Goal: Task Accomplishment & Management: Complete application form

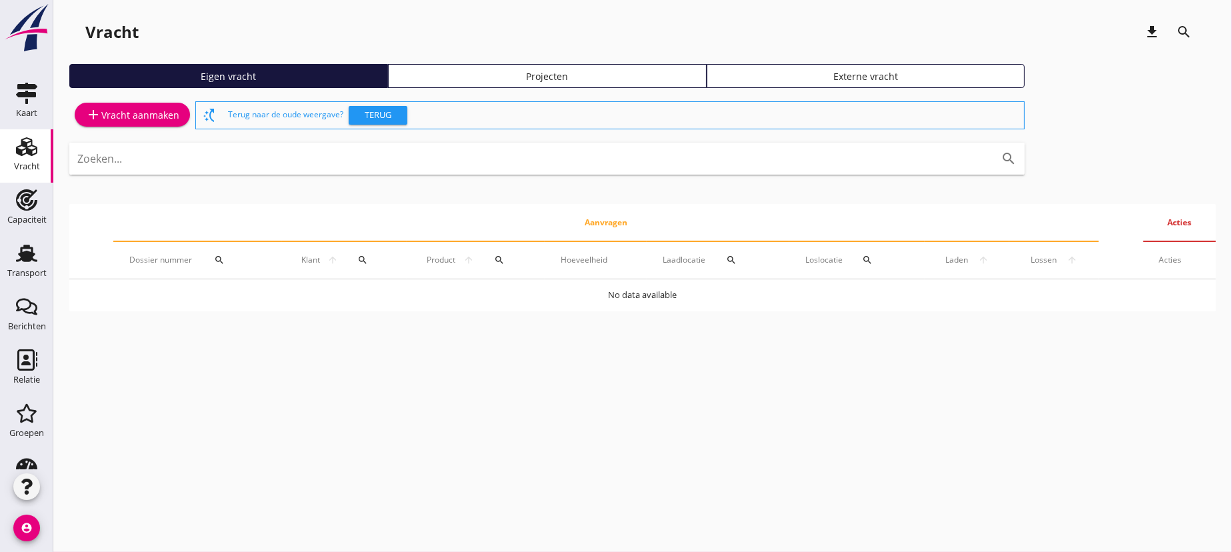
click at [144, 110] on div "add Vracht aanmaken" at bounding box center [132, 115] width 94 height 16
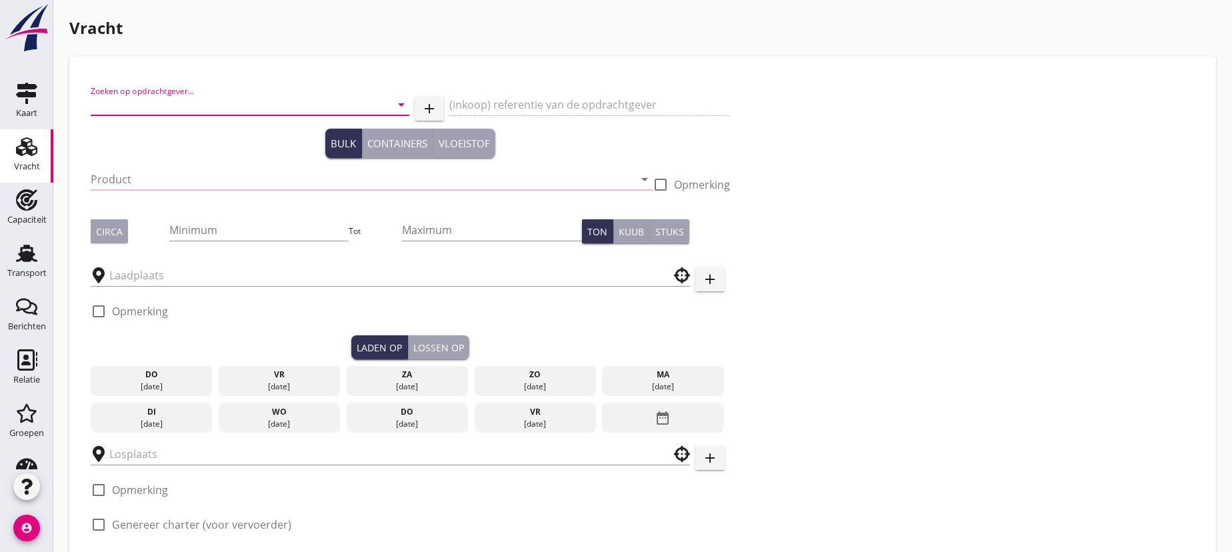
click at [147, 101] on input "Zoeken op opdrachtgever..." at bounding box center [231, 104] width 281 height 21
click at [107, 104] on input "Muller" at bounding box center [231, 104] width 281 height 21
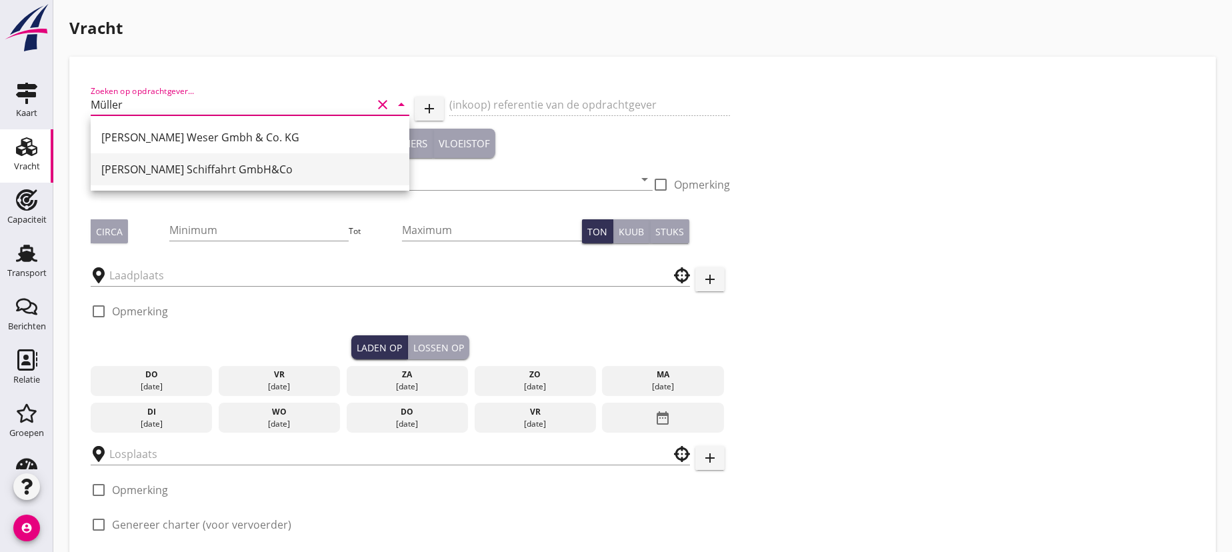
click at [158, 165] on div "[PERSON_NAME] Schiffahrt GmbH&Co" at bounding box center [249, 169] width 297 height 16
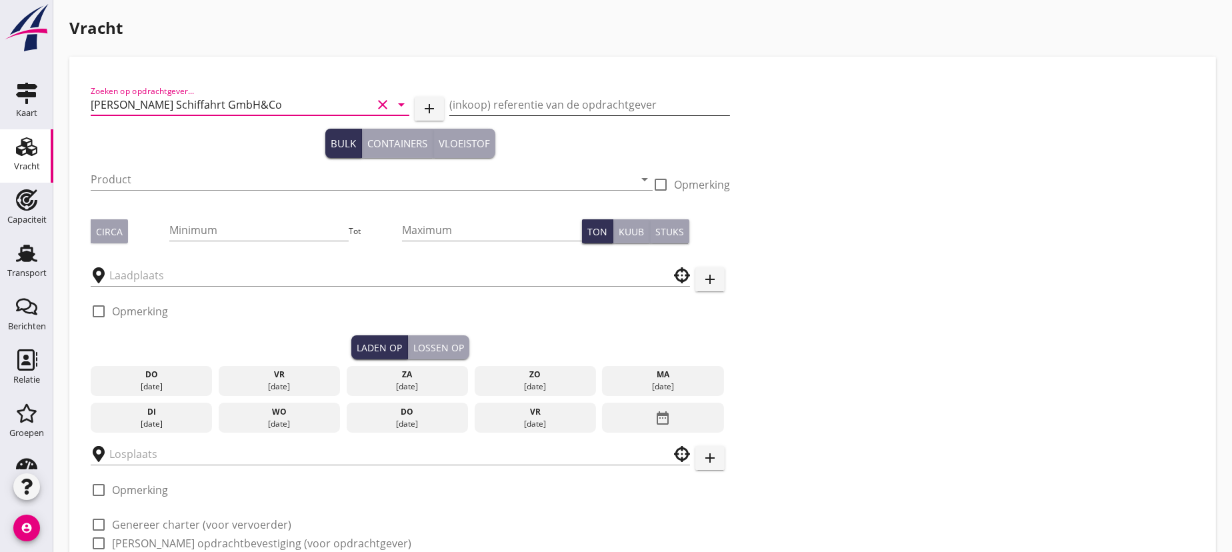
type input "[PERSON_NAME] Schiffahrt GmbH&Co"
drag, startPoint x: 501, startPoint y: 108, endPoint x: 507, endPoint y: 105, distance: 6.9
click at [501, 108] on input "(inkoop) referentie van de opdrachtgever" at bounding box center [589, 104] width 281 height 21
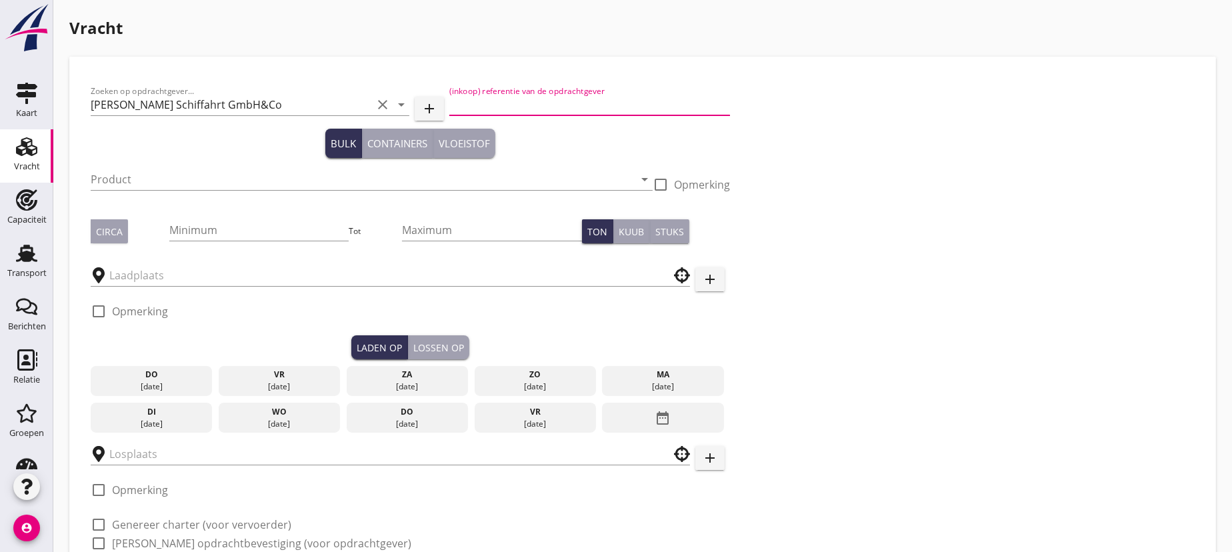
click at [546, 109] on input "(inkoop) referentie van de opdrachtgever" at bounding box center [589, 104] width 281 height 21
click at [449, 103] on input "bleche" at bounding box center [589, 104] width 281 height 21
click at [532, 106] on input "1500t Bleche" at bounding box center [589, 104] width 281 height 21
type input "1500t Bleche Cuxhaven-[GEOGRAPHIC_DATA]"
click at [215, 179] on input "Product" at bounding box center [362, 179] width 543 height 21
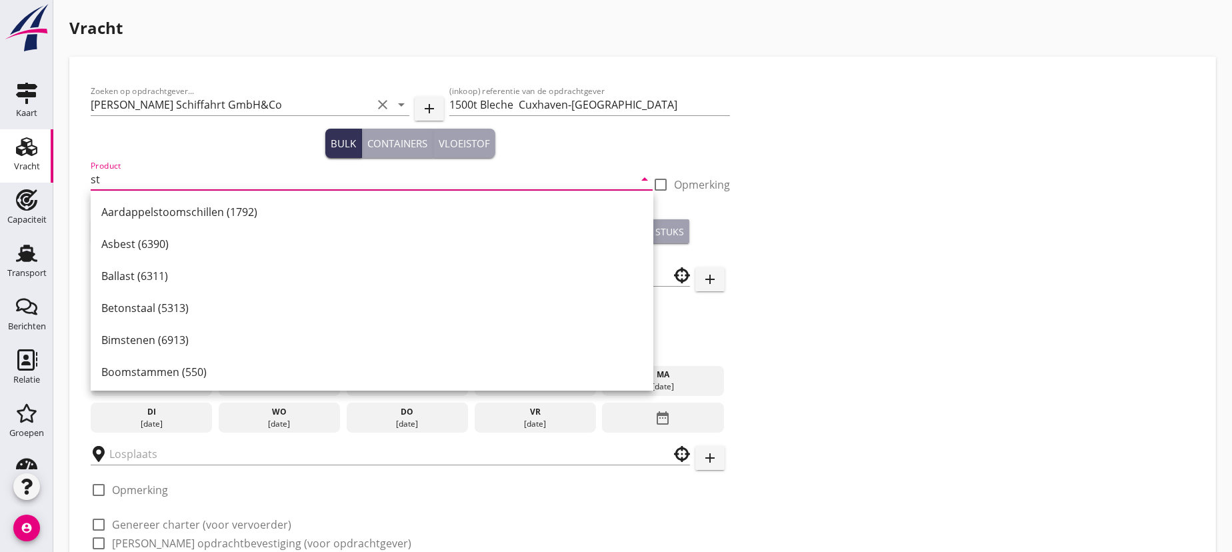
type input "s"
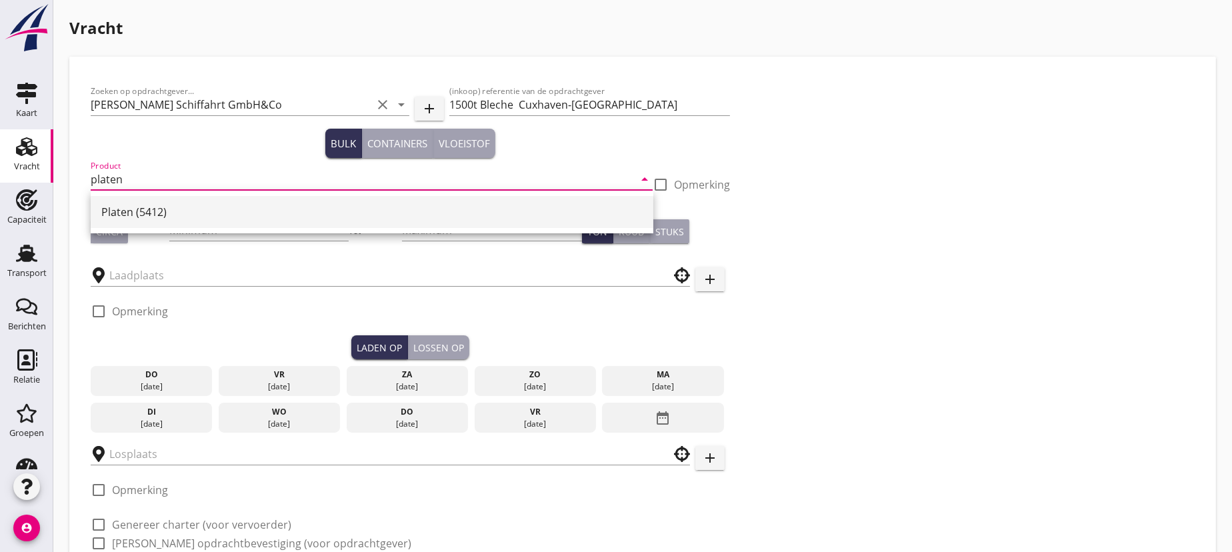
click at [155, 213] on div "Platen (5412)" at bounding box center [371, 212] width 541 height 16
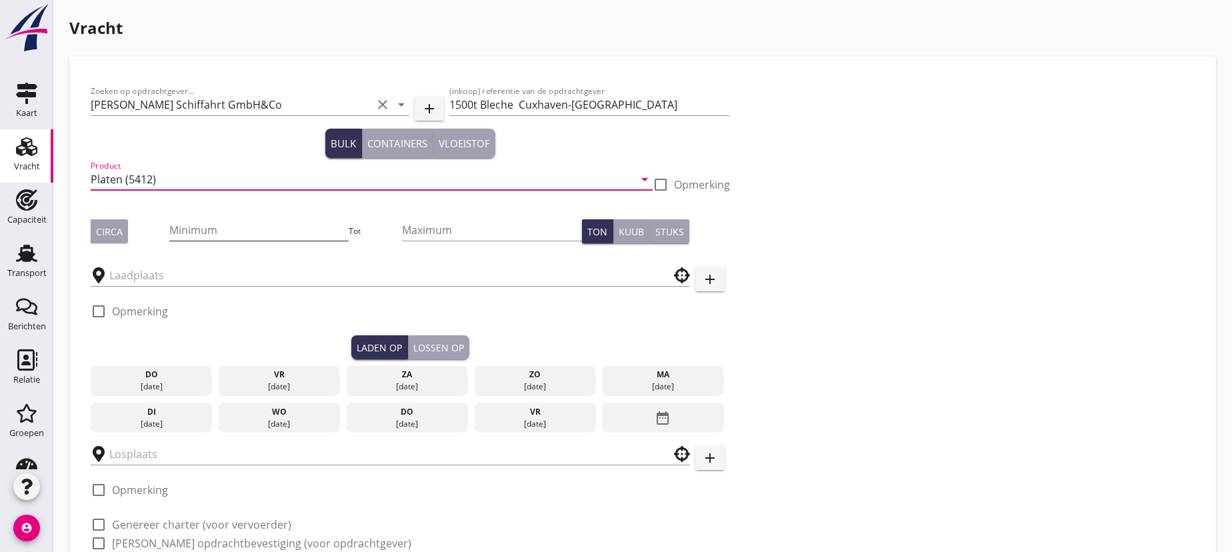
type input "Platen (5412)"
click at [202, 230] on input "Minimum" at bounding box center [259, 229] width 180 height 21
type input "1500"
click at [124, 228] on button "Circa" at bounding box center [109, 231] width 37 height 24
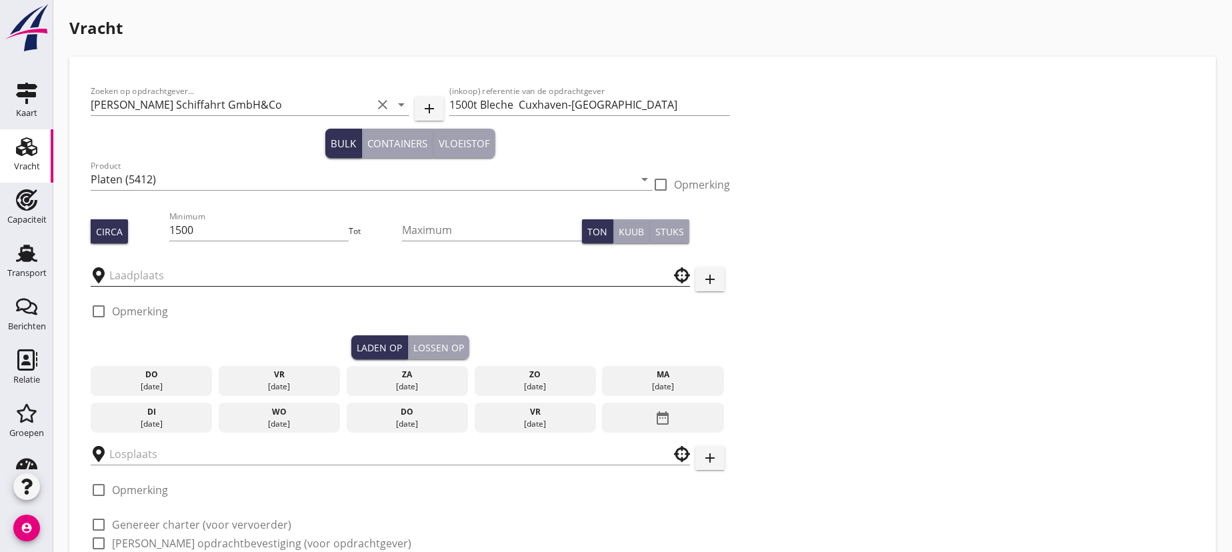
click at [141, 282] on input "text" at bounding box center [380, 275] width 543 height 21
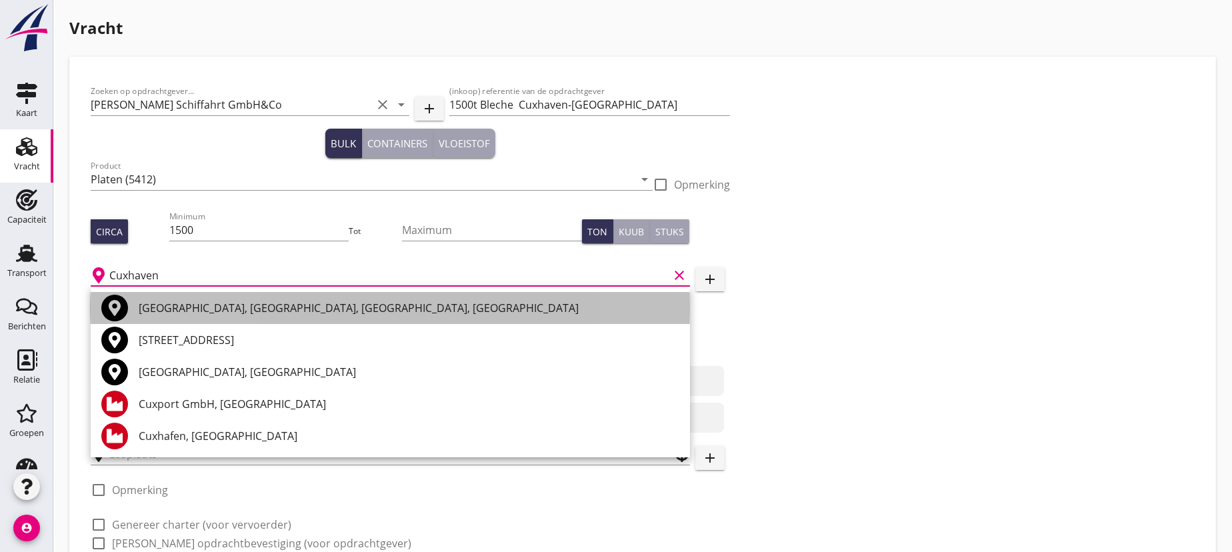
click at [237, 317] on div "[GEOGRAPHIC_DATA], [GEOGRAPHIC_DATA], [GEOGRAPHIC_DATA], [GEOGRAPHIC_DATA]" at bounding box center [409, 308] width 541 height 32
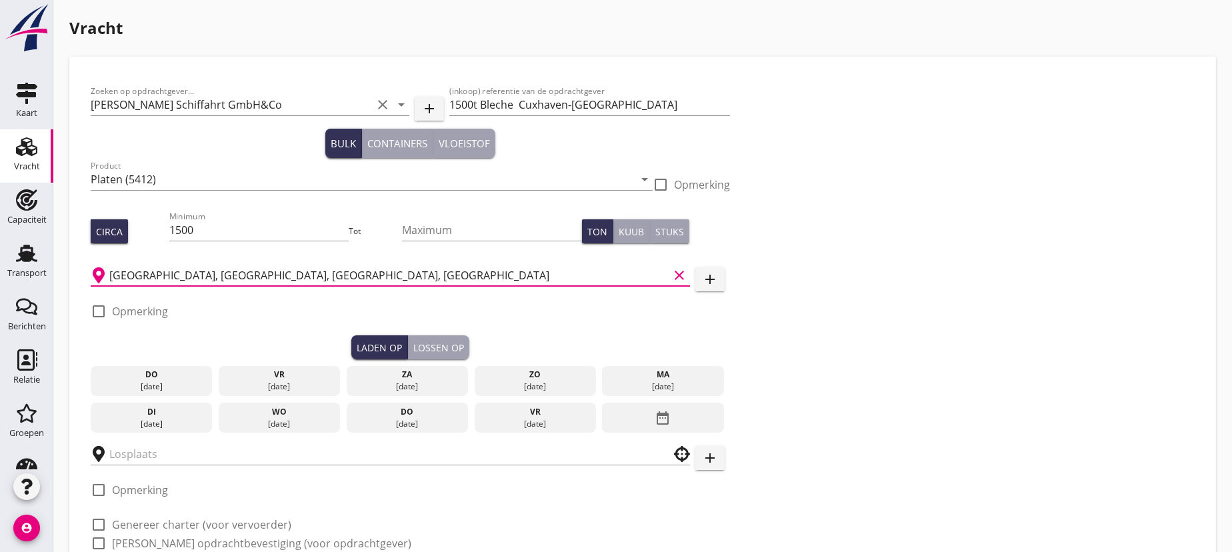
type input "[GEOGRAPHIC_DATA], [GEOGRAPHIC_DATA], [GEOGRAPHIC_DATA], [GEOGRAPHIC_DATA]"
click at [161, 418] on div "[DATE]" at bounding box center [151, 424] width 115 height 12
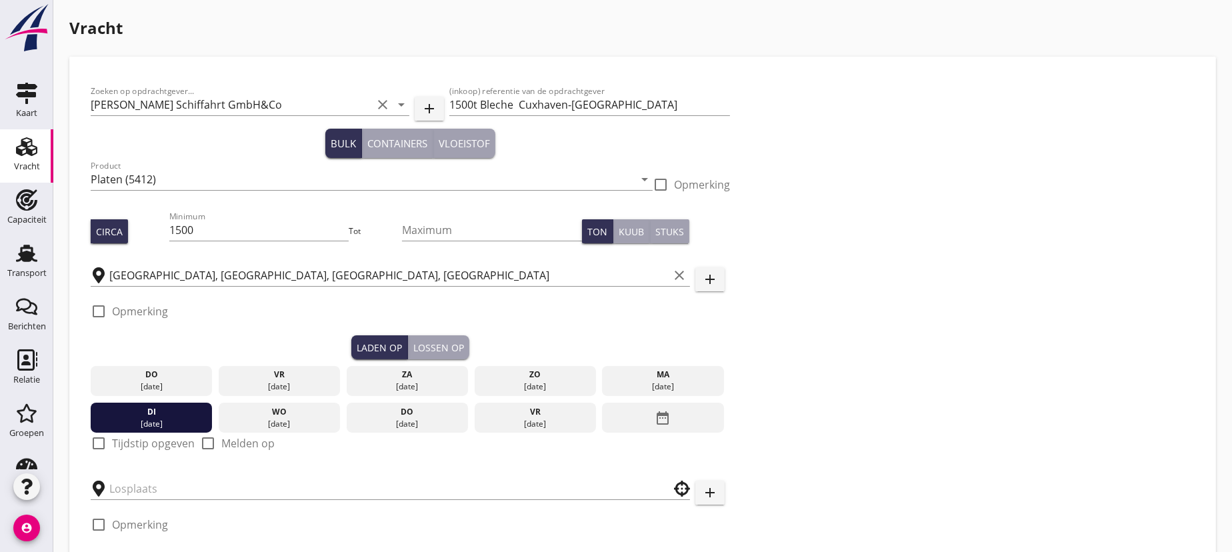
click at [437, 341] on div "Lossen op" at bounding box center [438, 348] width 51 height 14
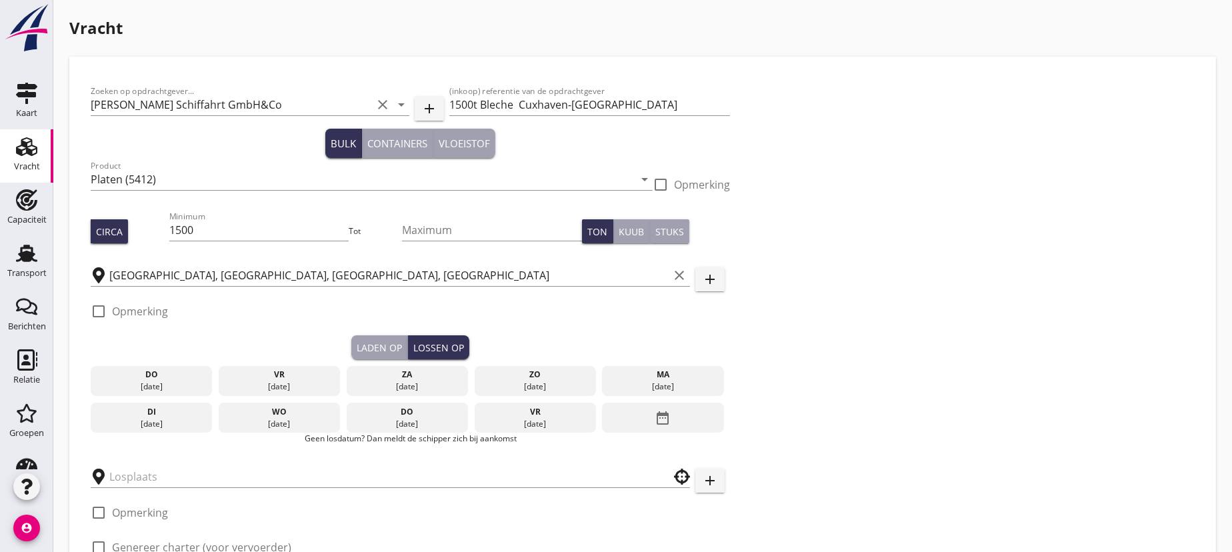
click at [276, 415] on div "wo" at bounding box center [279, 412] width 115 height 12
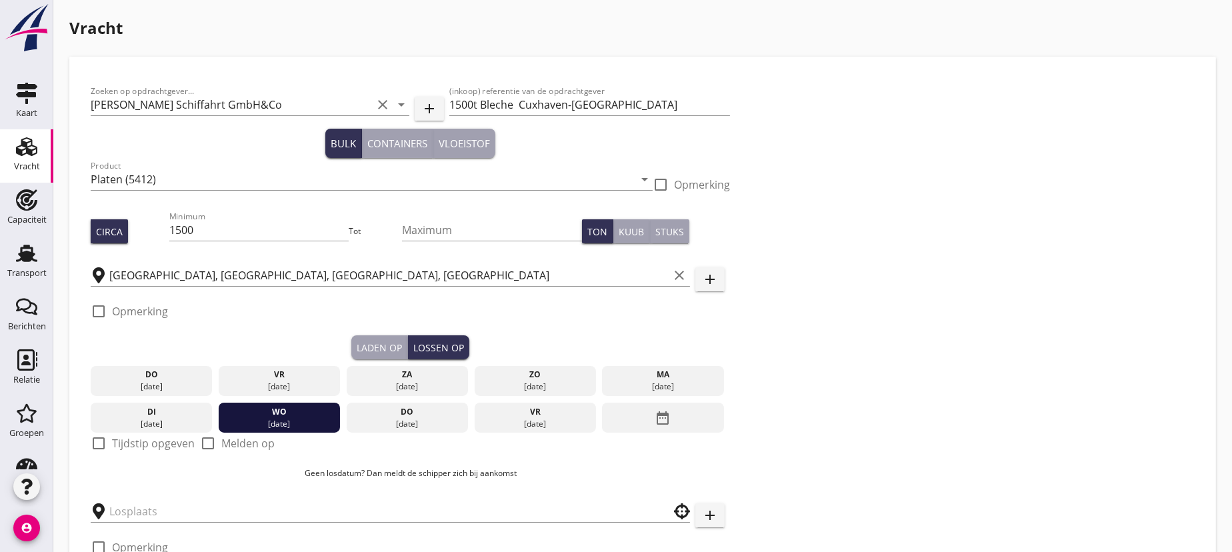
scroll to position [163, 0]
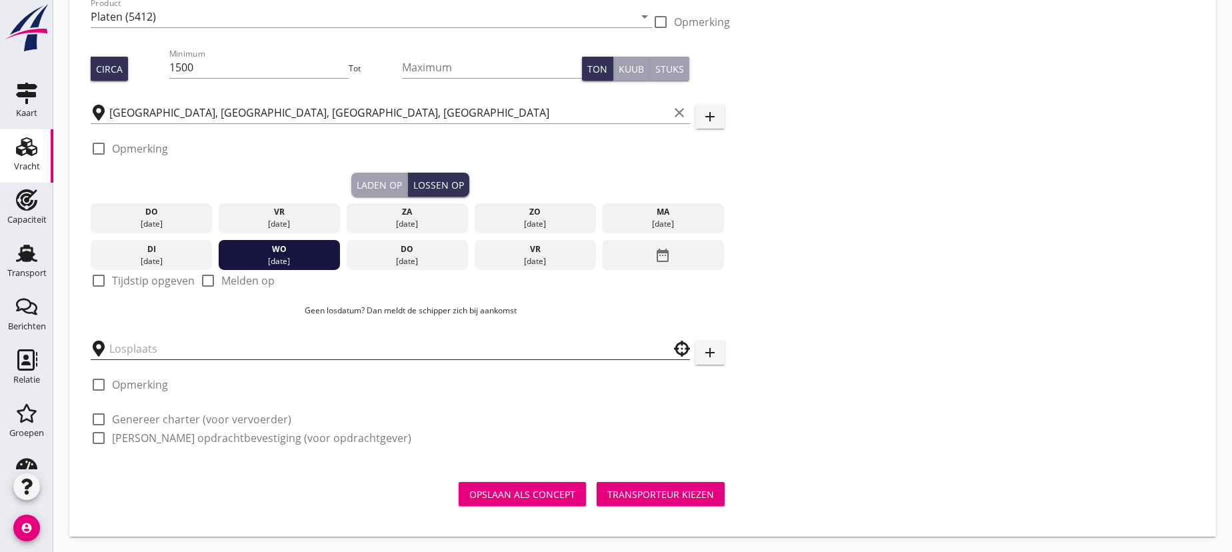
click at [155, 347] on input "text" at bounding box center [380, 348] width 543 height 21
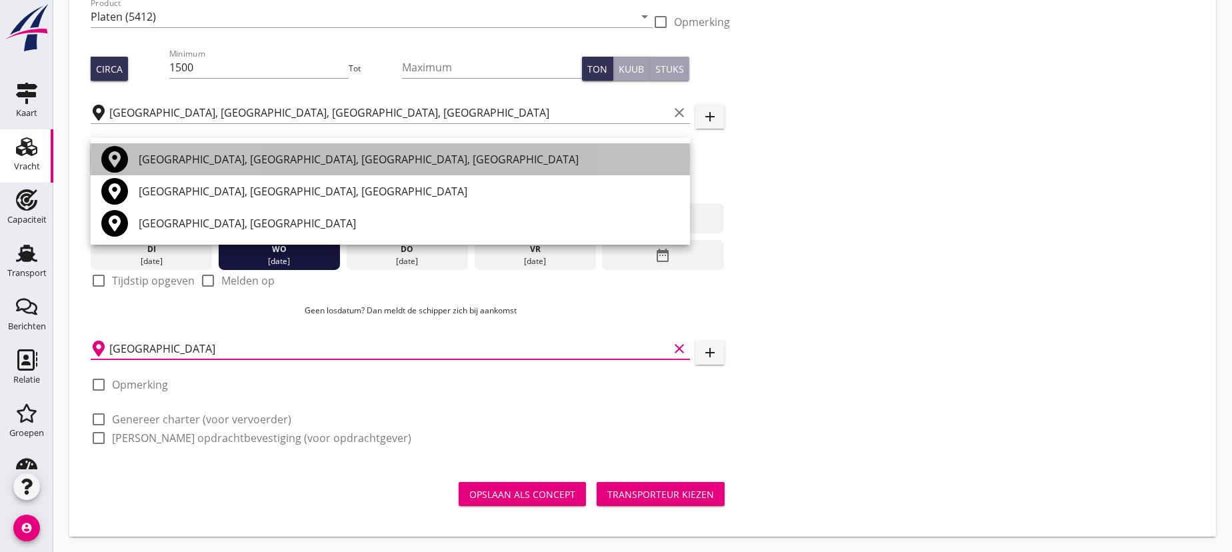
click at [207, 157] on div "[GEOGRAPHIC_DATA], [GEOGRAPHIC_DATA], [GEOGRAPHIC_DATA], [GEOGRAPHIC_DATA]" at bounding box center [409, 159] width 541 height 16
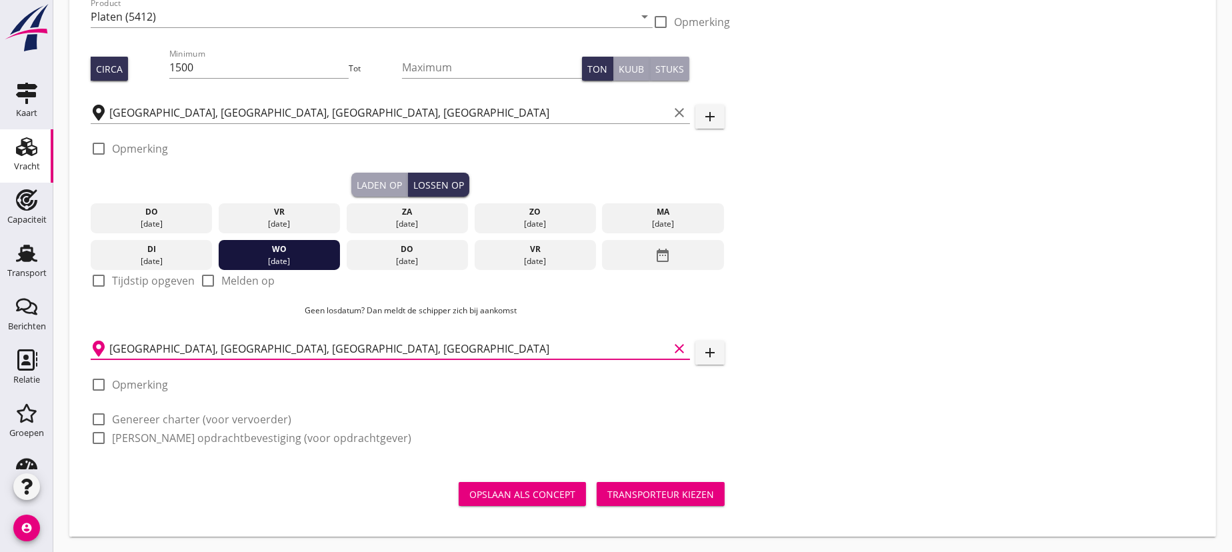
type input "[GEOGRAPHIC_DATA], [GEOGRAPHIC_DATA], [GEOGRAPHIC_DATA], [GEOGRAPHIC_DATA]"
click at [101, 416] on div at bounding box center [98, 419] width 23 height 23
checkbox input "true"
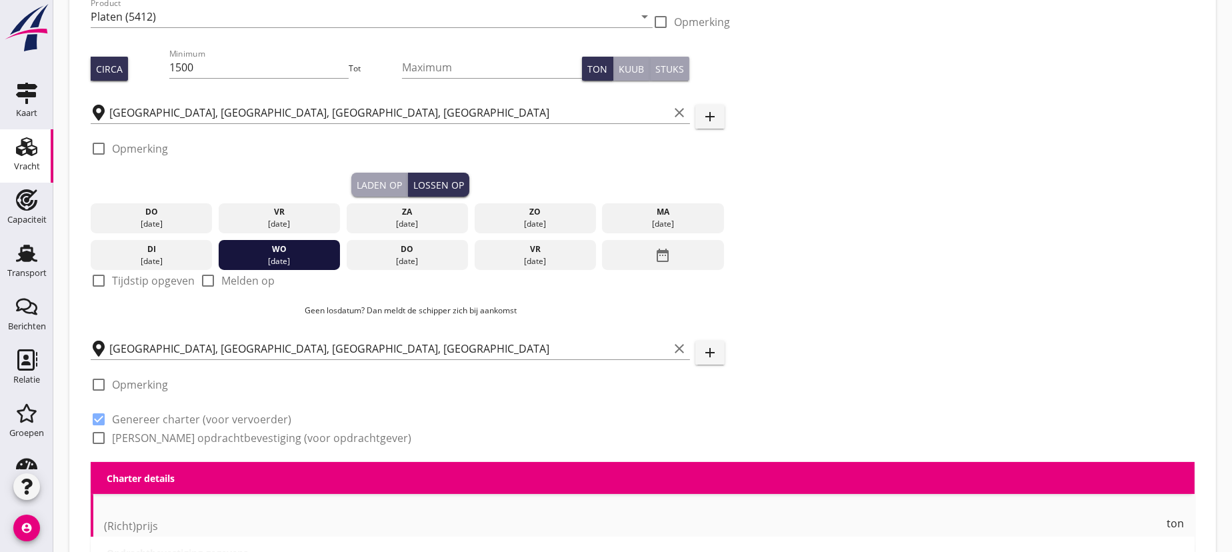
click at [98, 439] on div at bounding box center [98, 438] width 23 height 23
checkbox input "true"
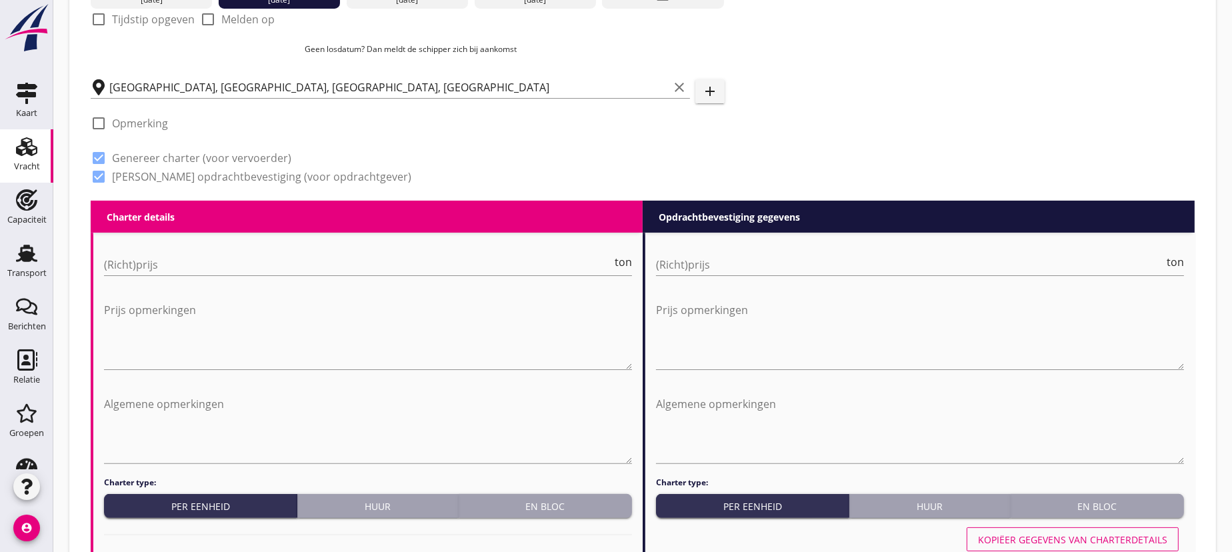
scroll to position [485, 0]
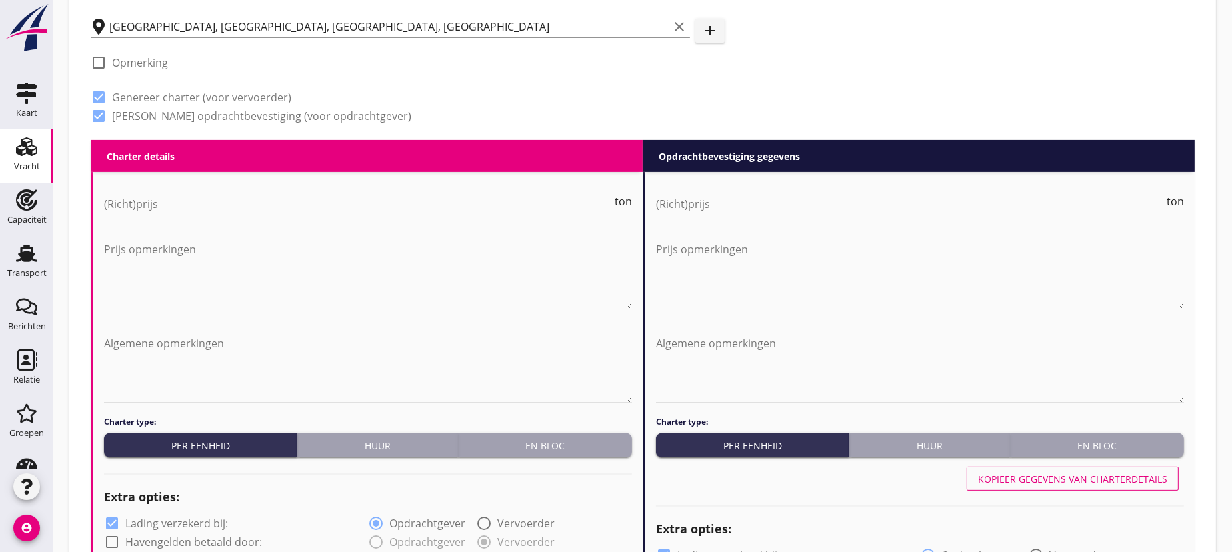
click at [154, 203] on input "(Richt)prijs" at bounding box center [358, 203] width 508 height 21
click at [164, 201] on input "(Richt)prijs" at bounding box center [358, 203] width 508 height 21
type input "10"
type input "10.1"
click at [762, 205] on input "(Richt)prijs" at bounding box center [910, 203] width 508 height 21
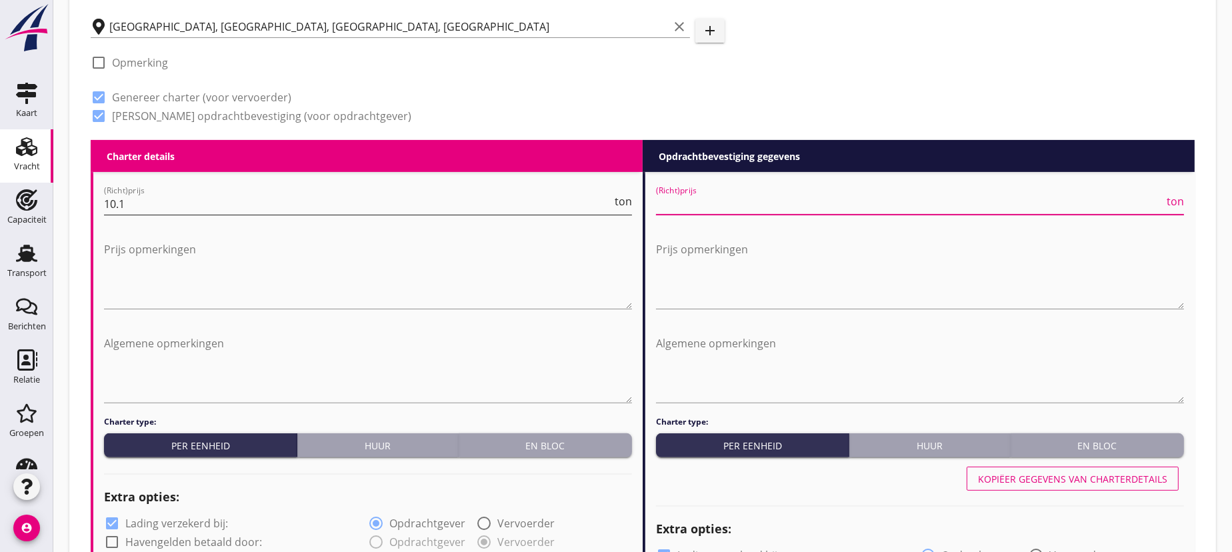
click at [193, 201] on input "10.1" at bounding box center [358, 203] width 508 height 21
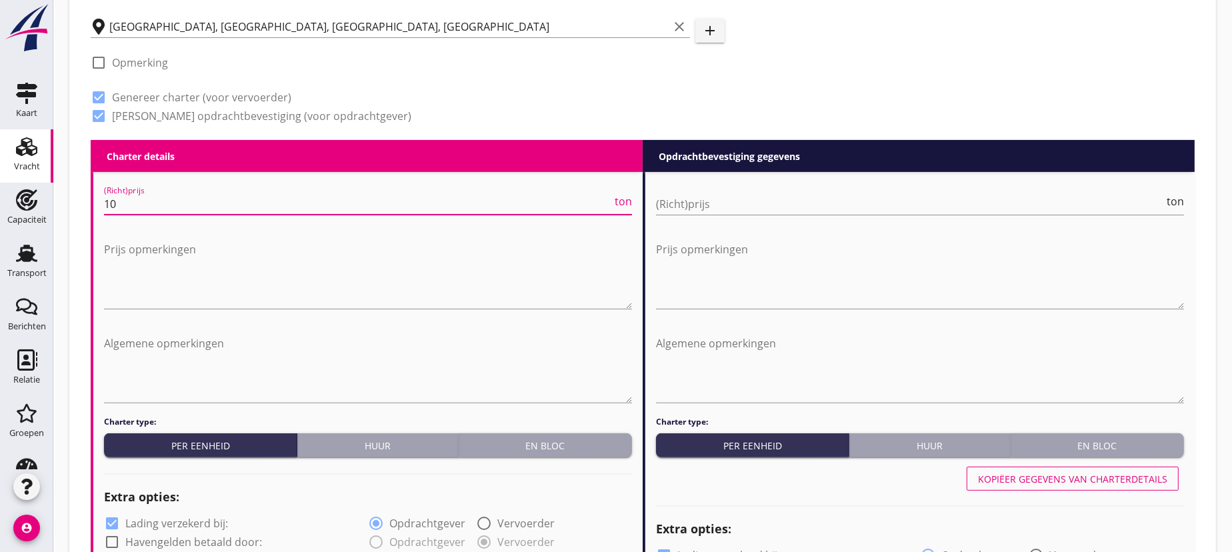
type input "1"
click at [717, 207] on input "(Richt)prijs" at bounding box center [910, 203] width 508 height 21
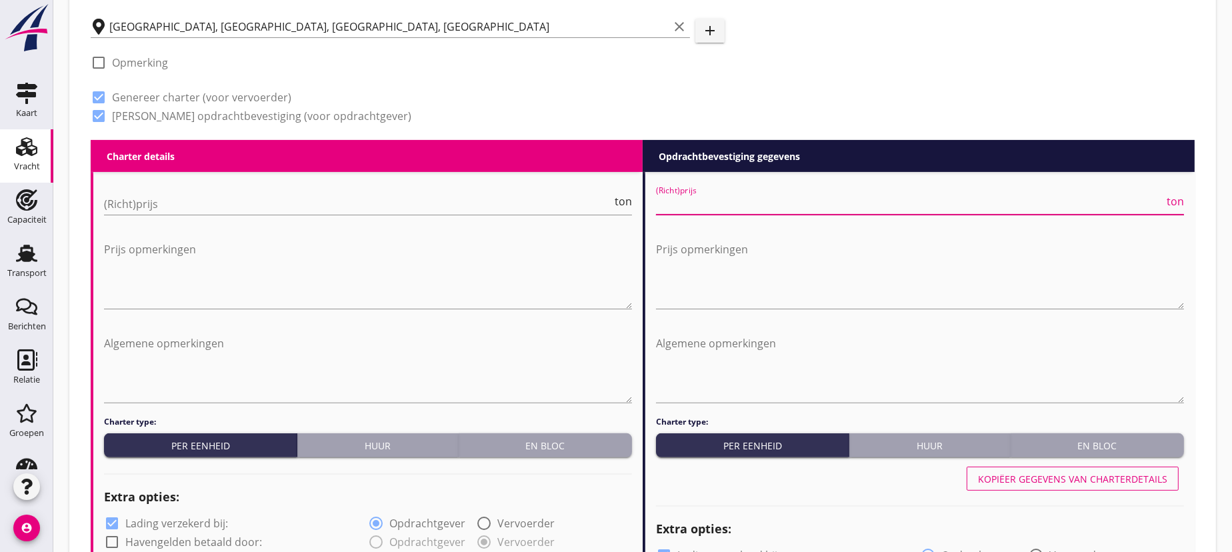
click at [668, 202] on input "(Richt)prijs" at bounding box center [910, 203] width 508 height 21
type input "9"
type input "10"
type input "10.1"
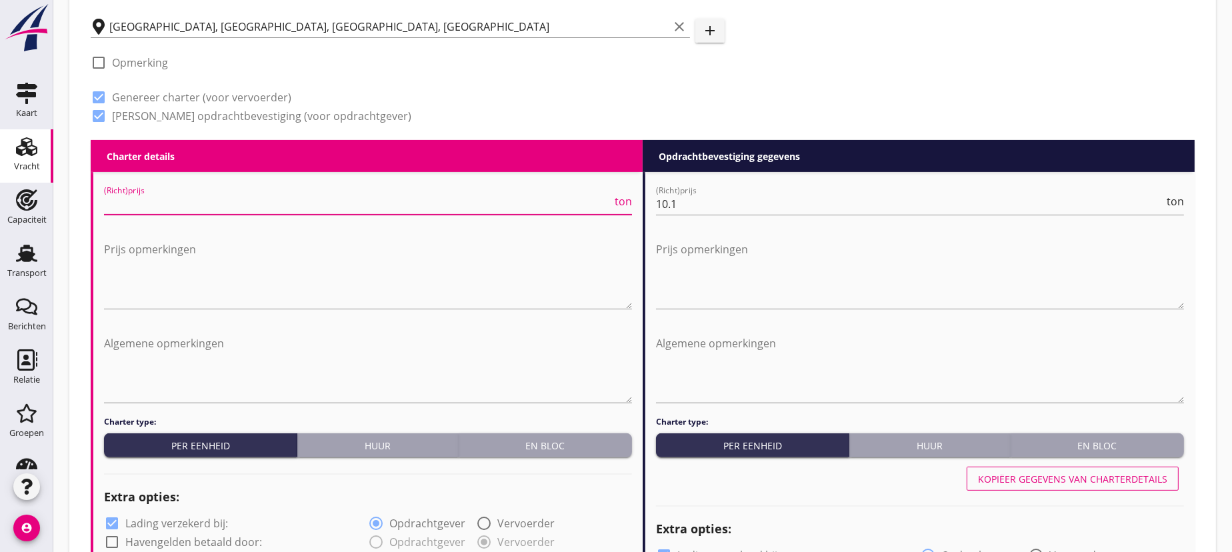
click at [211, 200] on input "(Richt)prijs" at bounding box center [358, 203] width 508 height 21
type input "9"
type input "9.5"
click at [237, 280] on textarea "Prijs opmerkingen" at bounding box center [368, 274] width 528 height 70
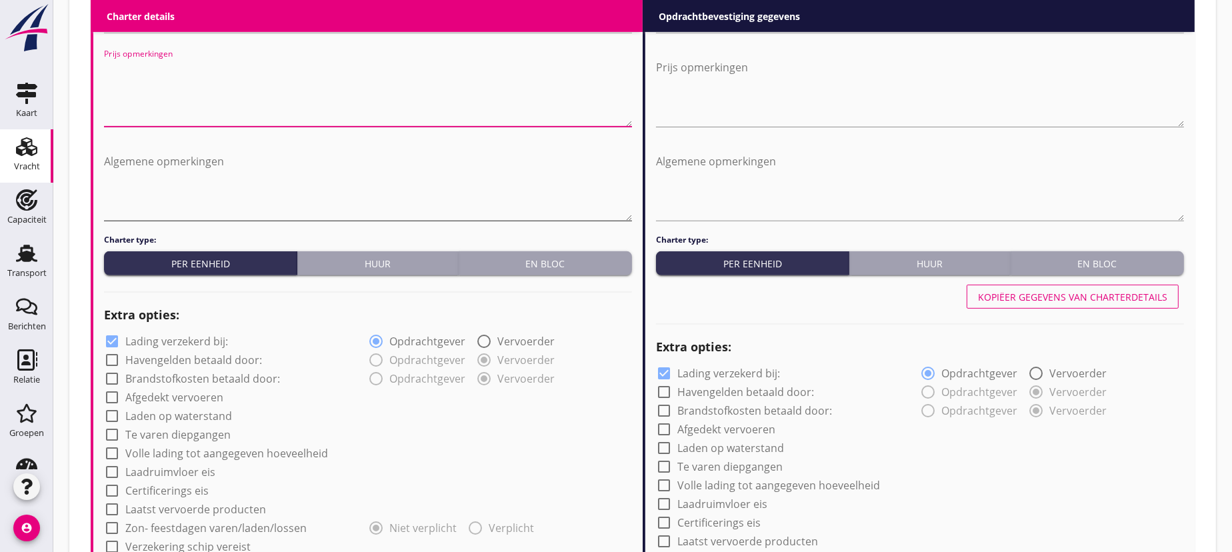
scroll to position [727, 0]
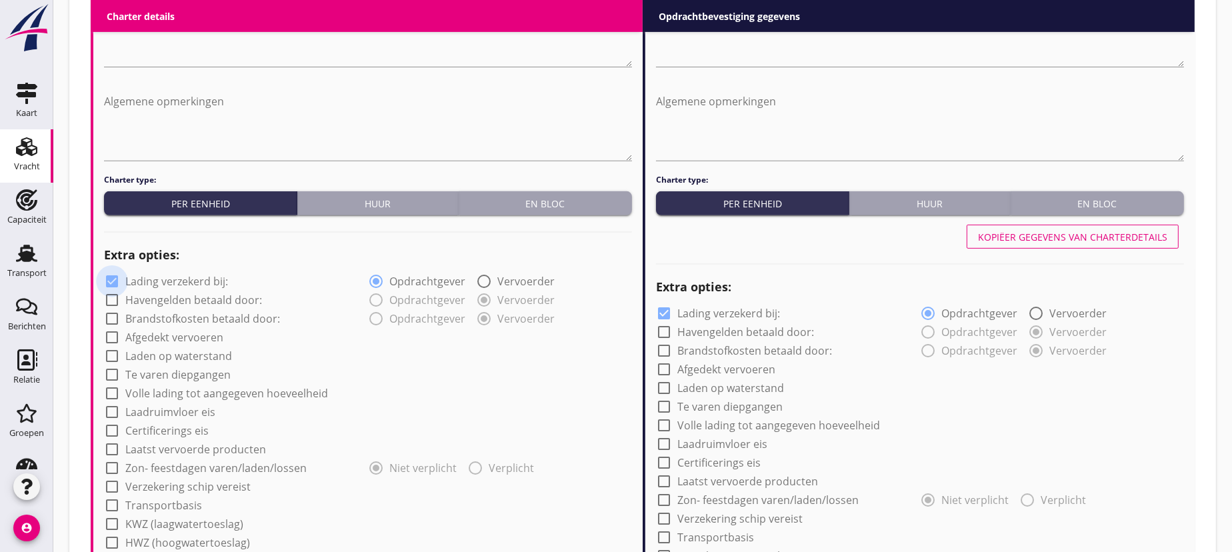
click at [112, 279] on div at bounding box center [112, 281] width 23 height 23
checkbox input "false"
click at [664, 311] on div at bounding box center [664, 313] width 23 height 23
checkbox input "false"
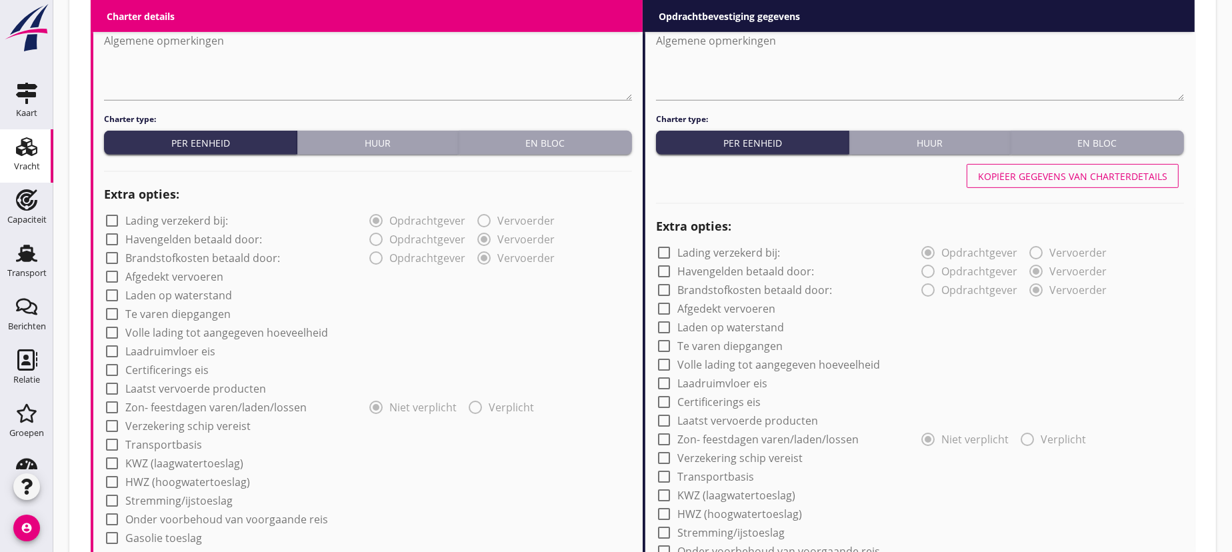
scroll to position [606, 0]
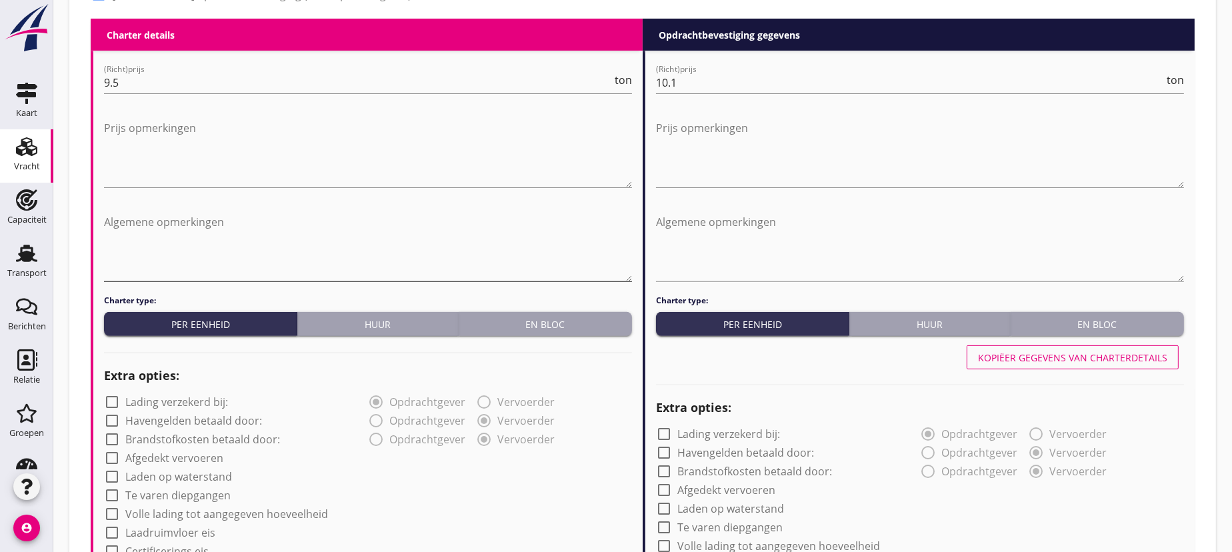
click at [113, 215] on textarea "Algemene opmerkingen" at bounding box center [368, 246] width 528 height 70
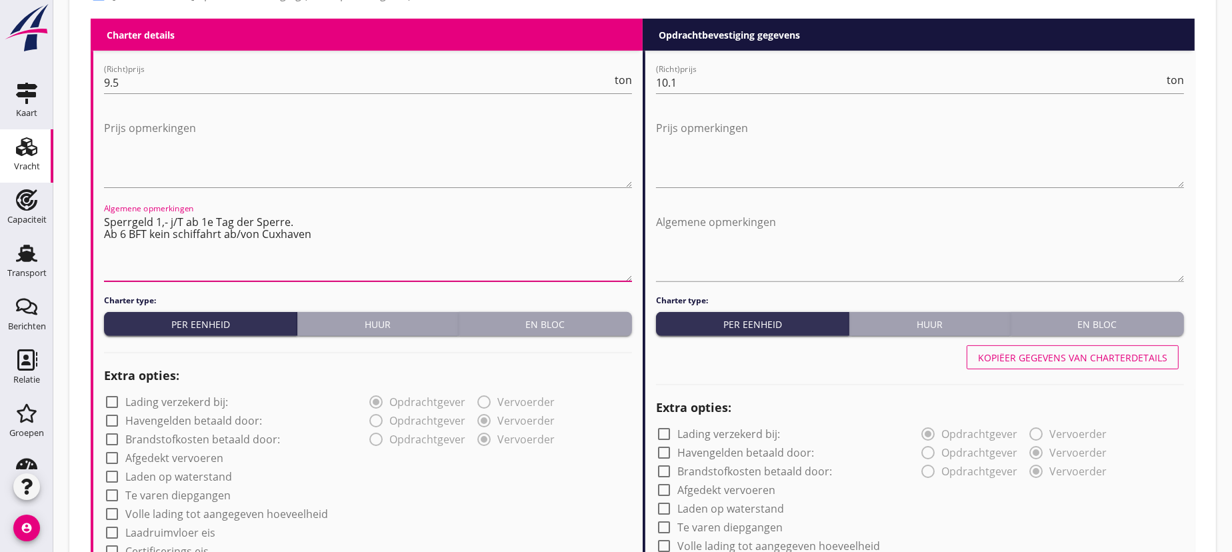
click at [178, 233] on textarea "Sperrgeld 1,- j/T ab 1e Tag der Sperre. Ab 6 BFT kein schiffahrt ab/von Cuxhaven" at bounding box center [368, 246] width 528 height 70
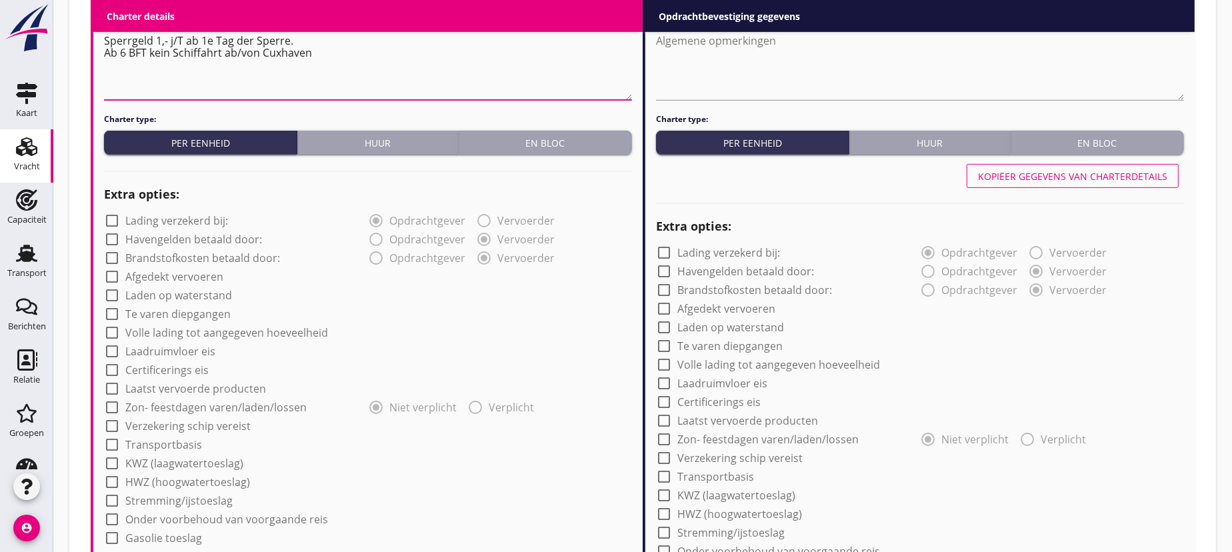
scroll to position [908, 0]
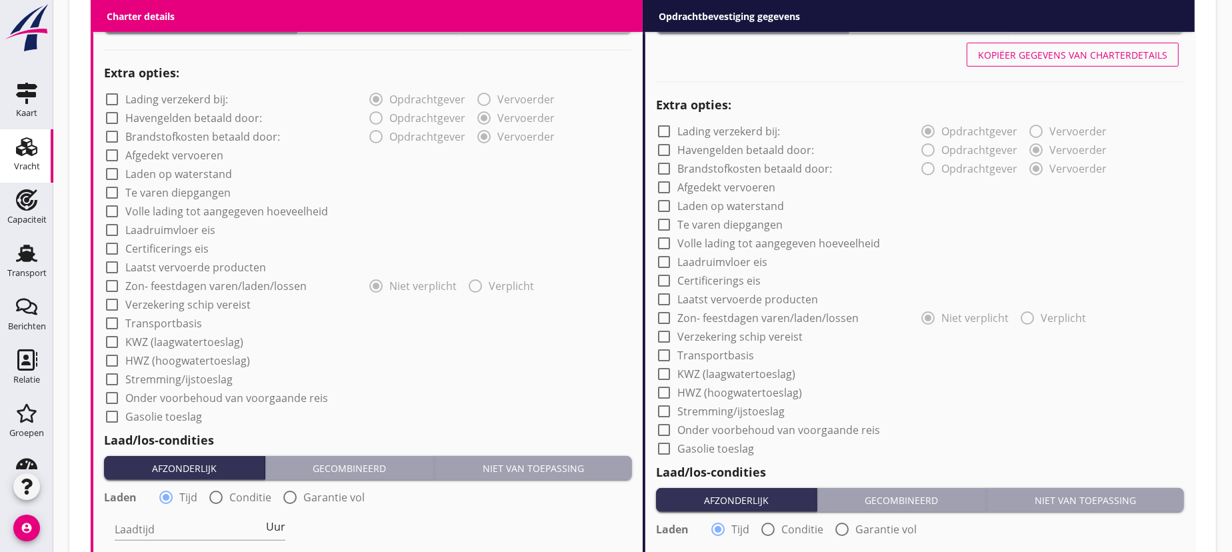
type textarea "Sperrgeld 1,- j/T ab 1e Tag der Sperre. Ab 6 BFT kein Schiffahrt ab/von Cuxhaven"
click at [110, 323] on div at bounding box center [112, 323] width 23 height 23
checkbox input "true"
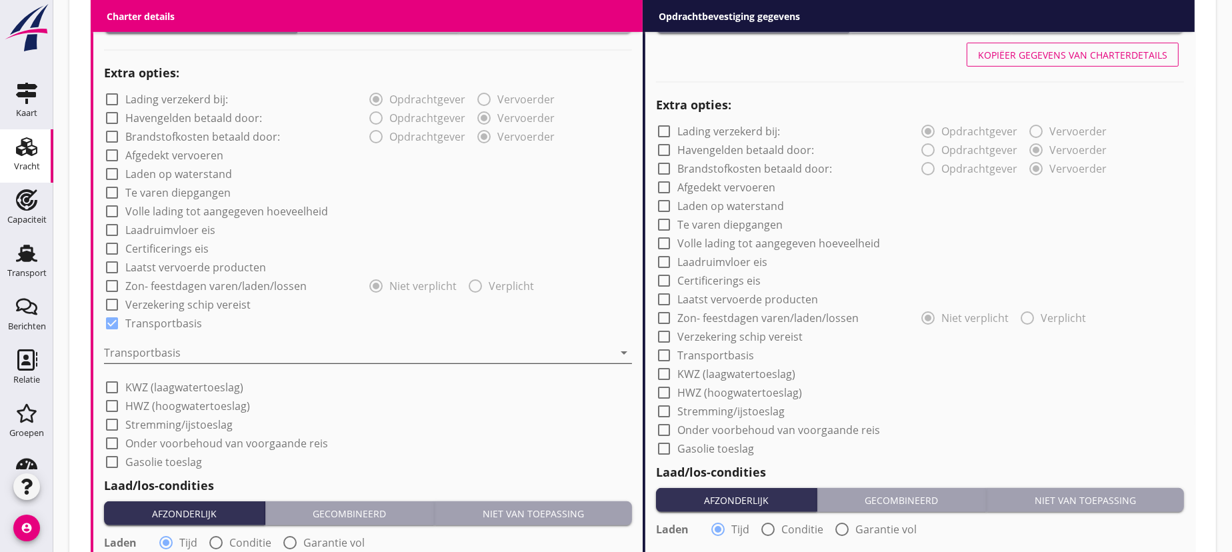
click at [153, 347] on div at bounding box center [358, 352] width 509 height 21
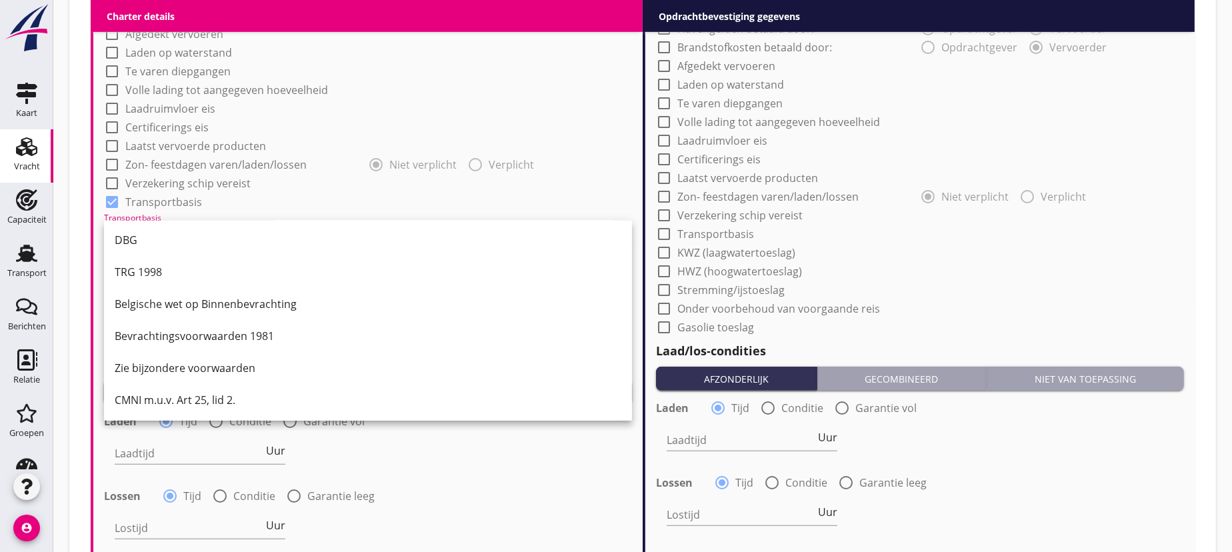
scroll to position [1333, 0]
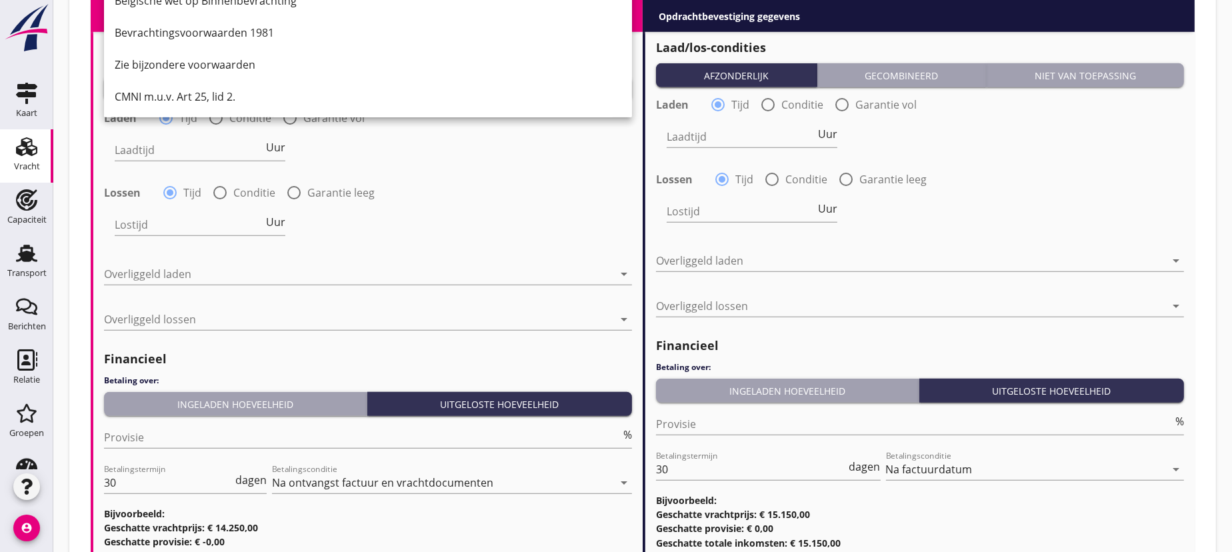
click at [193, 95] on div "CMNI m.u.v. Art 25, lid 2." at bounding box center [368, 97] width 507 height 16
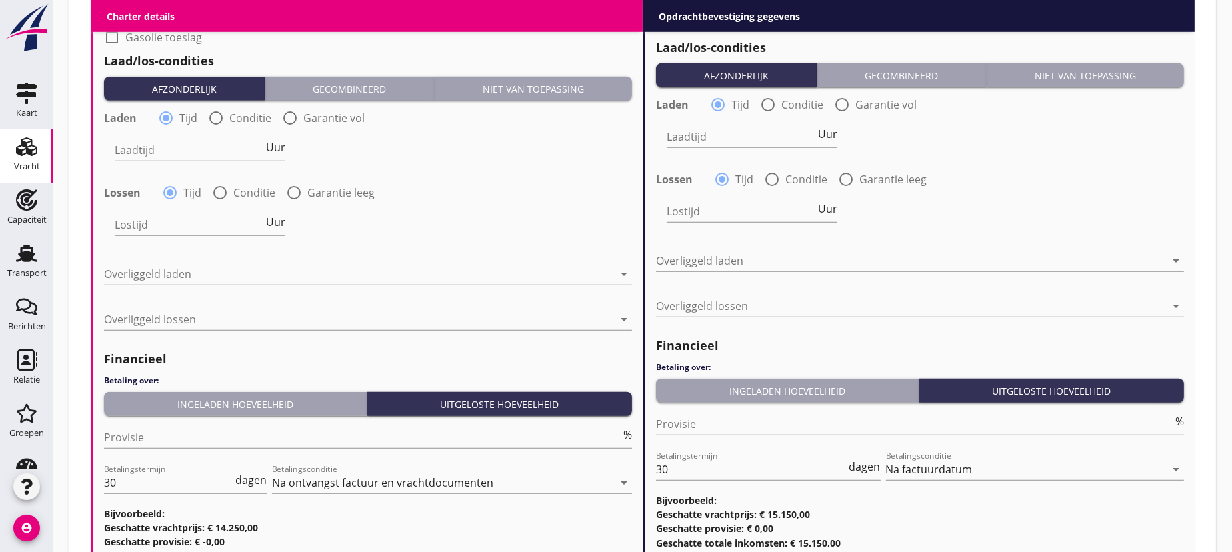
scroll to position [1151, 0]
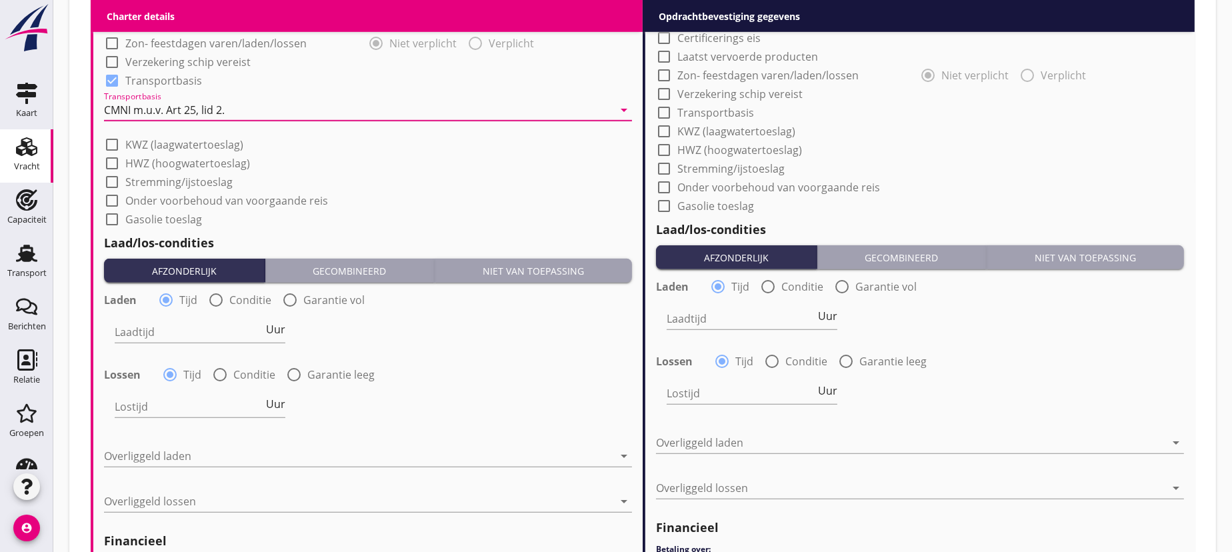
click at [666, 112] on div at bounding box center [664, 112] width 23 height 23
checkbox input "true"
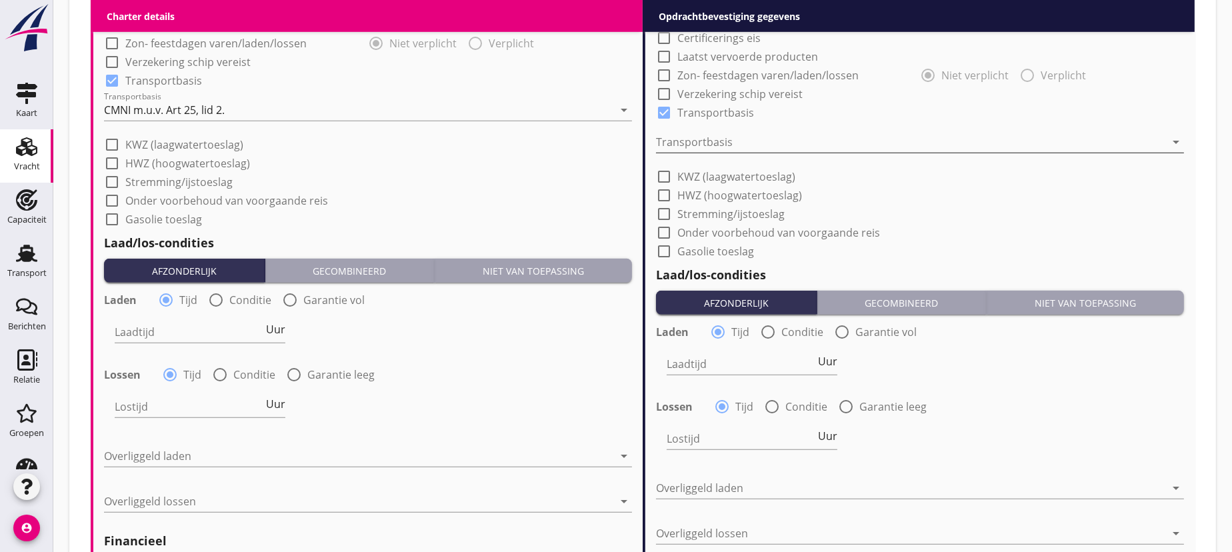
click at [731, 138] on div at bounding box center [910, 141] width 509 height 21
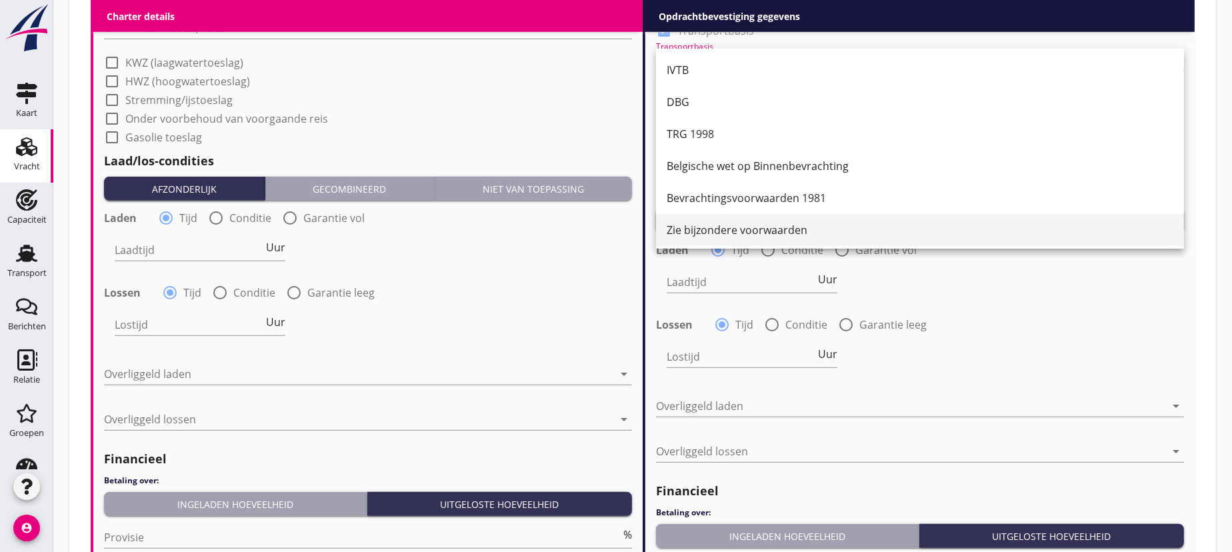
scroll to position [34, 0]
click at [739, 221] on div "CMNI m.u.v. Art 25, lid 2." at bounding box center [920, 228] width 507 height 16
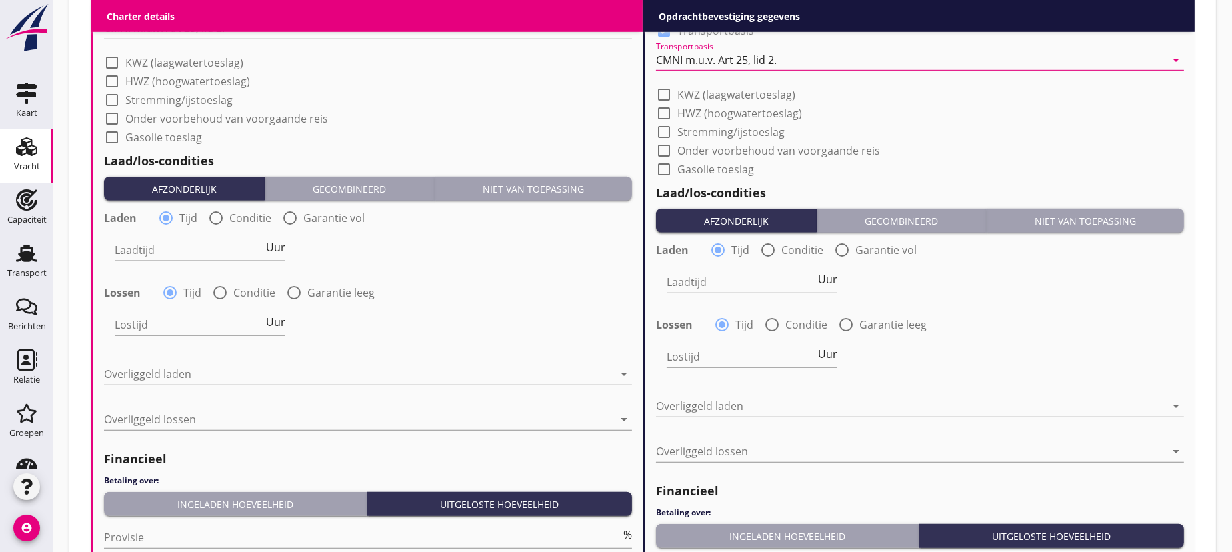
click at [280, 247] on span "Uur" at bounding box center [275, 247] width 19 height 11
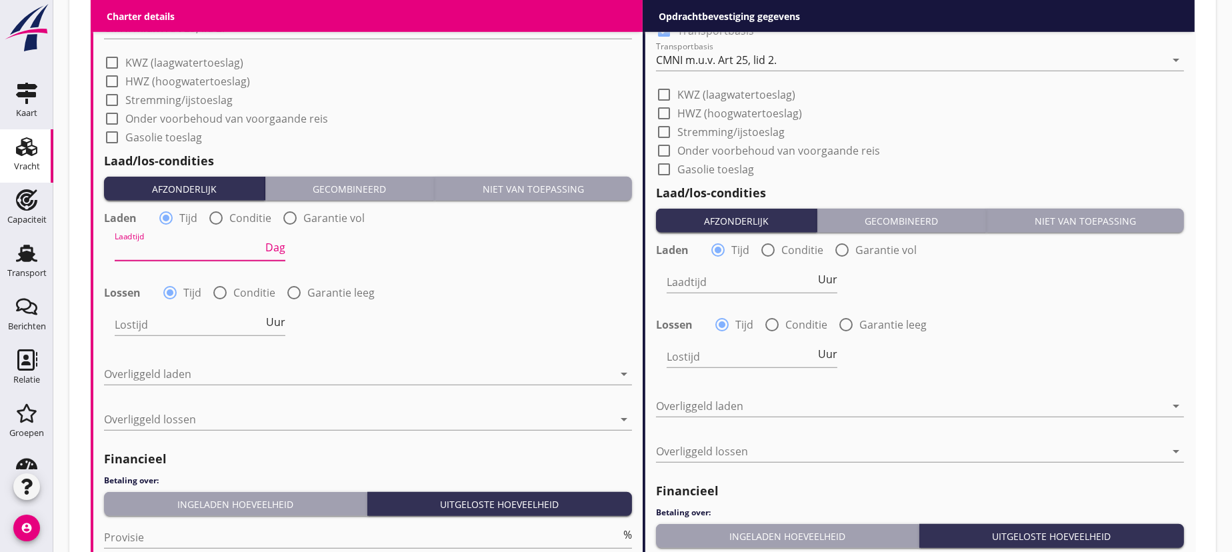
click at [279, 306] on div "Lostijd Uur" at bounding box center [200, 327] width 171 height 43
click at [279, 323] on span "Uur" at bounding box center [275, 322] width 19 height 11
click at [187, 247] on input "Laadtijd" at bounding box center [189, 249] width 148 height 21
type input "1"
click at [154, 319] on input "Lostijd" at bounding box center [189, 324] width 148 height 21
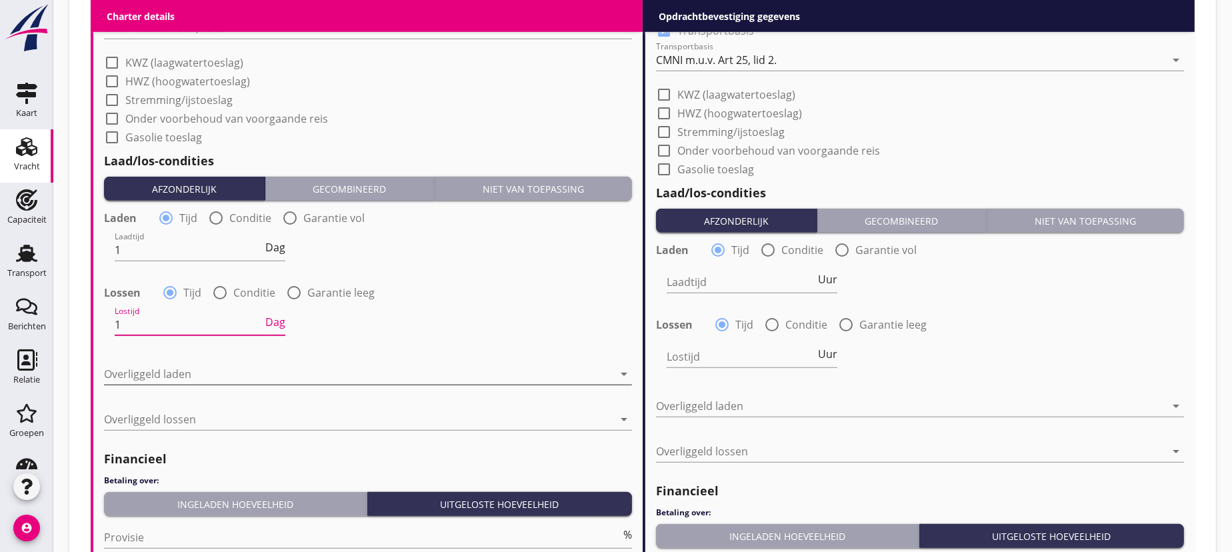
type input "1"
click at [148, 371] on div at bounding box center [358, 373] width 509 height 21
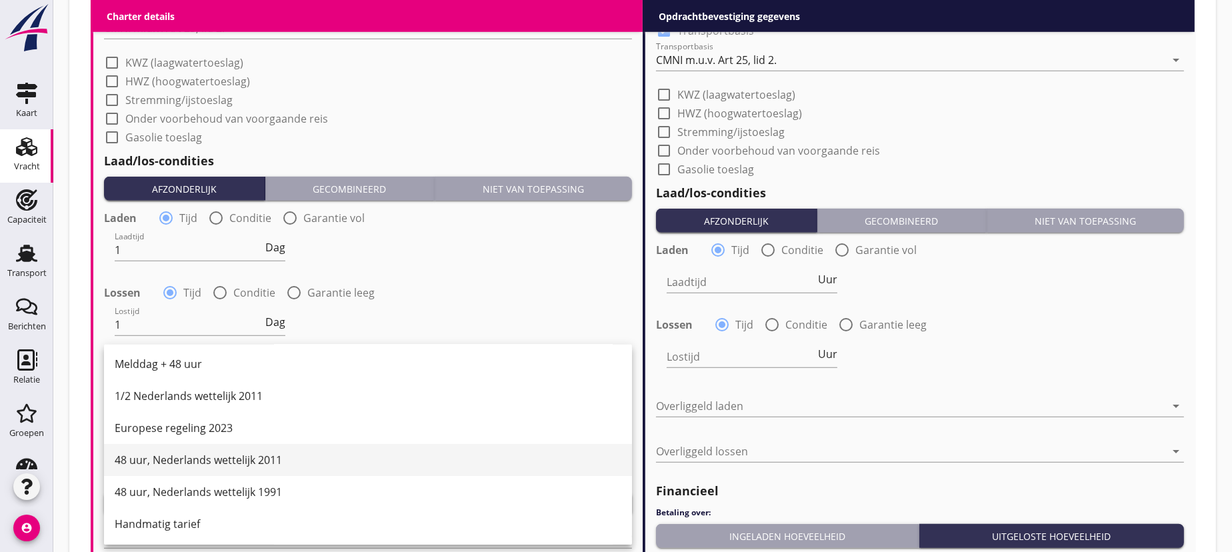
scroll to position [1294, 0]
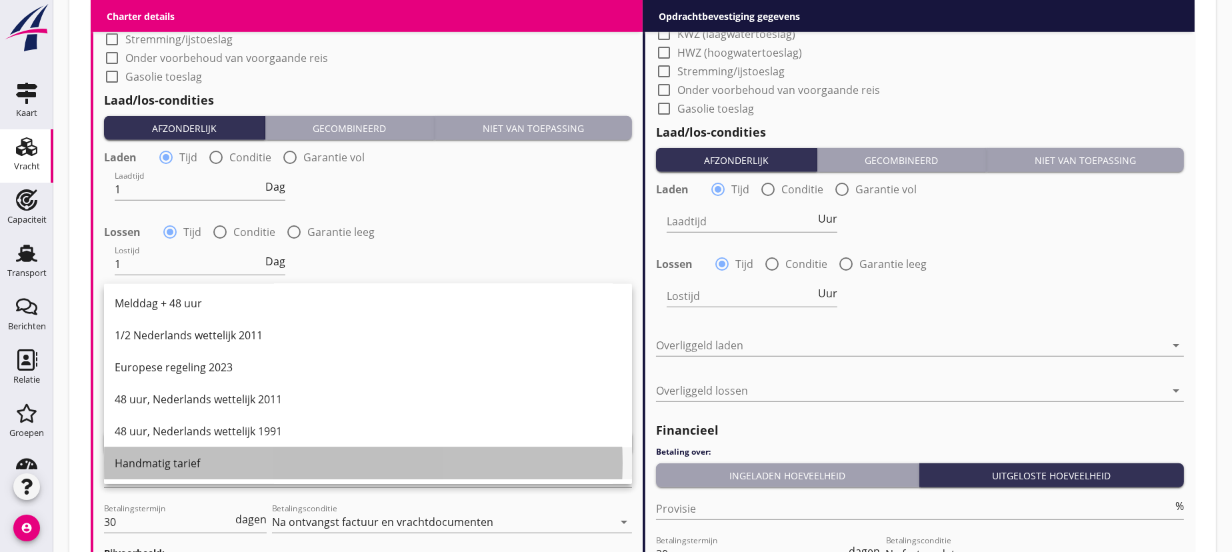
click at [157, 460] on div "Handmatig tarief" at bounding box center [368, 463] width 507 height 16
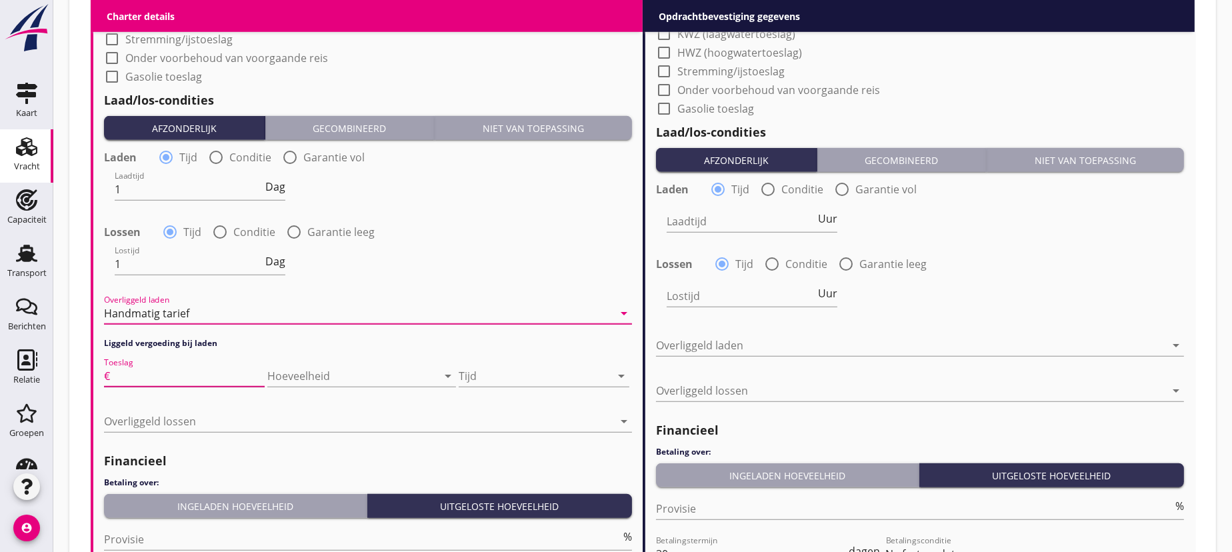
click at [127, 373] on input "Toeslag" at bounding box center [189, 375] width 152 height 21
type input "1"
click at [311, 367] on div at bounding box center [343, 375] width 152 height 21
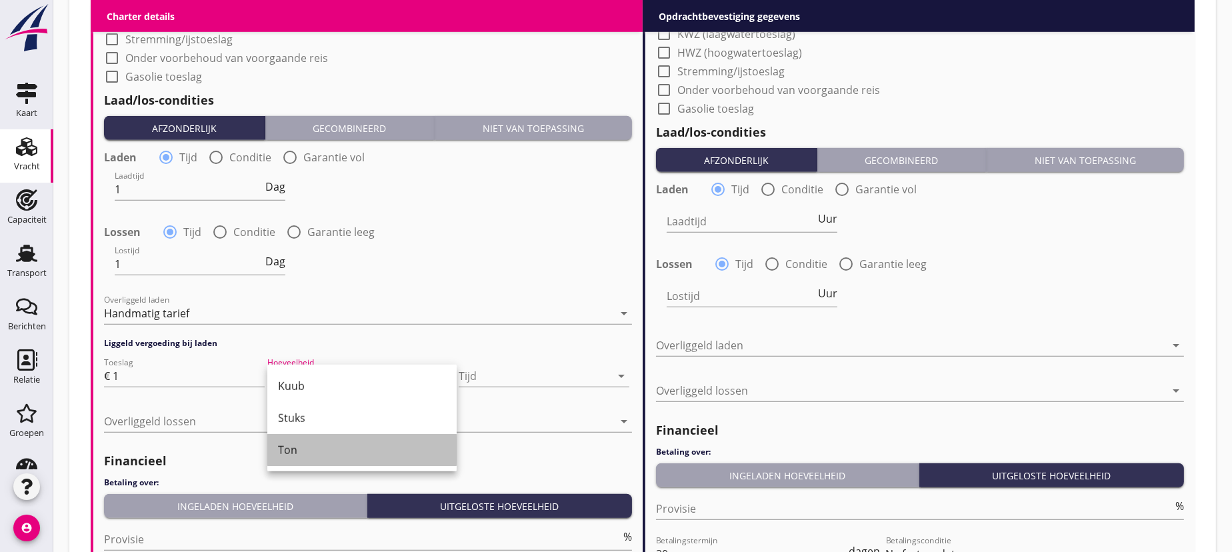
click at [299, 451] on div "Ton" at bounding box center [362, 450] width 168 height 16
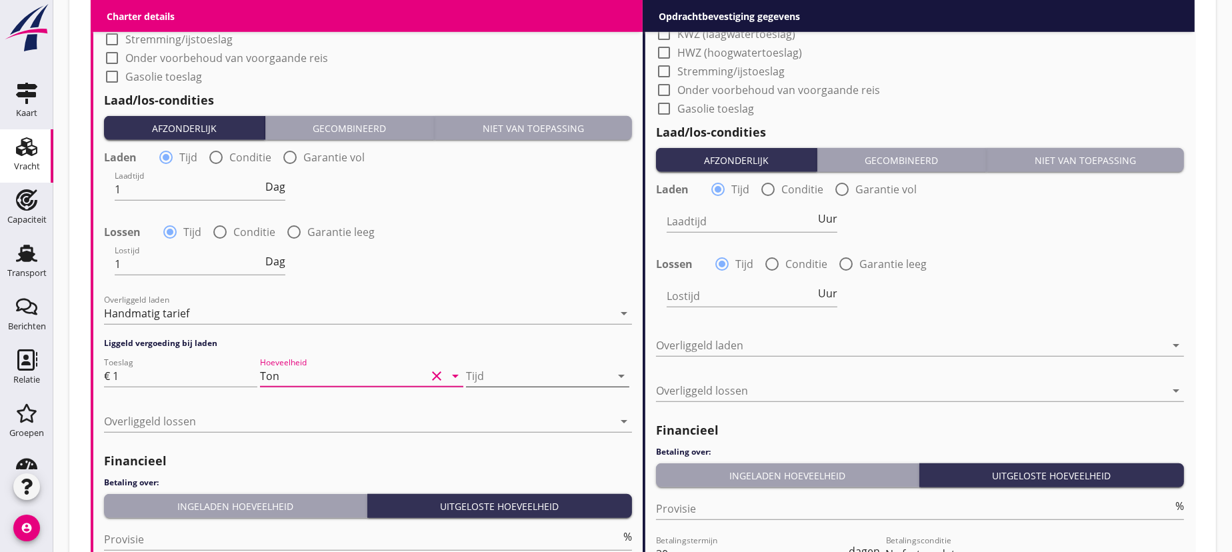
click at [505, 374] on div at bounding box center [538, 375] width 145 height 21
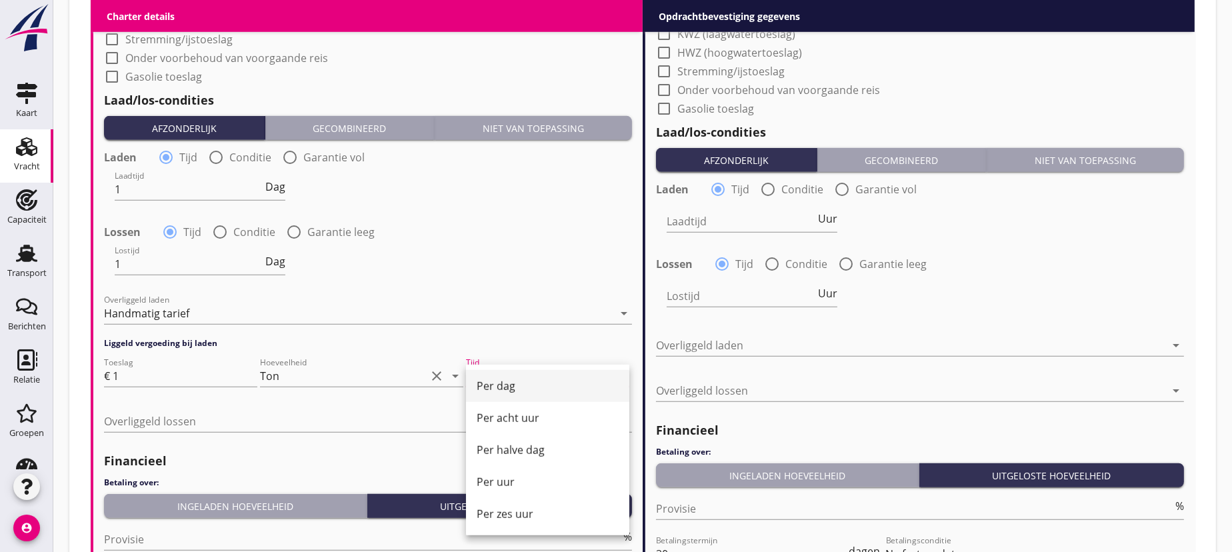
click at [507, 387] on div "Per dag" at bounding box center [548, 386] width 142 height 16
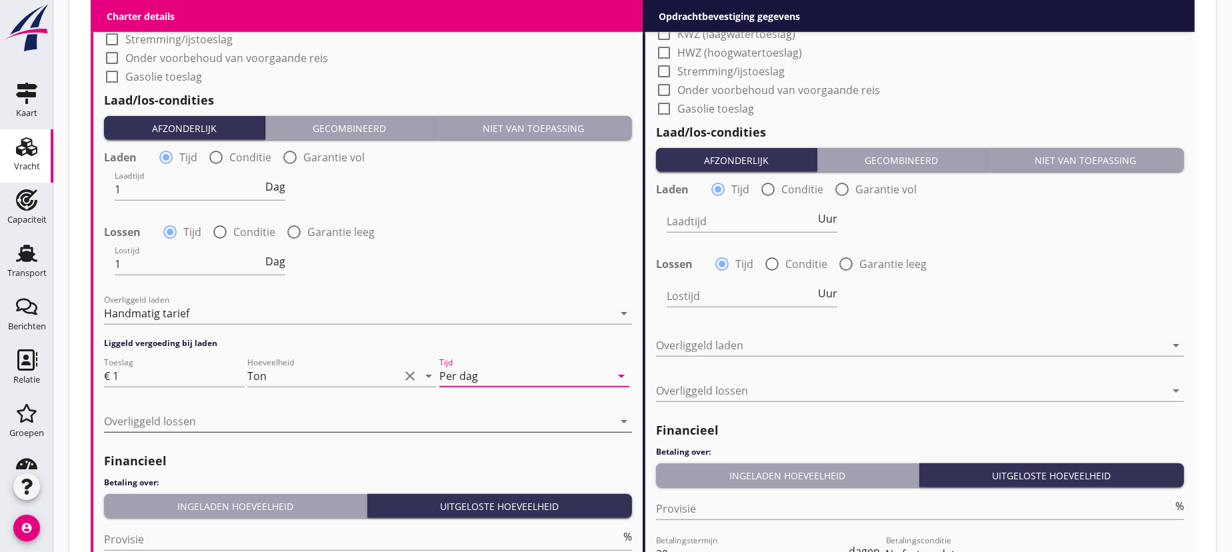
click at [127, 413] on div at bounding box center [358, 421] width 509 height 21
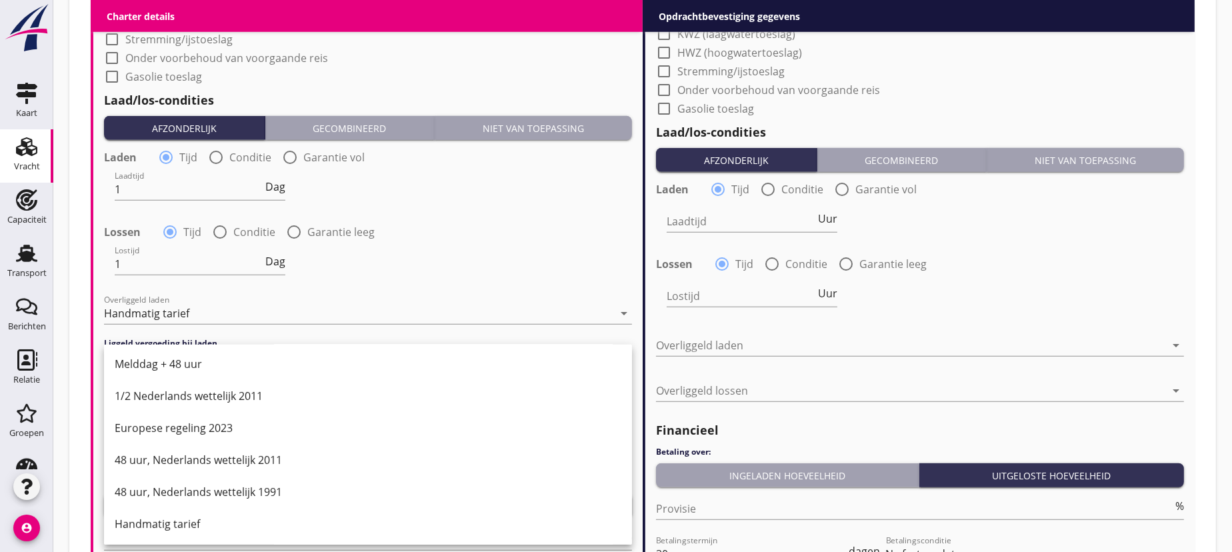
scroll to position [1506, 0]
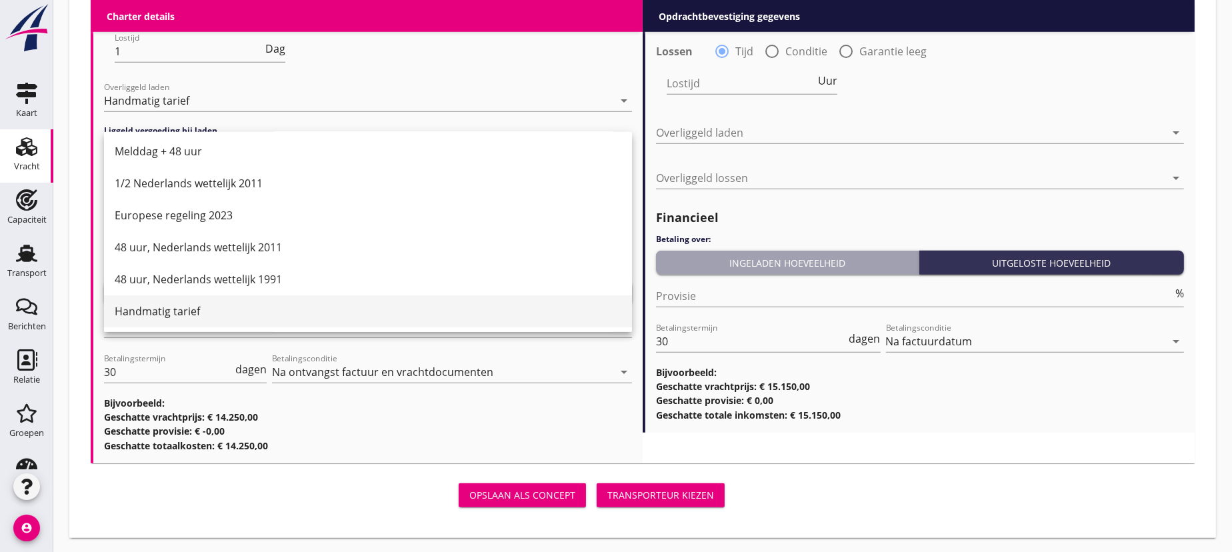
click at [143, 303] on div "Handmatig tarief" at bounding box center [368, 311] width 507 height 16
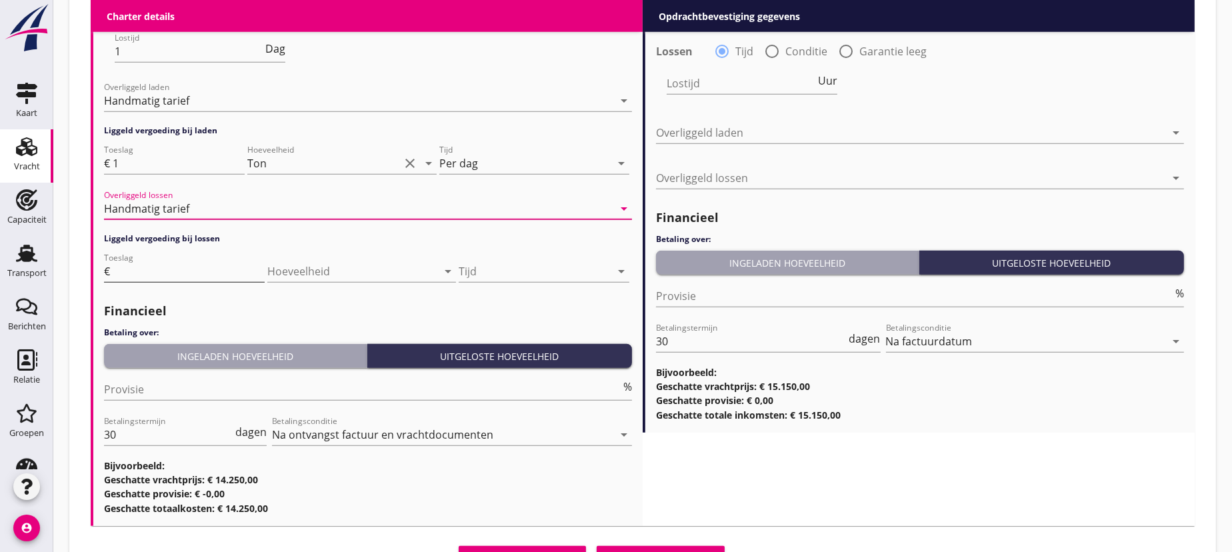
click at [139, 273] on input "Toeslag" at bounding box center [189, 271] width 152 height 21
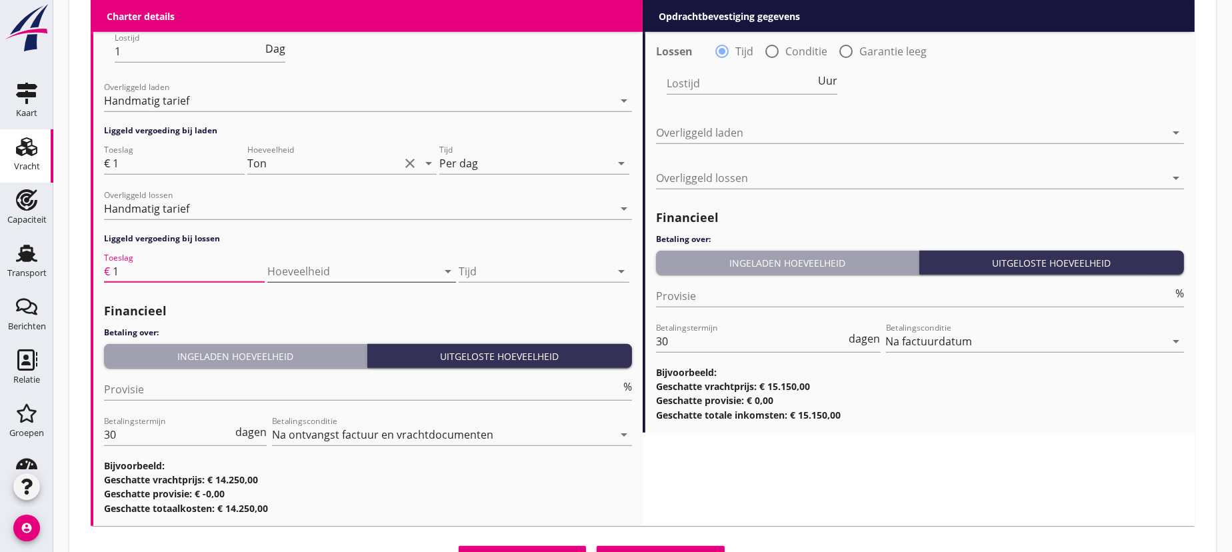
type input "1"
click at [303, 267] on div at bounding box center [343, 271] width 152 height 21
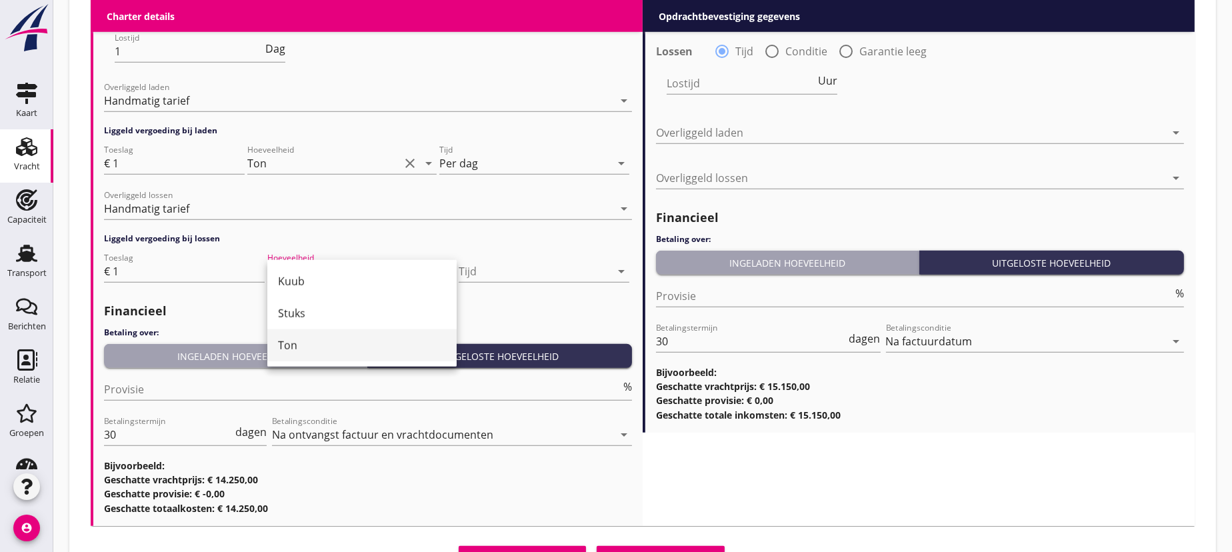
click at [318, 345] on div "Ton" at bounding box center [362, 345] width 168 height 16
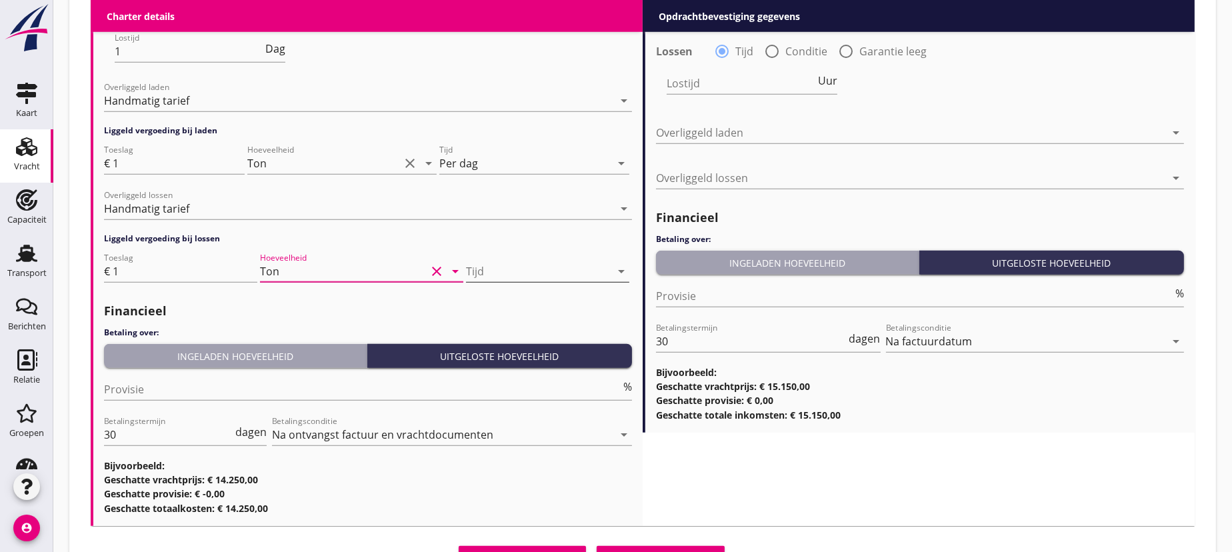
click at [503, 263] on div at bounding box center [538, 271] width 145 height 21
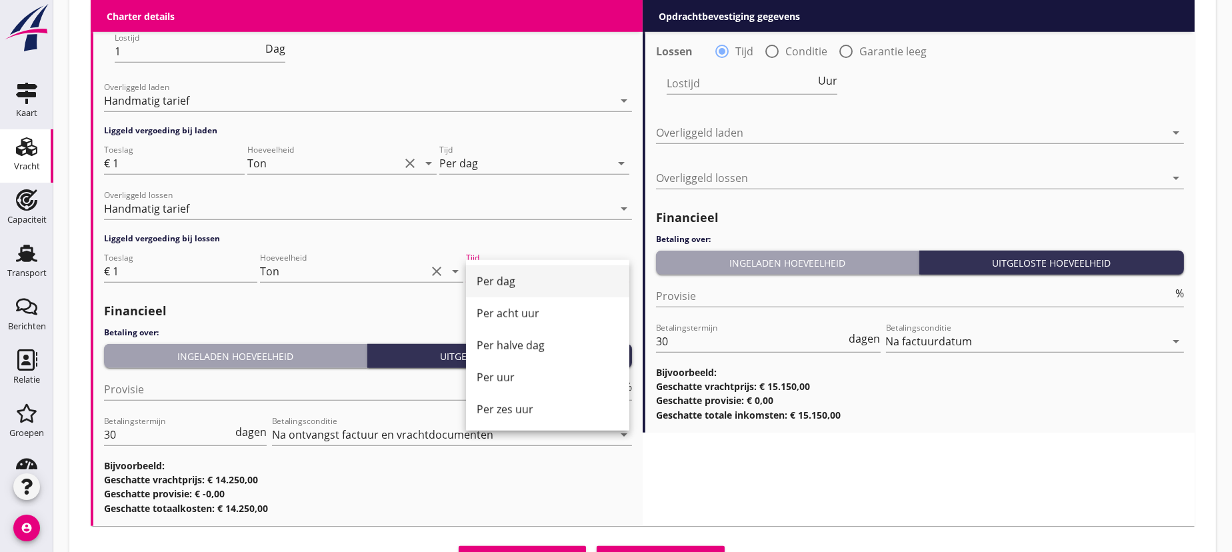
click at [521, 280] on div "Per dag" at bounding box center [548, 281] width 142 height 16
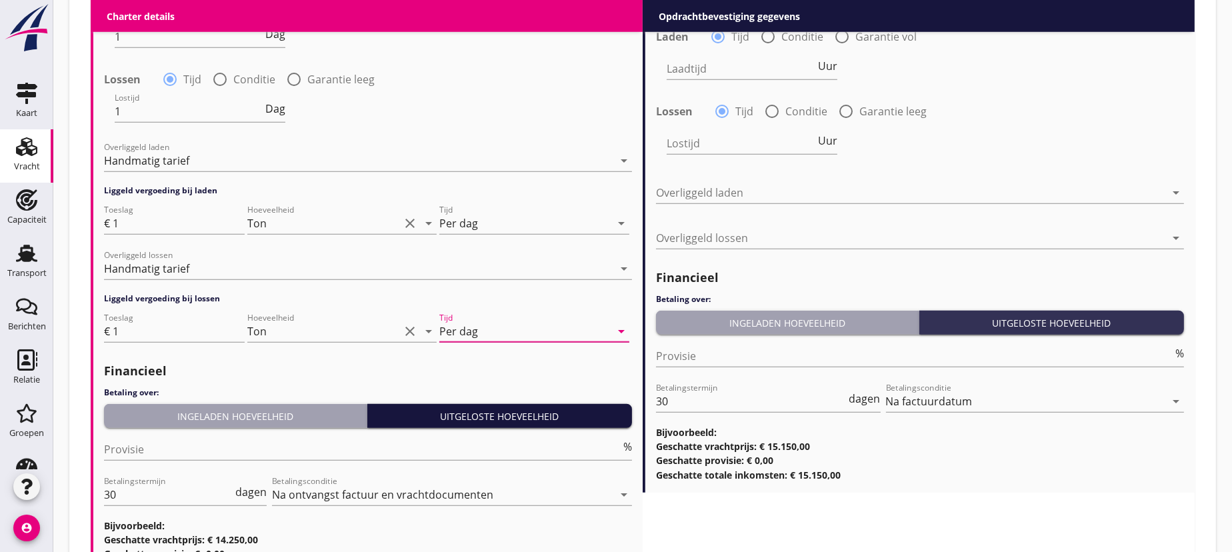
scroll to position [1567, 0]
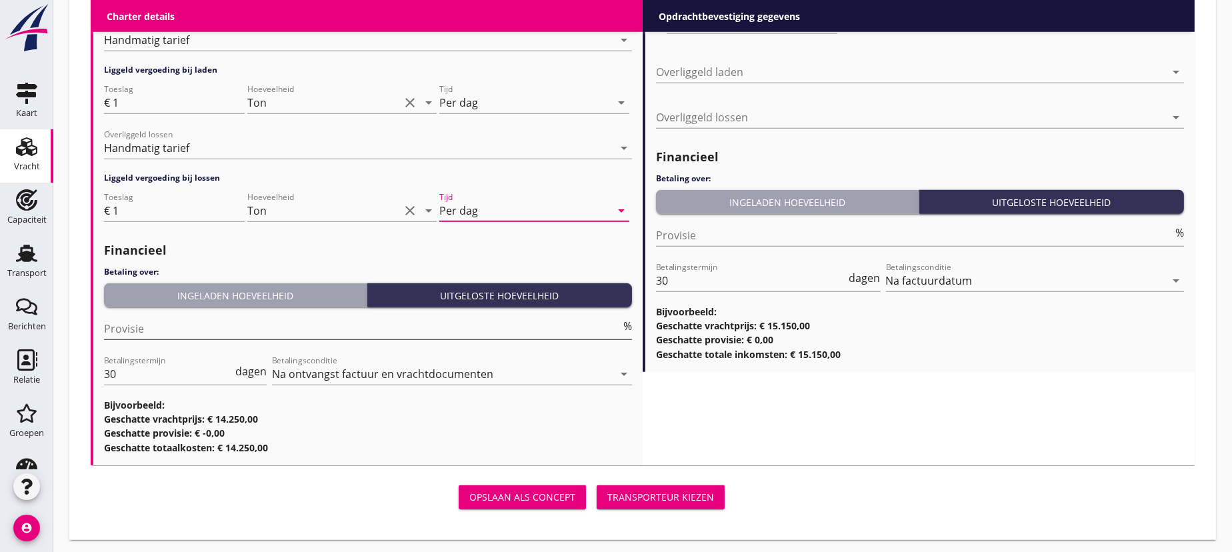
click at [129, 329] on input "Provisie" at bounding box center [362, 328] width 517 height 21
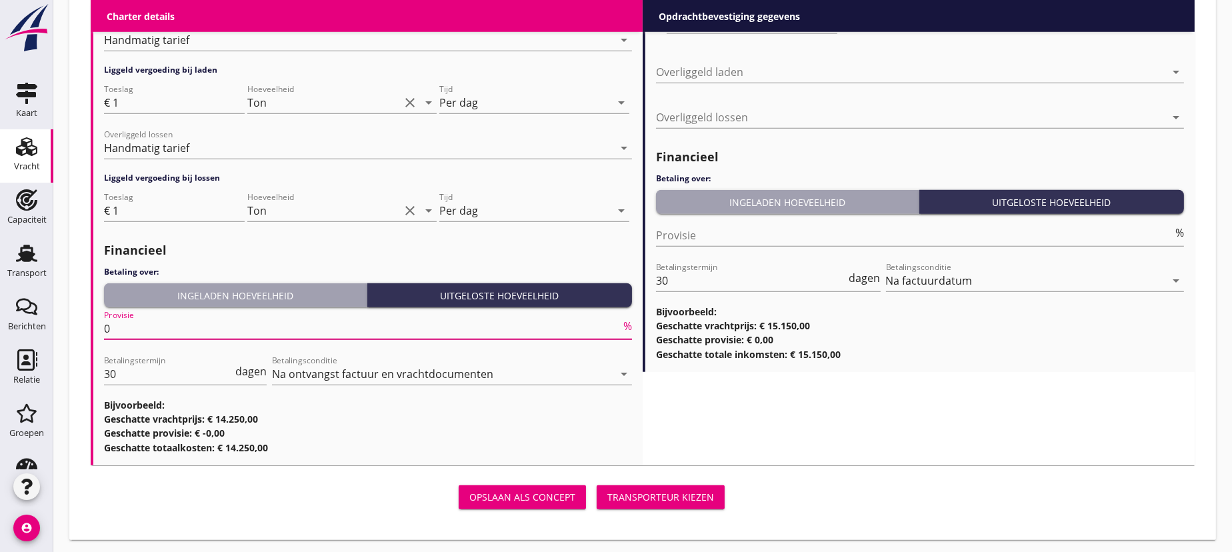
scroll to position [1325, 0]
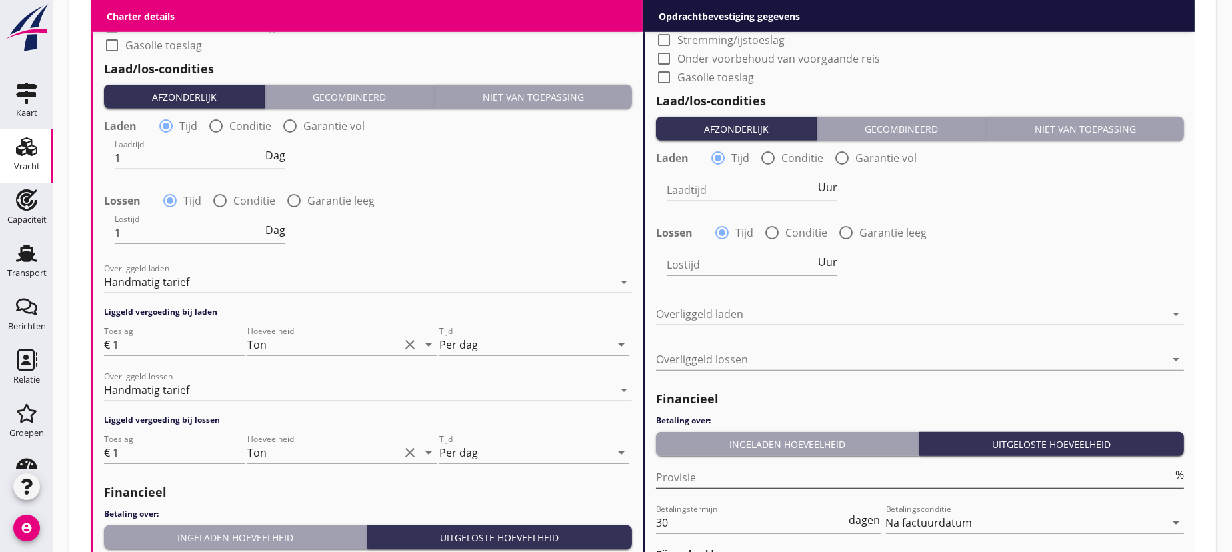
type input "0"
drag, startPoint x: 727, startPoint y: 480, endPoint x: 751, endPoint y: 485, distance: 24.4
click at [727, 480] on input "Provisie" at bounding box center [914, 477] width 517 height 21
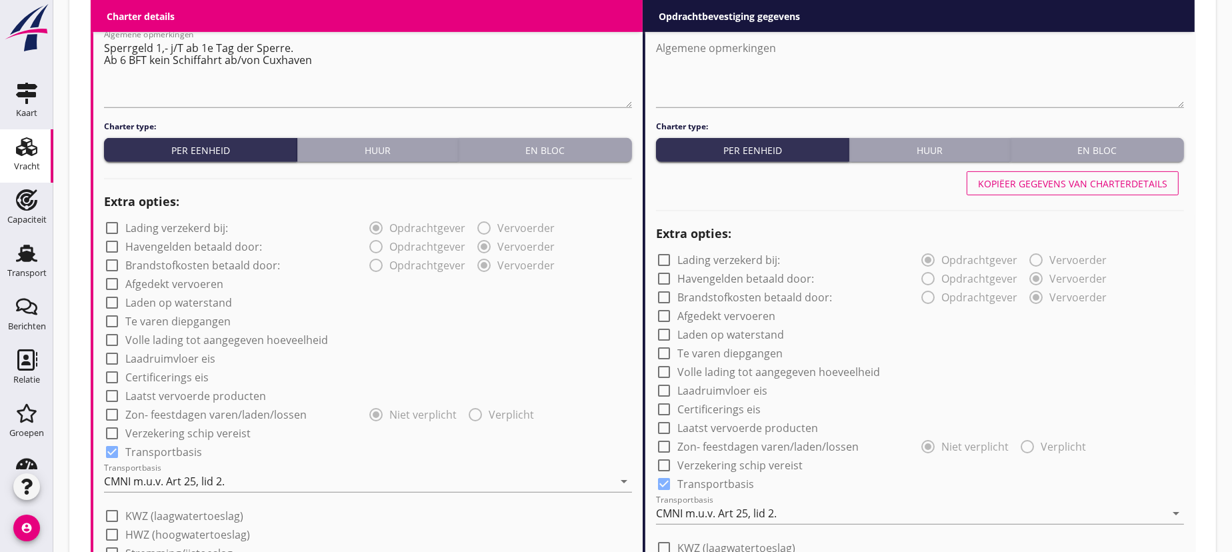
scroll to position [477, 0]
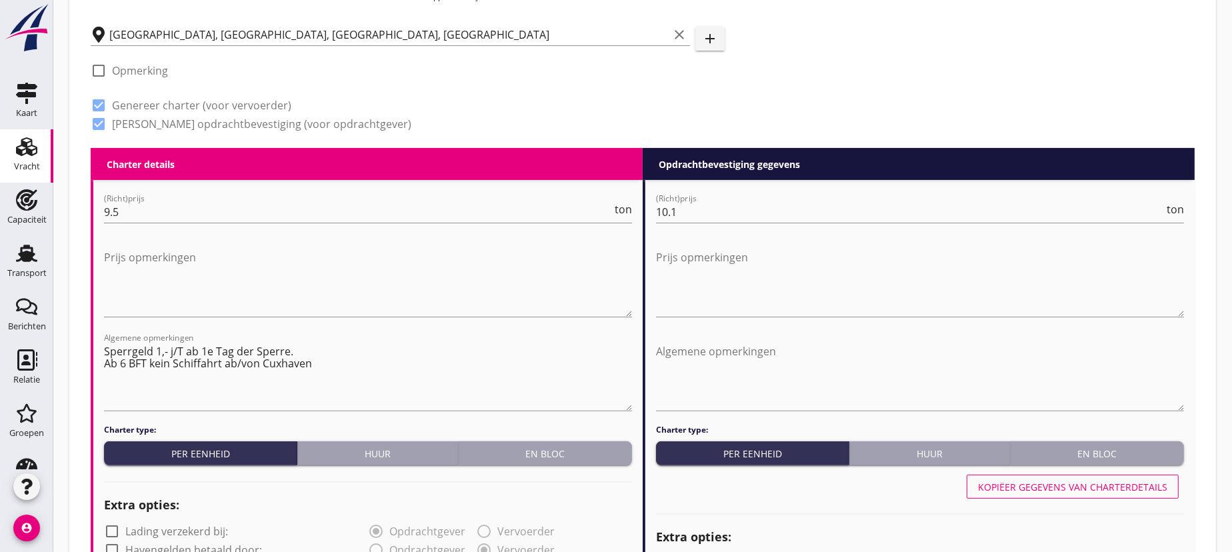
type input "0"
click at [1076, 480] on div "Kopiëer gegevens van charterdetails" at bounding box center [1072, 487] width 189 height 14
type input "1"
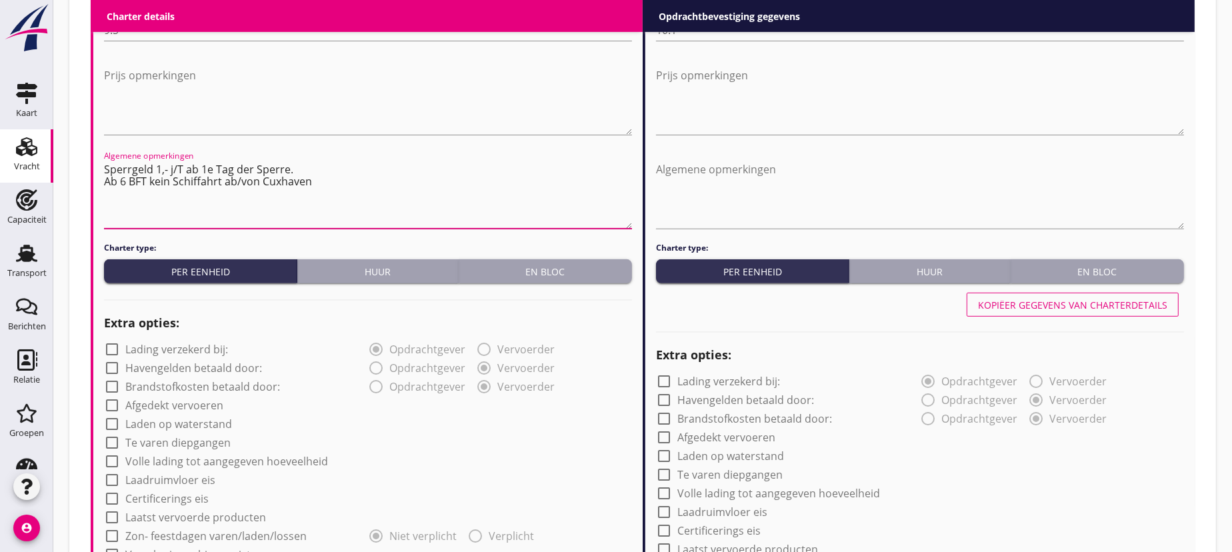
drag, startPoint x: 106, startPoint y: 168, endPoint x: 266, endPoint y: 171, distance: 160.0
click at [317, 178] on textarea "Sperrgeld 1,- j/T ab 1e Tag der Sperre. Ab 6 BFT kein Schiffahrt ab/von Cuxhaven" at bounding box center [368, 194] width 528 height 70
click at [711, 168] on textarea "Algemene opmerkingen" at bounding box center [920, 194] width 528 height 70
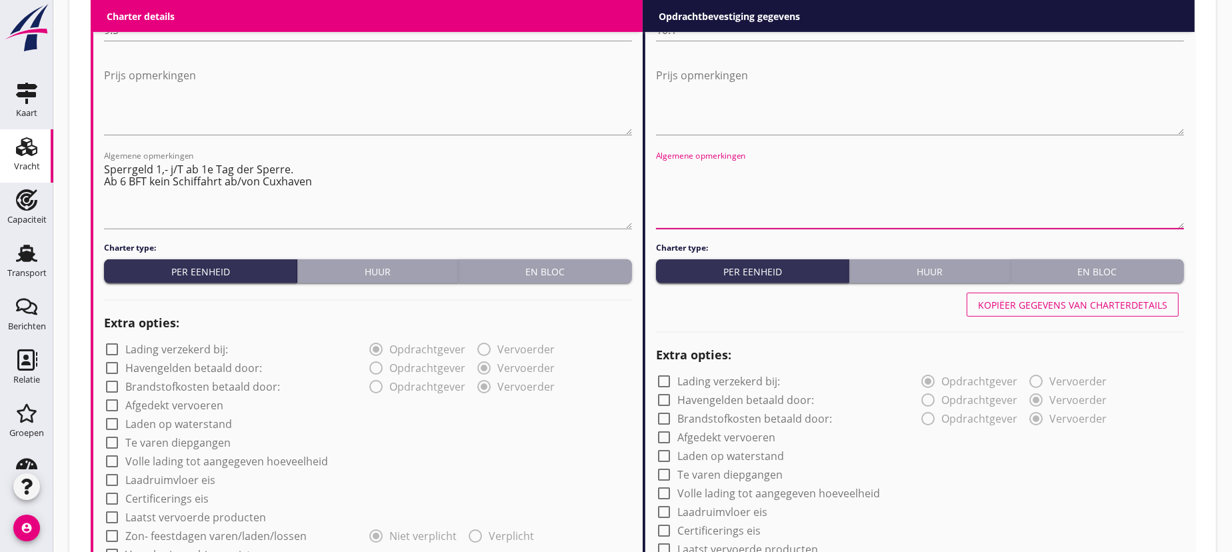
paste textarea "Sperrgeld 1,- j/T ab 1e Tag der Sperre. Ab 6 BFT kein Schiffahrt ab/von Cuxhaven"
click at [699, 181] on textarea "Sperrgeld 1,- j/T ab 1e Tag der Sperre. Ab 6 BFT kein Schiffahrt ab/von Cuxhaven" at bounding box center [920, 194] width 528 height 70
click at [967, 185] on textarea "Sperrgeld 1,- j/T ab 1e Tag der Sperre. Ab 6 BFT und mehr kein Schiffahrt ab/vo…" at bounding box center [920, 194] width 528 height 70
click at [861, 180] on textarea "Sperrgeld 1,- j/T ab 1e Tag der Sperre. Ab 6 BFT und mehr kein Schiffahrt ab/vo…" at bounding box center [920, 194] width 528 height 70
click at [929, 191] on textarea "Sperrgeld 1,- j/T ab 1e Tag der Sperre. Ab 6 BFT und mehr kein Schiffahrt ab/bi…" at bounding box center [920, 194] width 528 height 70
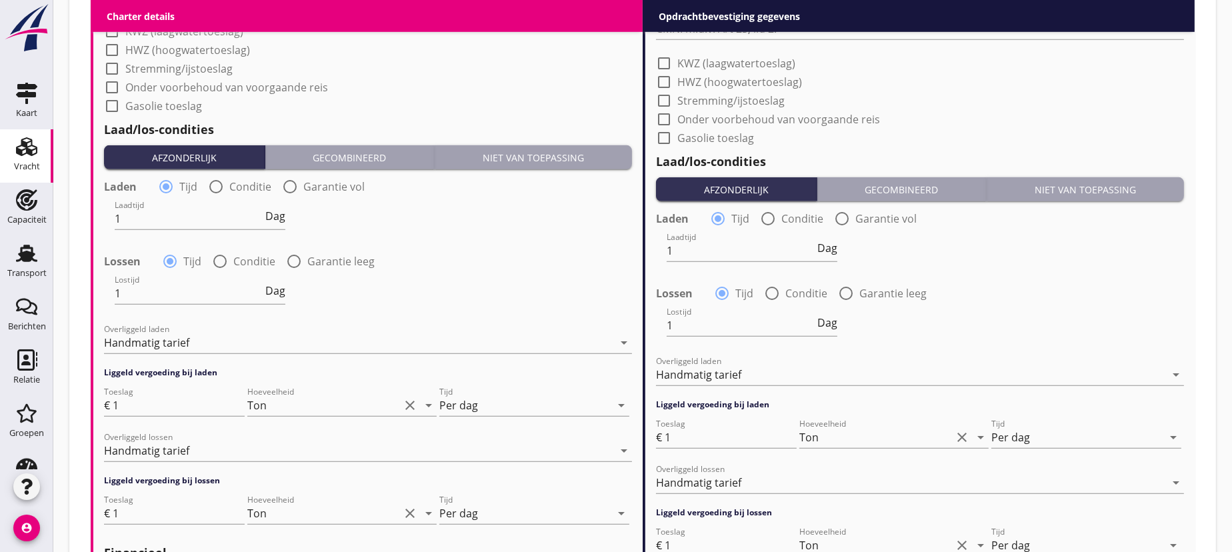
scroll to position [1446, 0]
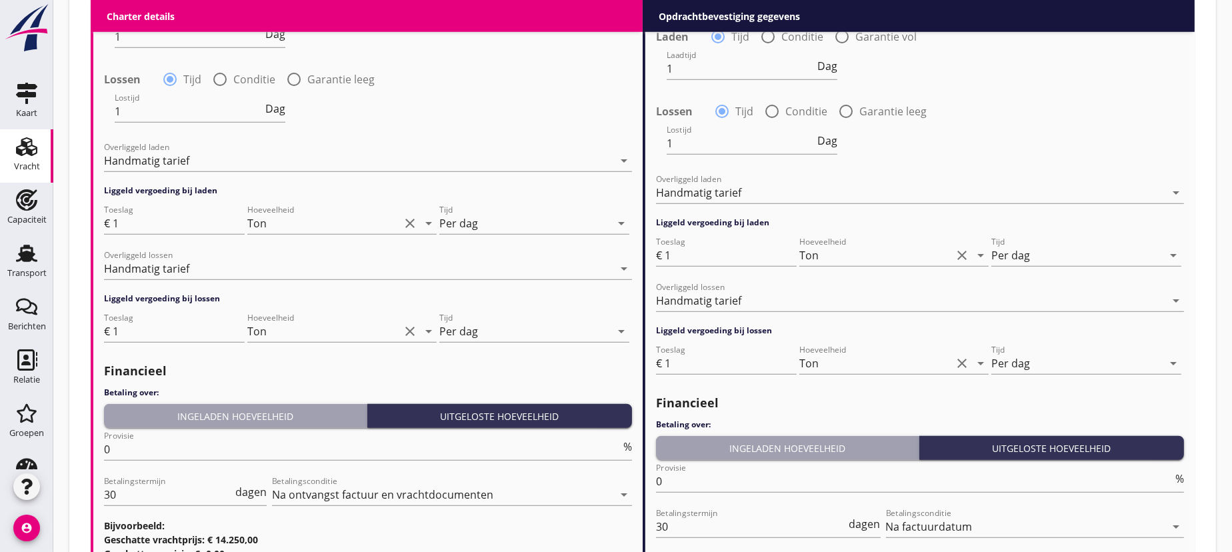
type textarea "Sperrgeld 1,- j/T ab 1e Tag der Sperre. Ab 6 BFT und mehr kein Schiffahrt ab/bi…"
click at [249, 418] on div "Ingeladen hoeveelheid" at bounding box center [235, 416] width 252 height 14
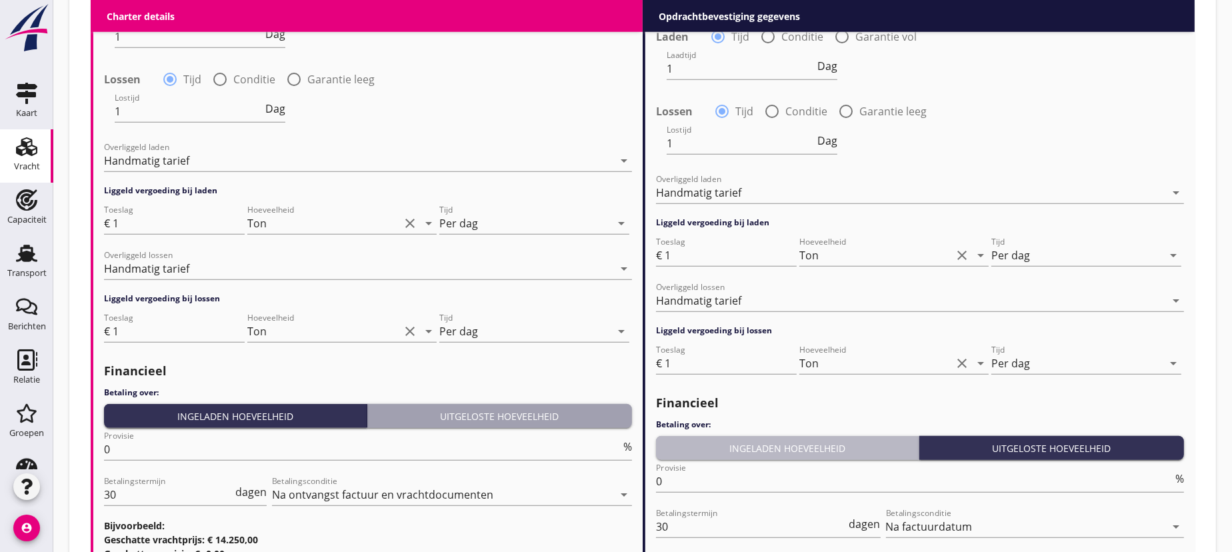
click at [792, 446] on div "Ingeladen hoeveelheid" at bounding box center [787, 448] width 252 height 14
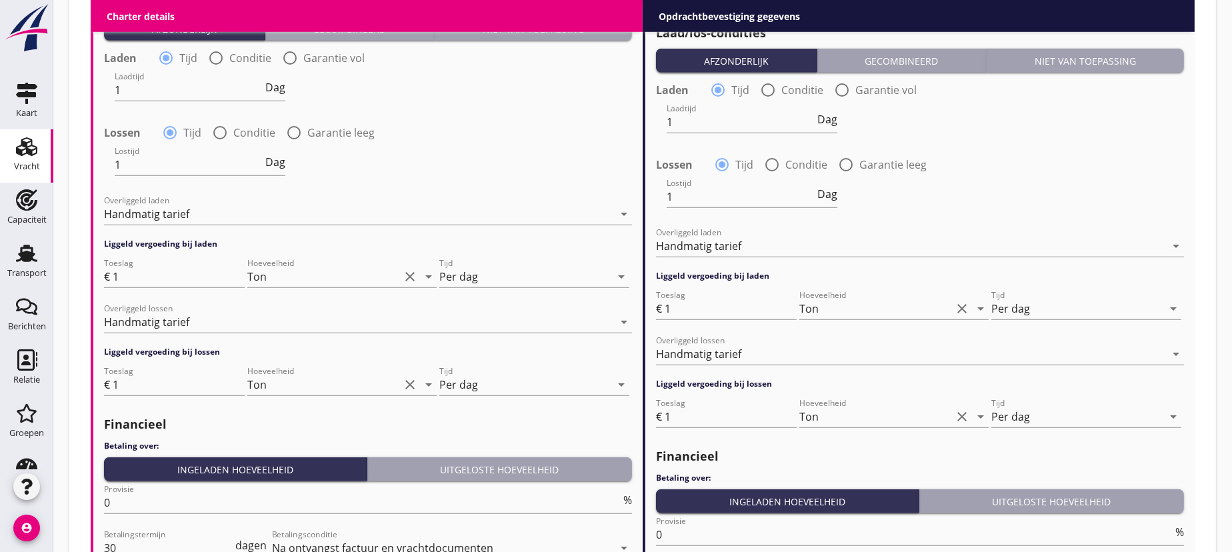
scroll to position [1601, 0]
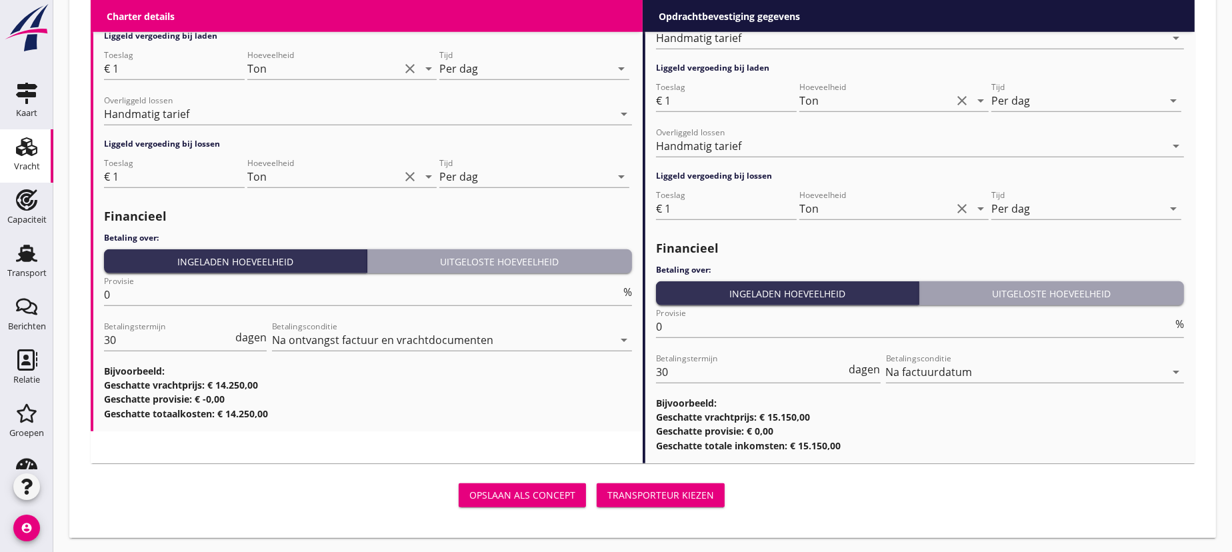
click at [668, 493] on div "Transporteur kiezen" at bounding box center [660, 495] width 107 height 14
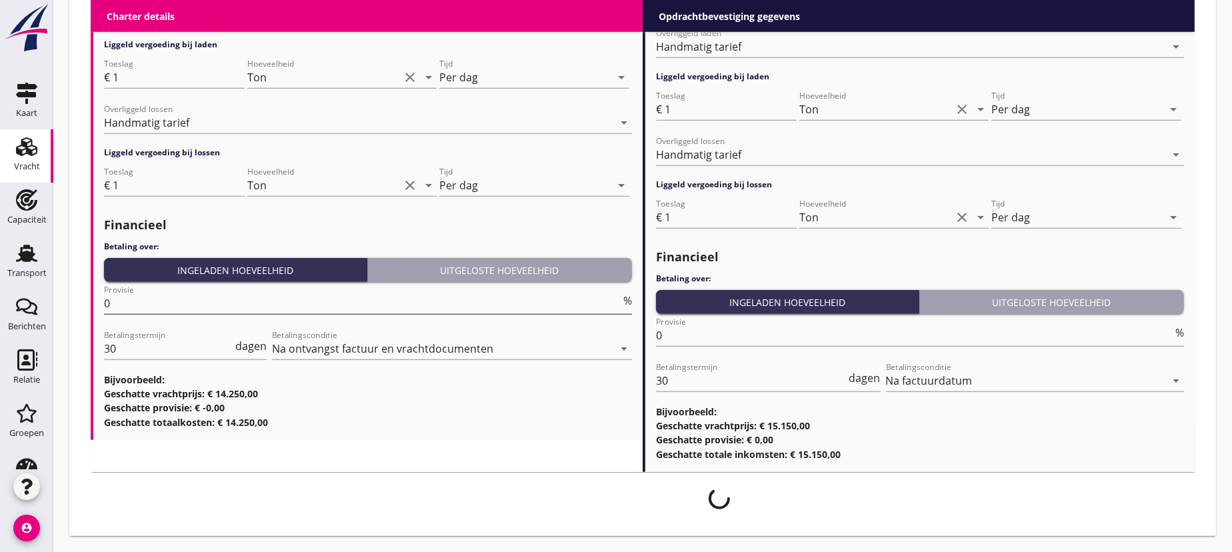
scroll to position [1590, 0]
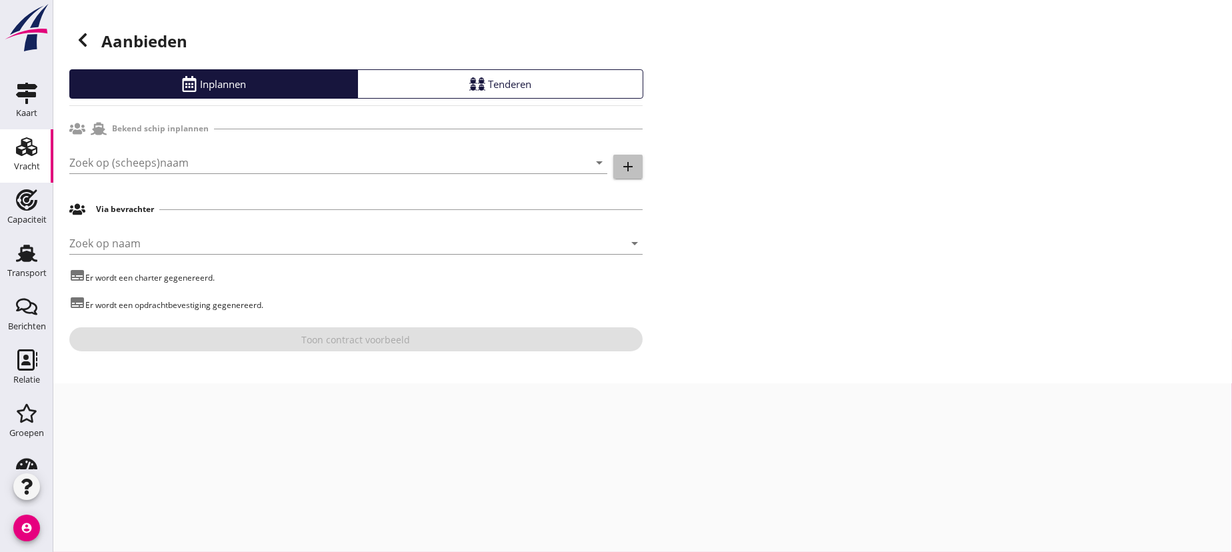
click at [626, 167] on icon "add" at bounding box center [628, 167] width 16 height 16
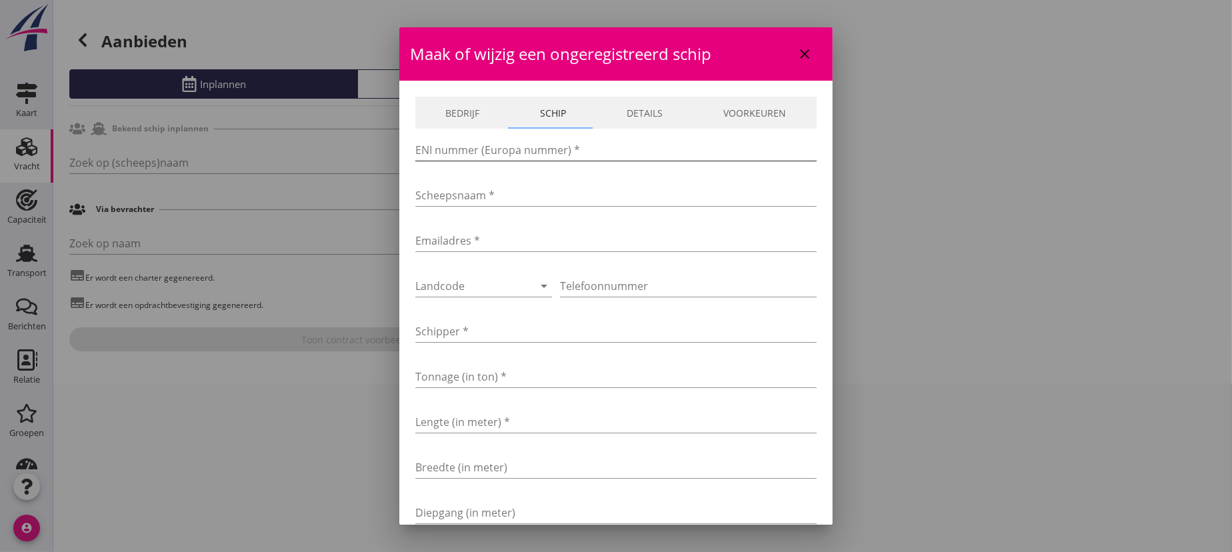
click at [451, 153] on input "ENI nummer (Europa nummer) *" at bounding box center [615, 149] width 401 height 21
type input "02315054"
click at [455, 190] on input "Scheepsnaam *" at bounding box center [615, 195] width 401 height 21
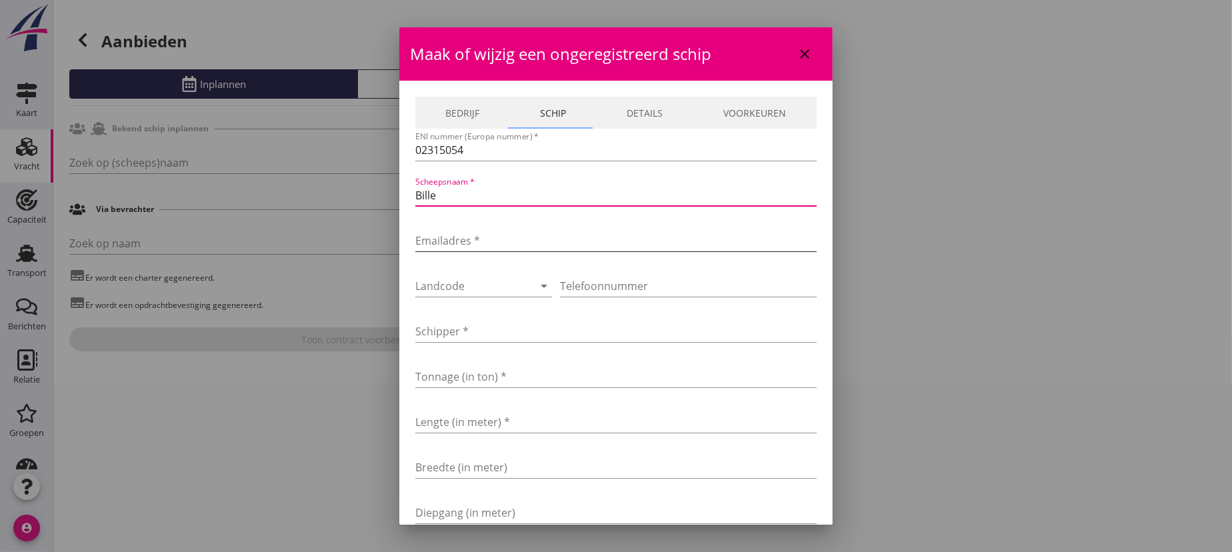
type input "Bille"
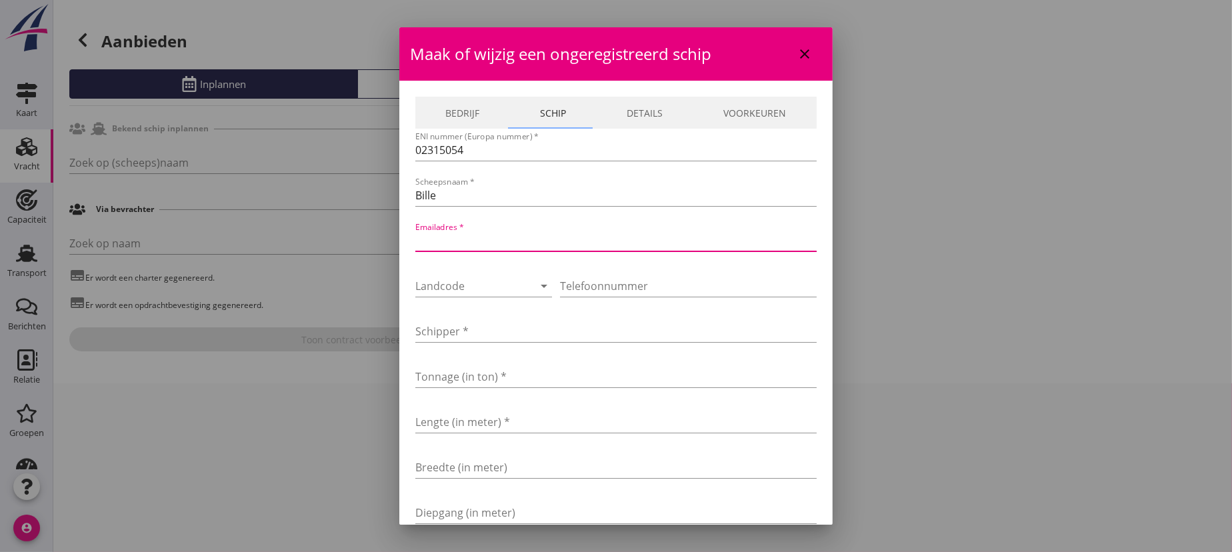
click at [447, 236] on input "Emailadres *" at bounding box center [615, 240] width 401 height 21
type input "[EMAIL_ADDRESS][DOMAIN_NAME]"
click at [442, 285] on div at bounding box center [464, 285] width 99 height 21
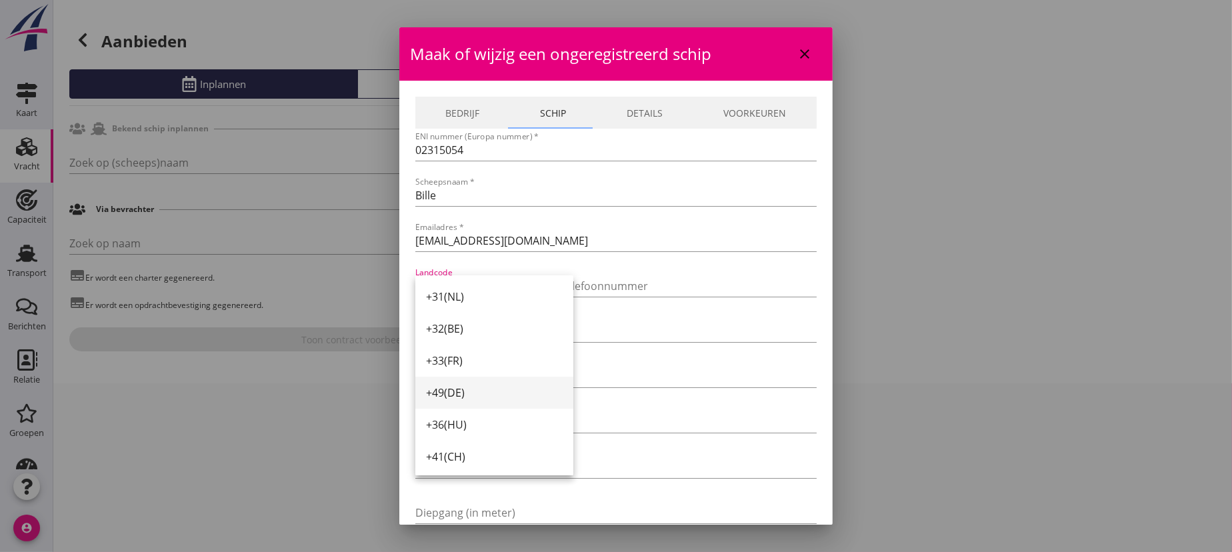
click at [450, 390] on div "+49(DE)" at bounding box center [494, 393] width 137 height 16
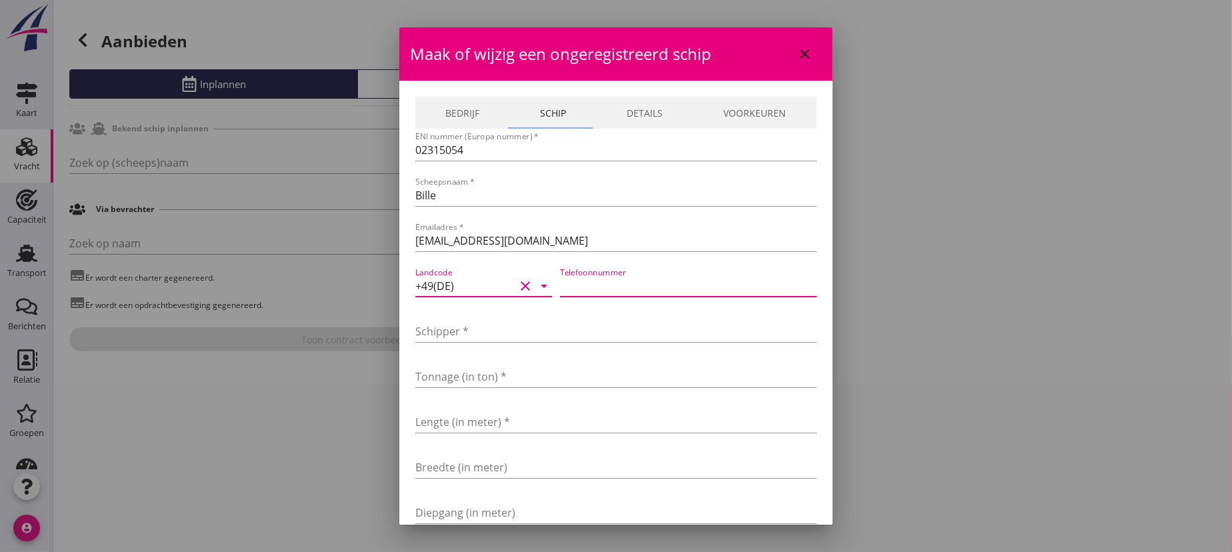
click at [581, 286] on input "Telefoonnummer" at bounding box center [688, 285] width 257 height 21
type input "152-57949208"
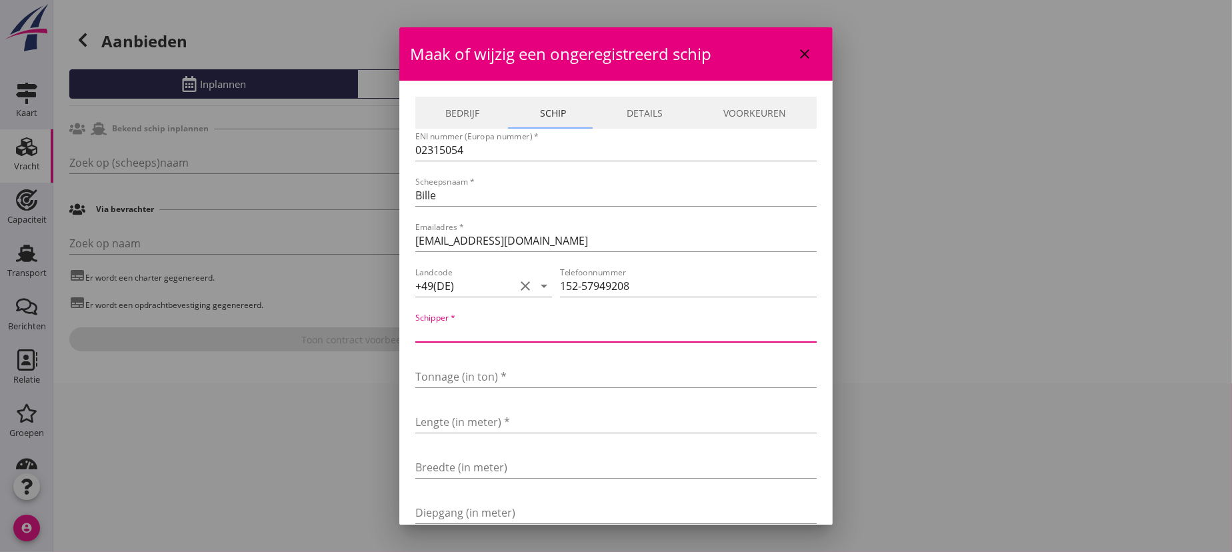
click at [465, 333] on input "Schipper *" at bounding box center [615, 331] width 401 height 21
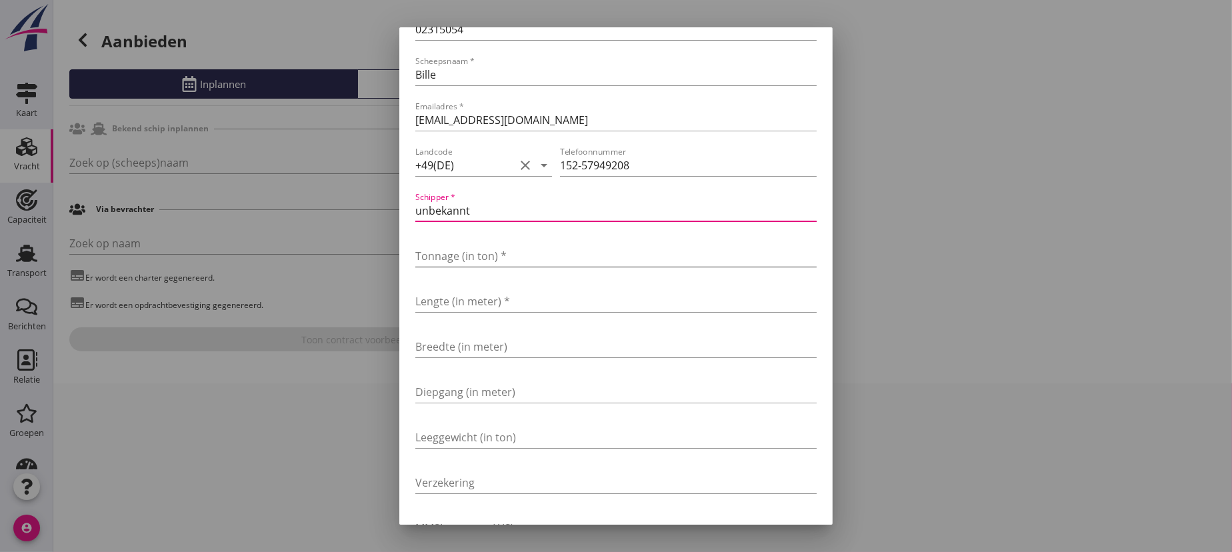
type input "unbekannt"
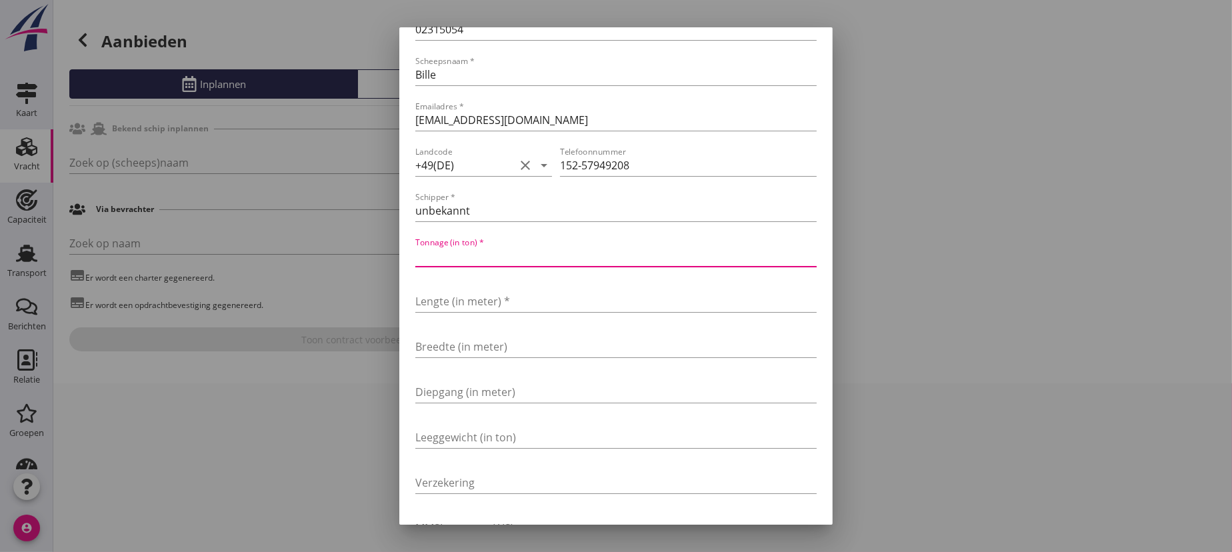
click at [435, 253] on input "Tonnage (in ton) *" at bounding box center [615, 255] width 401 height 21
type input "1807"
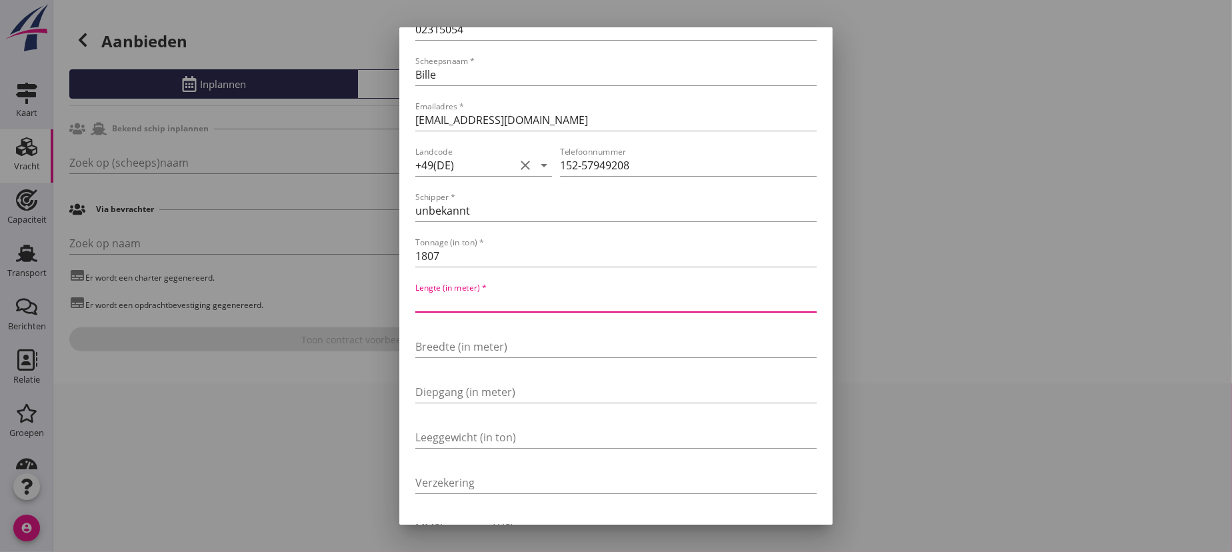
click at [437, 297] on input "Lengte (in meter) *" at bounding box center [615, 301] width 401 height 21
type input "100"
click at [450, 347] on input "Breedte (in meter)" at bounding box center [615, 346] width 401 height 21
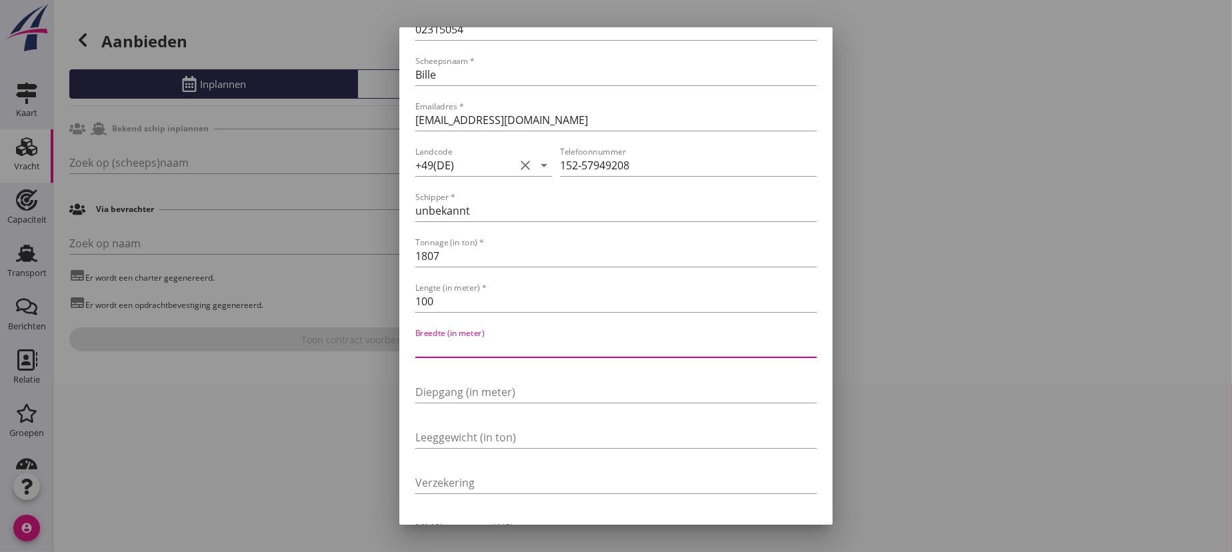
type input "9"
type input "9.50"
click at [432, 391] on input "Diepgang (in meter)" at bounding box center [615, 391] width 401 height 21
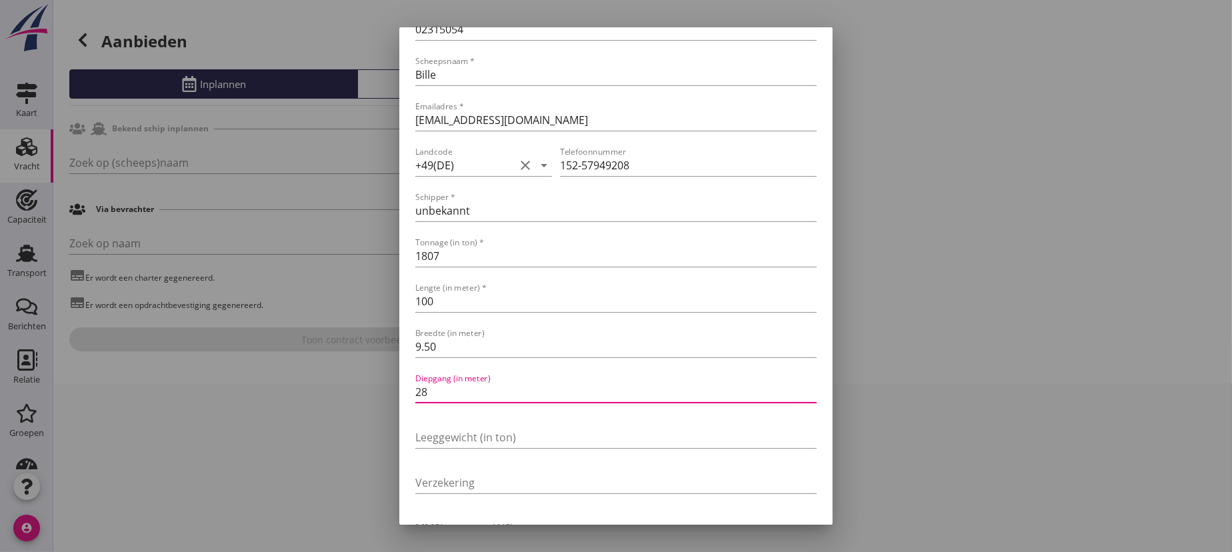
type input "2"
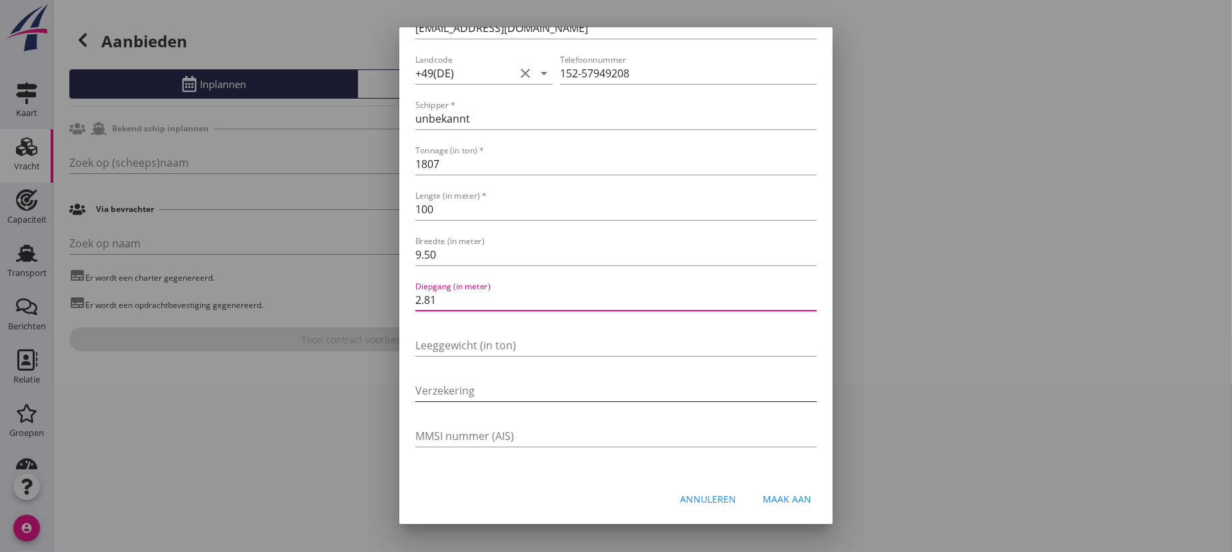
type input "2.81"
click at [443, 392] on input "Verzekering" at bounding box center [615, 390] width 401 height 21
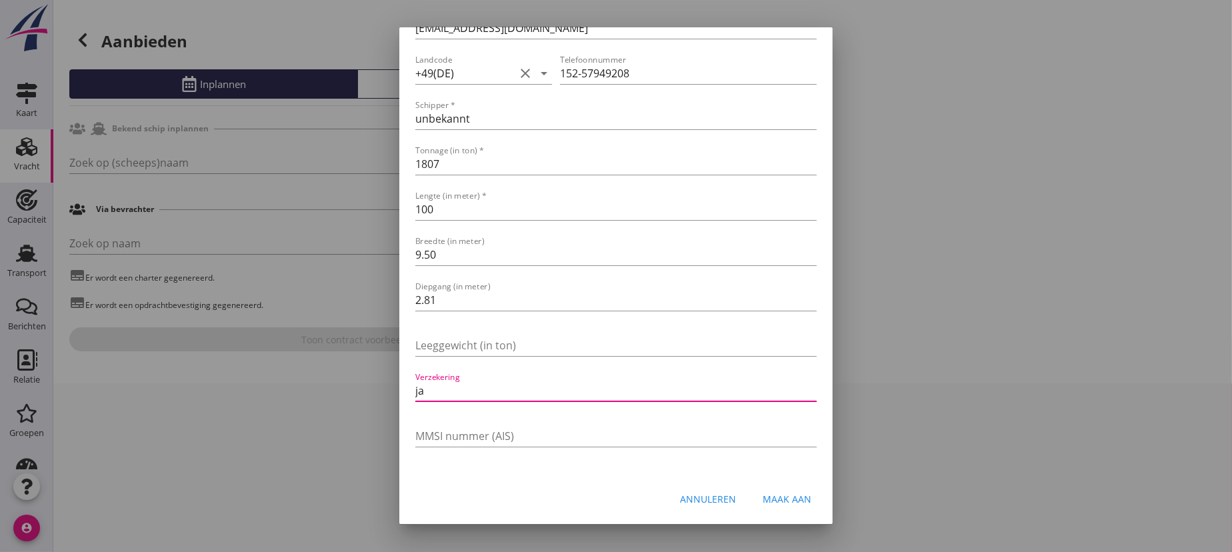
scroll to position [31, 0]
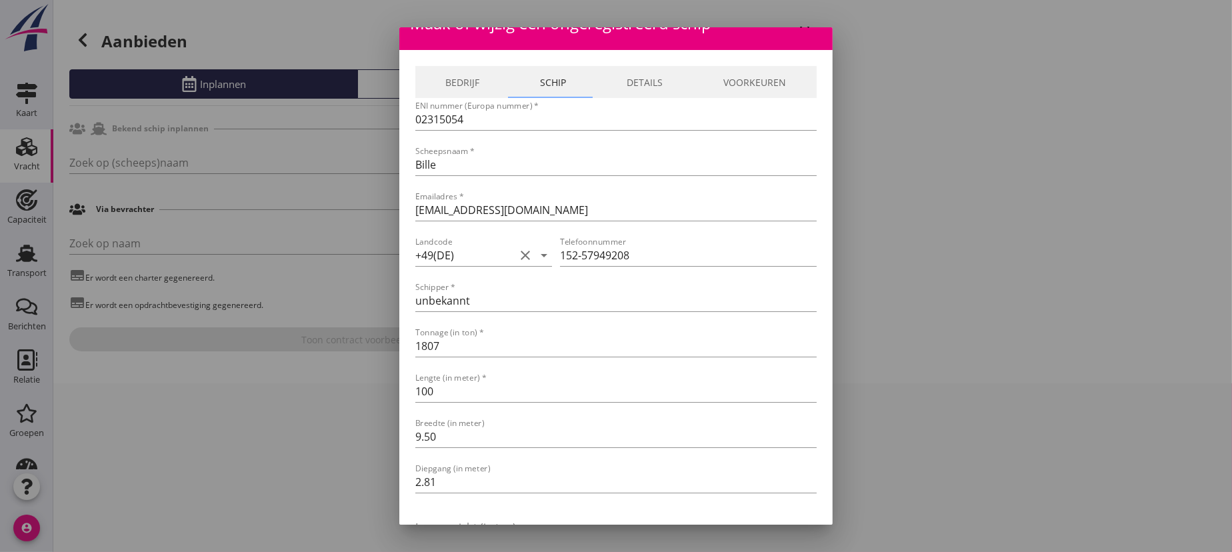
type input "ja"
click at [552, 79] on link "Schip" at bounding box center [553, 82] width 87 height 32
click at [462, 77] on link "Bedrijf" at bounding box center [462, 82] width 95 height 32
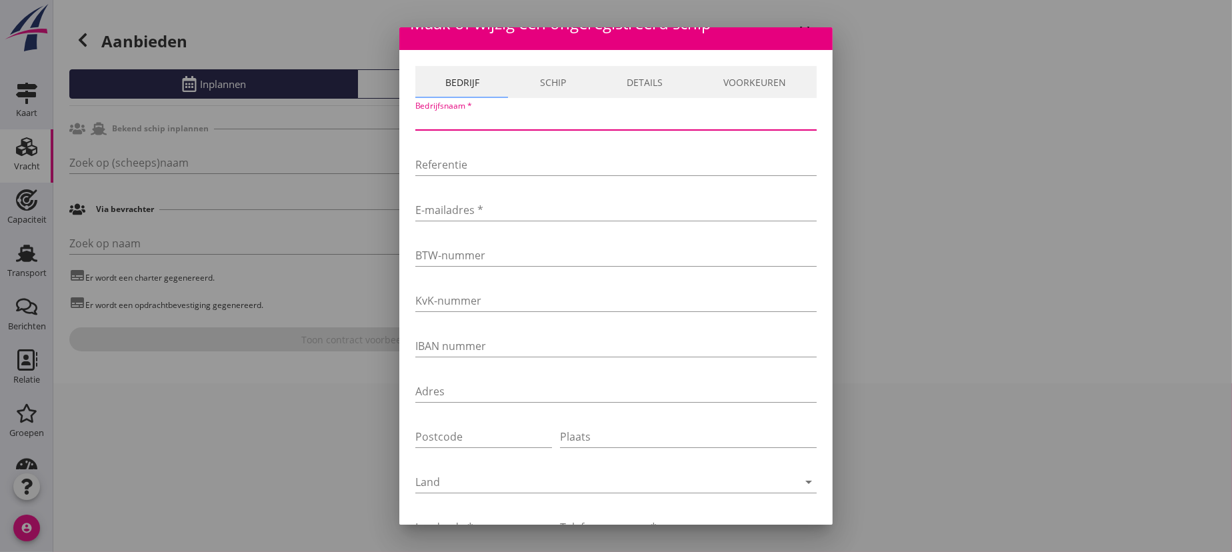
click at [446, 118] on input "Bedrijfsnaam *" at bounding box center [615, 119] width 401 height 21
type input "BKE Binnenschifffahrtskontor Elbe"
click at [441, 209] on input "E-mailadres *" at bounding box center [615, 209] width 401 height 21
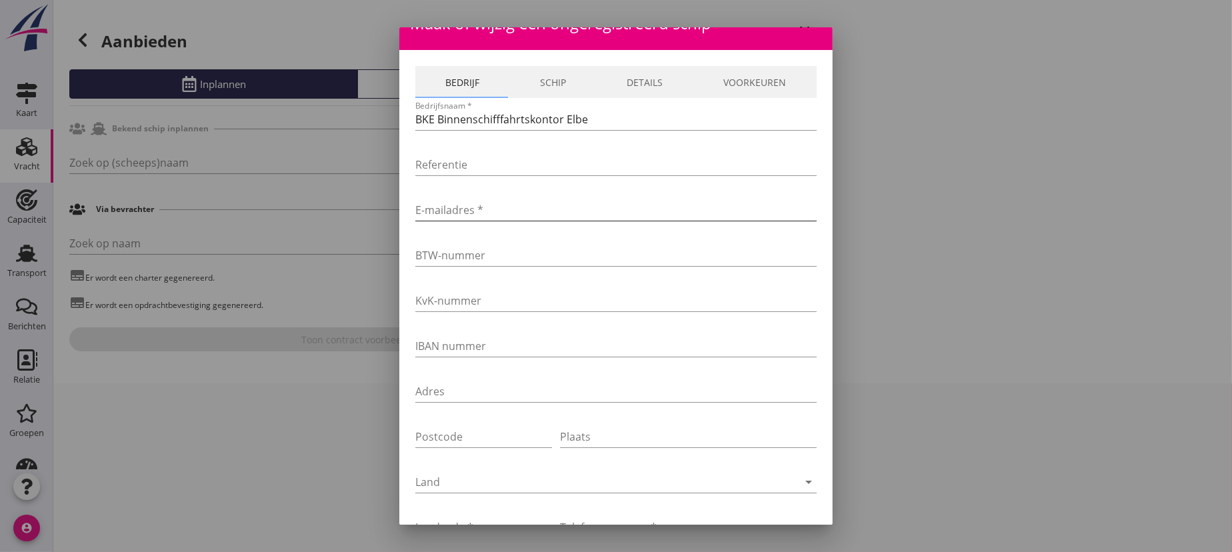
click at [446, 213] on input "E-mailadres *" at bounding box center [615, 209] width 401 height 21
click at [456, 207] on input "E-mailadres *" at bounding box center [615, 209] width 401 height 21
paste input "[EMAIL_ADDRESS][DOMAIN_NAME]"
type input "[EMAIL_ADDRESS][DOMAIN_NAME]"
click at [450, 252] on input "BTW-nummer" at bounding box center [615, 255] width 401 height 21
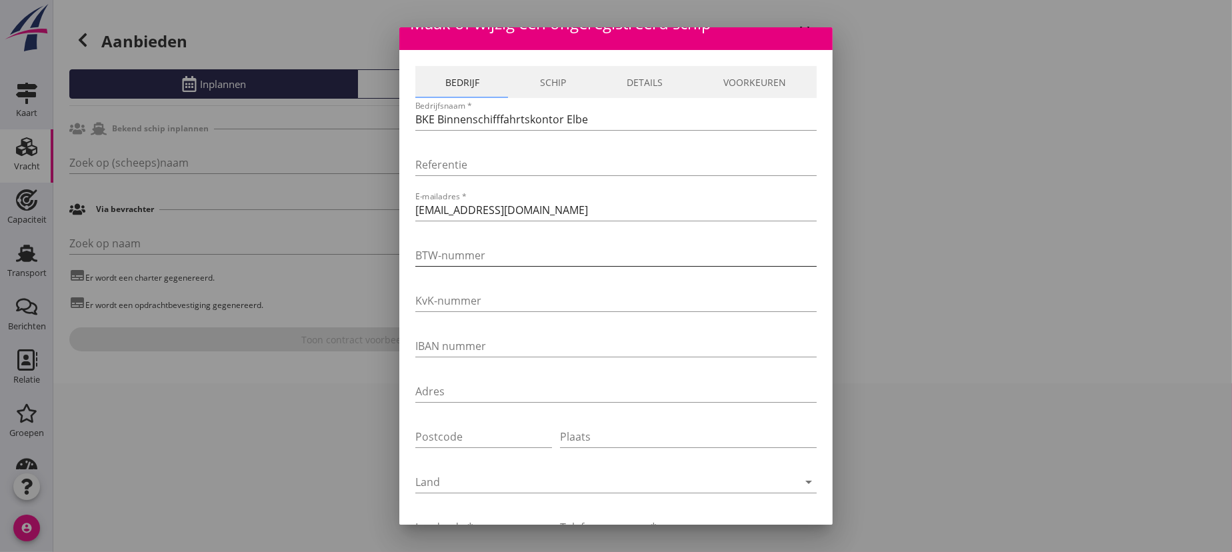
click at [447, 252] on input "BTW-nummer" at bounding box center [615, 255] width 401 height 21
paste input "DE 357 964 114"
type input "DE 357 964 114"
drag, startPoint x: 463, startPoint y: 297, endPoint x: 454, endPoint y: 297, distance: 9.3
click at [463, 297] on input "KvK-nummer" at bounding box center [615, 300] width 401 height 21
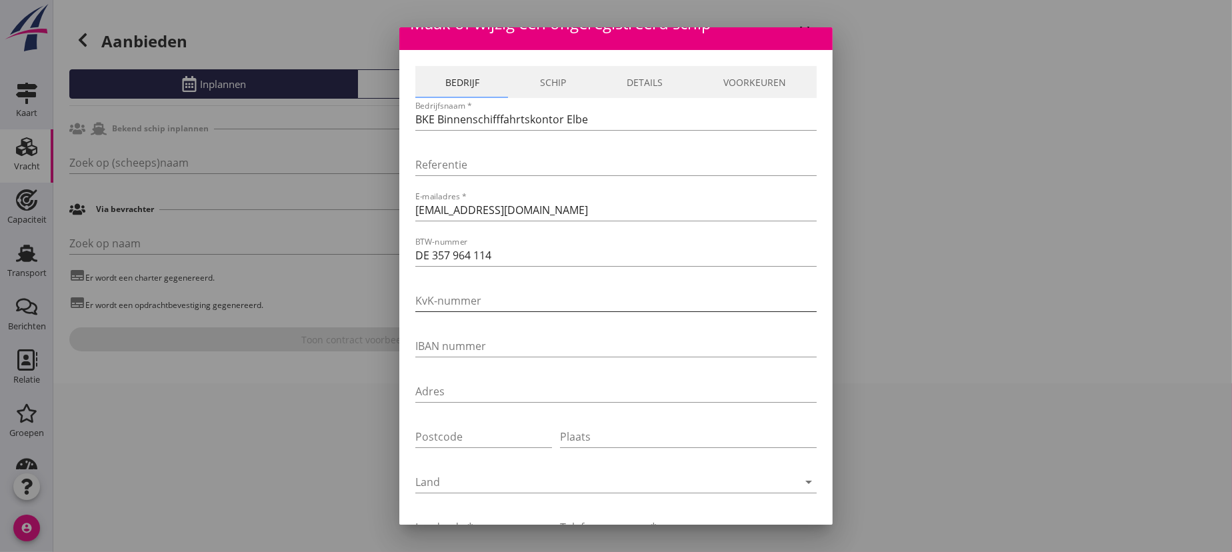
click at [446, 298] on input "KvK-nummer" at bounding box center [615, 300] width 401 height 21
paste input "HRB 178276"
type input "HRB 178276"
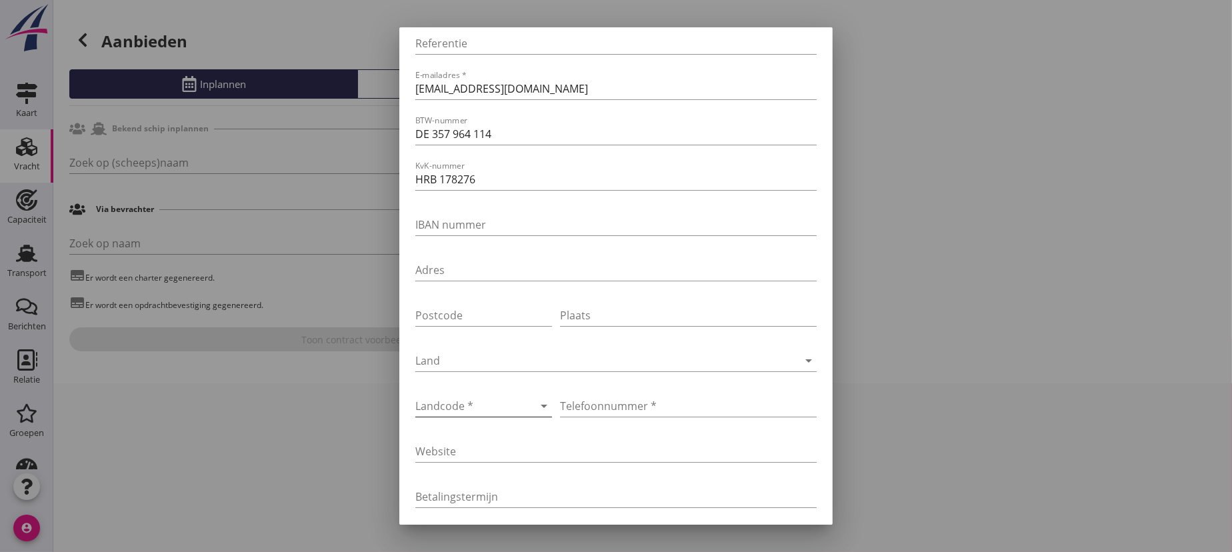
click at [473, 406] on div at bounding box center [464, 405] width 99 height 21
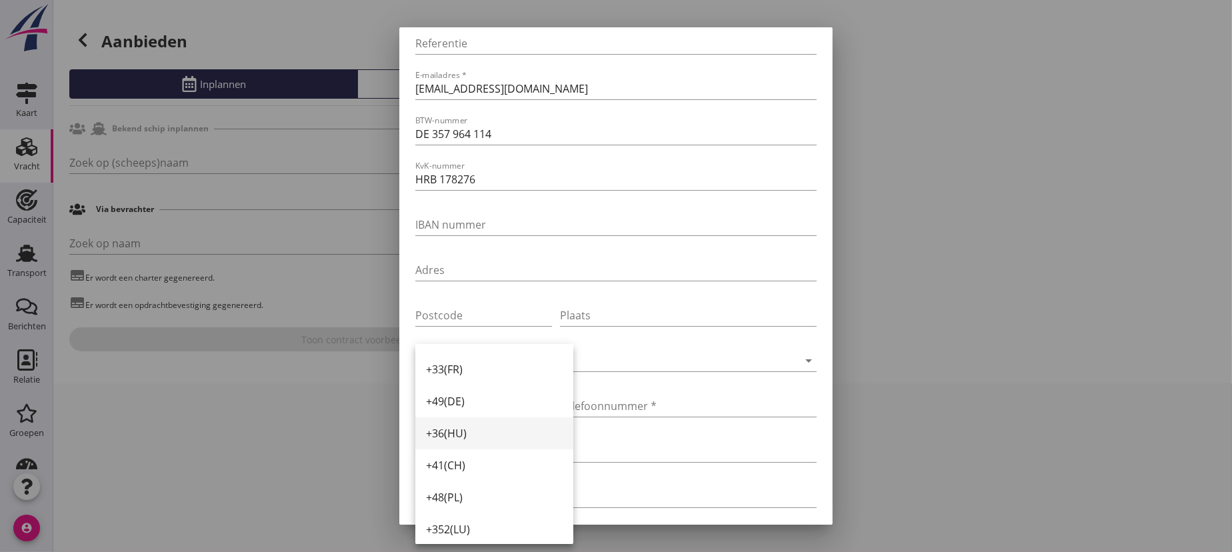
scroll to position [0, 0]
click at [462, 461] on div "+49(DE)" at bounding box center [494, 461] width 137 height 16
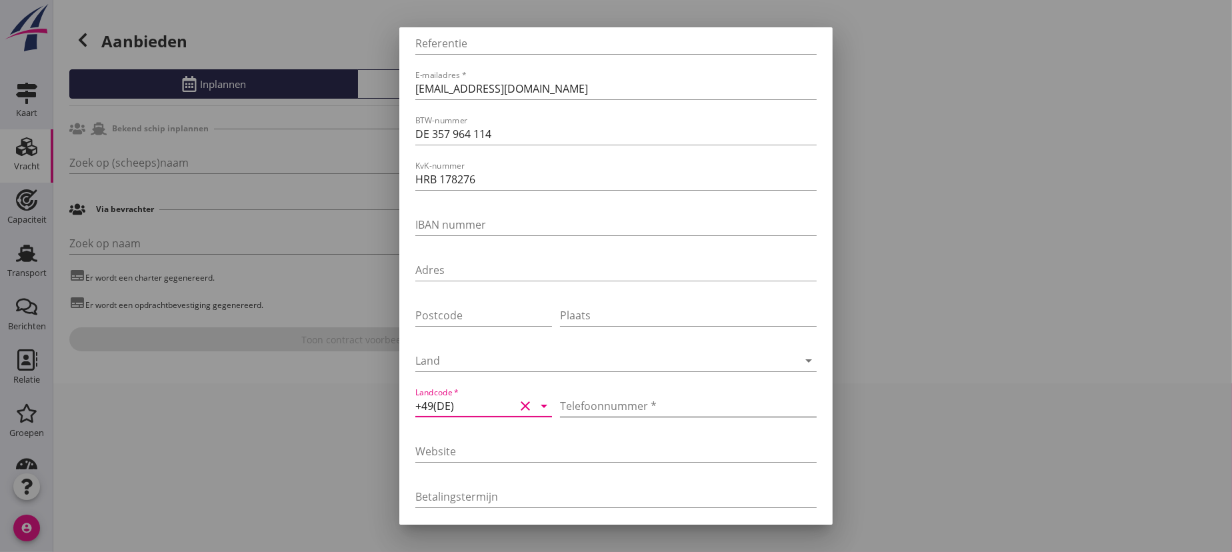
click at [613, 403] on input "Telefoonnummer *" at bounding box center [688, 405] width 257 height 21
click at [591, 407] on input "Telefoonnummer *" at bounding box center [688, 405] width 257 height 21
paste input "[PHONE_NUMBER]"
click at [582, 405] on input "[PHONE_NUMBER]" at bounding box center [688, 405] width 257 height 21
click at [561, 407] on input "040 468 984 310" at bounding box center [688, 405] width 257 height 21
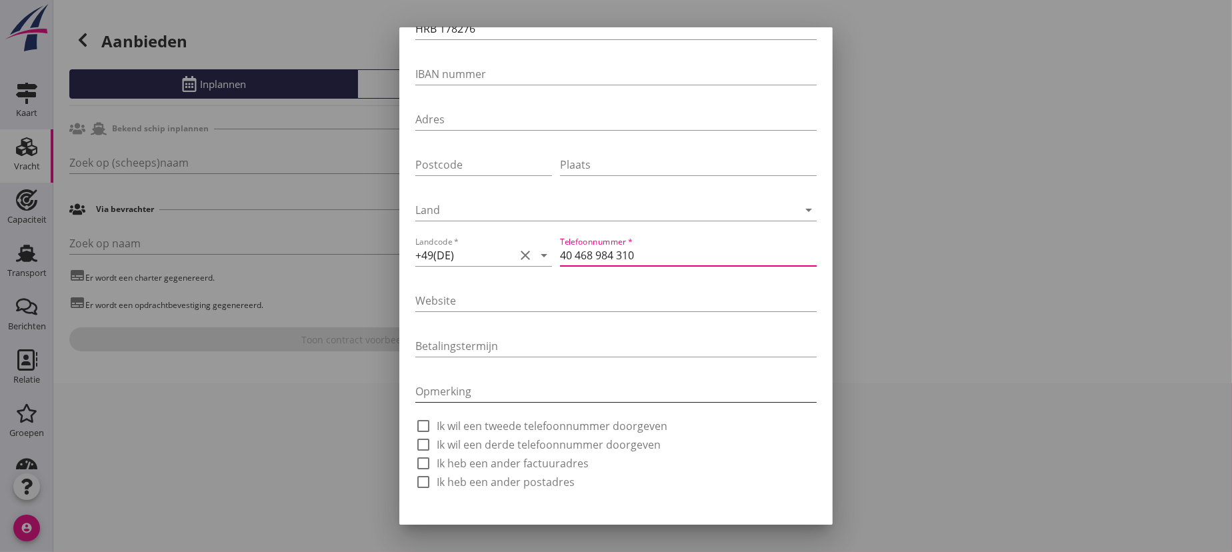
scroll to position [333, 0]
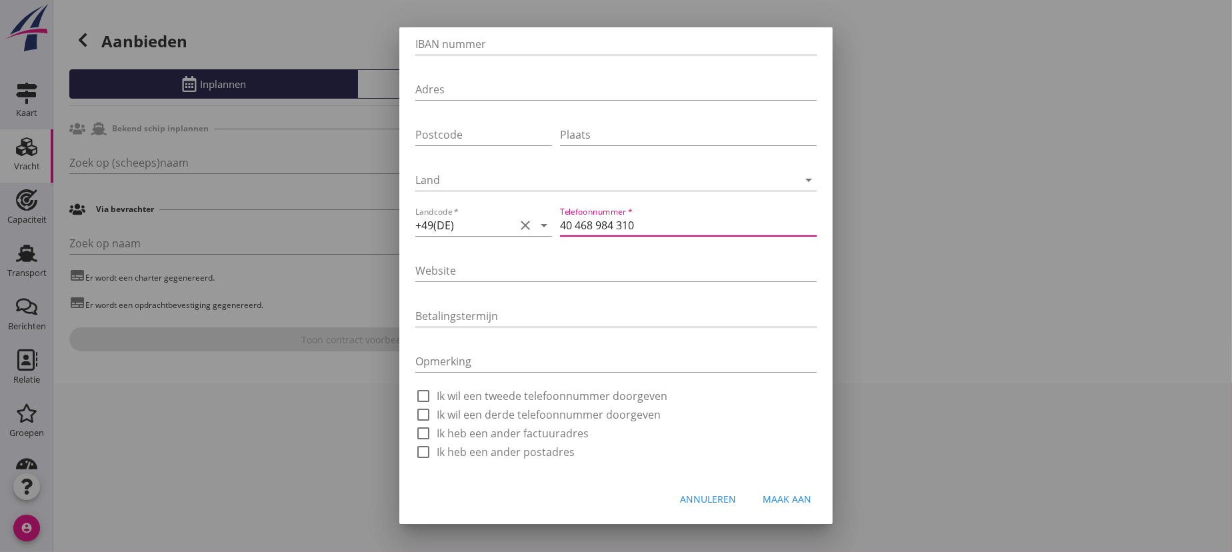
type input "40 468 984 310"
click at [781, 500] on div "Maak aan" at bounding box center [786, 499] width 49 height 14
type input "Bille"
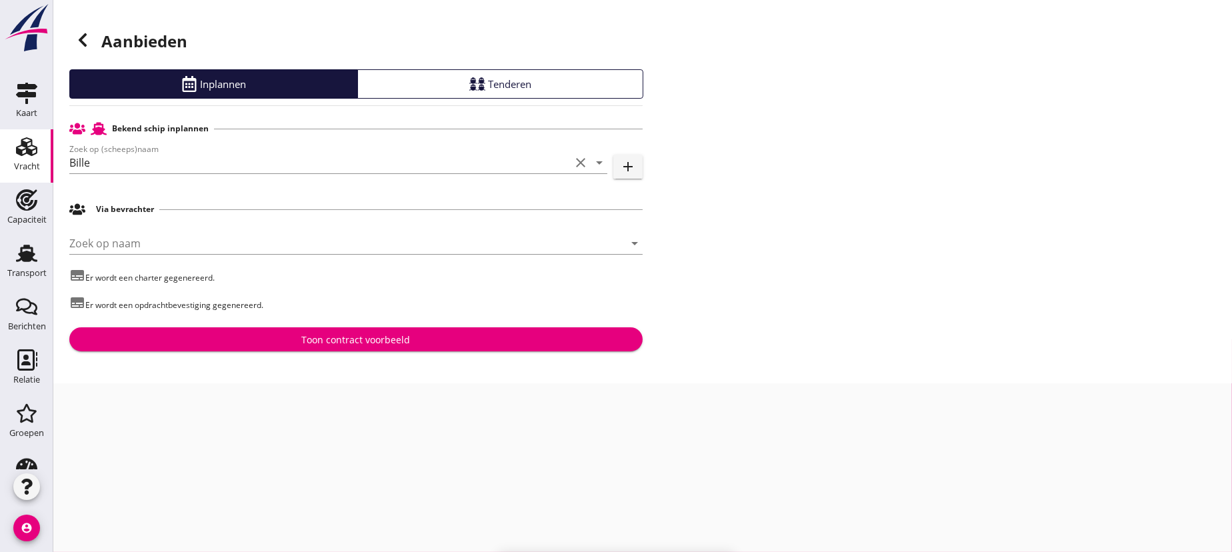
click at [252, 205] on div "Via bevrachter" at bounding box center [355, 209] width 573 height 25
click at [260, 199] on div "Via bevrachter" at bounding box center [355, 209] width 573 height 25
click at [239, 243] on input "Zoek op naam" at bounding box center [337, 243] width 536 height 21
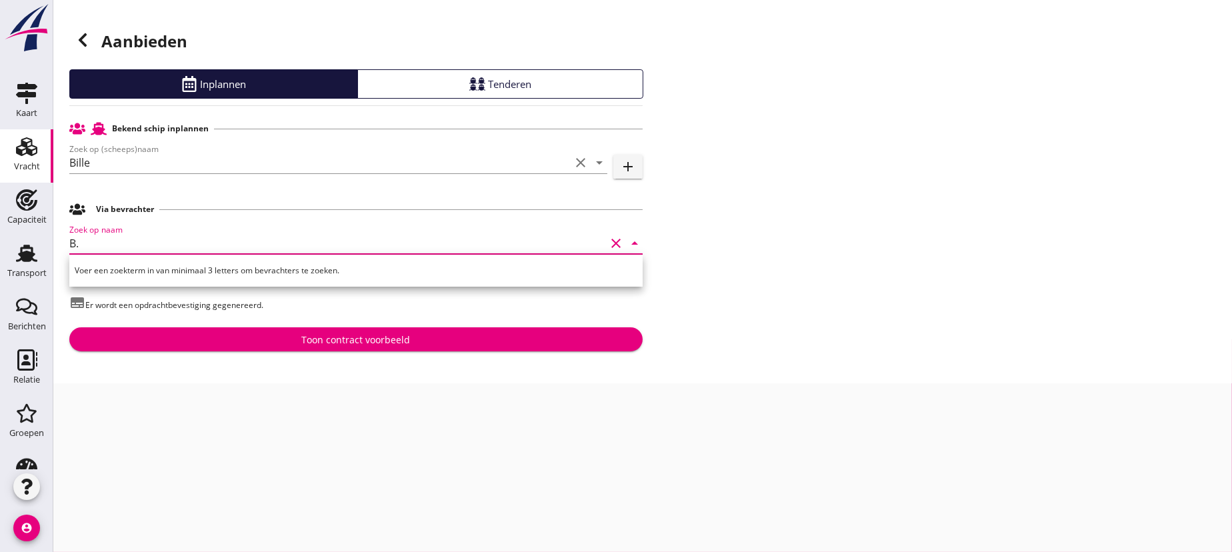
type input "B"
click at [764, 282] on div "Aanbieden Inplannen Tenderen Bekend schip inplannen Zoek op (scheeps)naam Bille…" at bounding box center [642, 191] width 1178 height 383
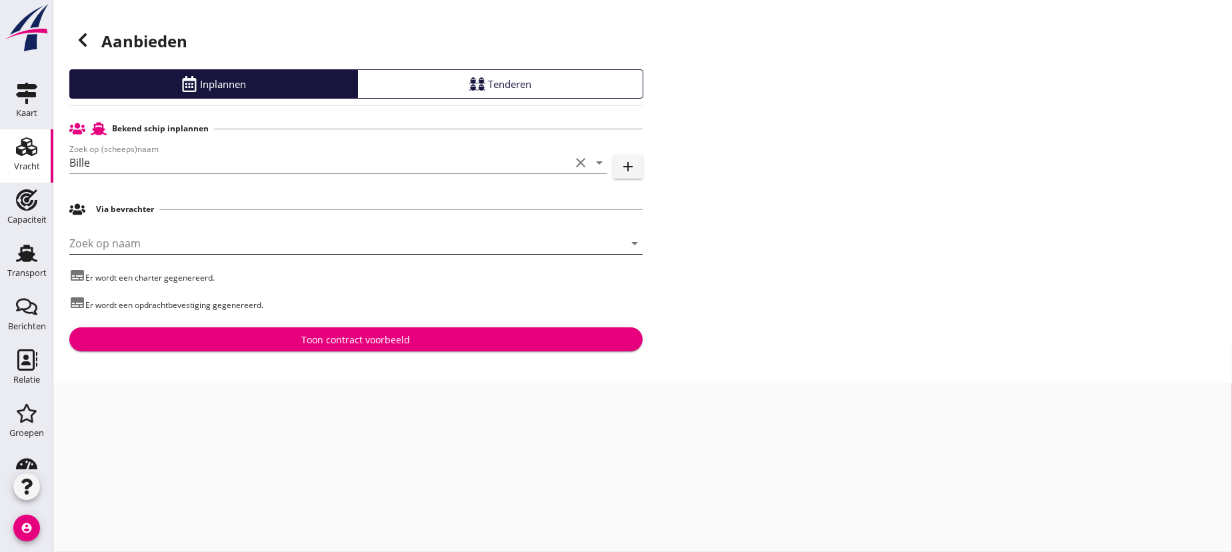
click at [133, 245] on input "Zoek op naam" at bounding box center [337, 243] width 536 height 21
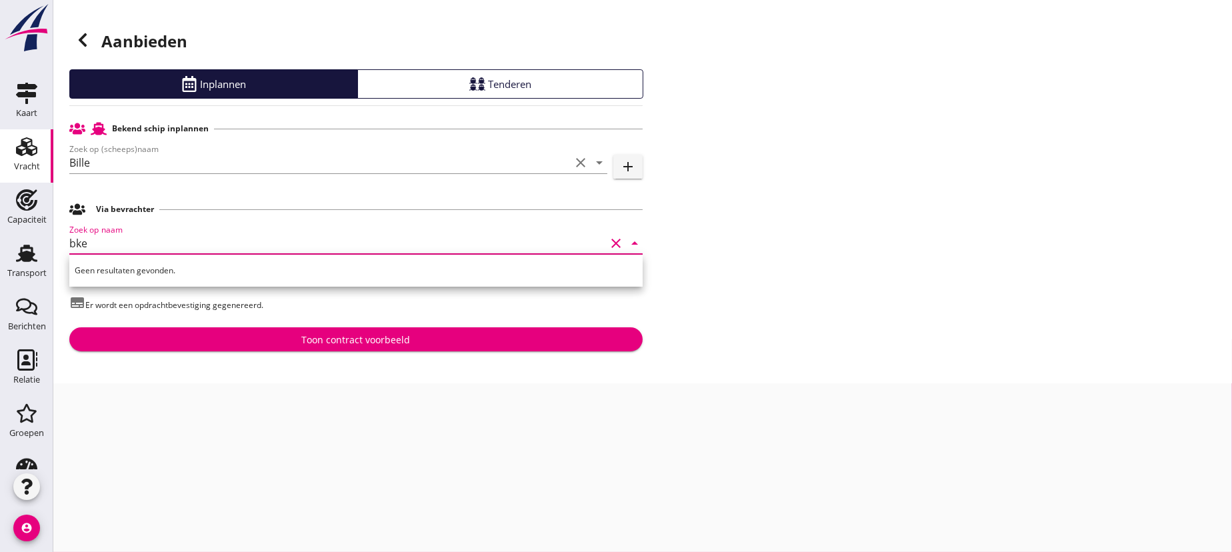
click at [115, 245] on input "bke" at bounding box center [337, 243] width 536 height 21
type input "bke"
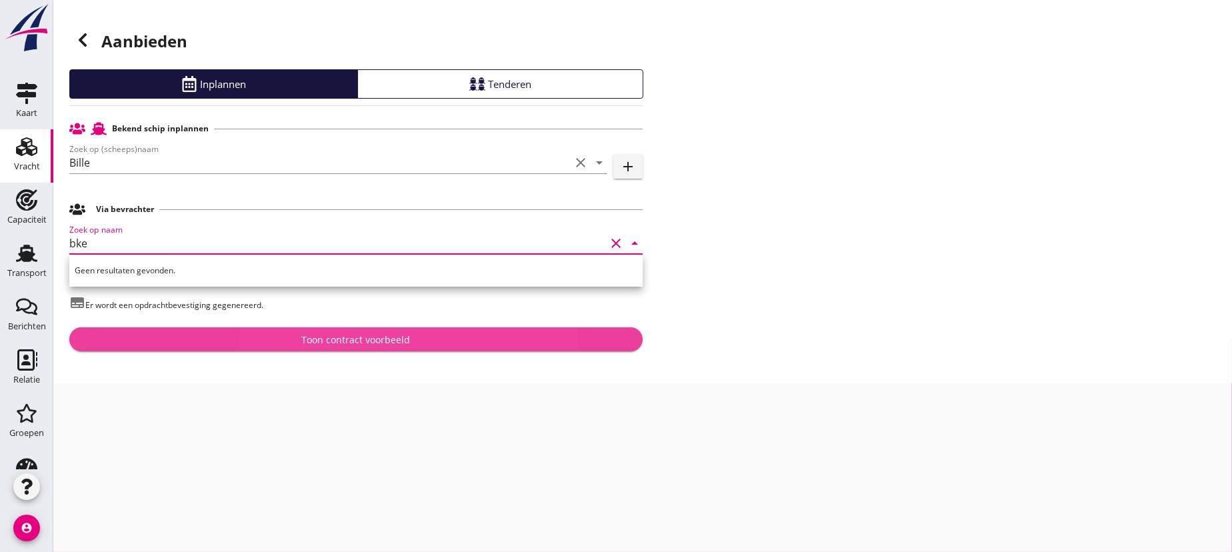
click at [360, 337] on div "Toon contract voorbeeld" at bounding box center [356, 340] width 109 height 14
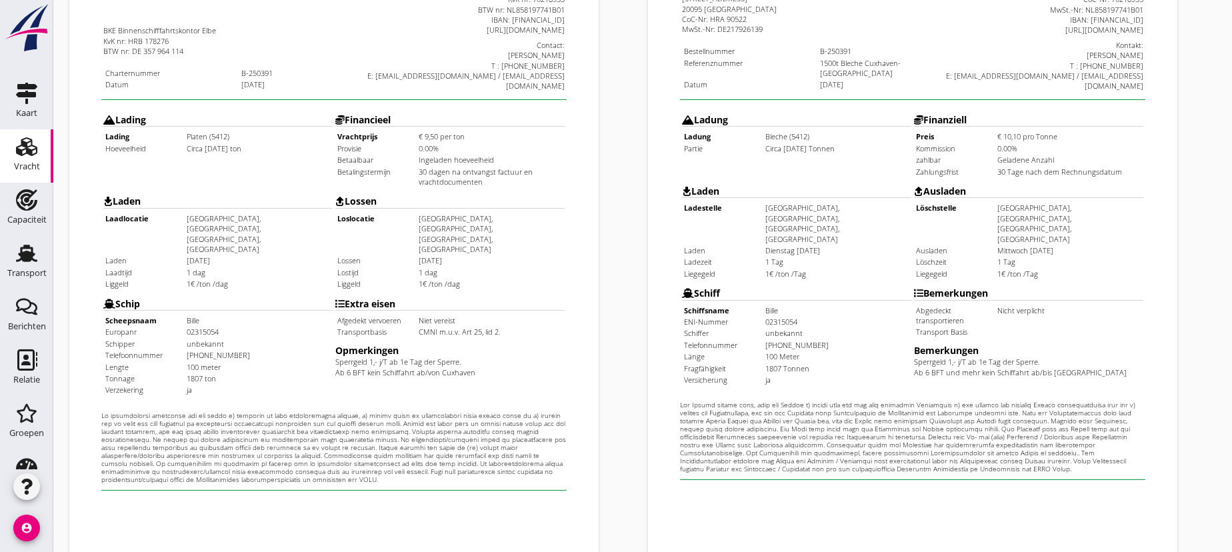
scroll to position [434, 0]
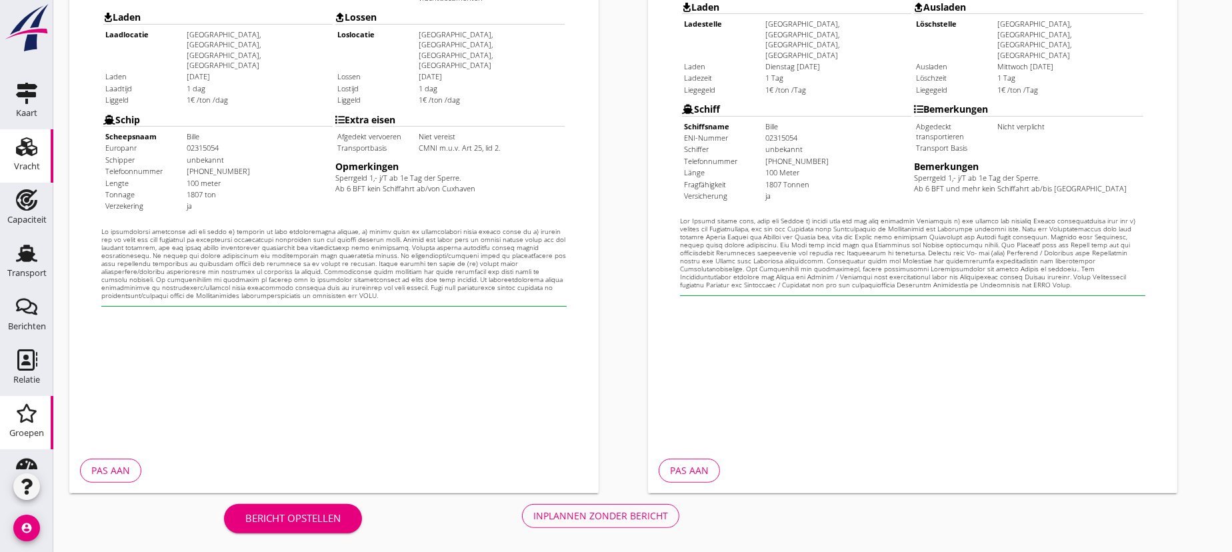
click at [20, 415] on icon "Groepen" at bounding box center [26, 413] width 21 height 21
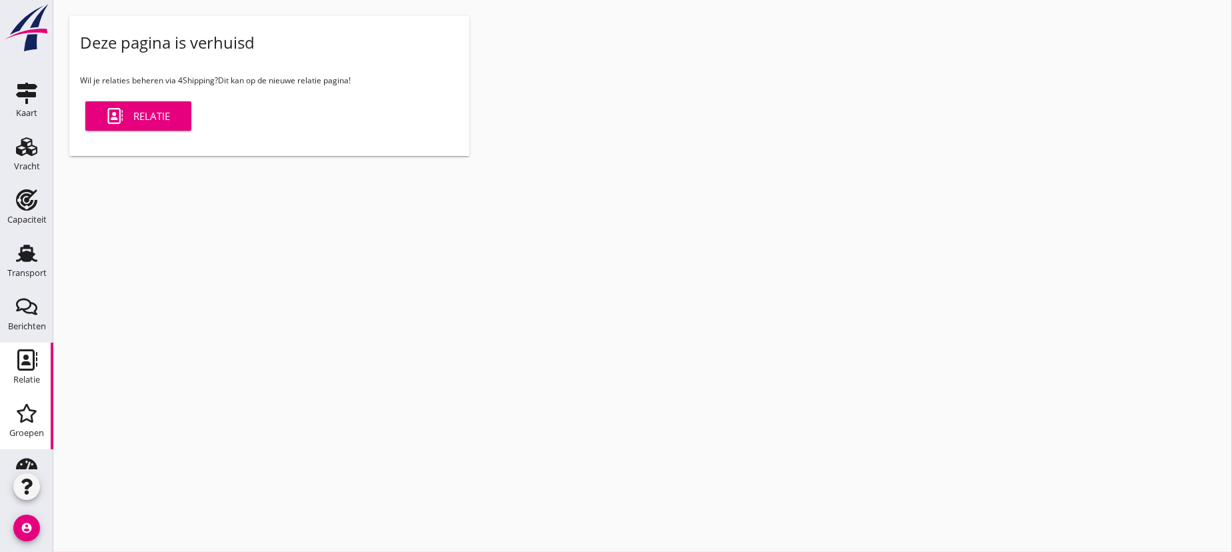
click at [23, 361] on use at bounding box center [27, 359] width 20 height 21
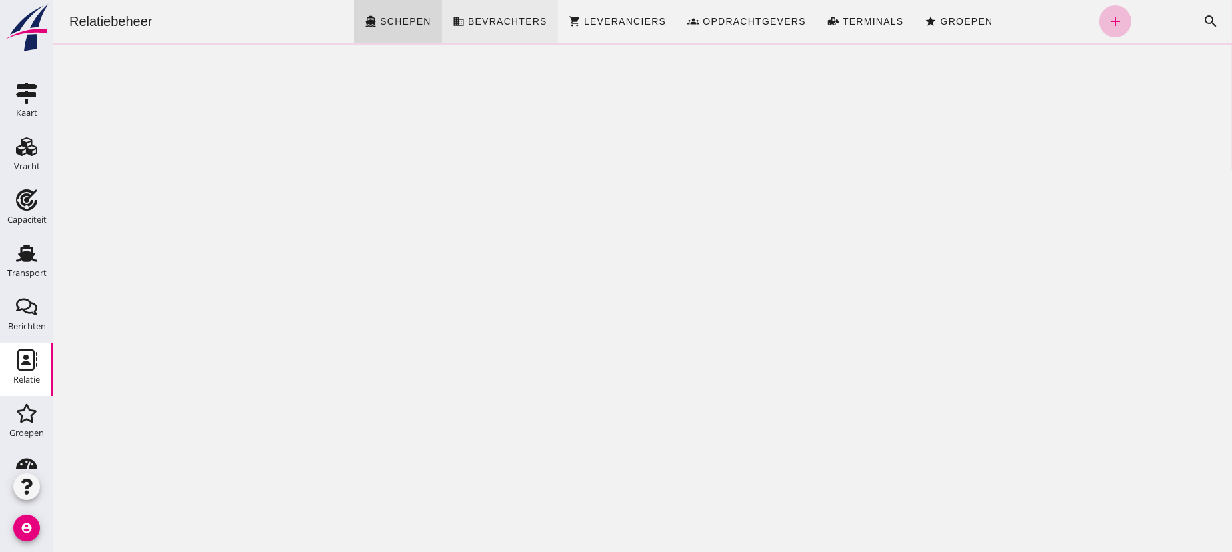
click span "Bevrachters"
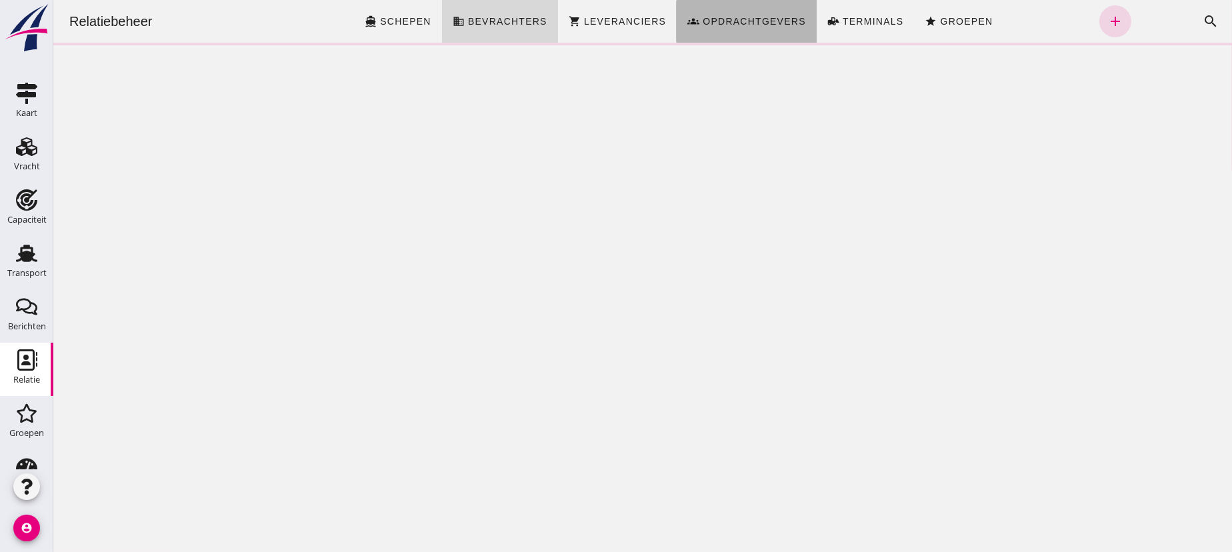
click span "Opdrachtgevers"
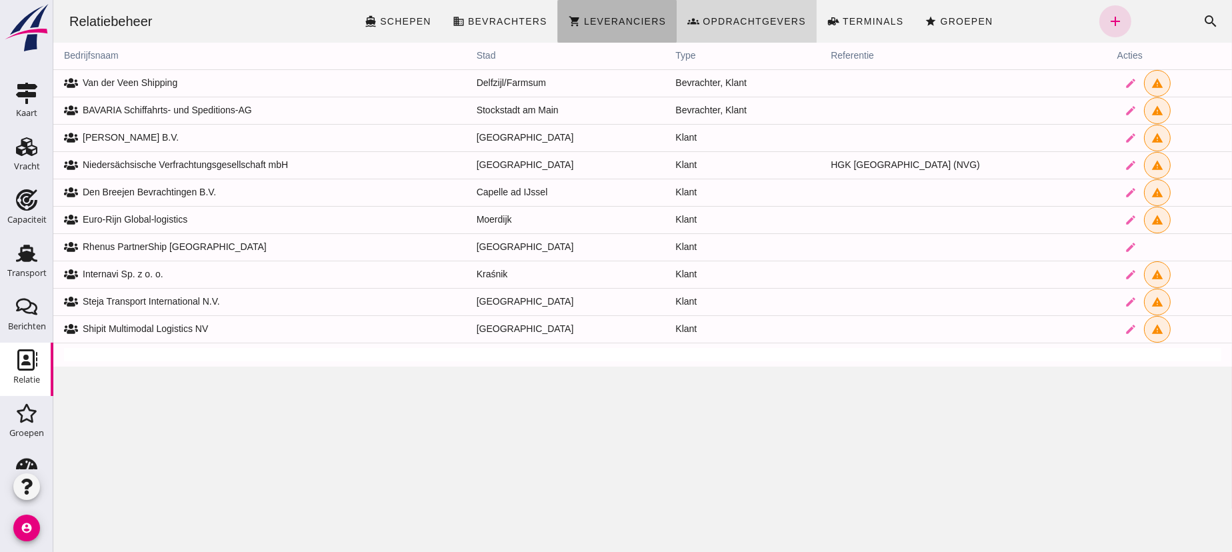
click span "Leveranciers"
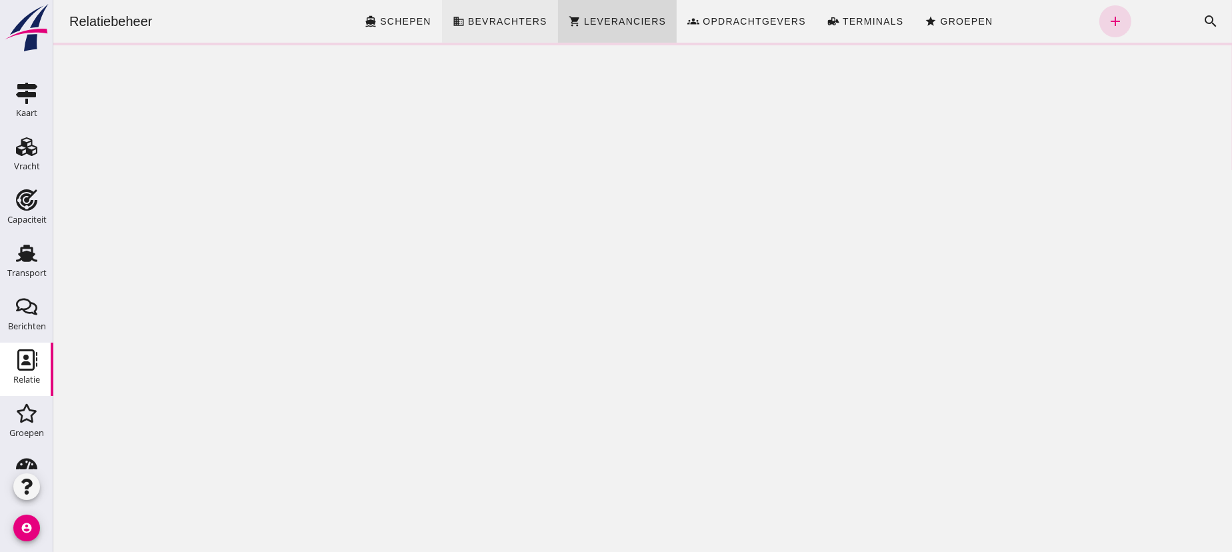
click span "Bevrachters"
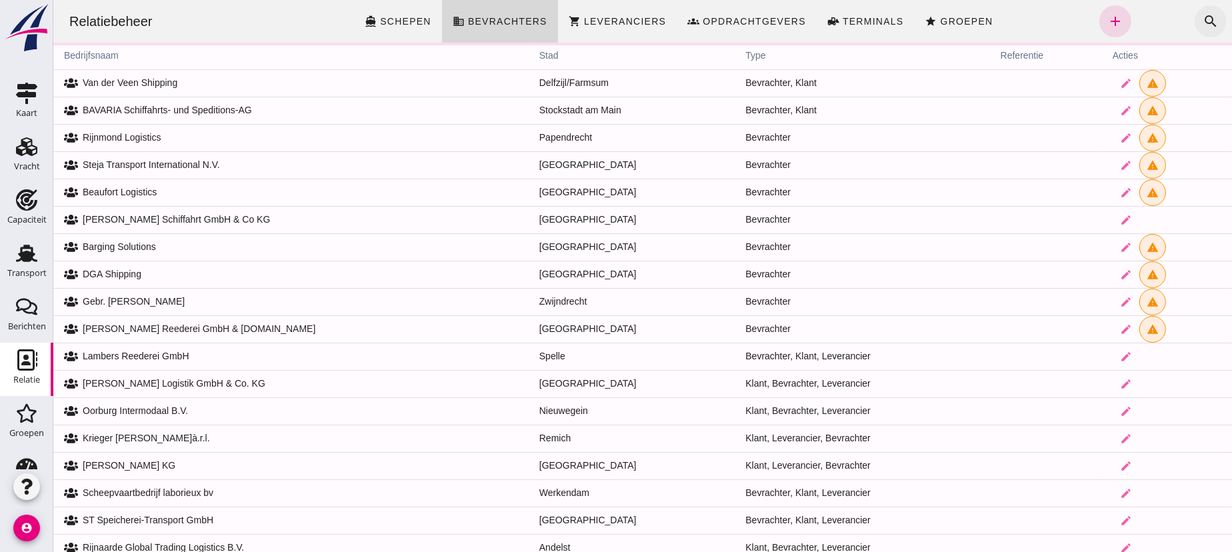
click at [1202, 18] on icon "search" at bounding box center [1210, 21] width 16 height 16
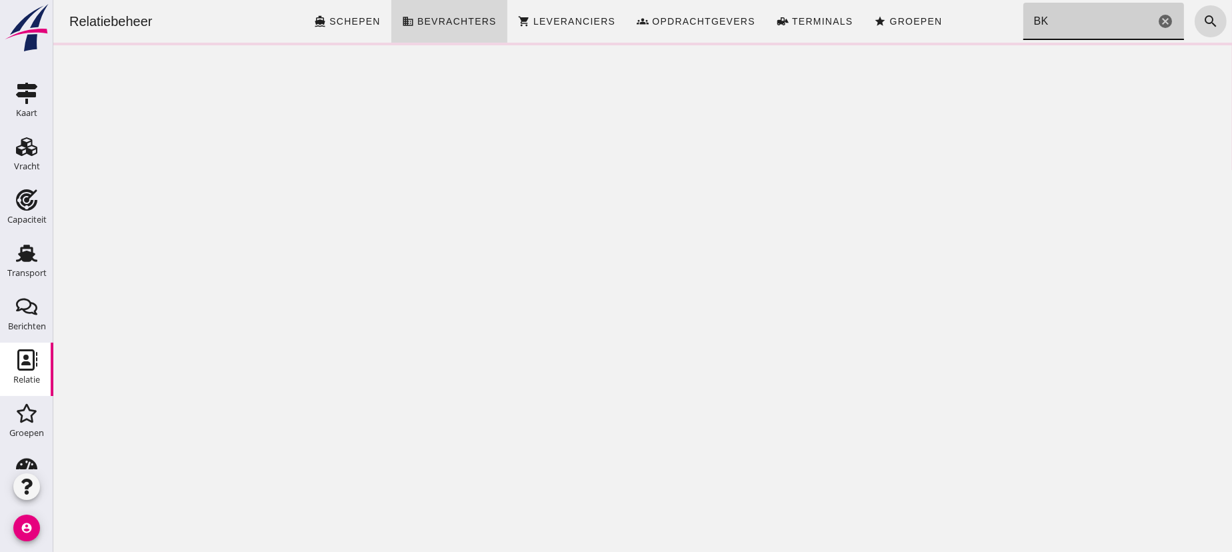
type input "B"
click input "kontor"
type input "kontor"
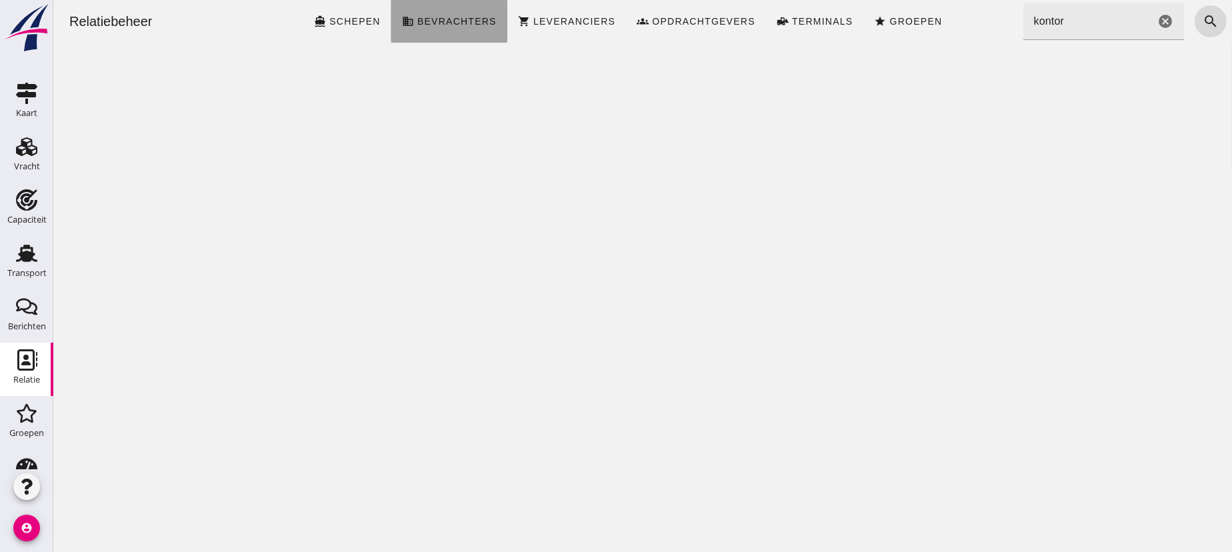
click span "Bevrachters"
click icon "cancel"
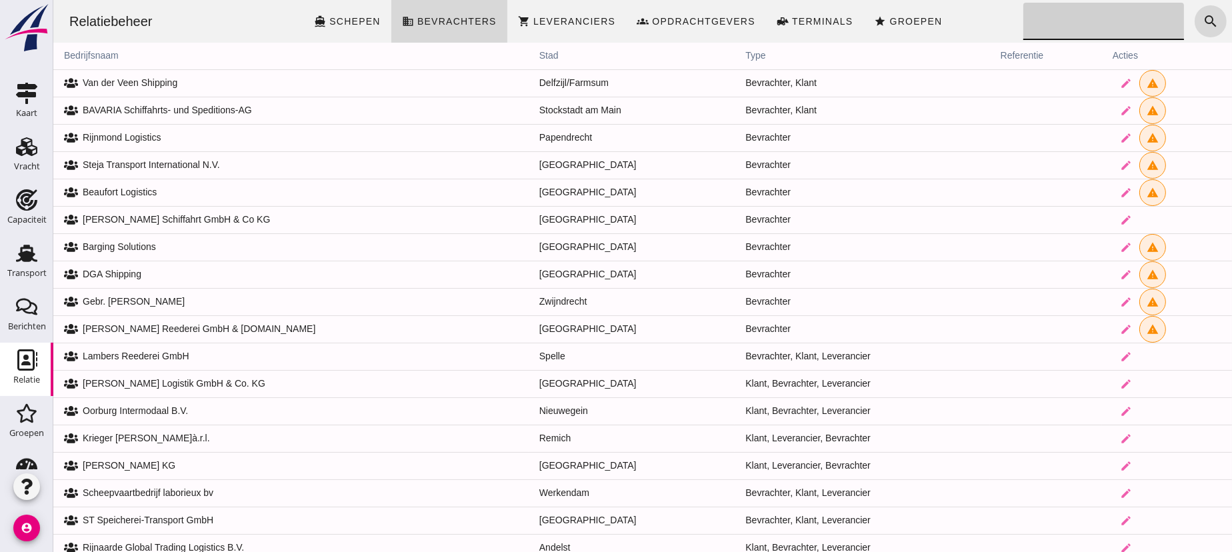
click at [16, 360] on icon "Relatie" at bounding box center [26, 359] width 21 height 21
click at [21, 366] on icon "Relatie" at bounding box center [26, 359] width 21 height 21
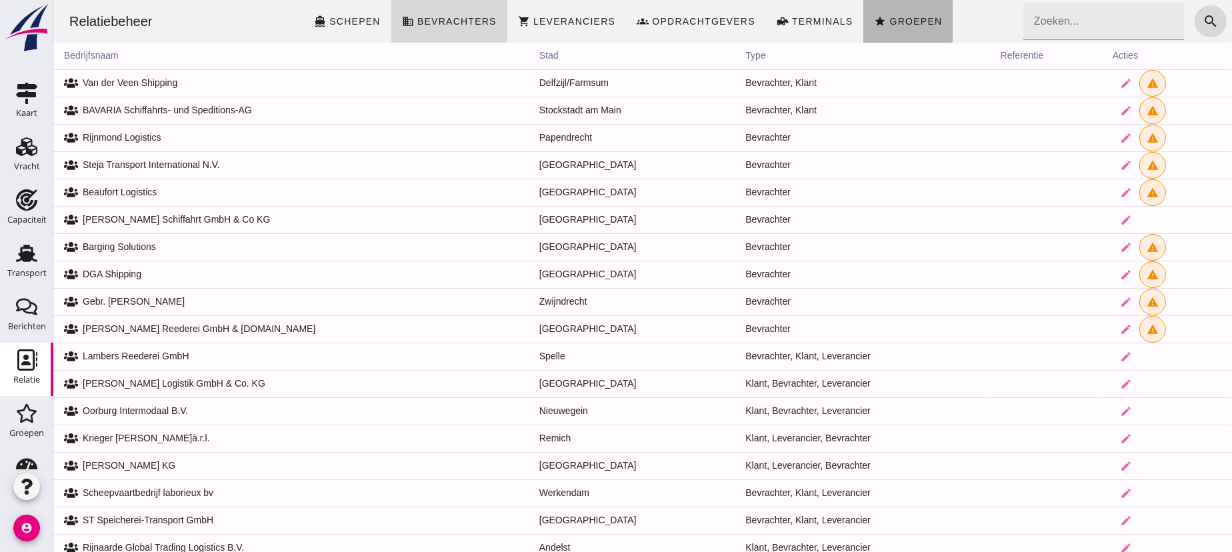
click link "star Groepen"
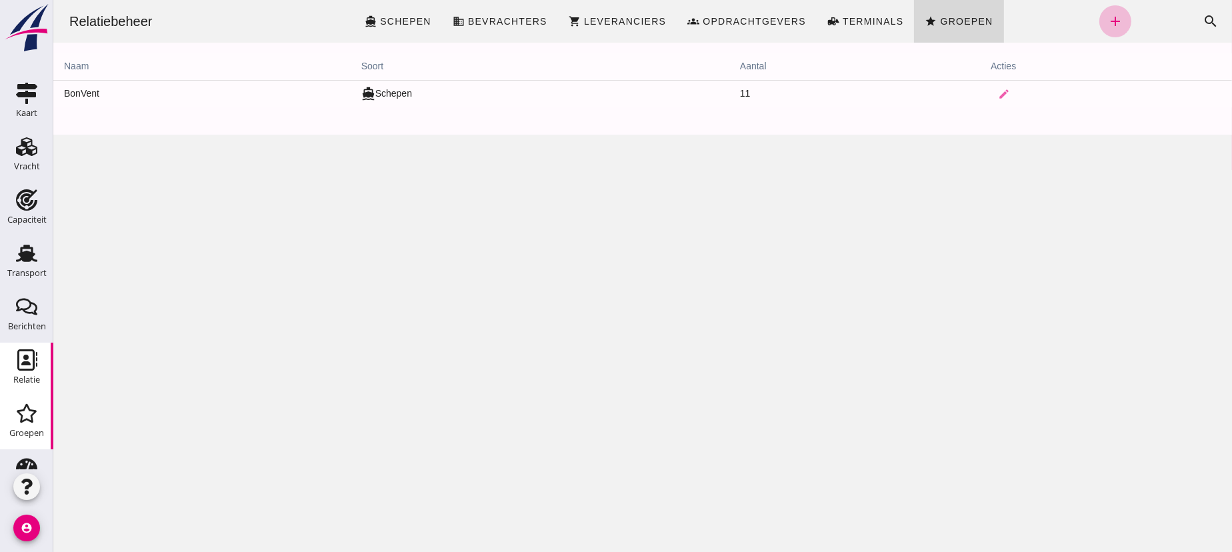
click at [17, 419] on use at bounding box center [27, 413] width 20 height 19
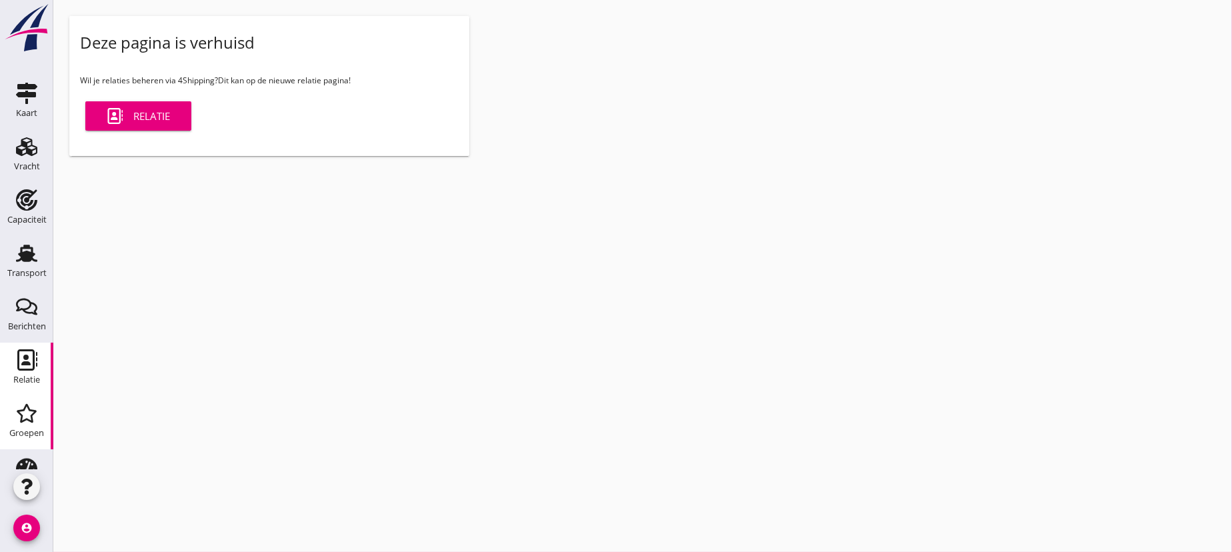
click at [16, 355] on icon "Relatie" at bounding box center [26, 359] width 21 height 21
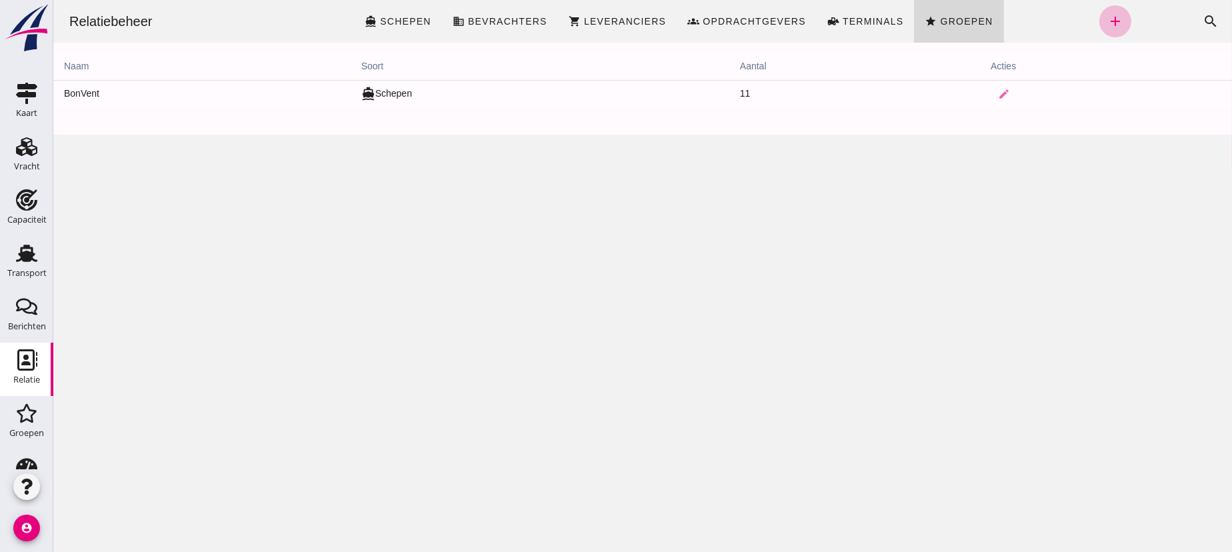
click at [147, 57] on th "naam" at bounding box center [201, 66] width 297 height 27
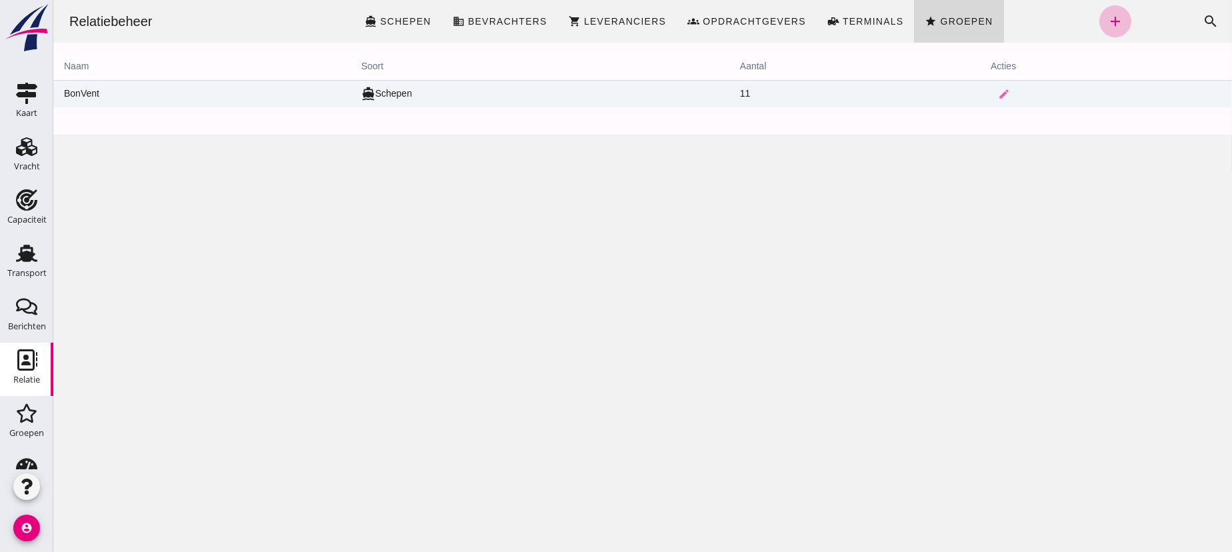
click at [227, 93] on td "BonVent" at bounding box center [201, 93] width 297 height 27
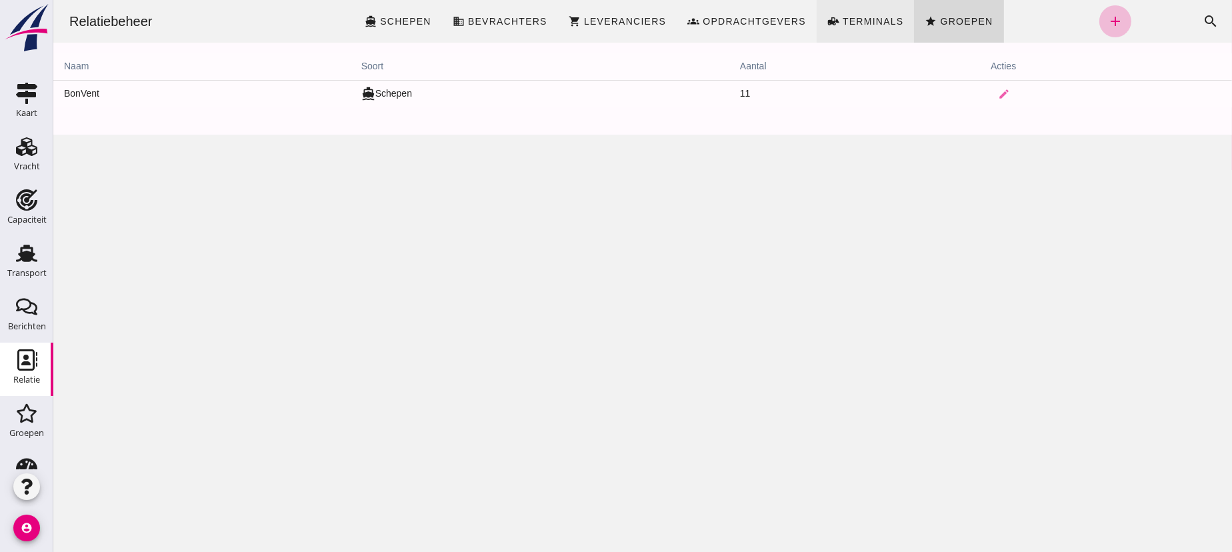
click span "Terminals"
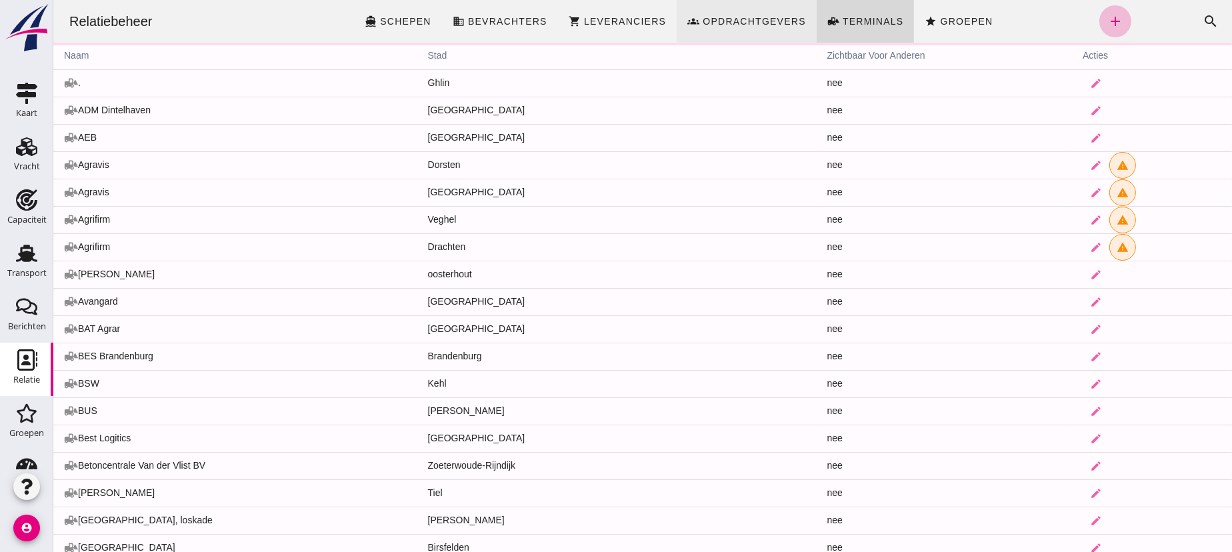
click span "Opdrachtgevers"
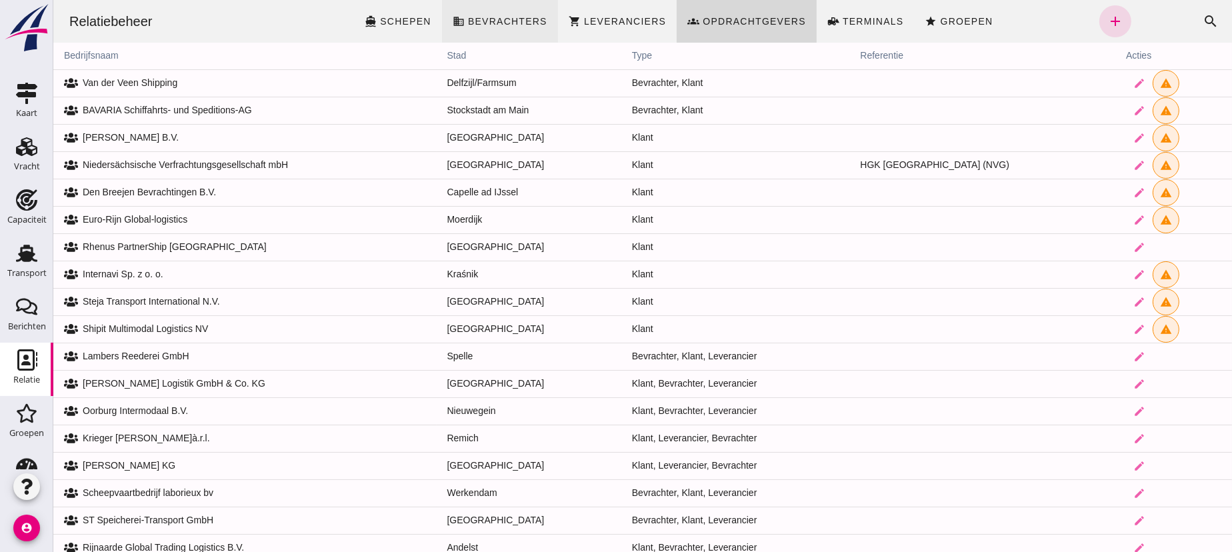
drag, startPoint x: 621, startPoint y: 17, endPoint x: 503, endPoint y: 20, distance: 118.0
click span "Leveranciers"
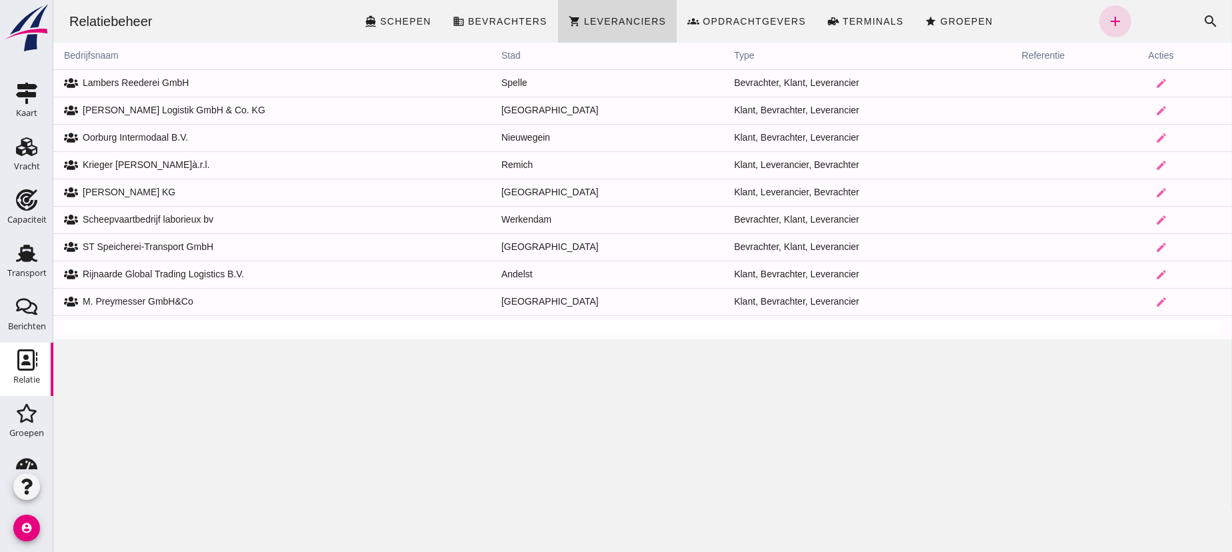
drag, startPoint x: 491, startPoint y: 18, endPoint x: 241, endPoint y: 46, distance: 251.5
click span "Bevrachters"
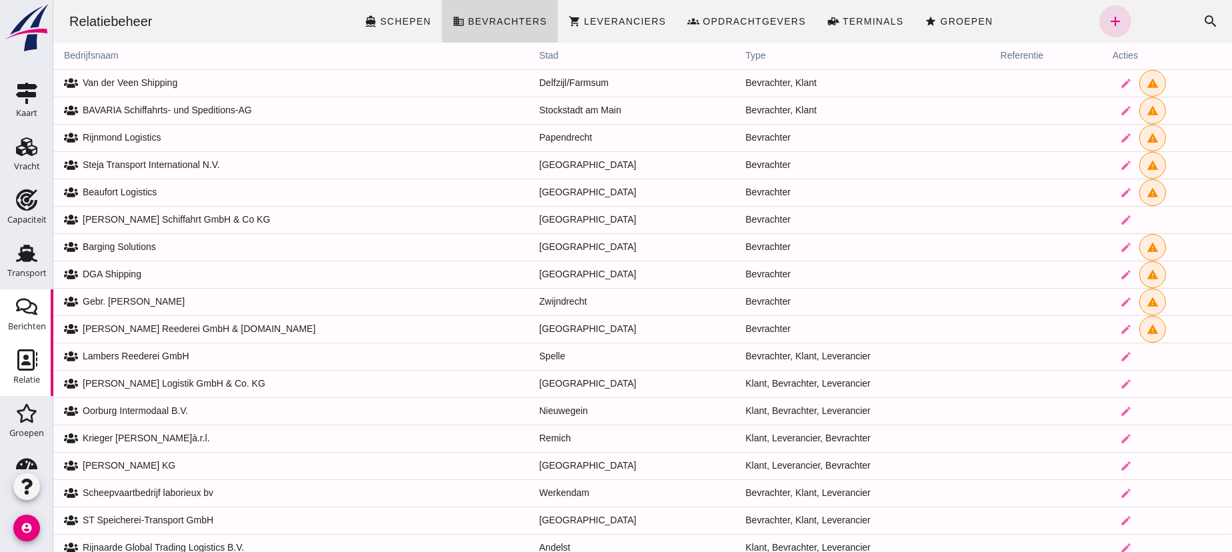
click at [21, 313] on icon "Berichten" at bounding box center [26, 306] width 21 height 21
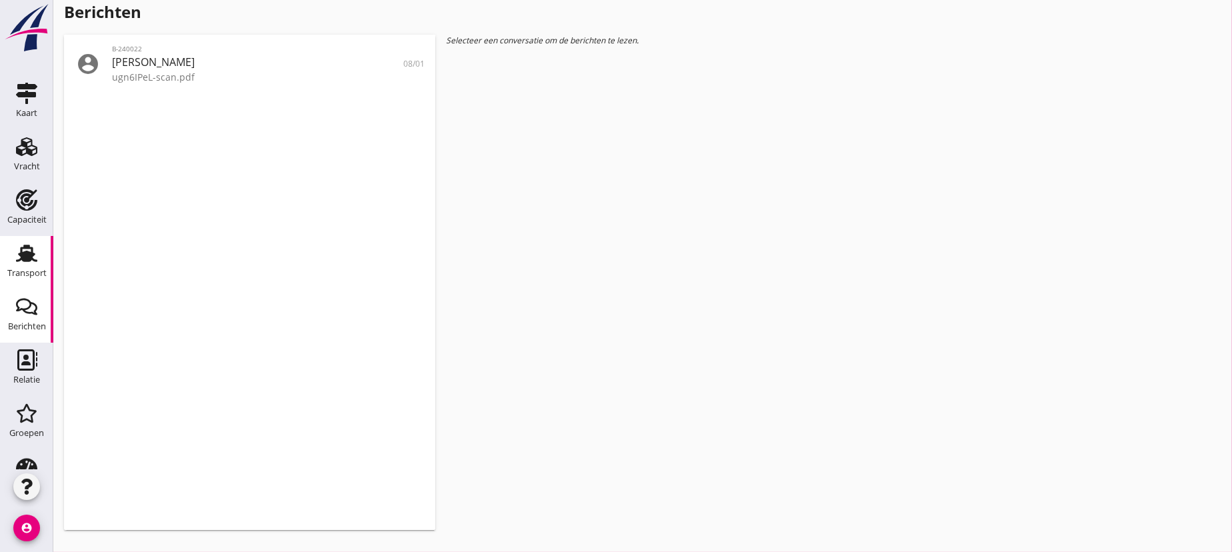
click at [23, 258] on use at bounding box center [26, 253] width 21 height 17
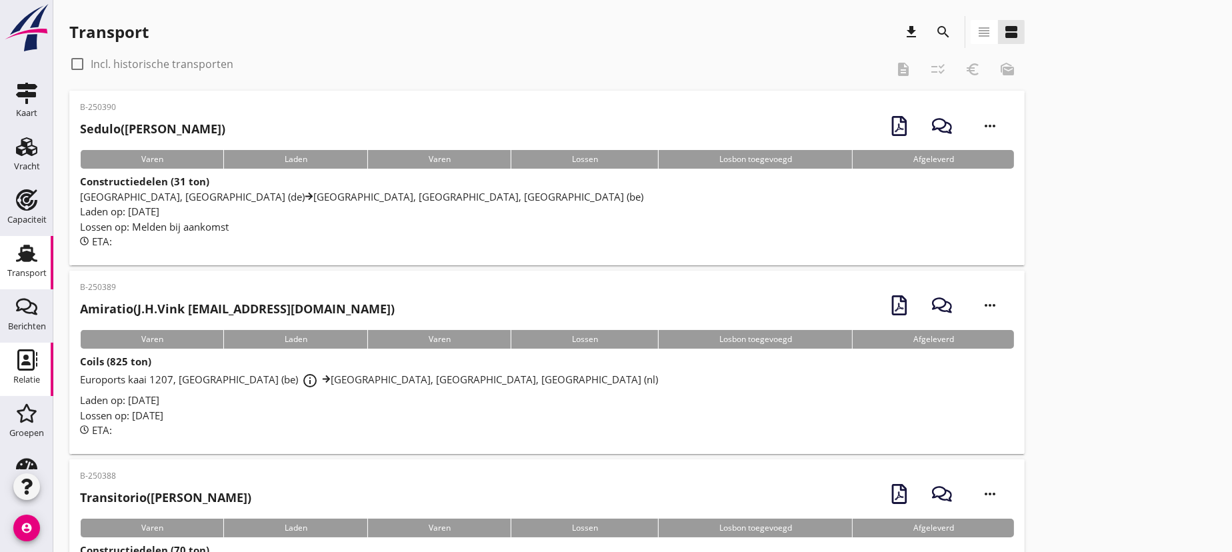
click at [16, 355] on icon "Relatie" at bounding box center [26, 359] width 21 height 21
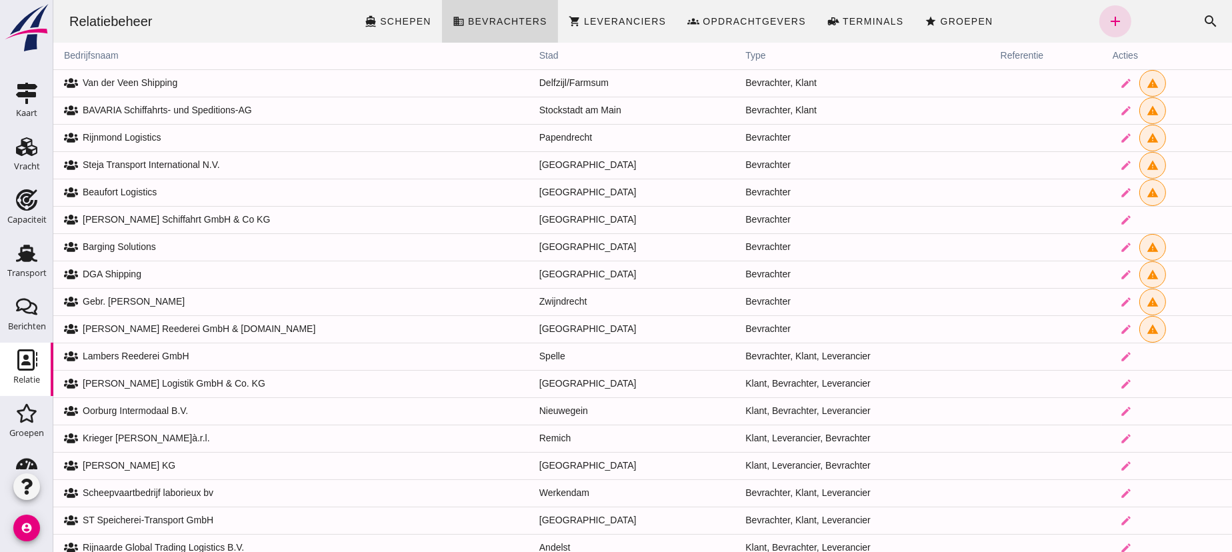
click div "Relatiebeheer"
click at [28, 33] on img at bounding box center [27, 27] width 48 height 49
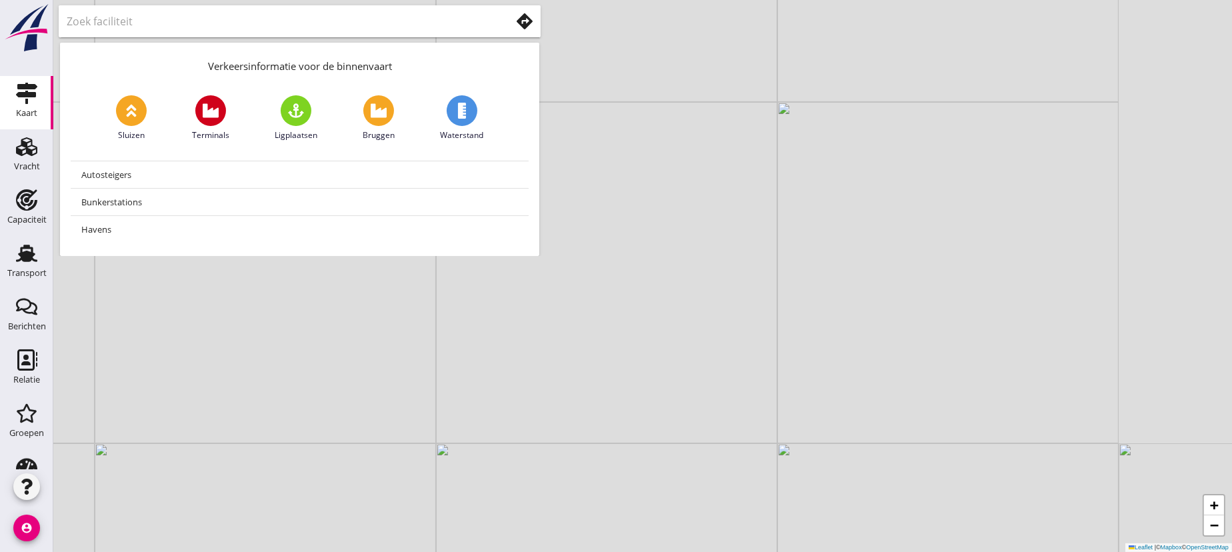
scroll to position [89, 0]
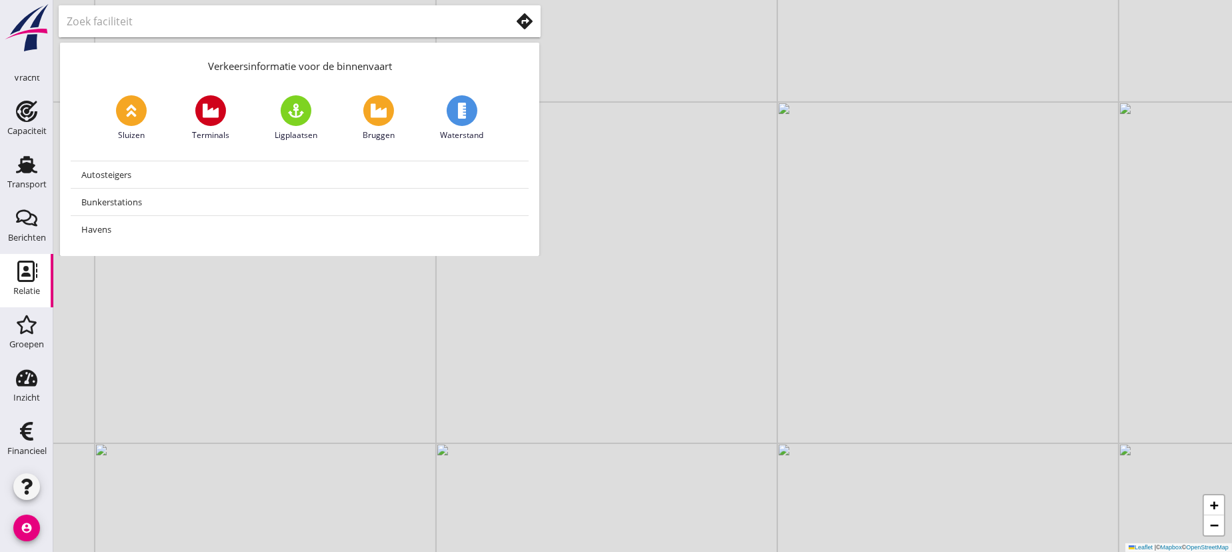
click at [23, 270] on use at bounding box center [27, 271] width 20 height 21
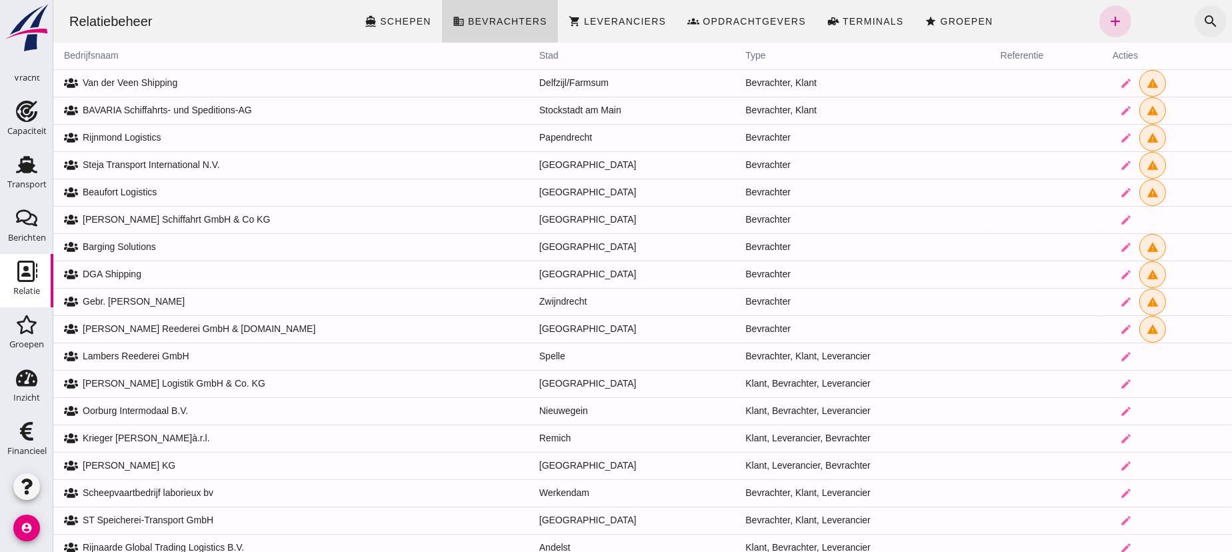
click at [1202, 18] on icon "search" at bounding box center [1210, 21] width 16 height 16
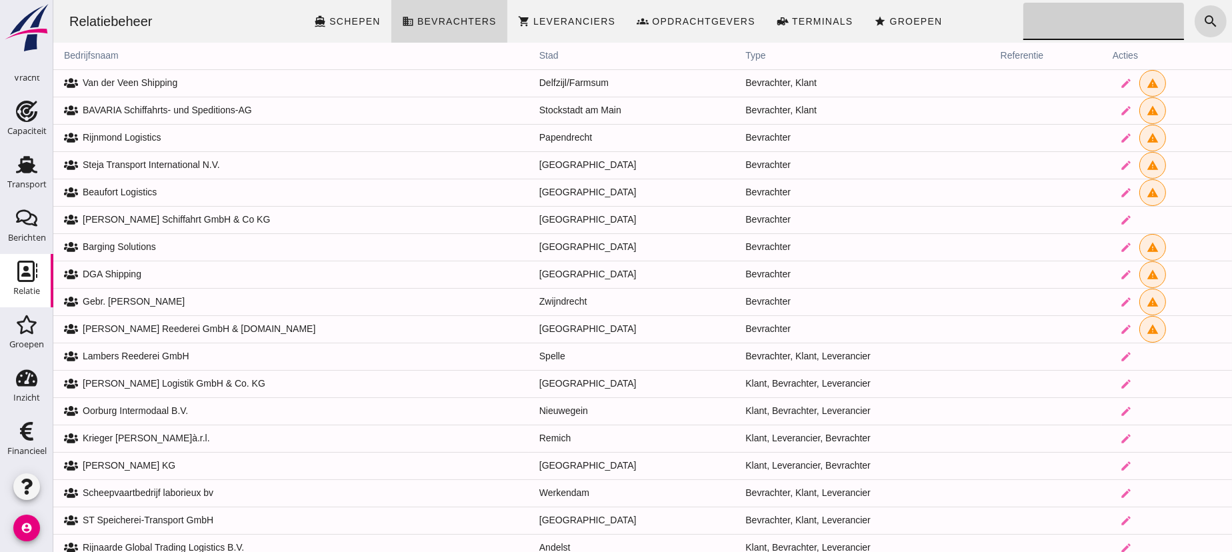
click input "Zoeken..."
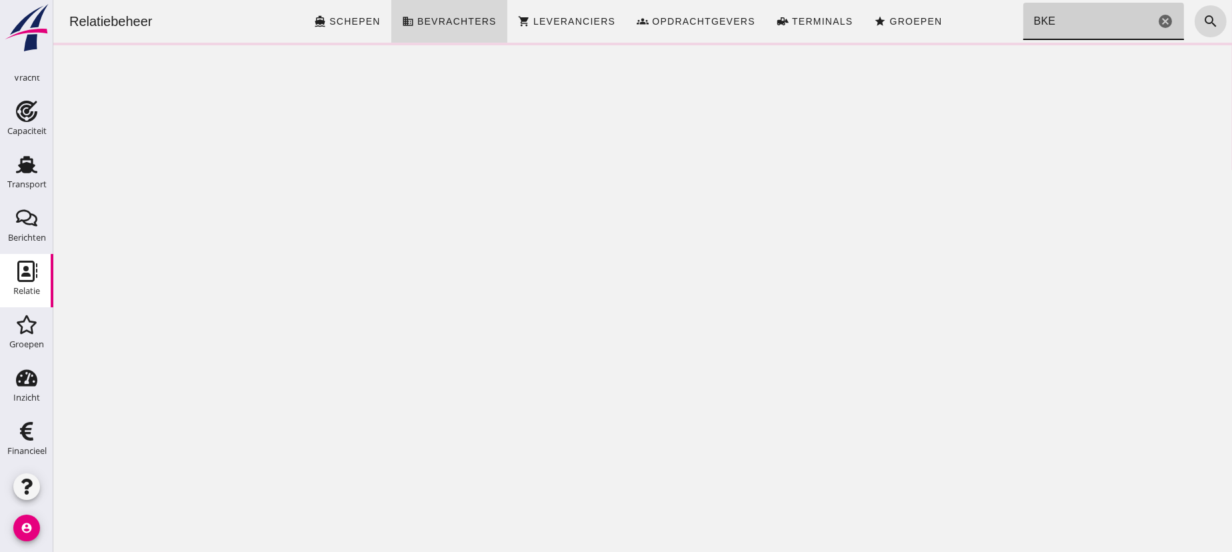
click input "BKE"
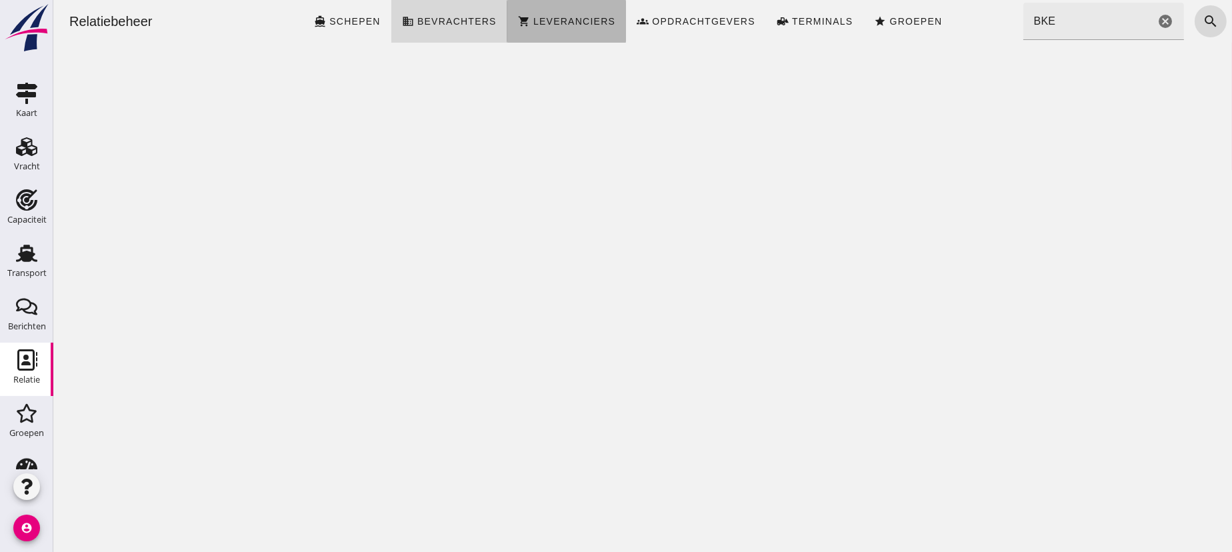
click span "Leveranciers"
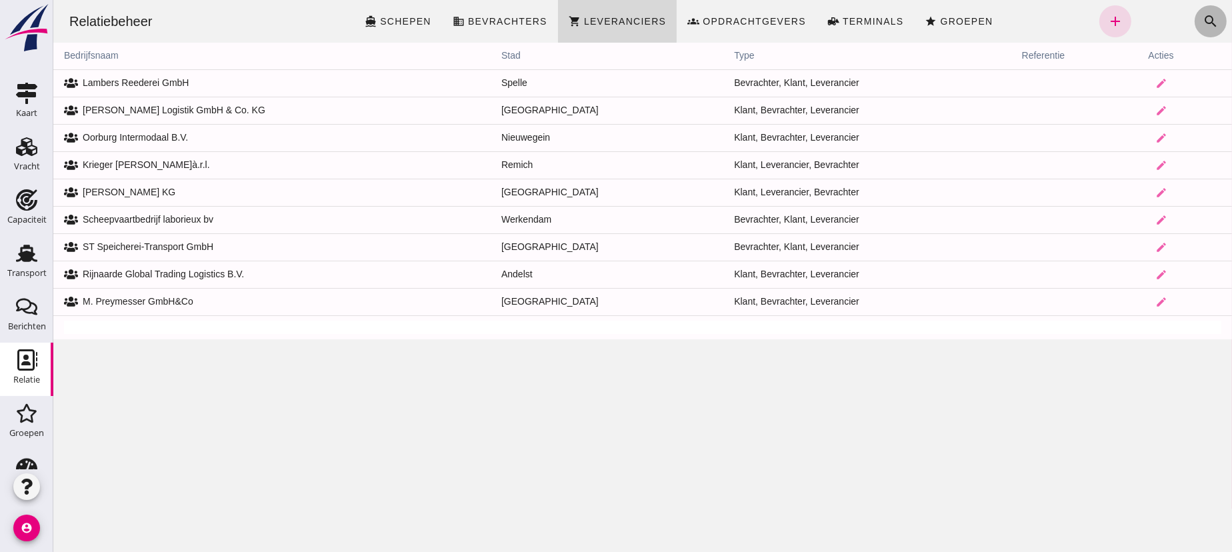
click at [1202, 18] on icon "search" at bounding box center [1210, 21] width 16 height 16
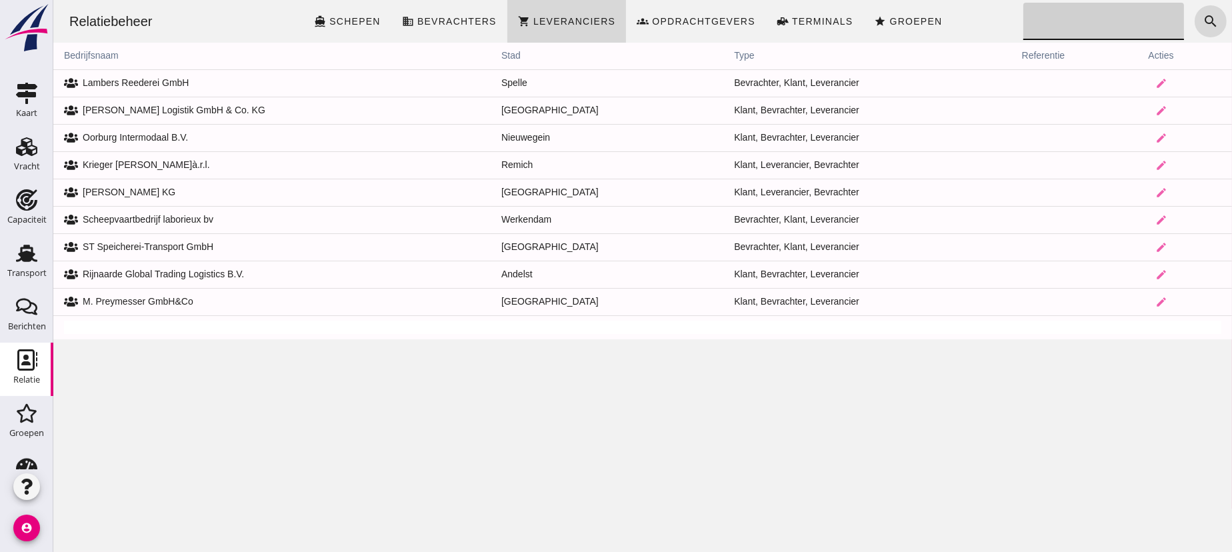
click input "Zoeken..."
type input "BKE"
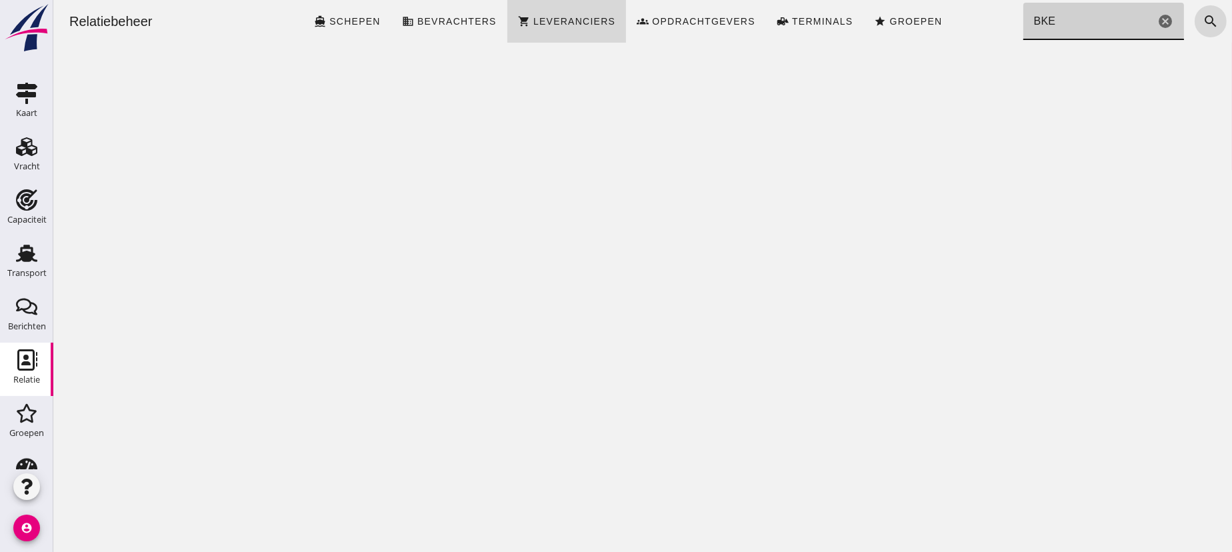
click icon "cancel"
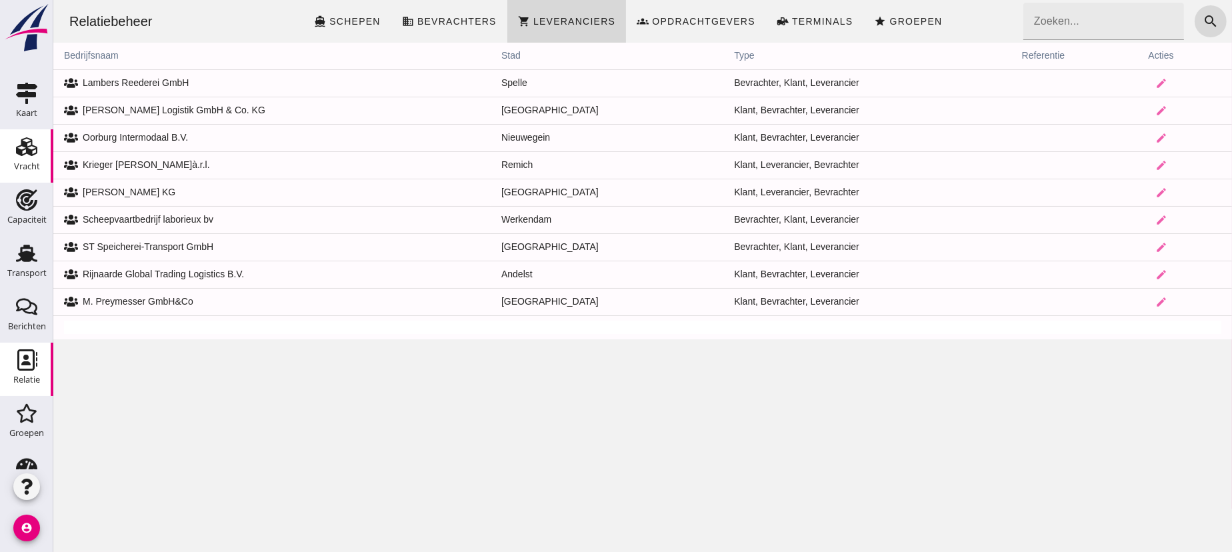
click at [23, 145] on icon "Vracht" at bounding box center [26, 146] width 21 height 21
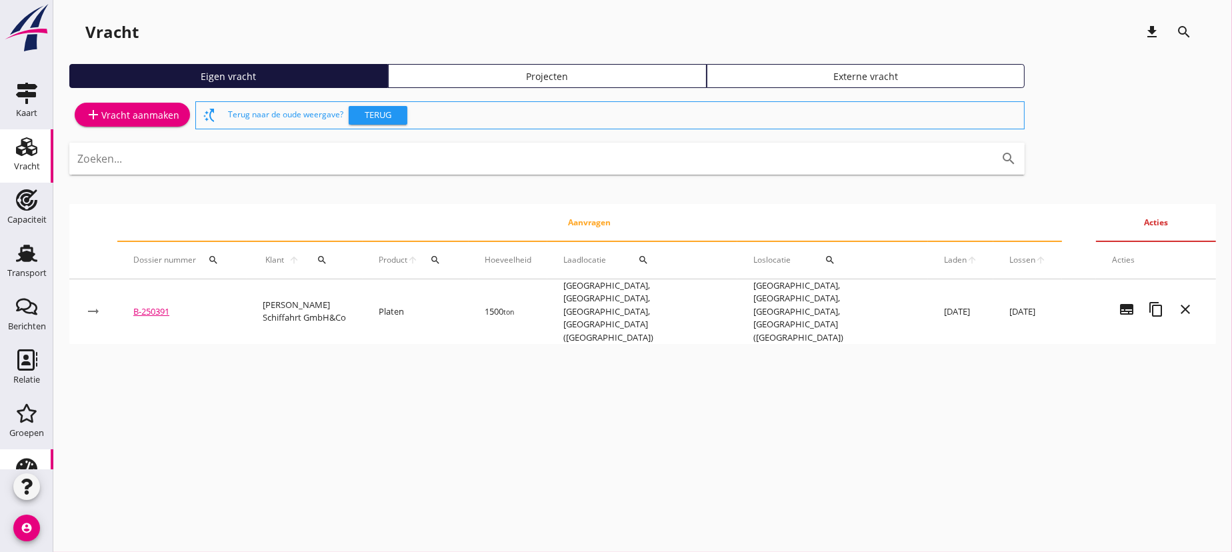
scroll to position [89, 0]
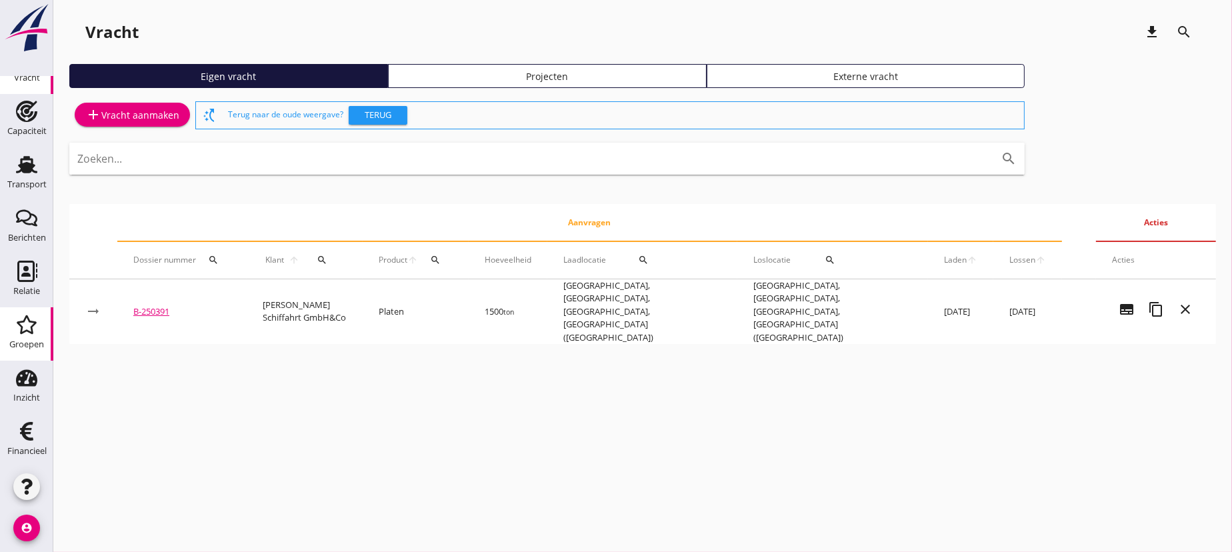
click at [21, 314] on icon "Groepen" at bounding box center [26, 324] width 21 height 21
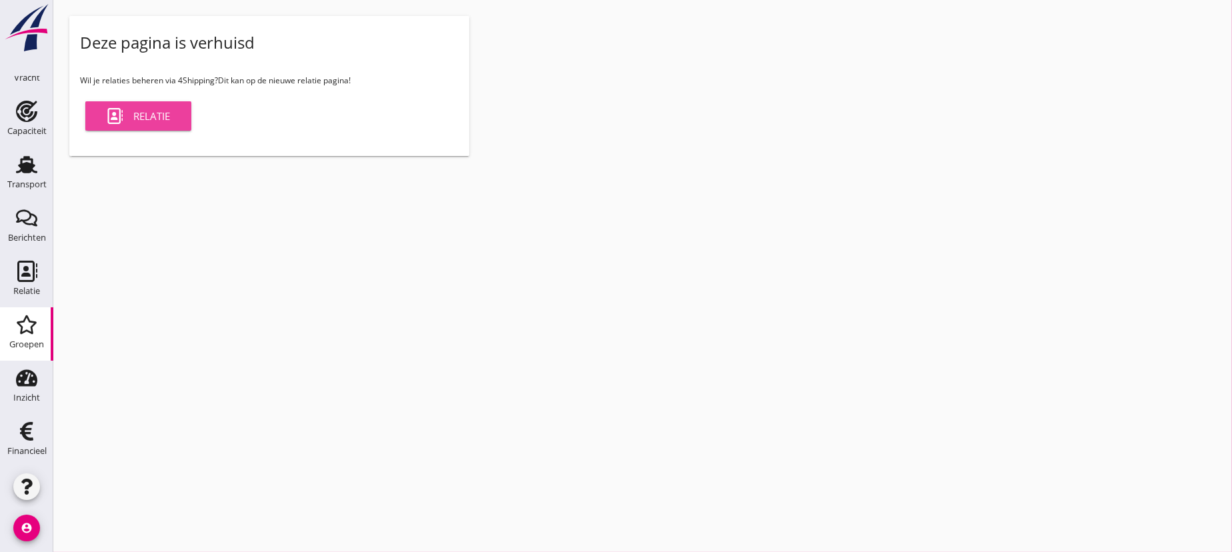
click at [151, 114] on div "Relatie" at bounding box center [138, 116] width 63 height 16
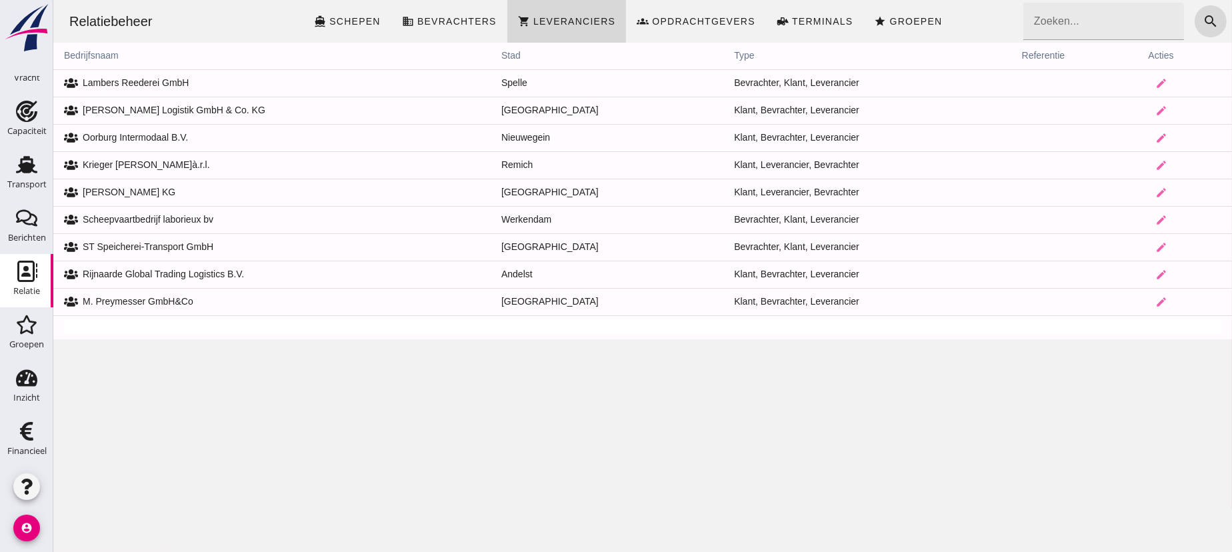
click div "Relatiebeheer"
click at [92, 55] on th "bedrijfsnaam" at bounding box center [271, 56] width 437 height 27
click span "Opdrachtgevers"
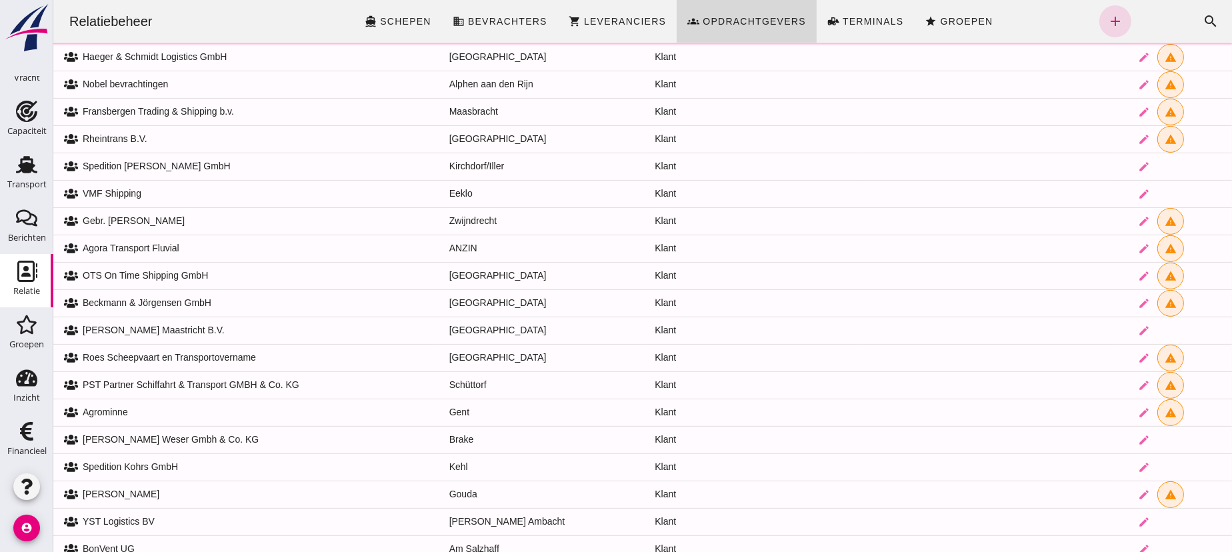
scroll to position [577, 0]
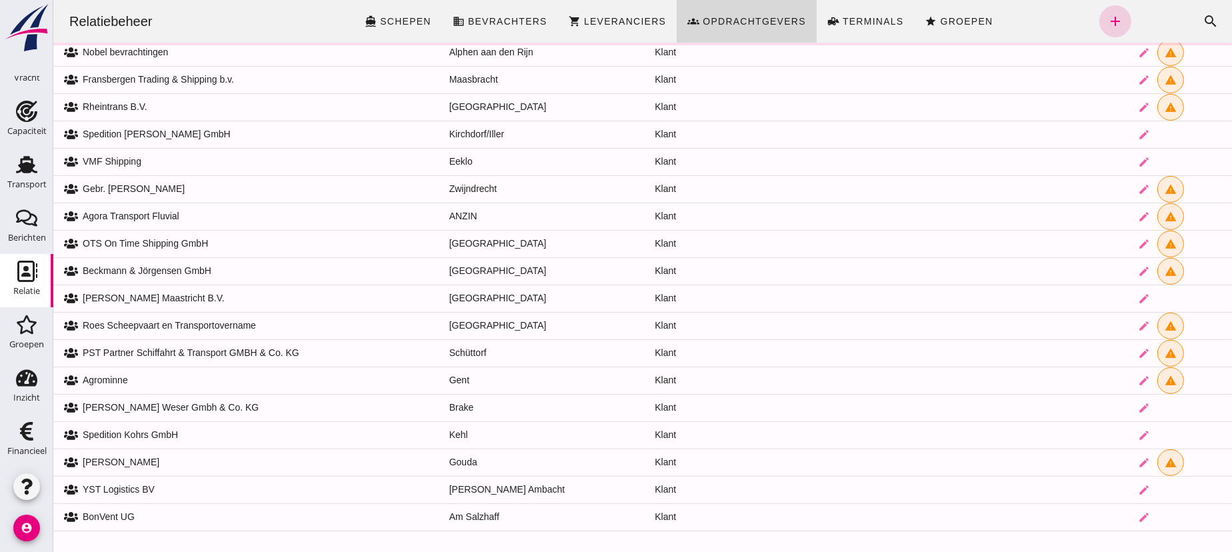
click at [1111, 19] on icon "add" at bounding box center [1114, 21] width 16 height 16
click at [1106, 22] on icon "add" at bounding box center [1114, 21] width 16 height 16
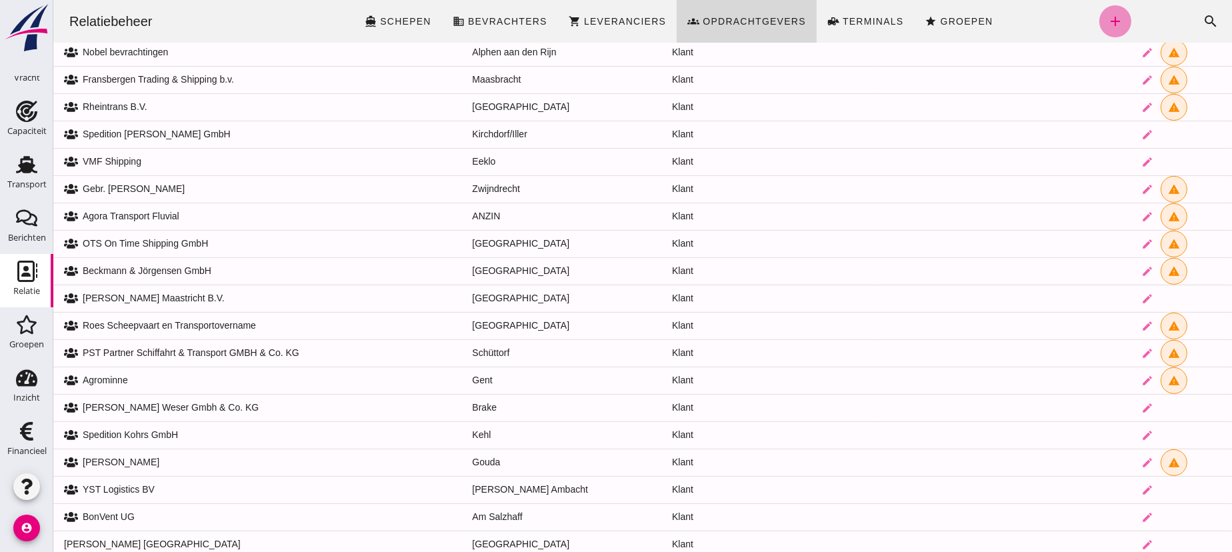
click at [480, 100] on div at bounding box center [642, 276] width 1178 height 552
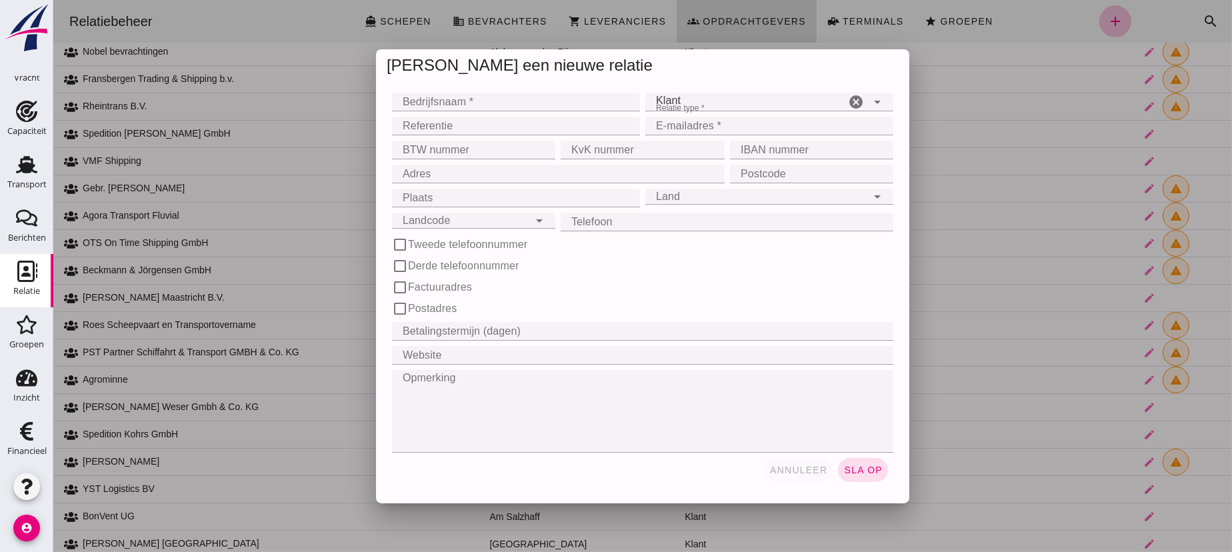
click at [486, 19] on div at bounding box center [642, 276] width 1178 height 552
click span "annuleer"
click at [800, 467] on div at bounding box center [642, 276] width 1178 height 552
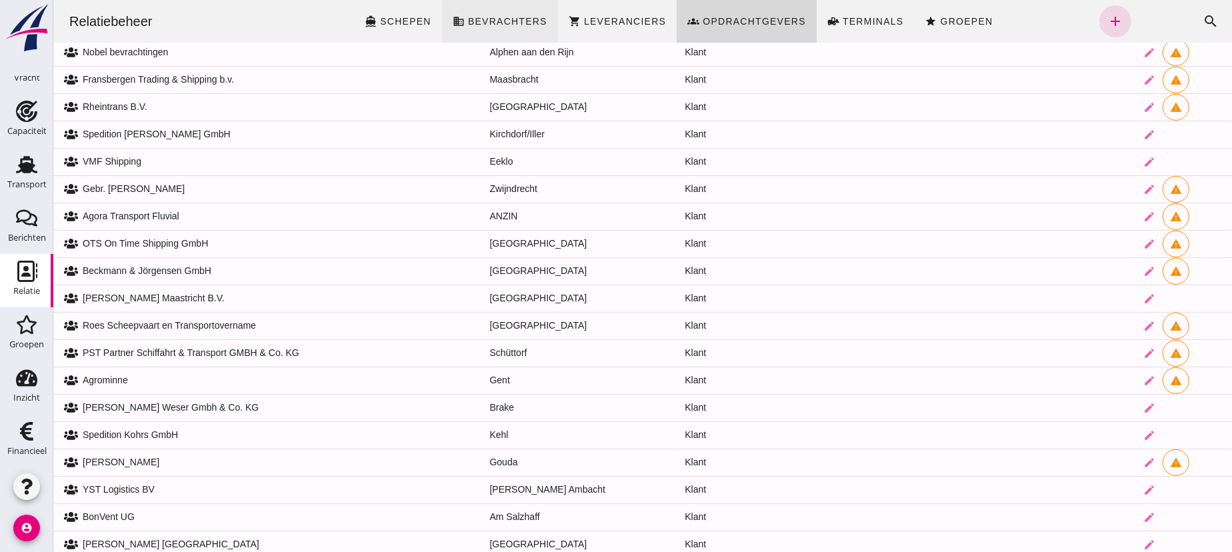
click span "Bevrachters"
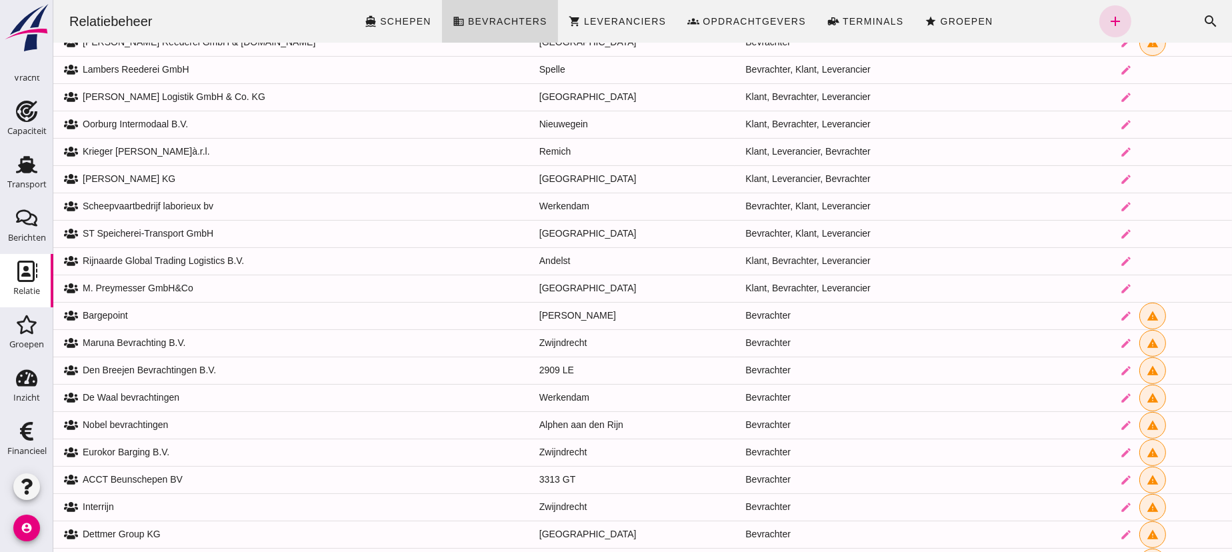
scroll to position [0, 0]
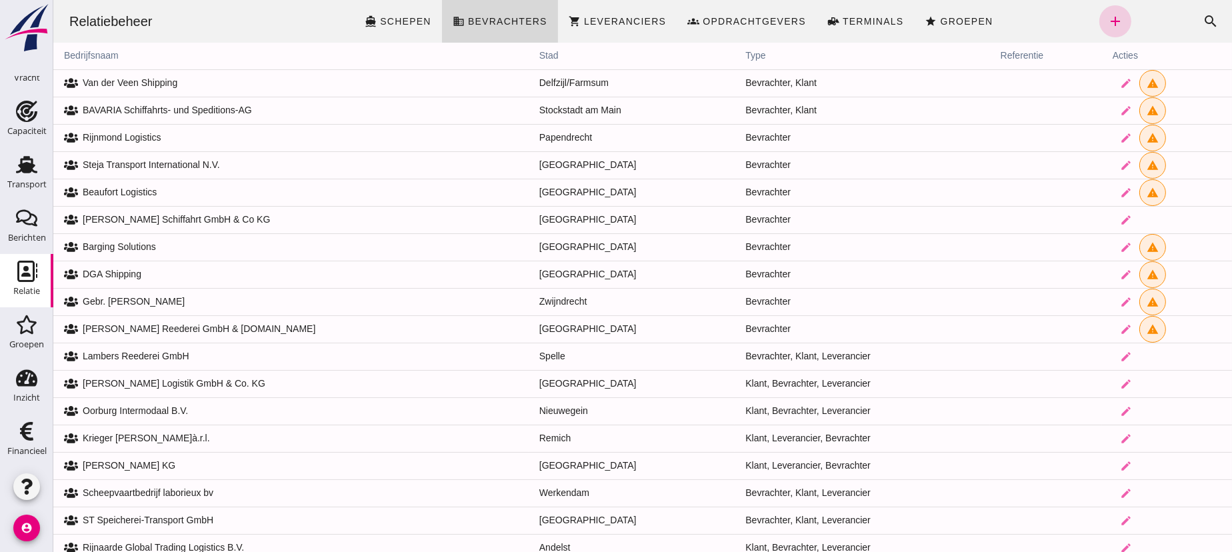
click at [1108, 17] on icon "add" at bounding box center [1114, 21] width 16 height 16
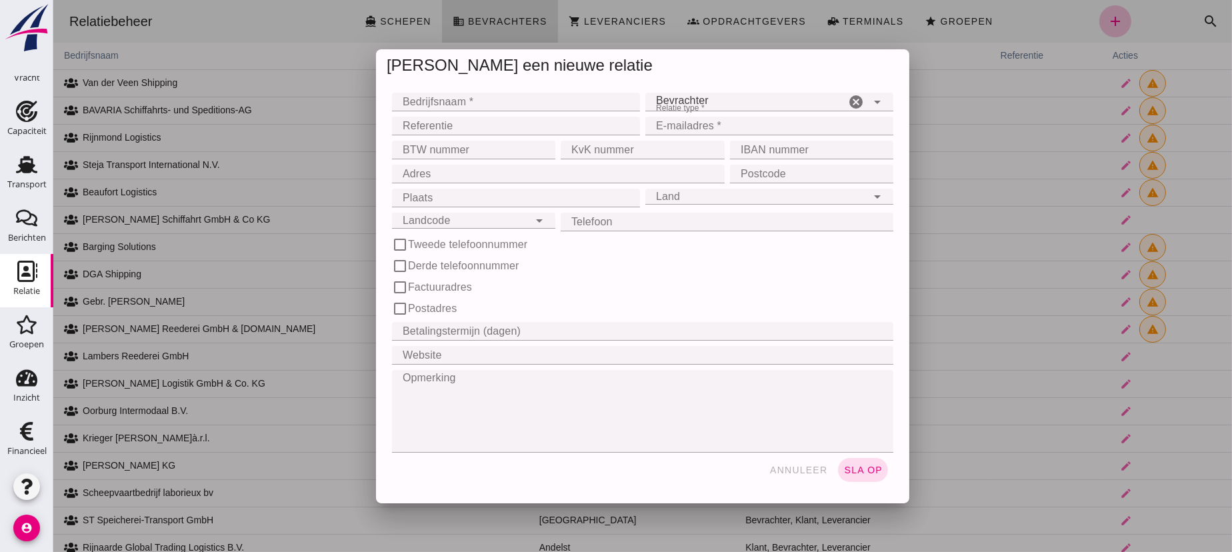
click input "Bedrijfsnaam *"
click input "Referentie"
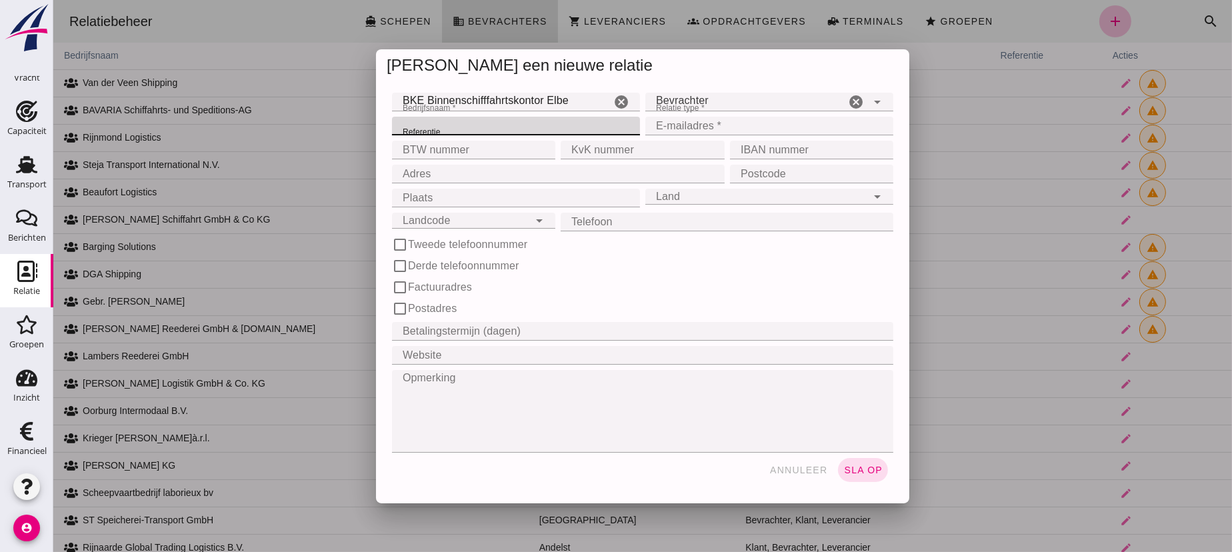
click input "BKE Binnenschifffahrtskontor Elbe"
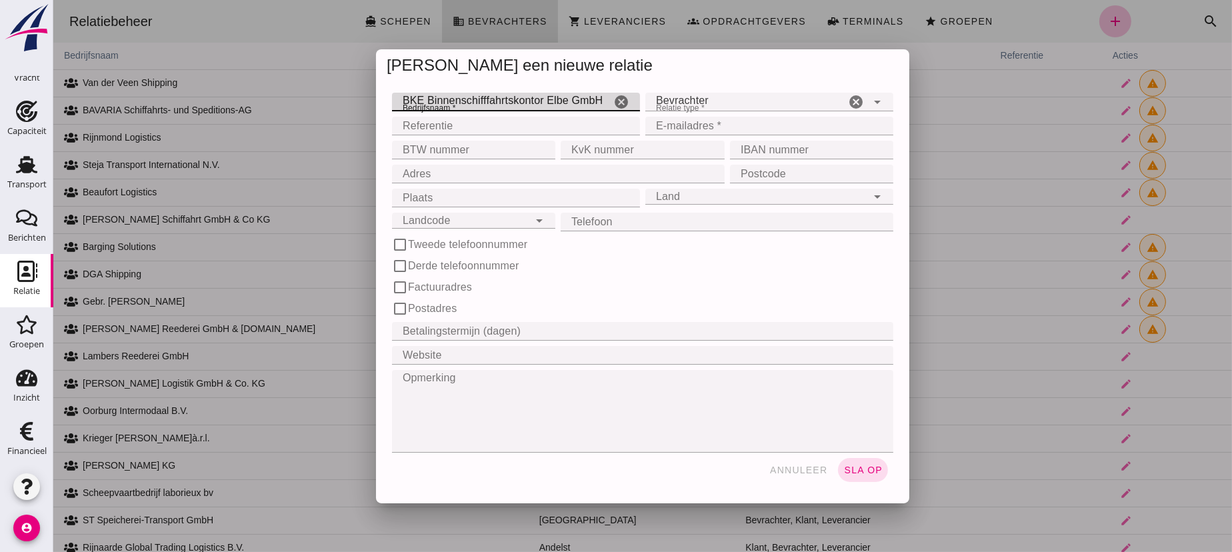
type input "BKE Binnenschifffahrtskontor Elbe GmbH"
click input "BTW nummer"
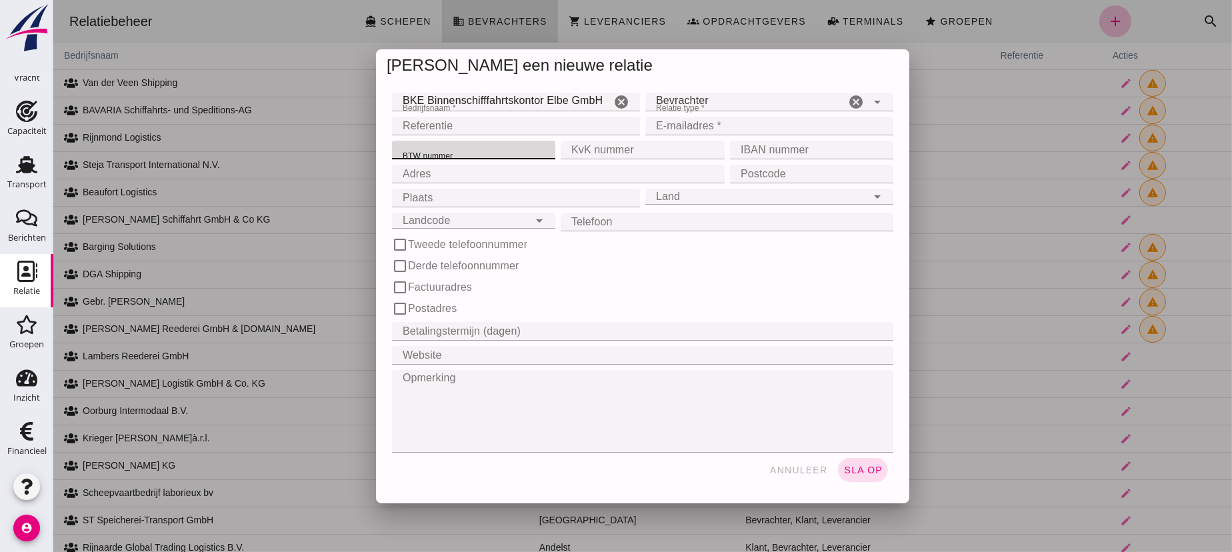
paste input "DE 357 964 114"
type input "DE 357 964 114"
click input "KvK nummer"
paste input "HRB 178276"
type input "HRB 178276"
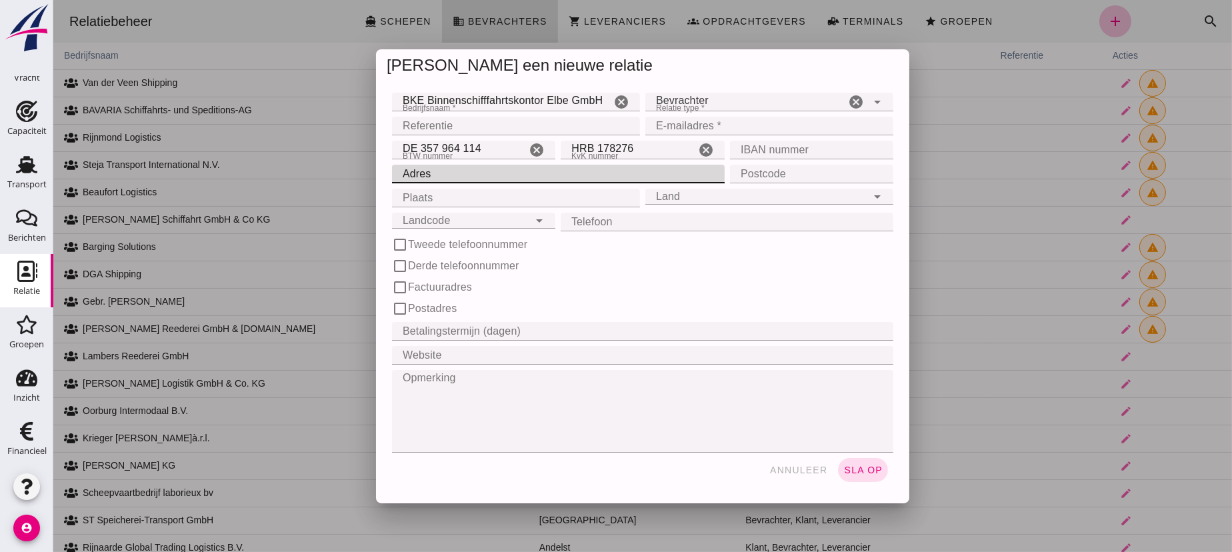
click input "Adres"
type input "Grossmoorkehre 1"
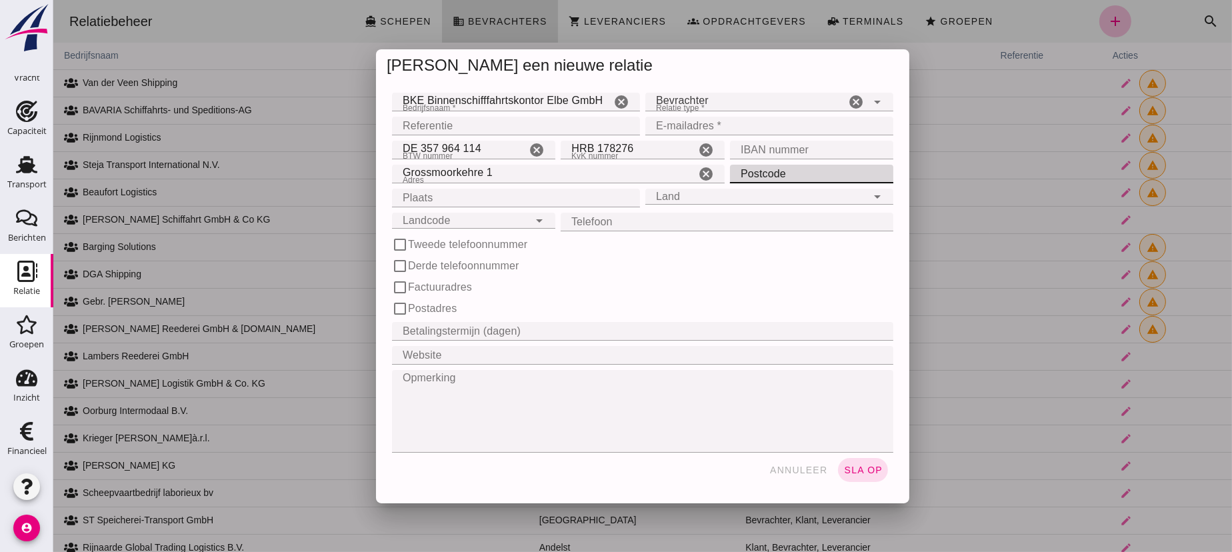
click input "Postcode"
type input "21079"
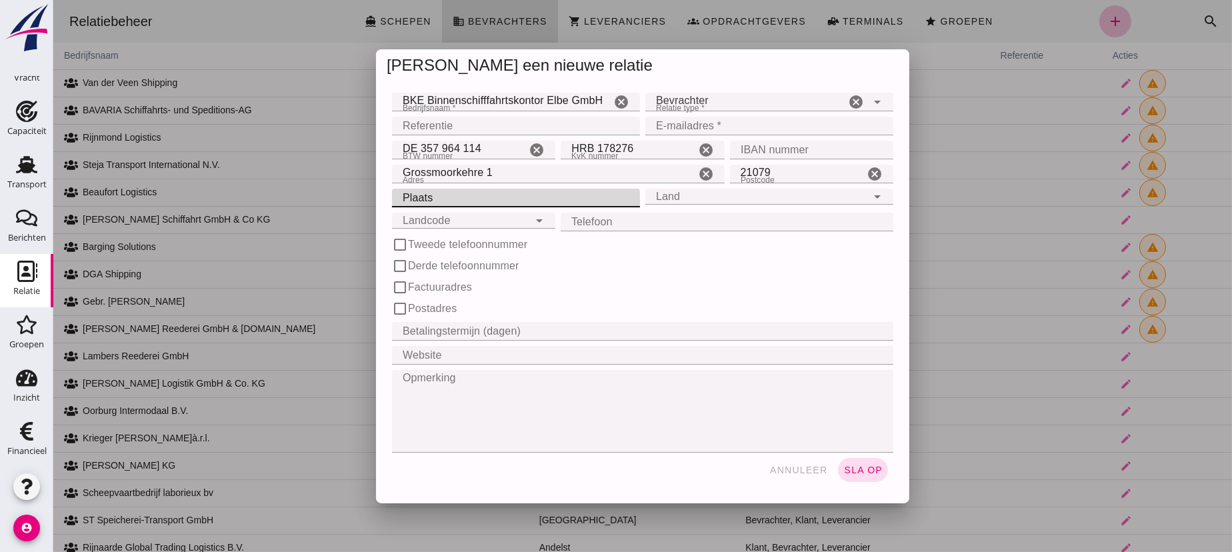
click input "Plaats"
type input "[GEOGRAPHIC_DATA]"
click at [725, 198] on div "Land Land" at bounding box center [755, 197] width 221 height 16
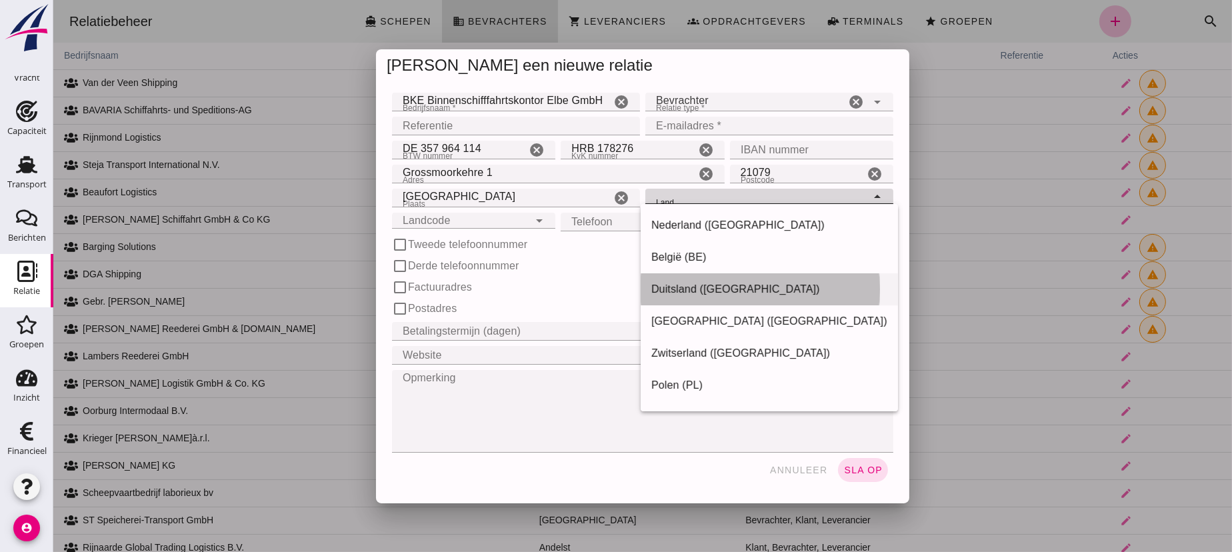
click at [679, 286] on div "Duitsland ([GEOGRAPHIC_DATA])" at bounding box center [769, 289] width 236 height 16
type input "Duitsland ([GEOGRAPHIC_DATA])"
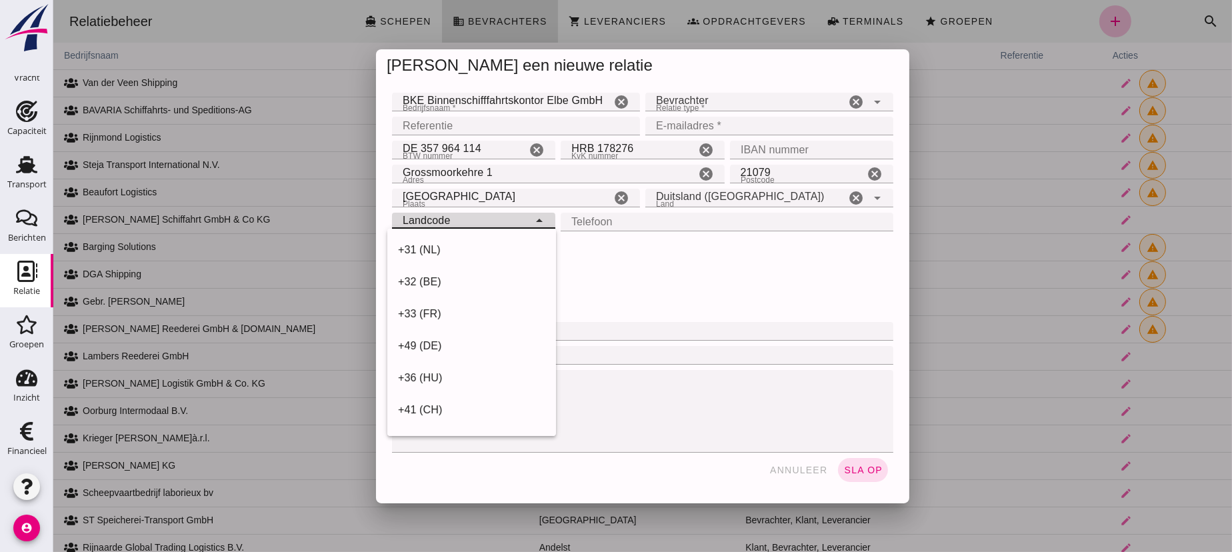
click at [501, 220] on div "Landcode Landcode" at bounding box center [459, 221] width 137 height 16
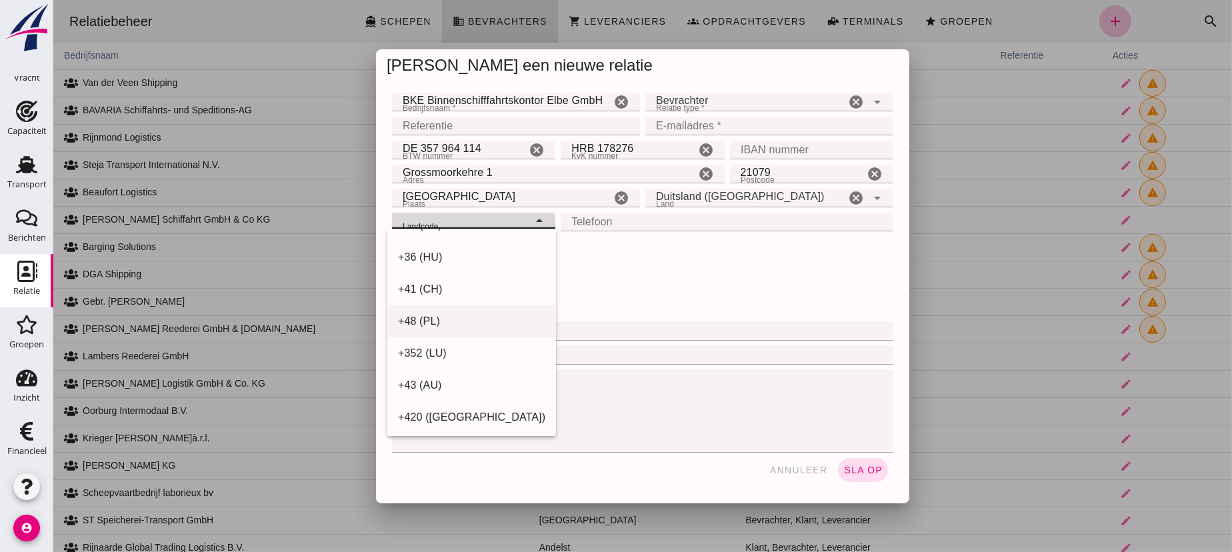
scroll to position [60, 0]
click at [439, 287] on div "+49 (DE)" at bounding box center [470, 286] width 147 height 16
type input "+49 (DE)"
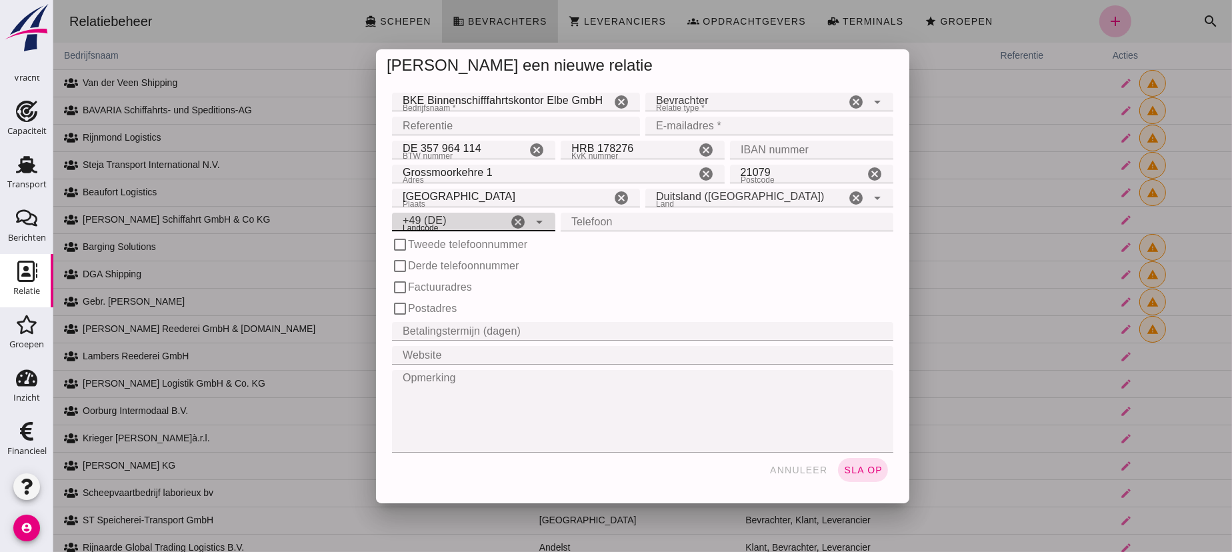
click input "Telefoon"
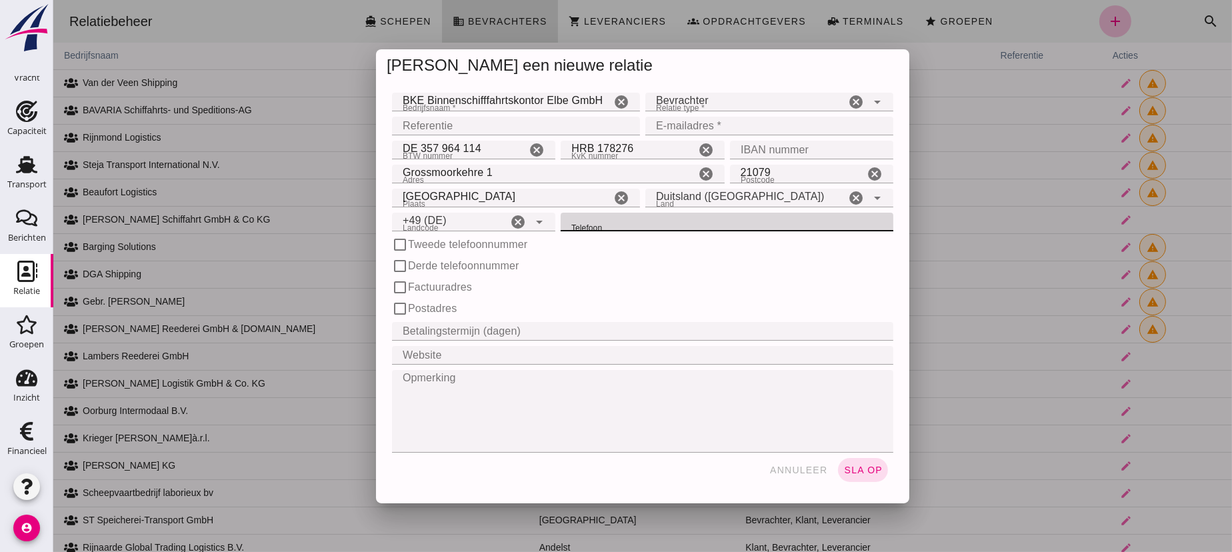
click input "Telefoon"
paste input "[PHONE_NUMBER]"
type input "[PHONE_NUMBER]"
click span "sla op"
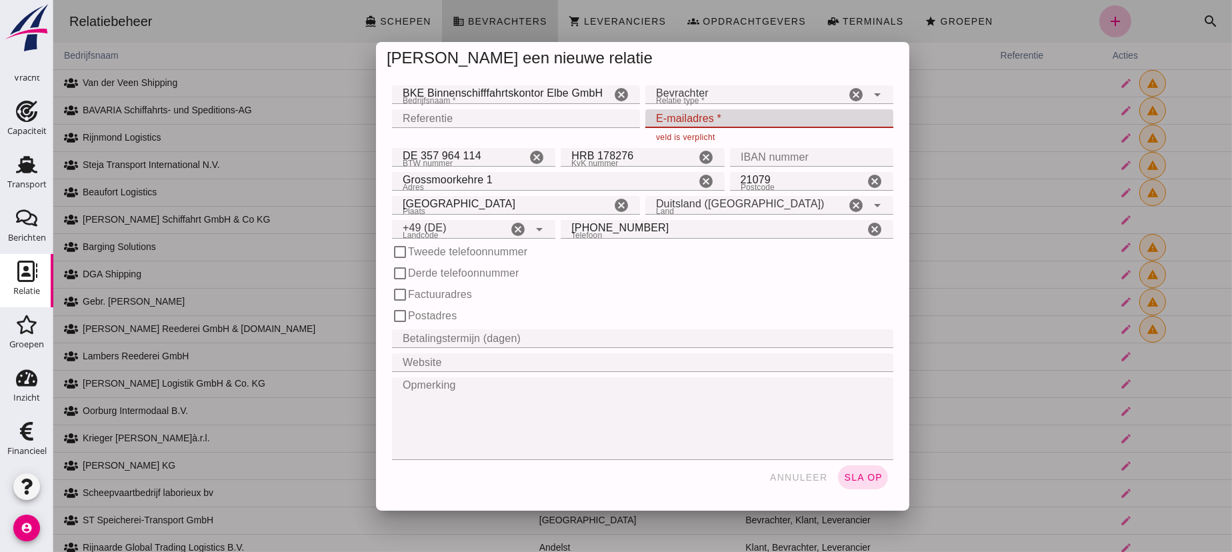
click input "E-mailadres *"
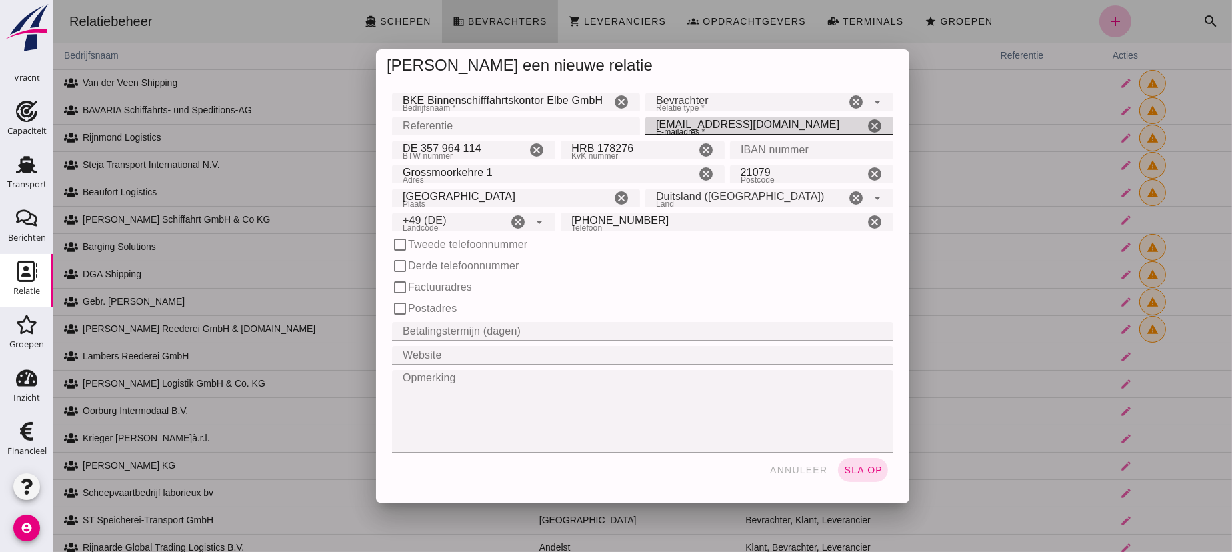
click input "[EMAIL_ADDRESS][DOMAIN_NAME]"
type input "[EMAIL_ADDRESS][DOMAIN_NAME]"
click span "sla op"
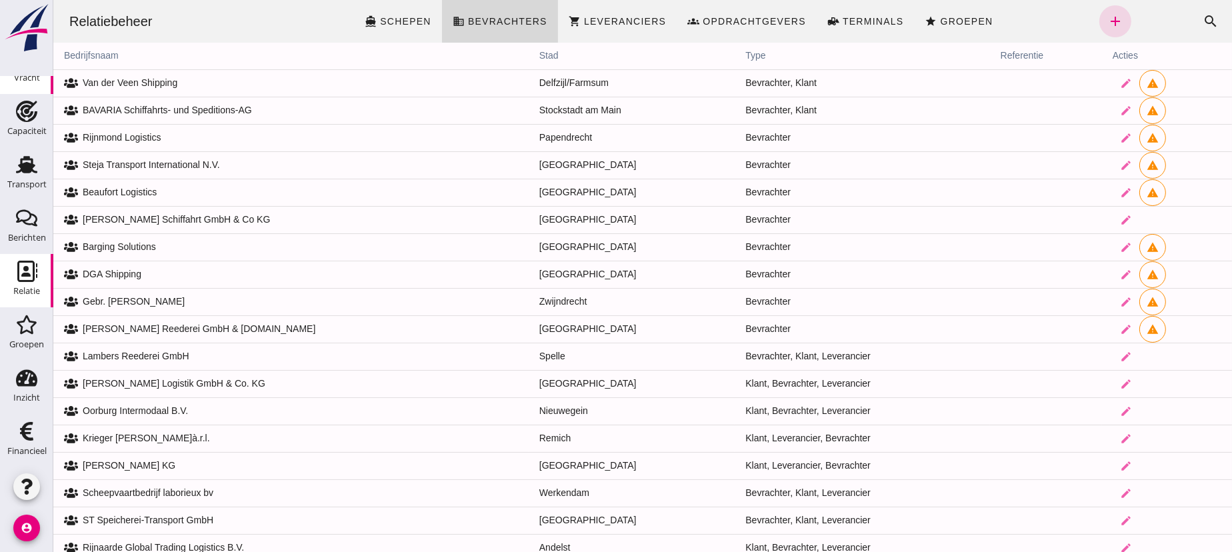
click at [23, 156] on use at bounding box center [26, 164] width 21 height 17
click at [19, 159] on use at bounding box center [26, 164] width 21 height 17
click at [20, 67] on use at bounding box center [26, 58] width 21 height 19
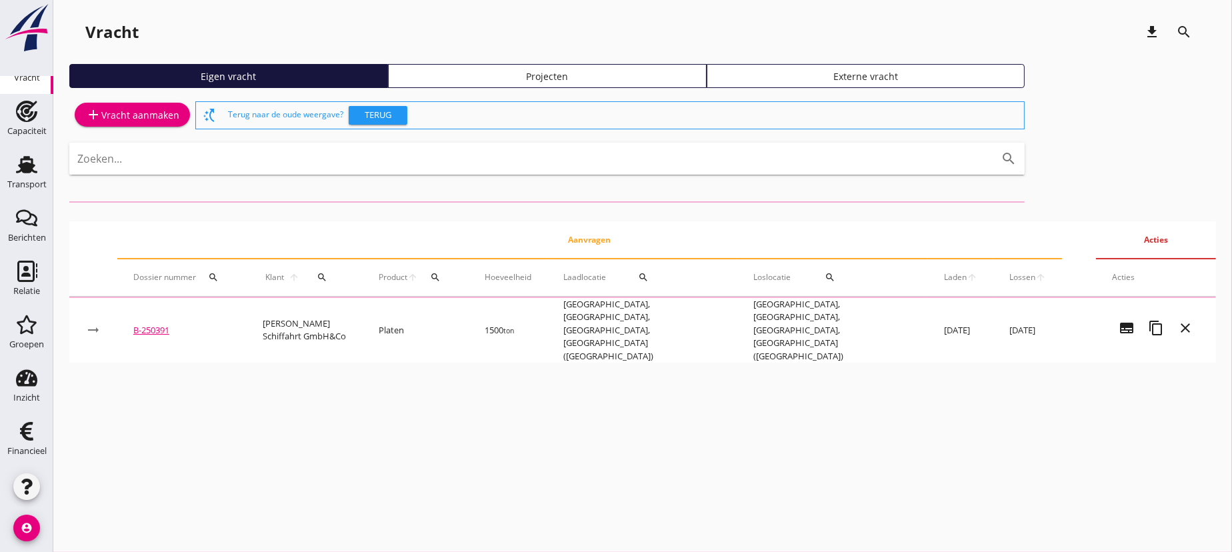
click at [737, 313] on td "[GEOGRAPHIC_DATA], [GEOGRAPHIC_DATA], [GEOGRAPHIC_DATA], [GEOGRAPHIC_DATA] ([GE…" at bounding box center [832, 330] width 191 height 65
click at [303, 317] on div "cancel You are impersonating another user. Vracht download search Eigen vracht …" at bounding box center [642, 276] width 1178 height 552
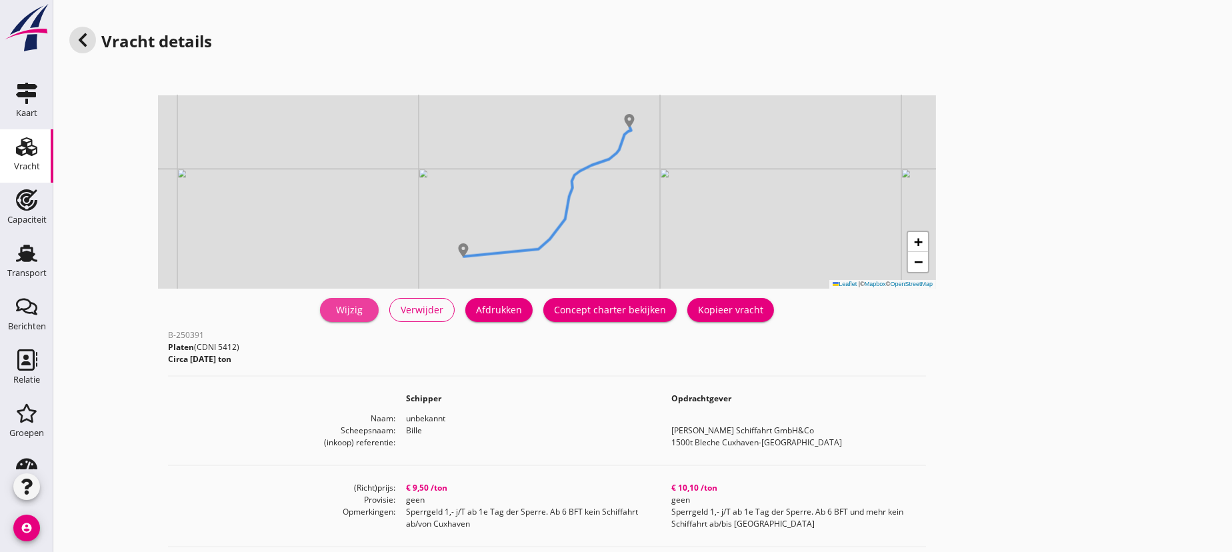
click at [354, 305] on div "Wijzig" at bounding box center [349, 310] width 37 height 14
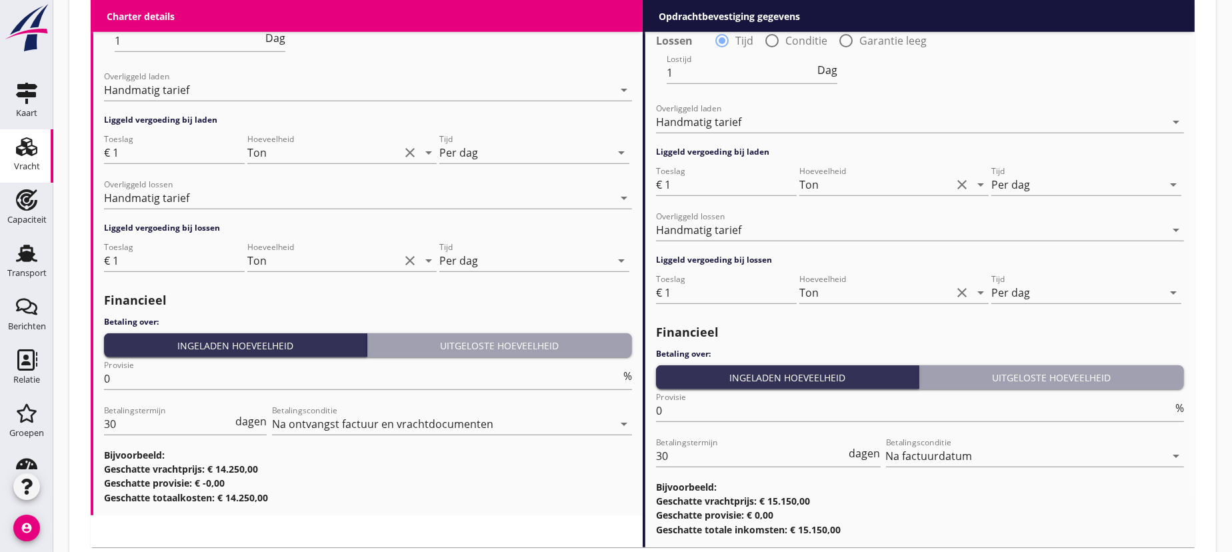
scroll to position [1538, 0]
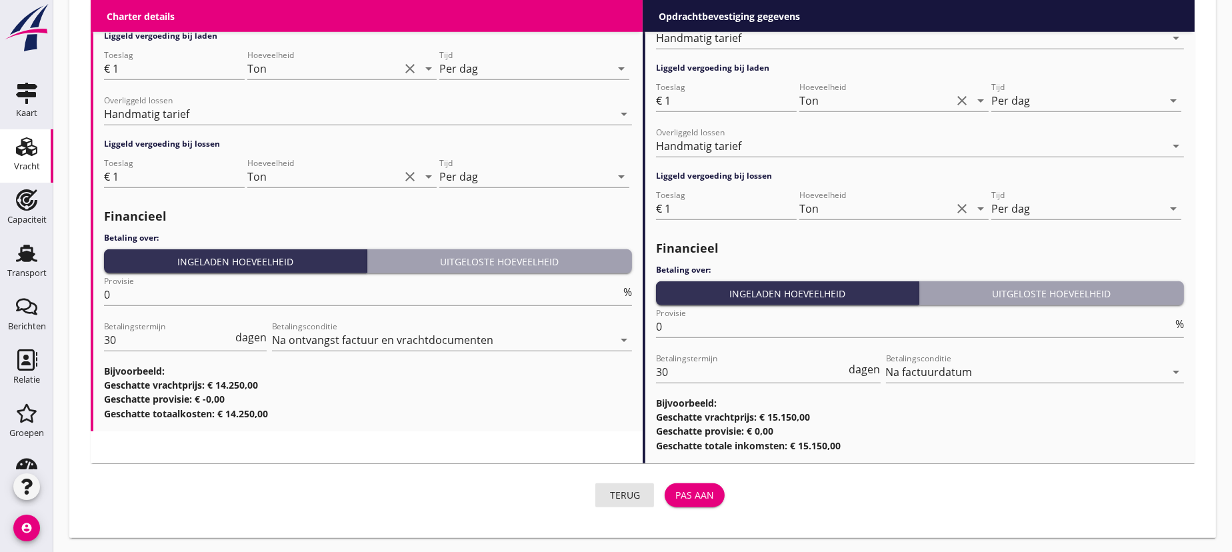
click at [618, 493] on div "Terug" at bounding box center [624, 495] width 37 height 14
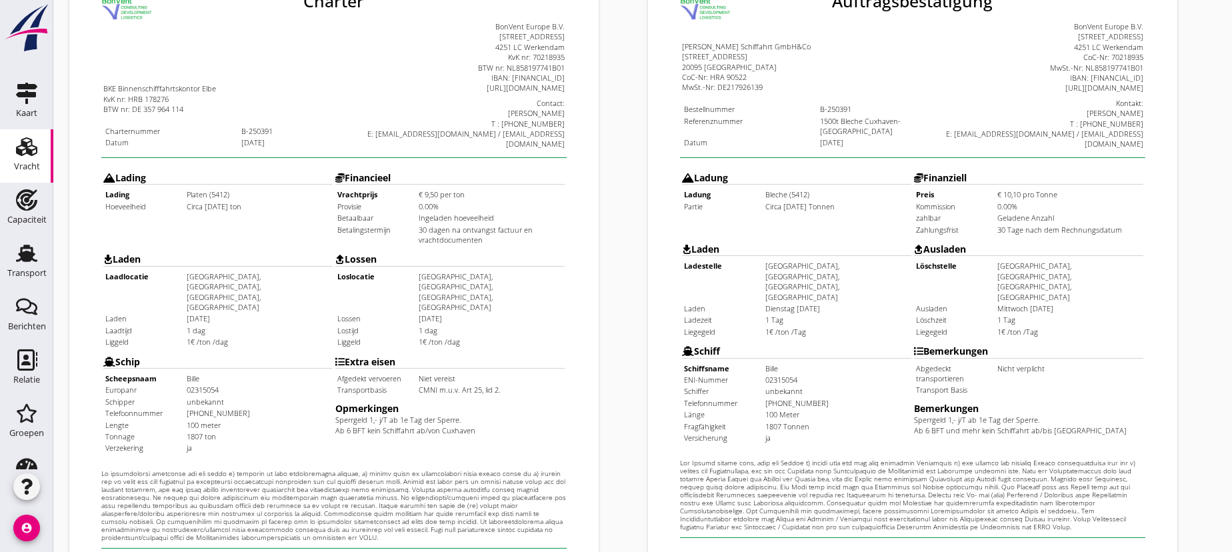
scroll to position [434, 0]
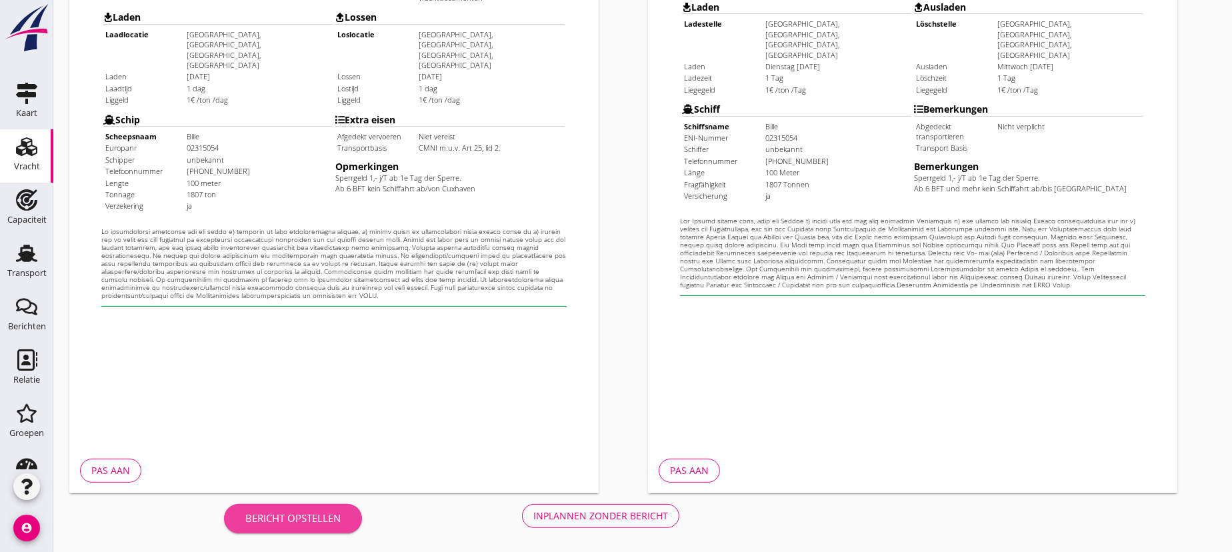
click at [309, 519] on div "Bericht opstellen" at bounding box center [292, 518] width 95 height 15
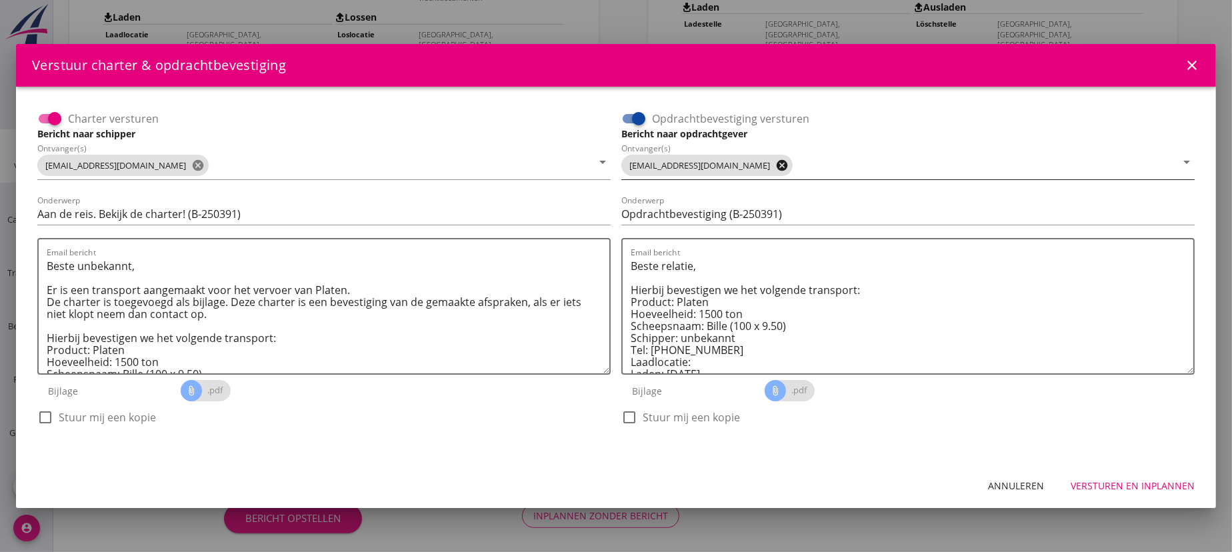
click at [775, 165] on icon "cancel" at bounding box center [781, 165] width 13 height 13
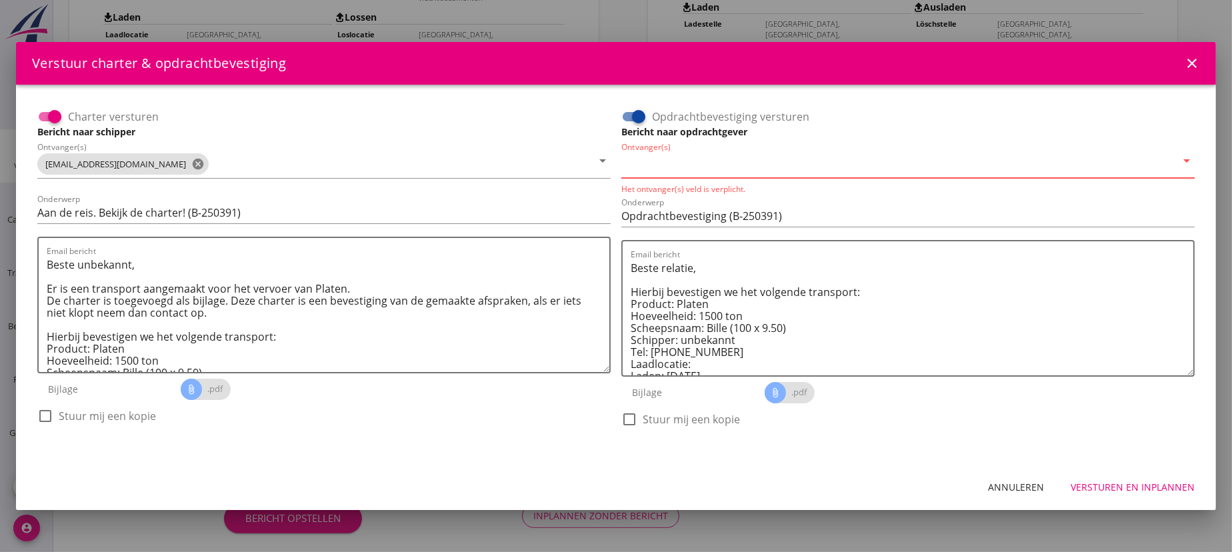
click at [749, 168] on input "Ontvanger(s)" at bounding box center [898, 163] width 555 height 21
type input "[EMAIL_ADDRESS][DOMAIN_NAME]"
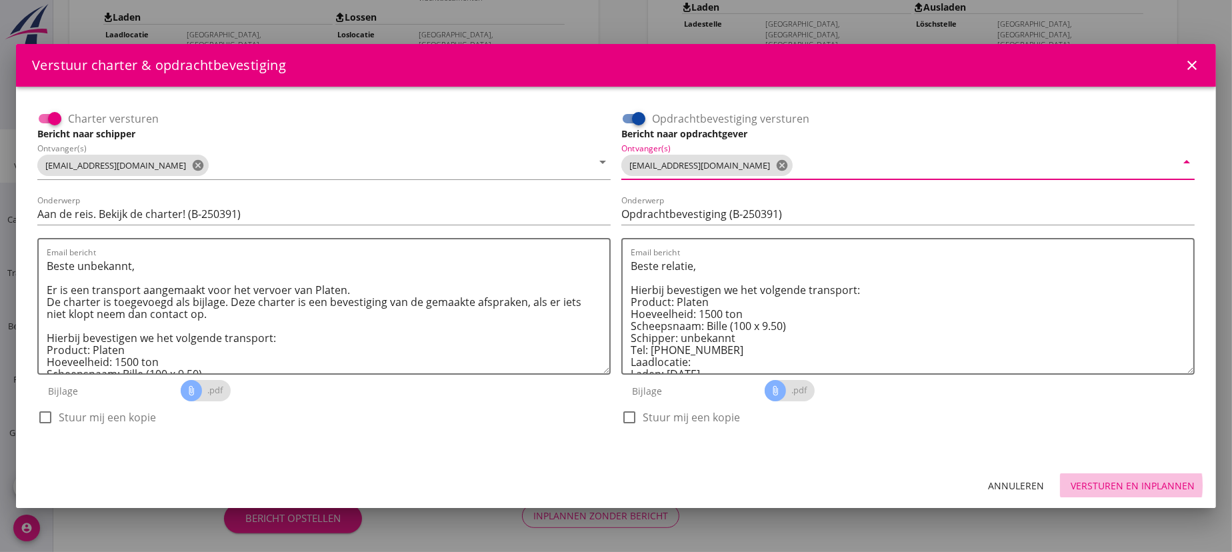
click at [1092, 481] on div "Versturen en inplannen" at bounding box center [1132, 486] width 124 height 14
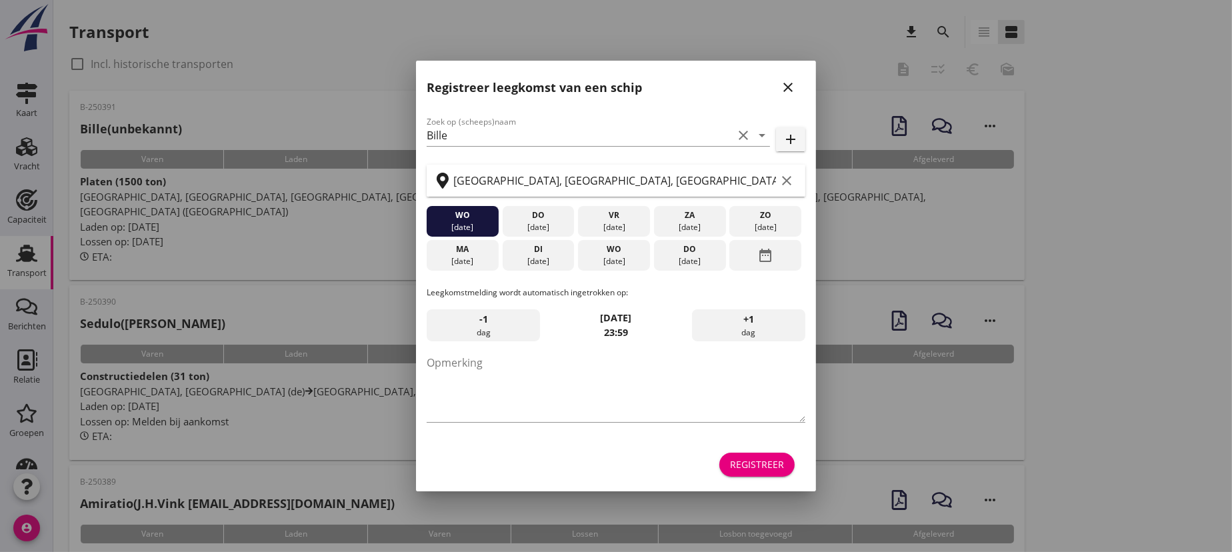
click at [787, 85] on icon "close" at bounding box center [788, 87] width 16 height 16
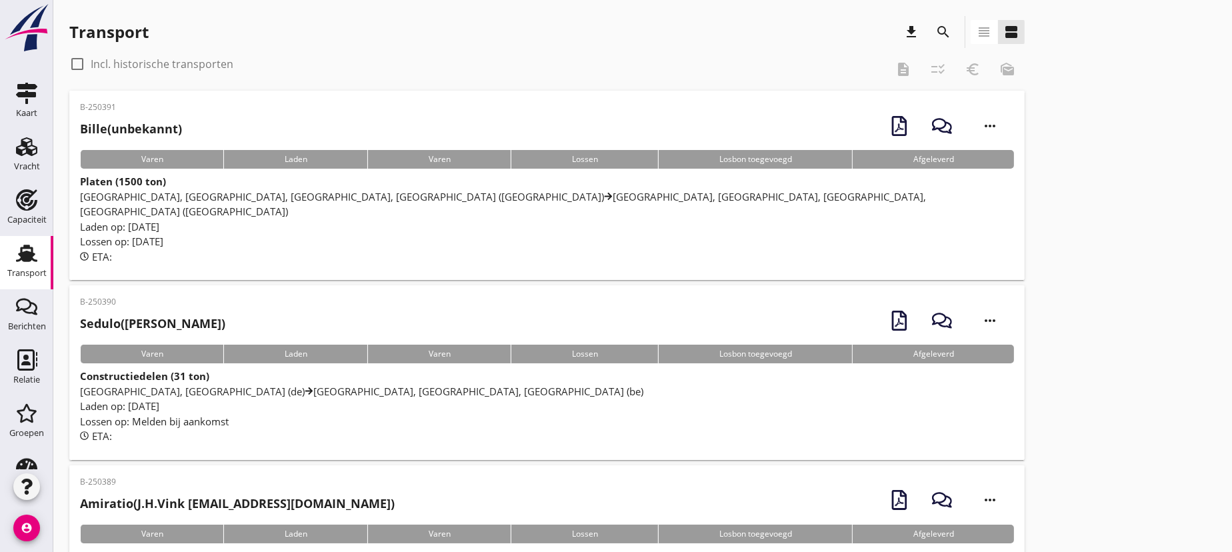
click at [398, 43] on div "Transport download search view_headline view_agenda" at bounding box center [546, 32] width 955 height 32
click at [19, 149] on use at bounding box center [26, 146] width 21 height 19
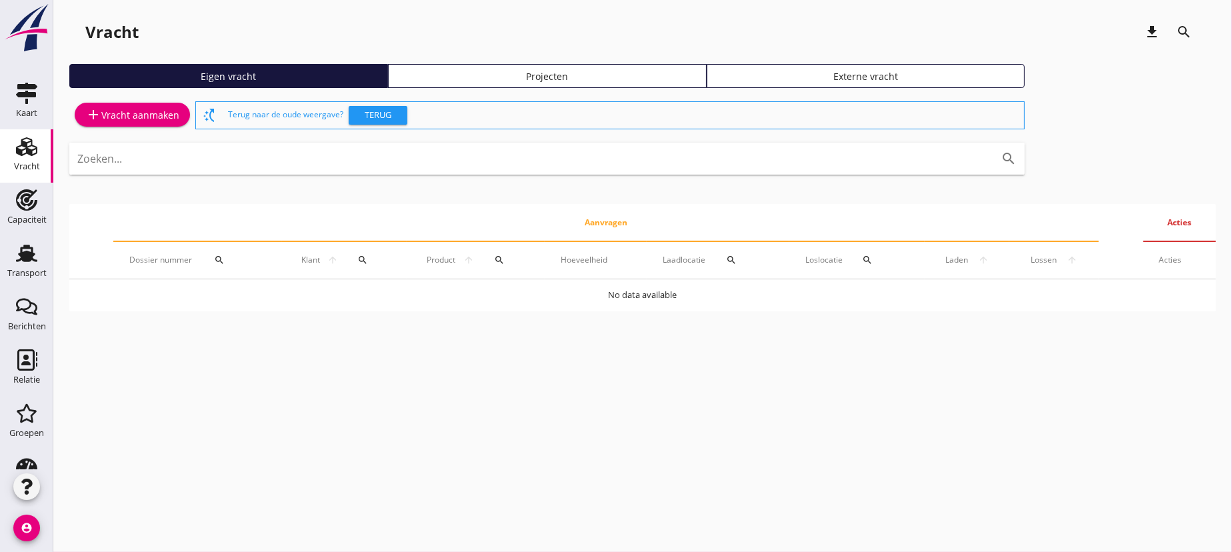
click at [150, 113] on div "add Vracht aanmaken" at bounding box center [132, 115] width 94 height 16
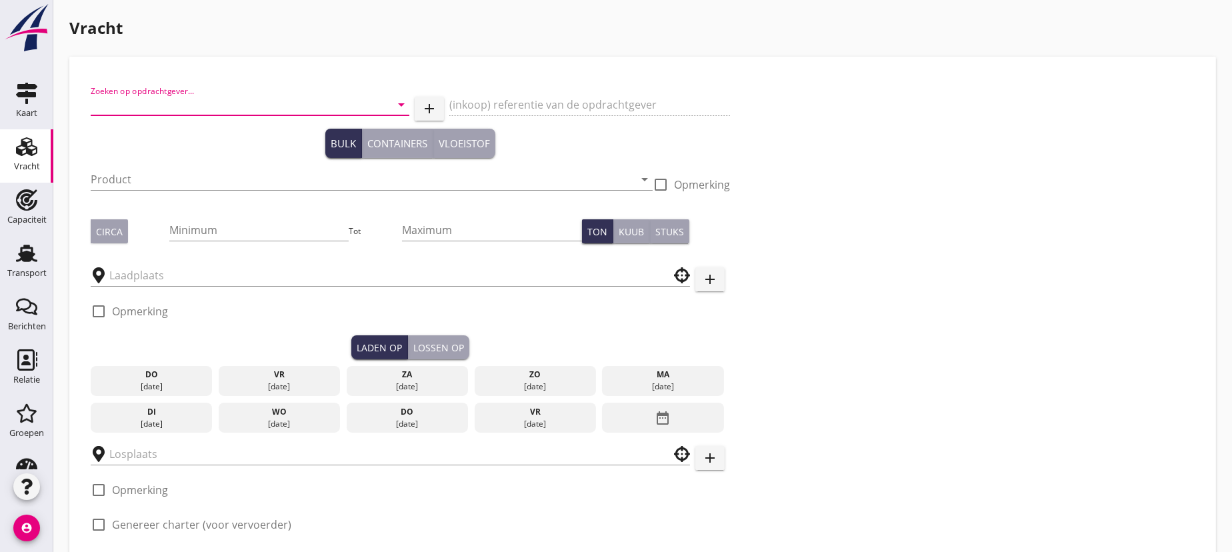
click at [153, 105] on input "Zoeken op opdrachtgever..." at bounding box center [231, 104] width 281 height 21
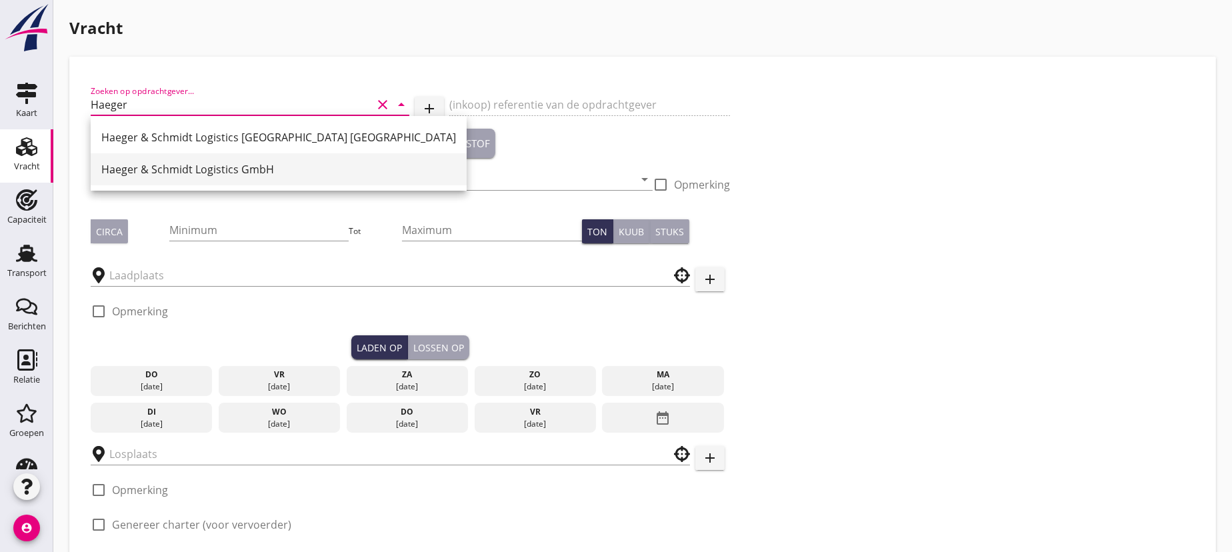
click at [196, 169] on div "Haeger & Schmidt Logistics GmbH" at bounding box center [278, 169] width 355 height 16
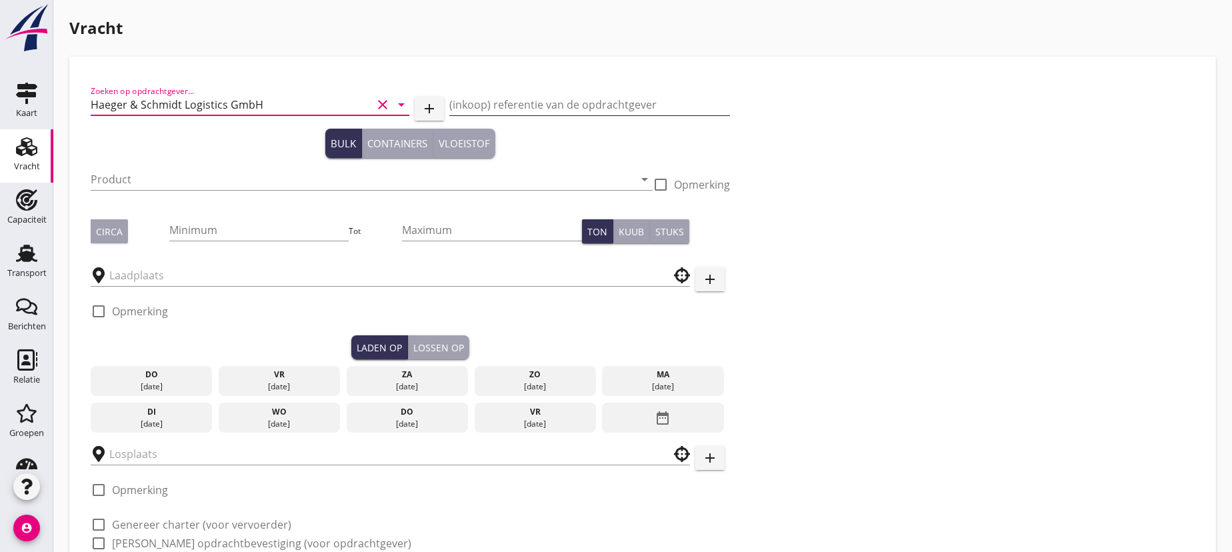
type input "Haeger & Schmidt Logistics GmbH"
click at [505, 102] on input "(inkoop) referentie van de opdrachtgever" at bounding box center [589, 104] width 281 height 21
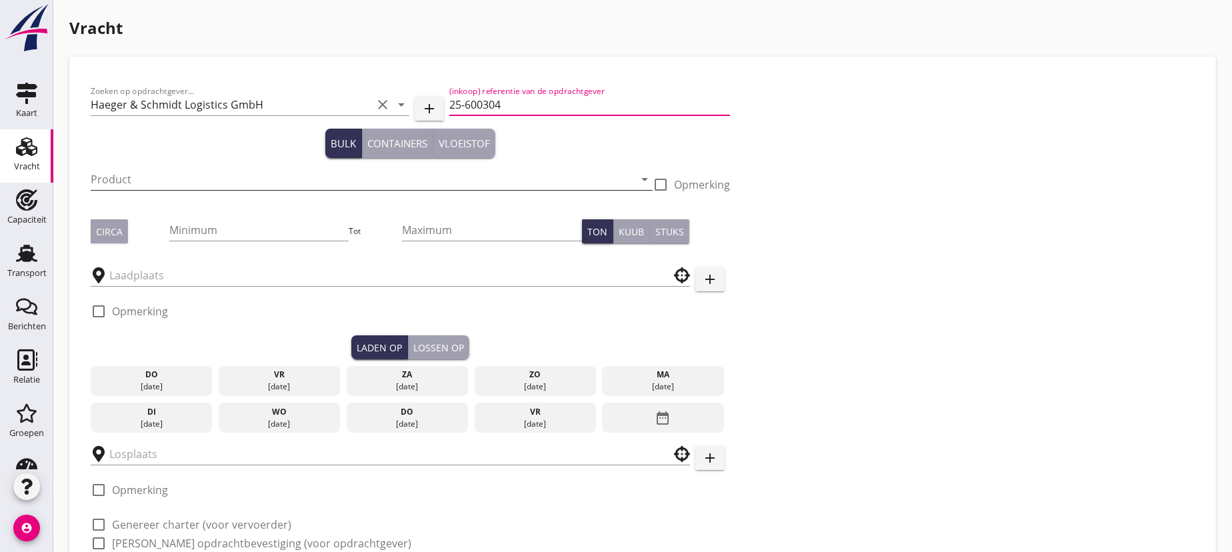
type input "25-600304"
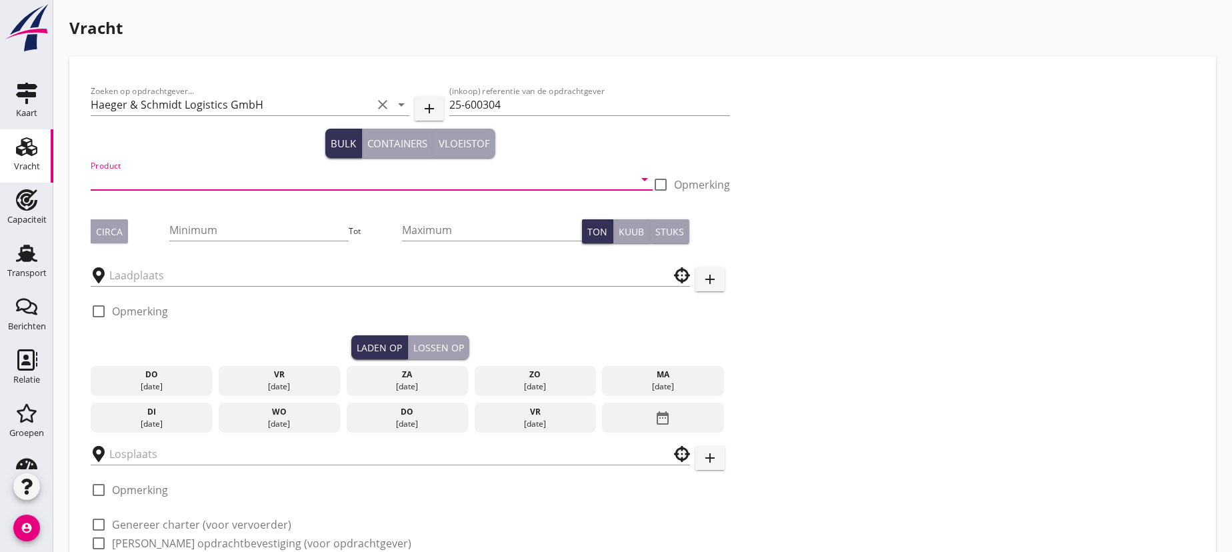
click at [154, 179] on input "Product" at bounding box center [362, 179] width 543 height 21
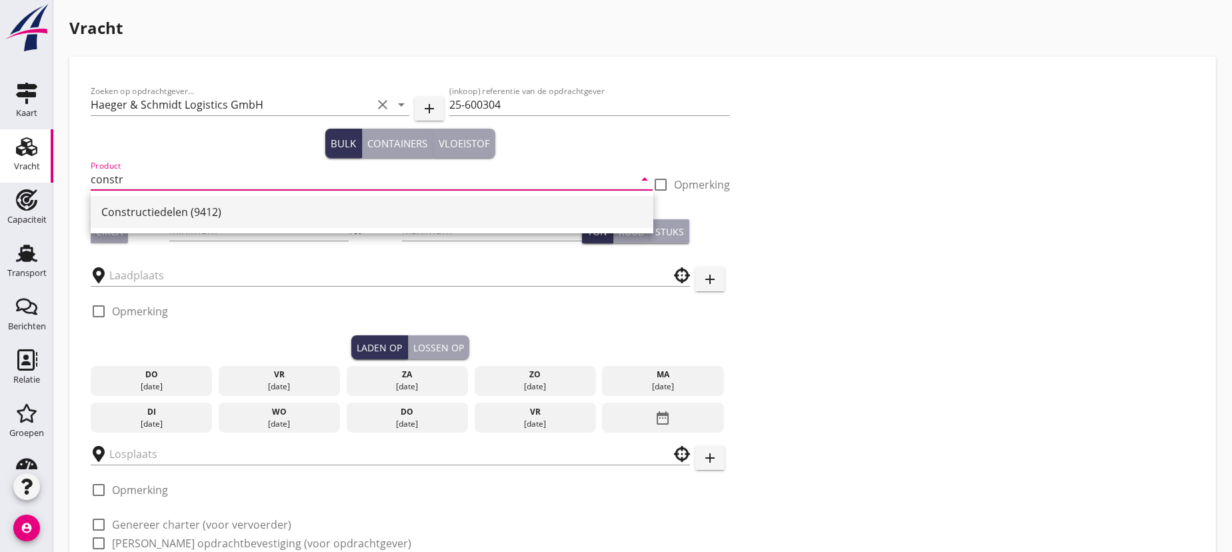
click at [163, 215] on div "Constructiedelen (9412)" at bounding box center [371, 212] width 541 height 16
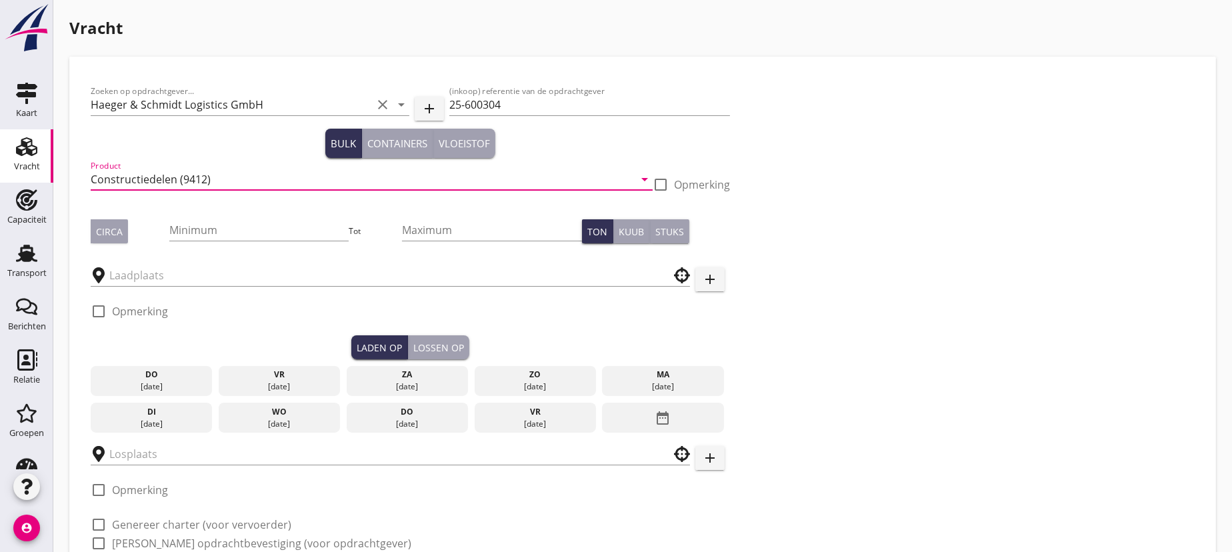
type input "Constructiedelen (9412)"
click at [107, 226] on div "Circa" at bounding box center [109, 232] width 27 height 14
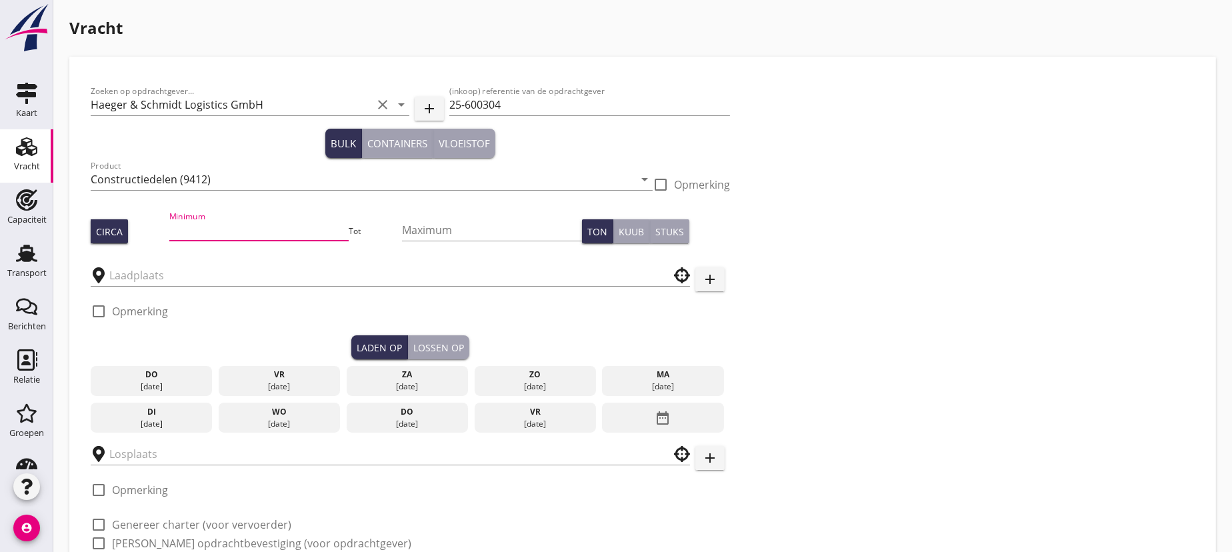
click at [193, 229] on input "Minimum" at bounding box center [259, 229] width 180 height 21
type input "40"
click at [199, 275] on input "text" at bounding box center [380, 275] width 543 height 21
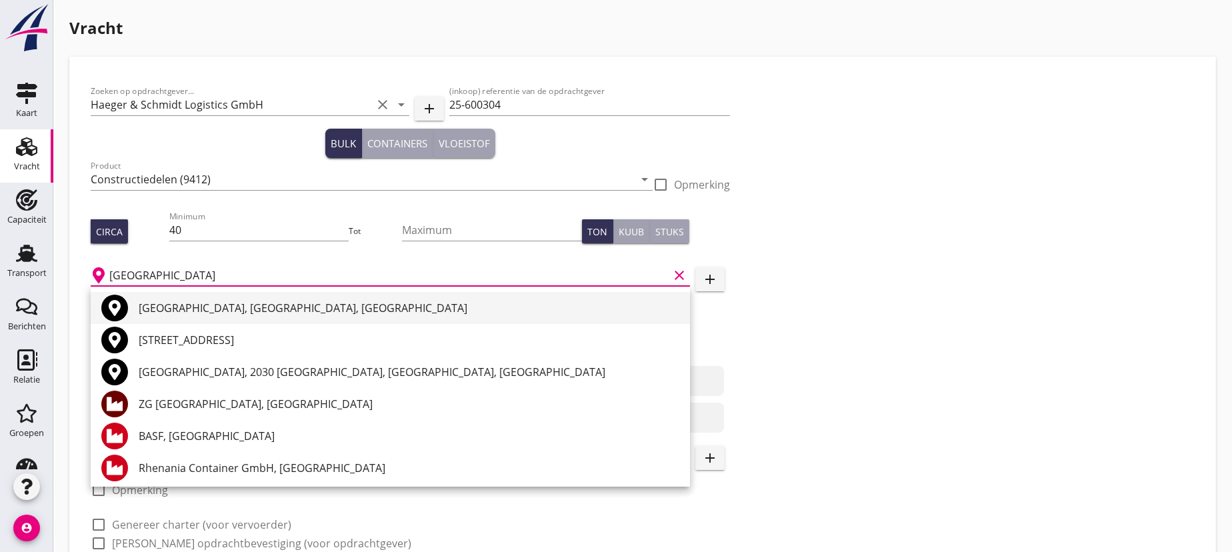
click at [189, 308] on div "[GEOGRAPHIC_DATA], [GEOGRAPHIC_DATA], [GEOGRAPHIC_DATA]" at bounding box center [409, 308] width 541 height 16
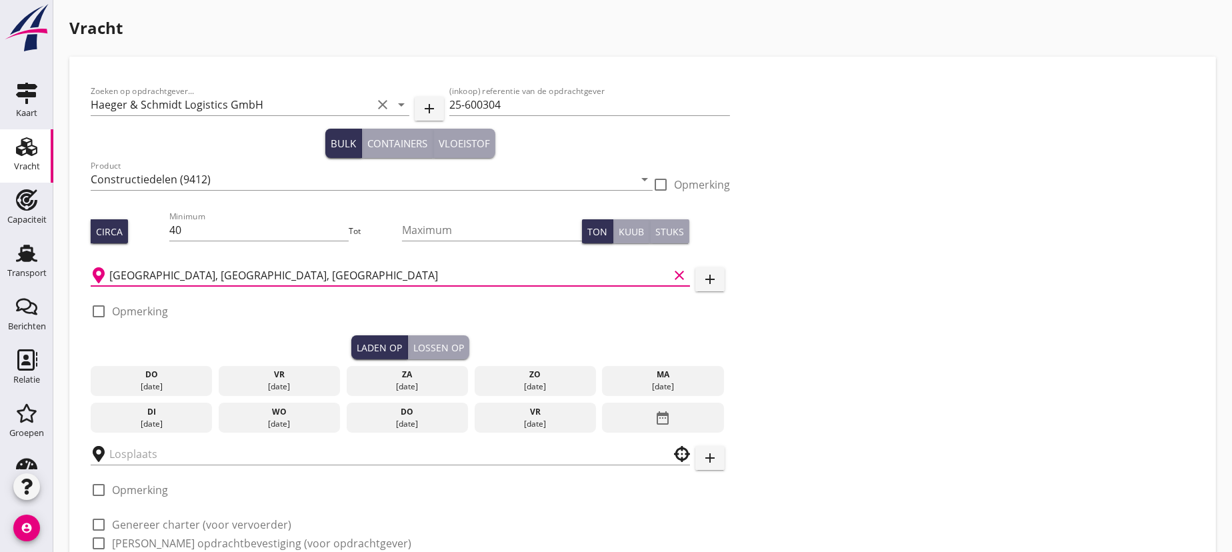
type input "[GEOGRAPHIC_DATA], [GEOGRAPHIC_DATA], [GEOGRAPHIC_DATA]"
click at [659, 184] on div at bounding box center [660, 184] width 23 height 23
checkbox input "true"
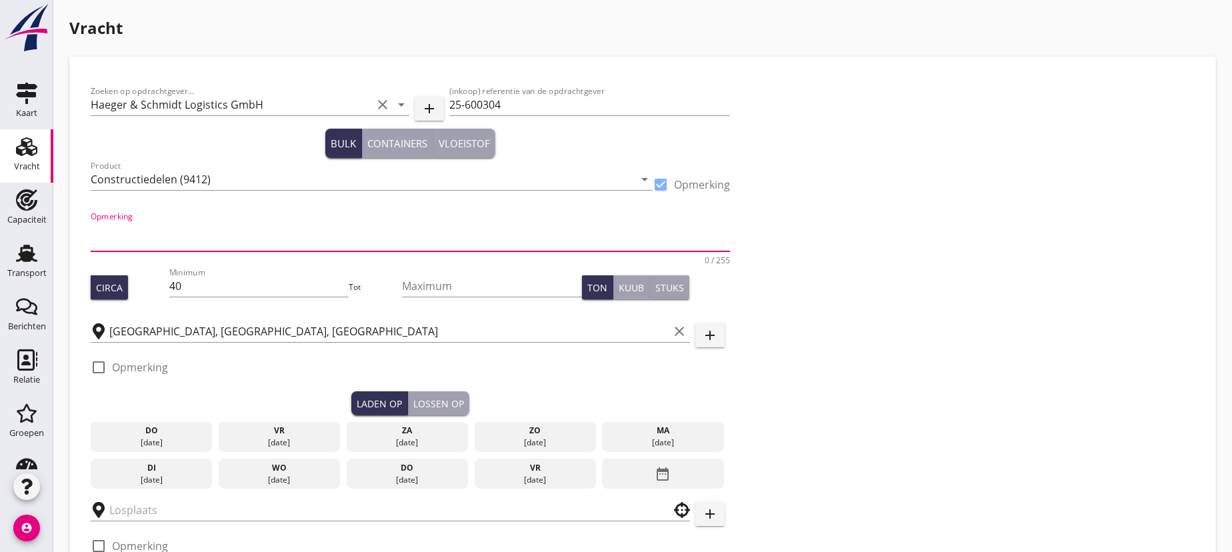
paste textarea "1x Spezialcontainer 8,60 x 5,50 x 4,20m – 28 to 2x Kisten je 4,30 x 4,00 x 1,50…"
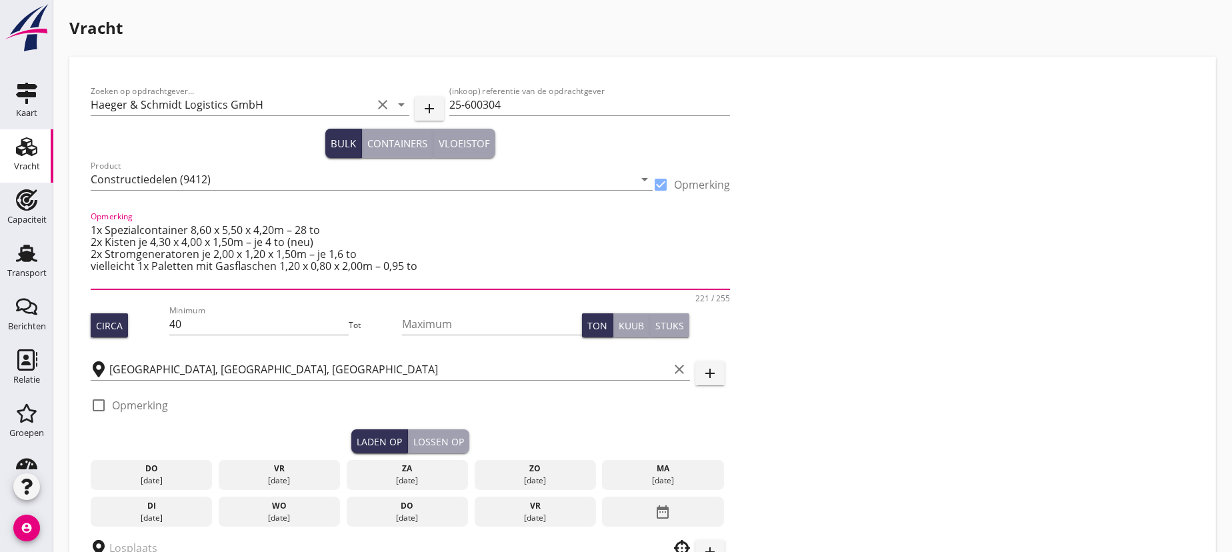
click at [135, 265] on textarea "1x Spezialcontainer 8,60 x 5,50 x 4,20m – 28 to 2x Kisten je 4,30 x 4,00 x 1,50…" at bounding box center [410, 254] width 639 height 70
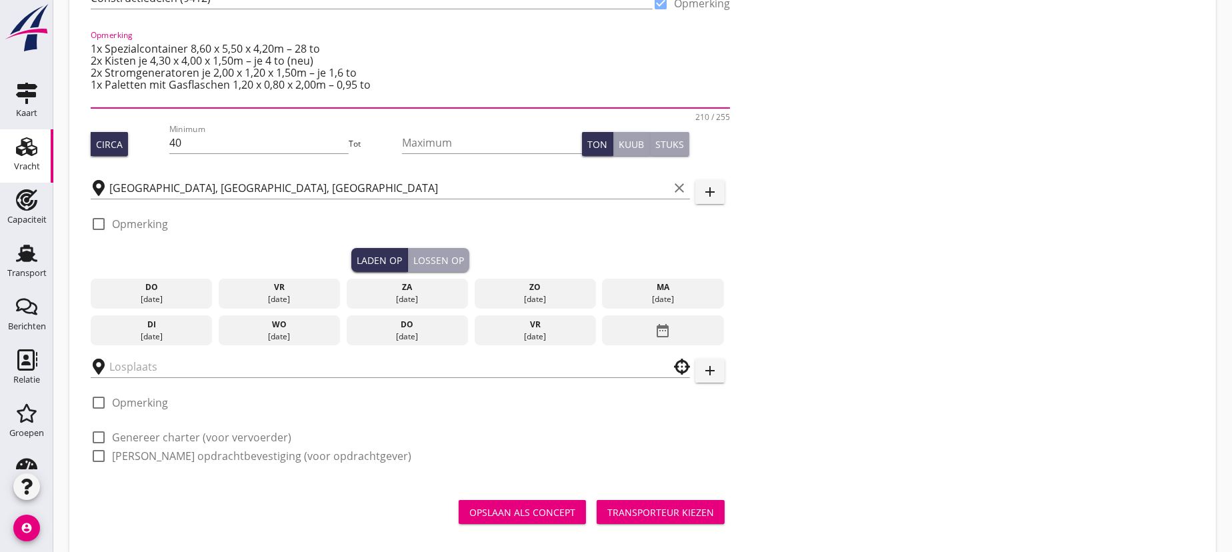
type textarea "1x Spezialcontainer 8,60 x 5,50 x 4,20m – 28 to 2x Kisten je 4,30 x 4,00 x 1,50…"
click at [543, 328] on div "vr" at bounding box center [534, 325] width 115 height 12
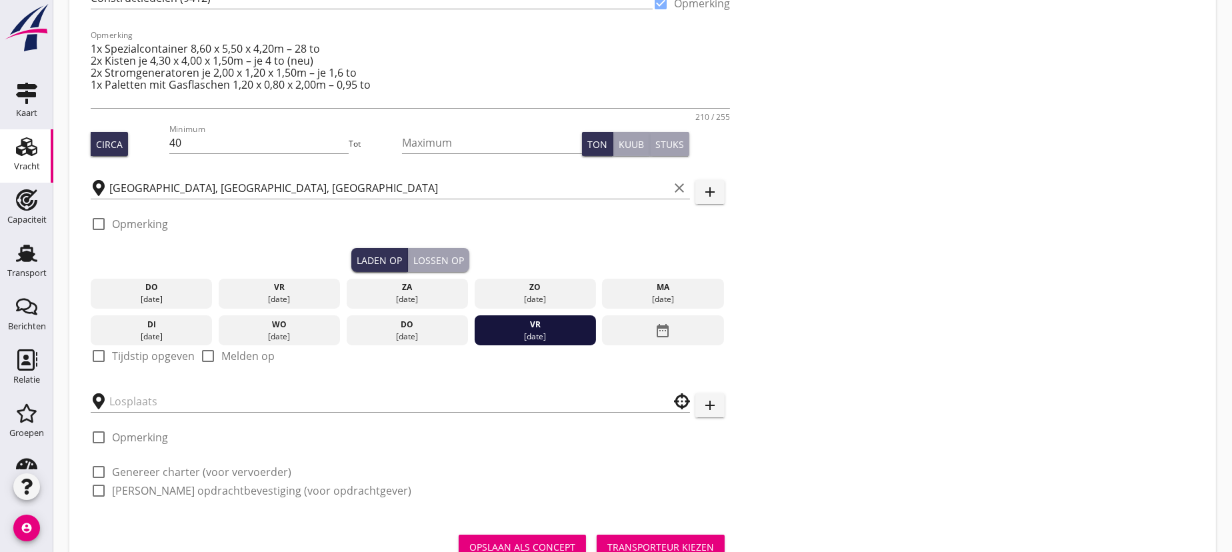
click at [436, 254] on div "Lossen op" at bounding box center [438, 260] width 51 height 14
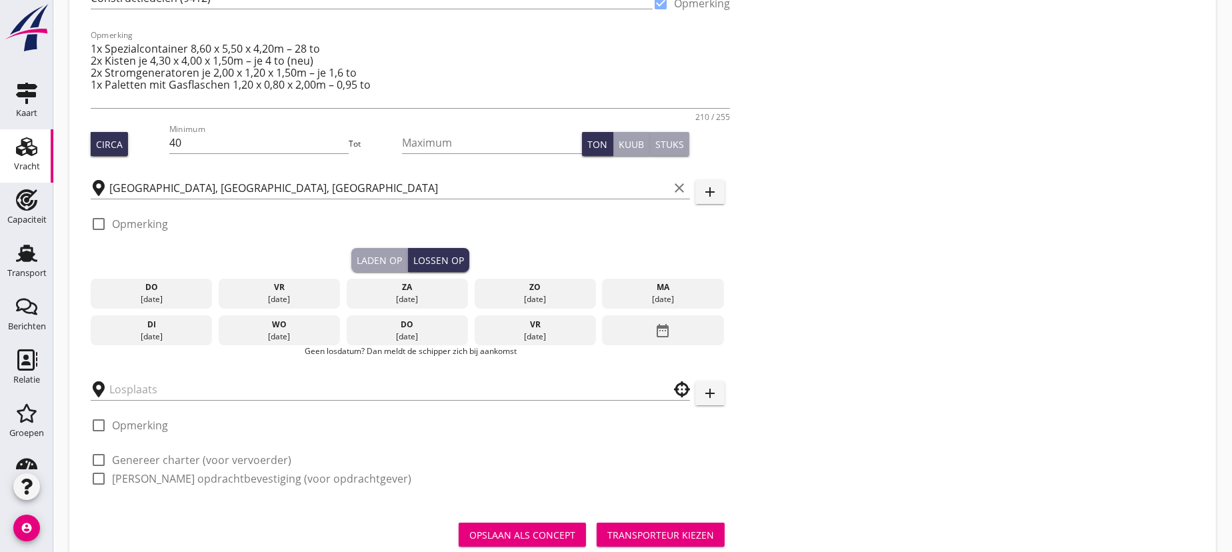
click at [661, 328] on icon "date_range" at bounding box center [663, 331] width 16 height 24
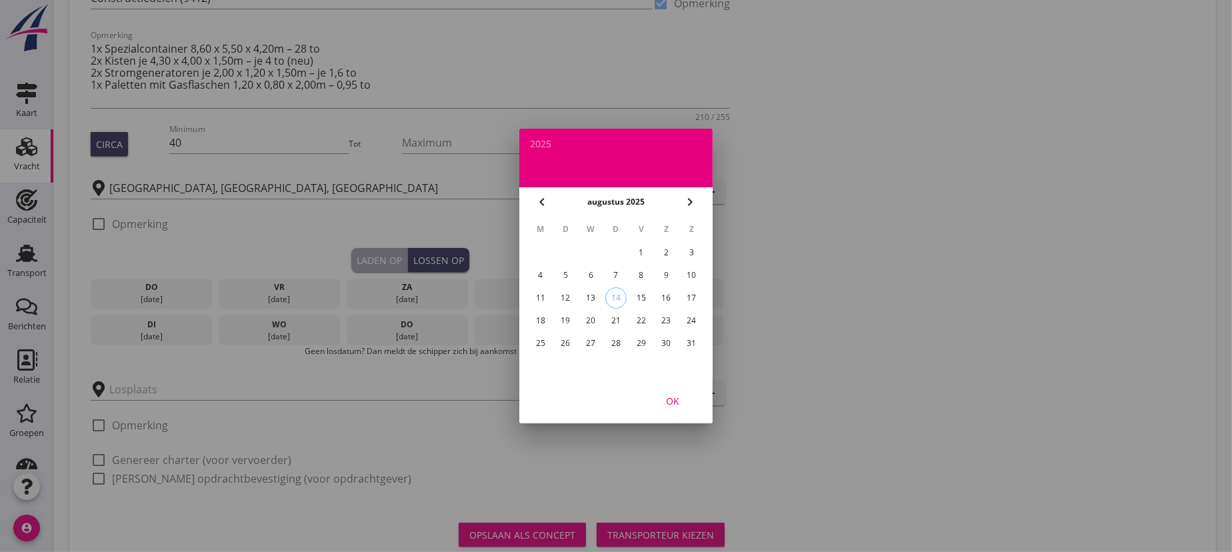
click at [691, 201] on icon "chevron_right" at bounding box center [690, 202] width 16 height 16
click at [539, 251] on div "1" at bounding box center [540, 252] width 21 height 21
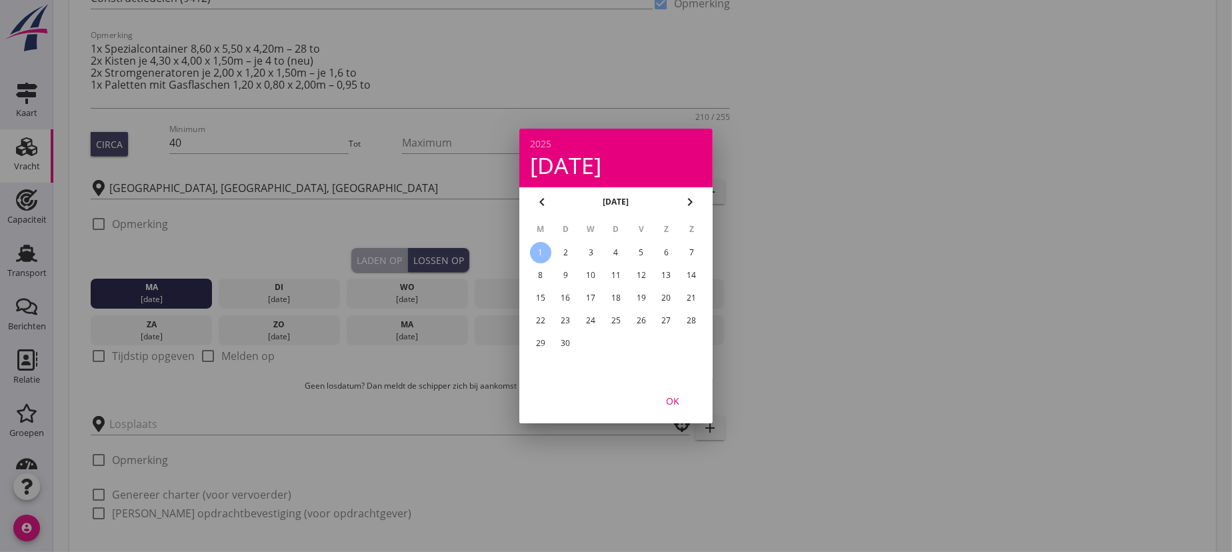
click at [139, 423] on div at bounding box center [616, 276] width 1232 height 552
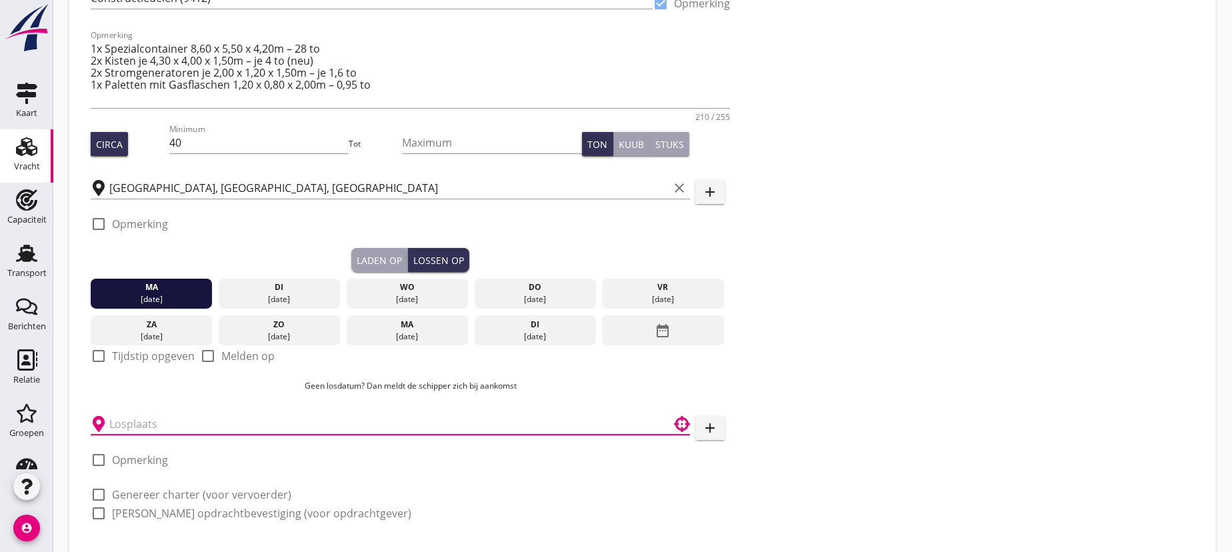
click at [139, 417] on input "text" at bounding box center [380, 423] width 543 height 21
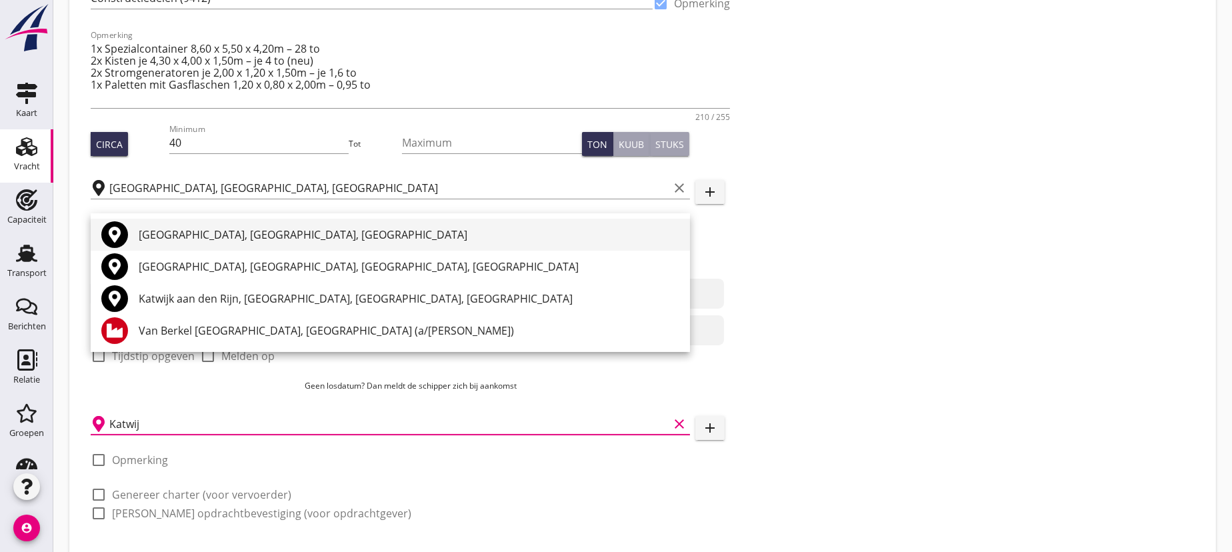
click at [231, 234] on div "[GEOGRAPHIC_DATA], [GEOGRAPHIC_DATA], [GEOGRAPHIC_DATA]" at bounding box center [409, 235] width 541 height 16
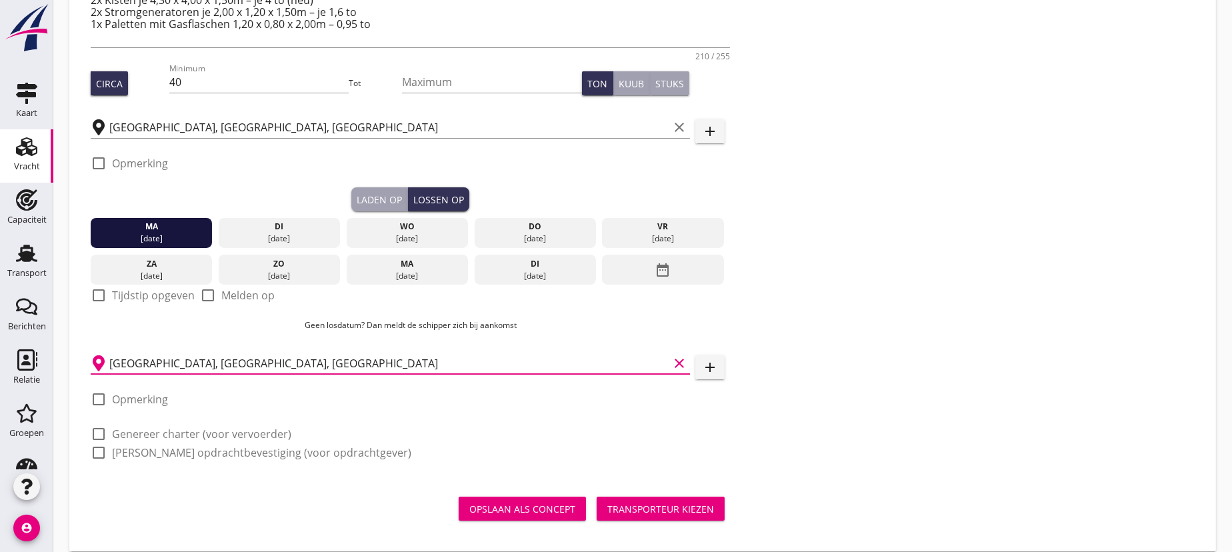
scroll to position [257, 0]
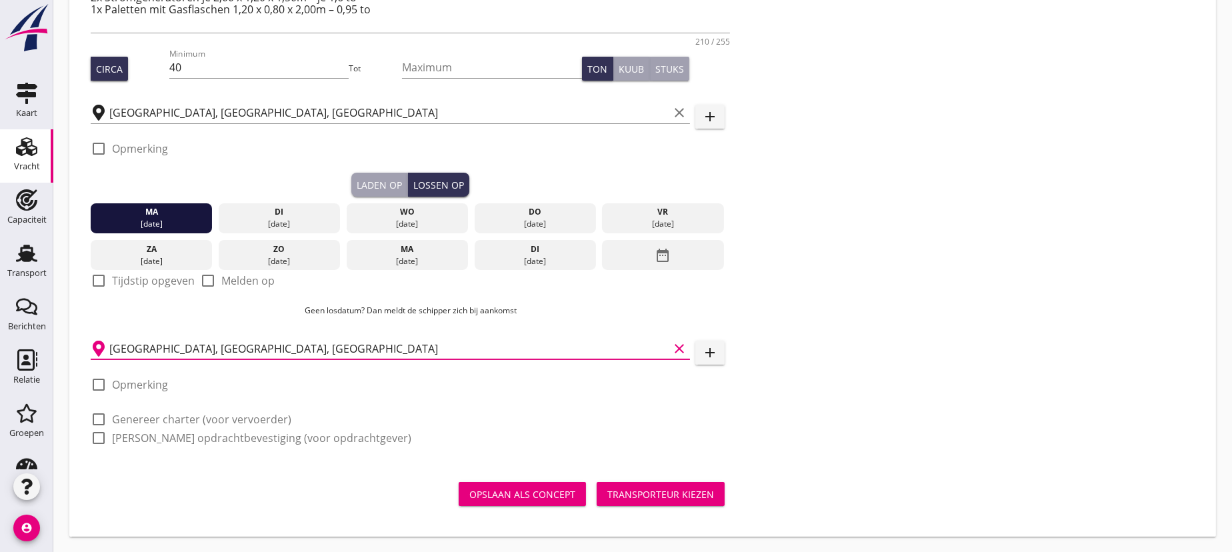
type input "[GEOGRAPHIC_DATA], [GEOGRAPHIC_DATA], [GEOGRAPHIC_DATA]"
drag, startPoint x: 97, startPoint y: 418, endPoint x: 97, endPoint y: 434, distance: 16.0
click at [97, 418] on div at bounding box center [98, 419] width 23 height 23
checkbox input "true"
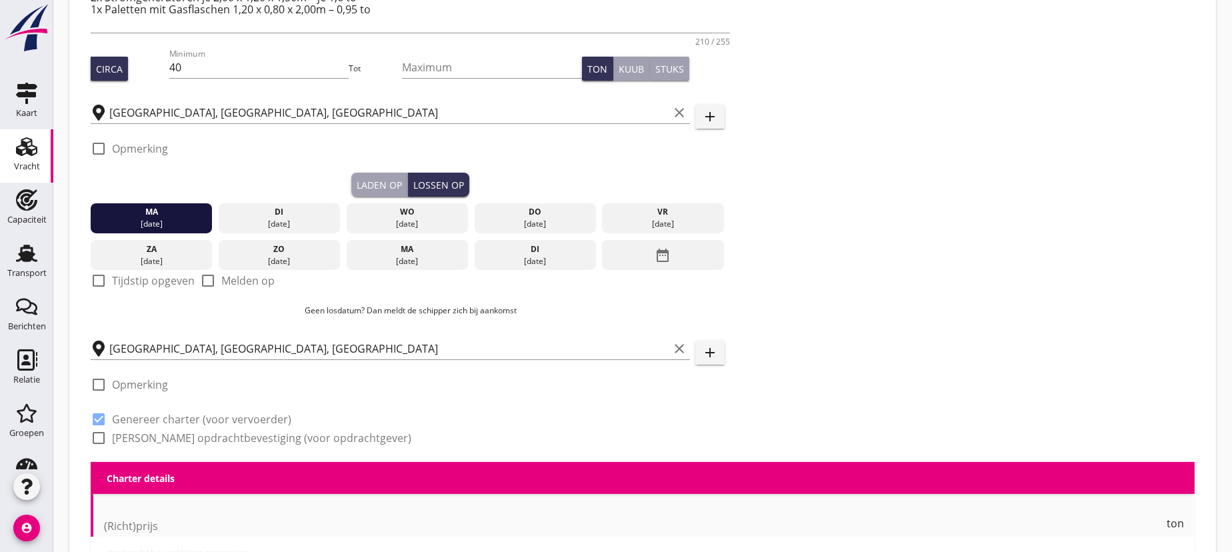
click at [97, 436] on div at bounding box center [98, 438] width 23 height 23
checkbox input "true"
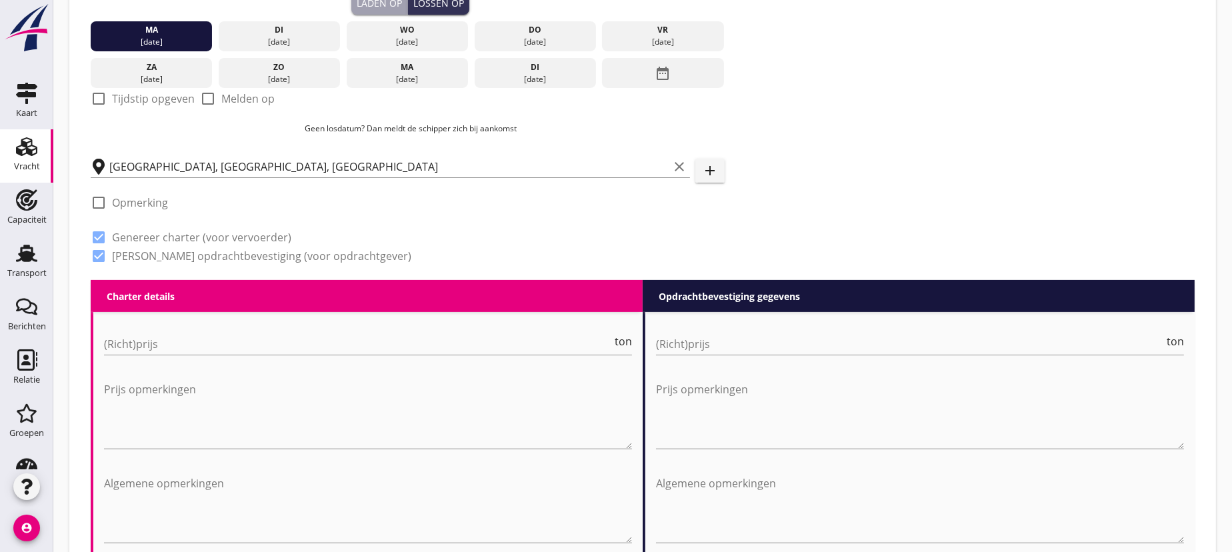
scroll to position [681, 0]
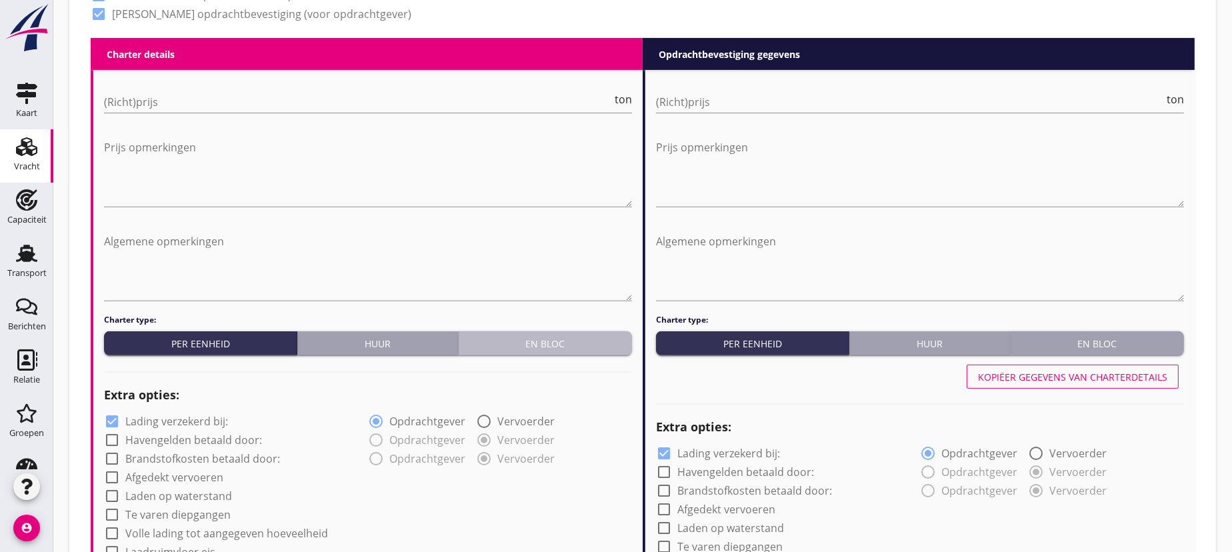
click at [523, 350] on button "En bloc" at bounding box center [545, 343] width 173 height 24
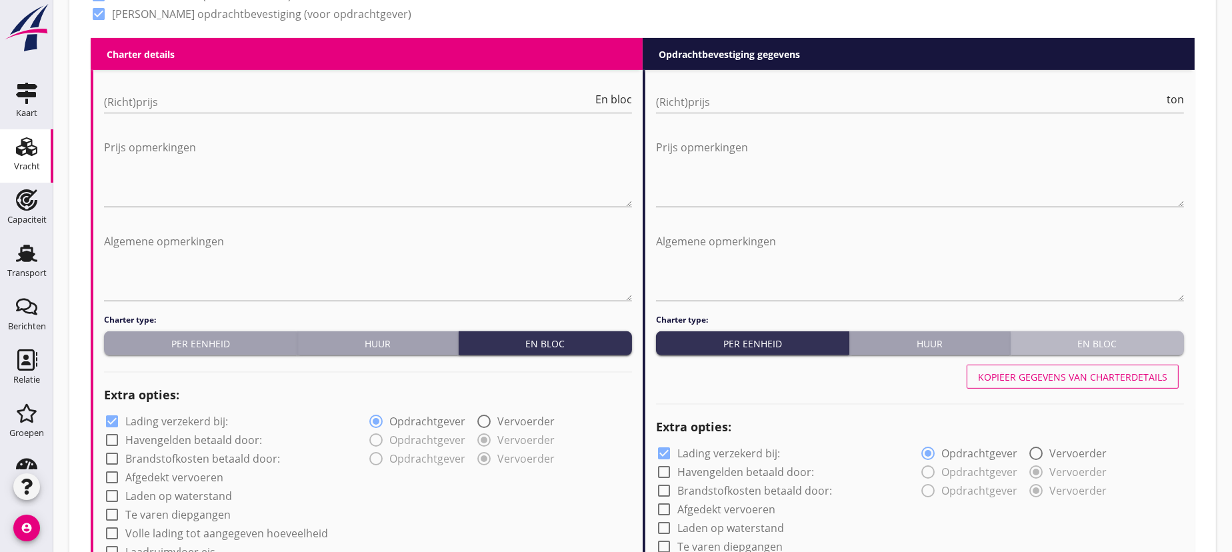
click at [1084, 353] on button "En bloc" at bounding box center [1096, 343] width 173 height 24
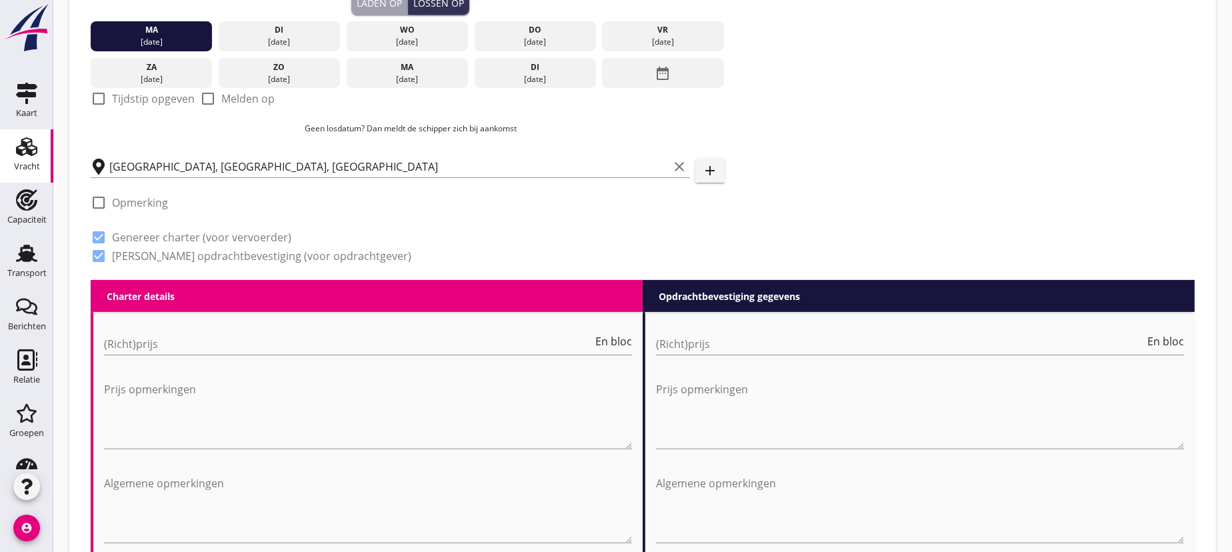
scroll to position [378, 0]
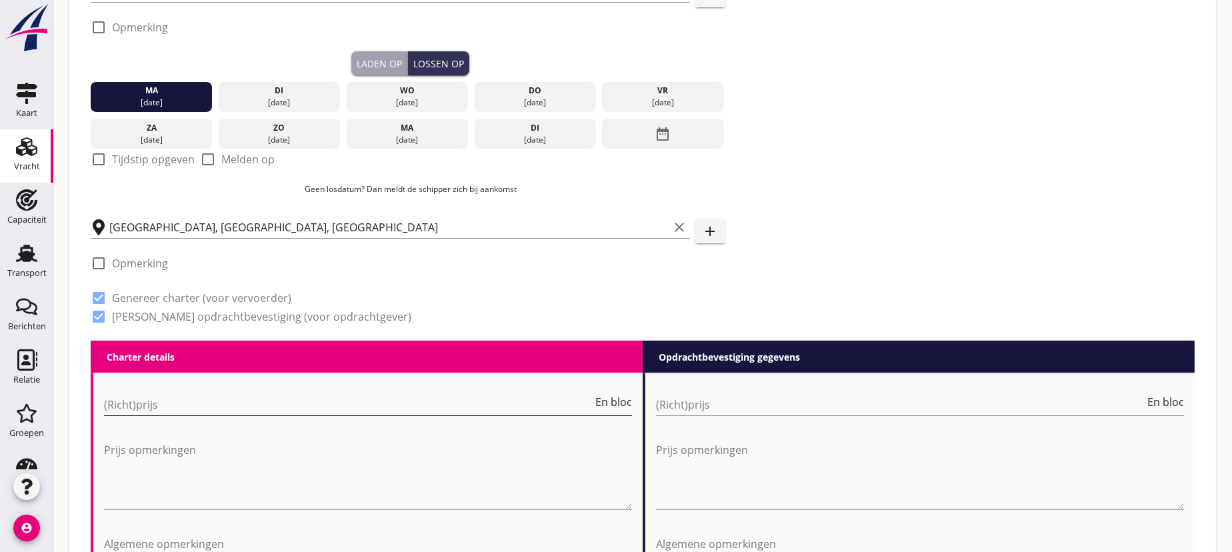
click at [138, 400] on input "(Richt)prijs" at bounding box center [348, 404] width 489 height 21
type input "17"
type input "17.500"
type input "17.5"
type input "17500"
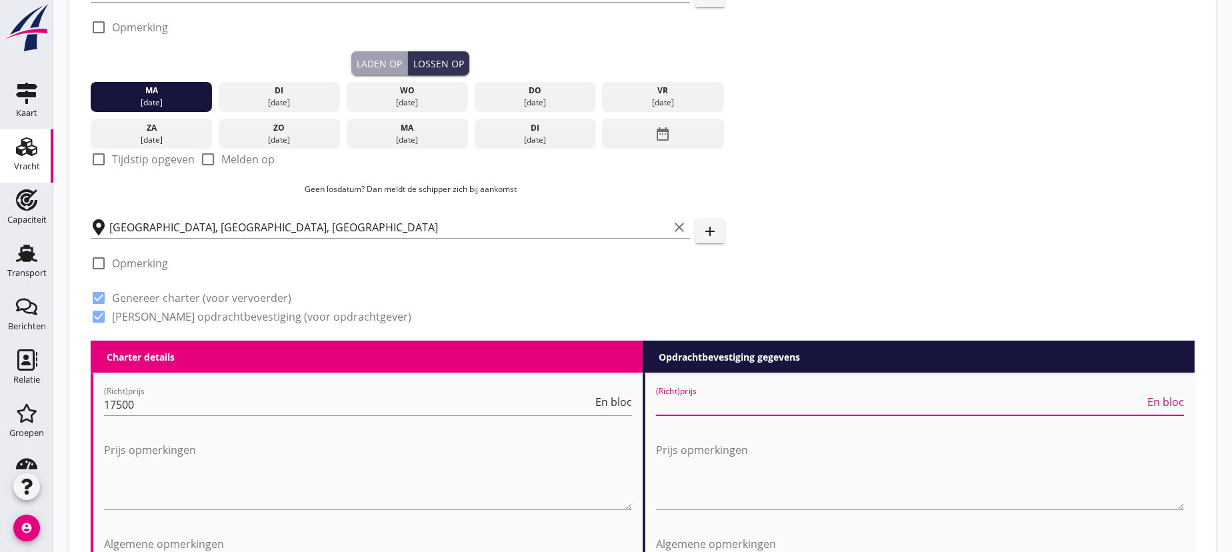
click at [687, 401] on input "(Richt)prijs" at bounding box center [900, 404] width 489 height 21
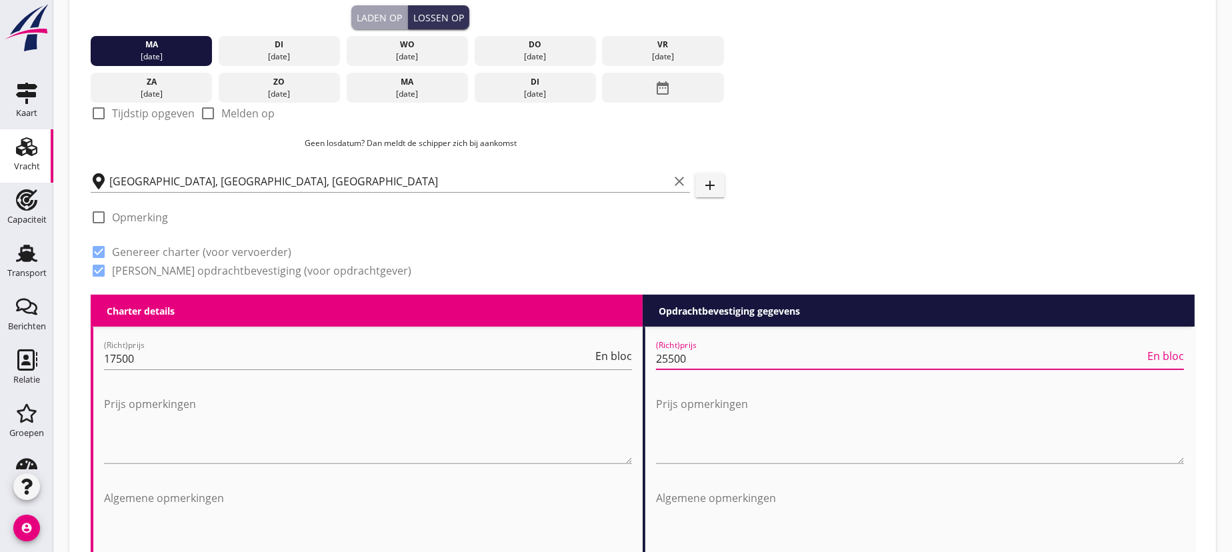
scroll to position [606, 0]
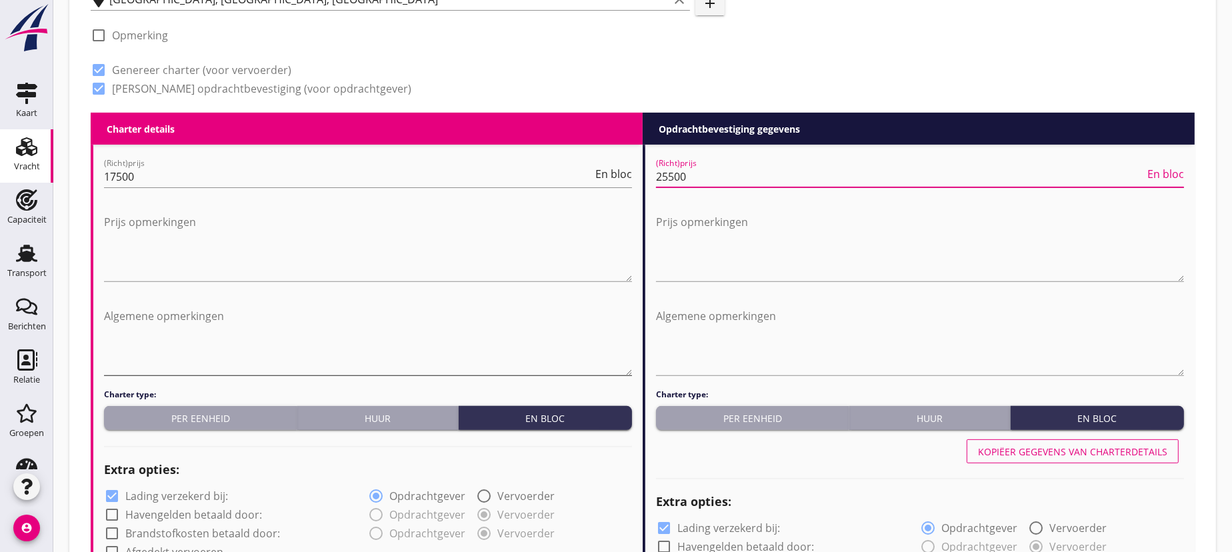
type input "25500"
click at [115, 309] on textarea "Algemene opmerkingen" at bounding box center [368, 340] width 528 height 70
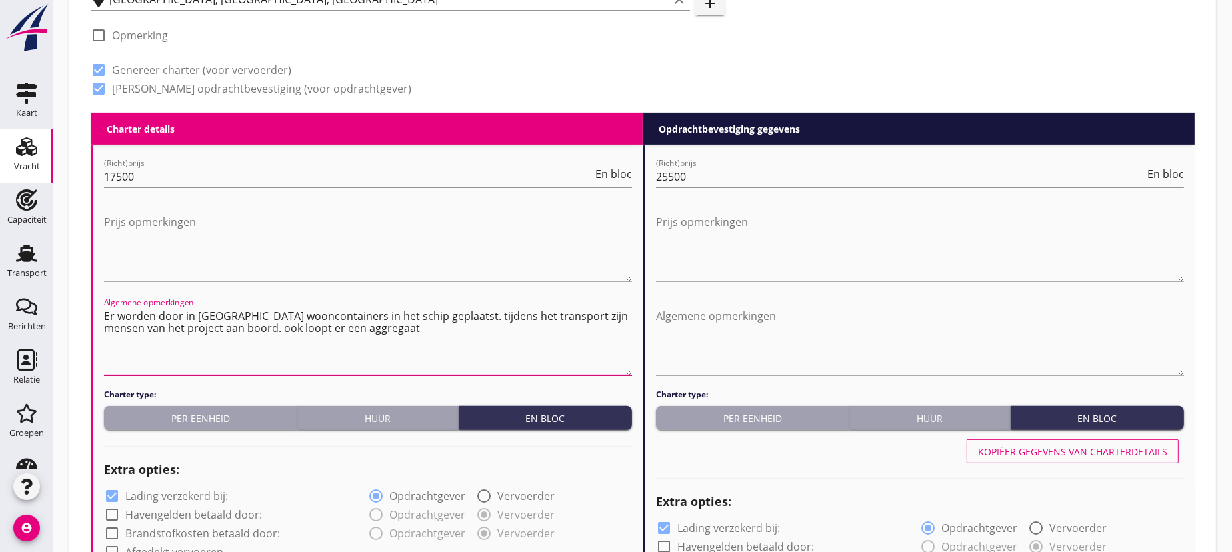
click at [277, 327] on textarea "Er worden door in [GEOGRAPHIC_DATA] wooncontainers in het schip geplaatst. tijd…" at bounding box center [368, 340] width 528 height 70
click at [431, 330] on textarea "Er worden door in [GEOGRAPHIC_DATA] wooncontainers in het schip geplaatst. tijd…" at bounding box center [368, 340] width 528 height 70
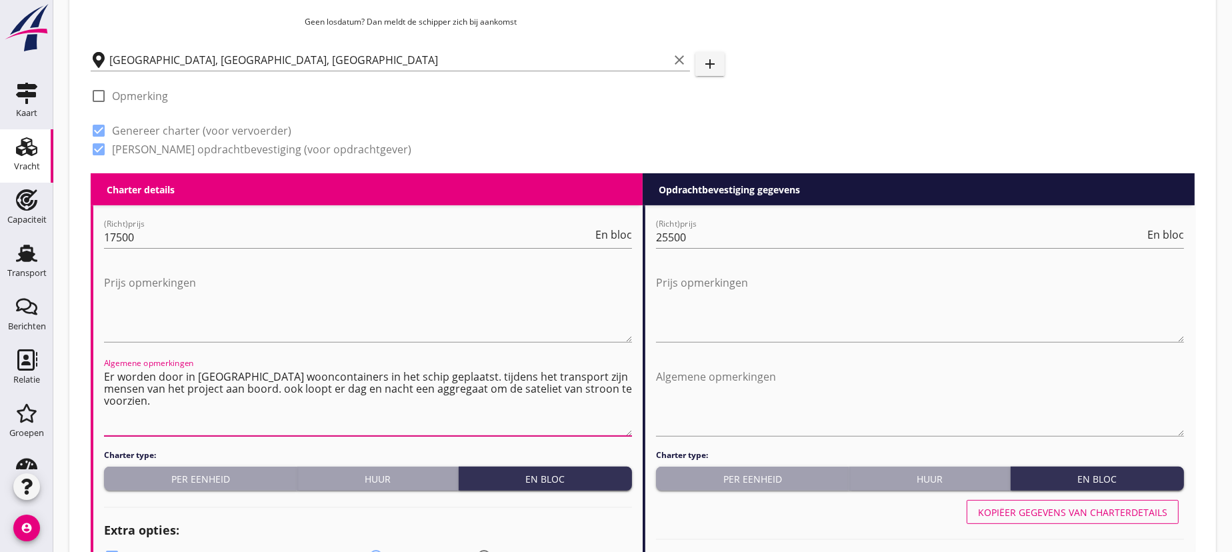
click at [450, 377] on textarea "Er worden door in [GEOGRAPHIC_DATA] wooncontainers in het schip geplaatst. tijd…" at bounding box center [368, 401] width 528 height 70
click at [605, 374] on textarea "Er worden door in [GEOGRAPHIC_DATA] wooncontainers in het schip geplaatst omdat…" at bounding box center [368, 401] width 528 height 70
click at [232, 388] on textarea "Er worden door in [GEOGRAPHIC_DATA] wooncontainers in het schip geplaatst omdat…" at bounding box center [368, 401] width 528 height 70
click at [313, 386] on textarea "Er worden door in [GEOGRAPHIC_DATA] wooncontainers in het schip geplaatst omdat…" at bounding box center [368, 401] width 528 height 70
click at [133, 400] on textarea "Er worden door in [GEOGRAPHIC_DATA] wooncontainers in het schip geplaatst omdat…" at bounding box center [368, 401] width 528 height 70
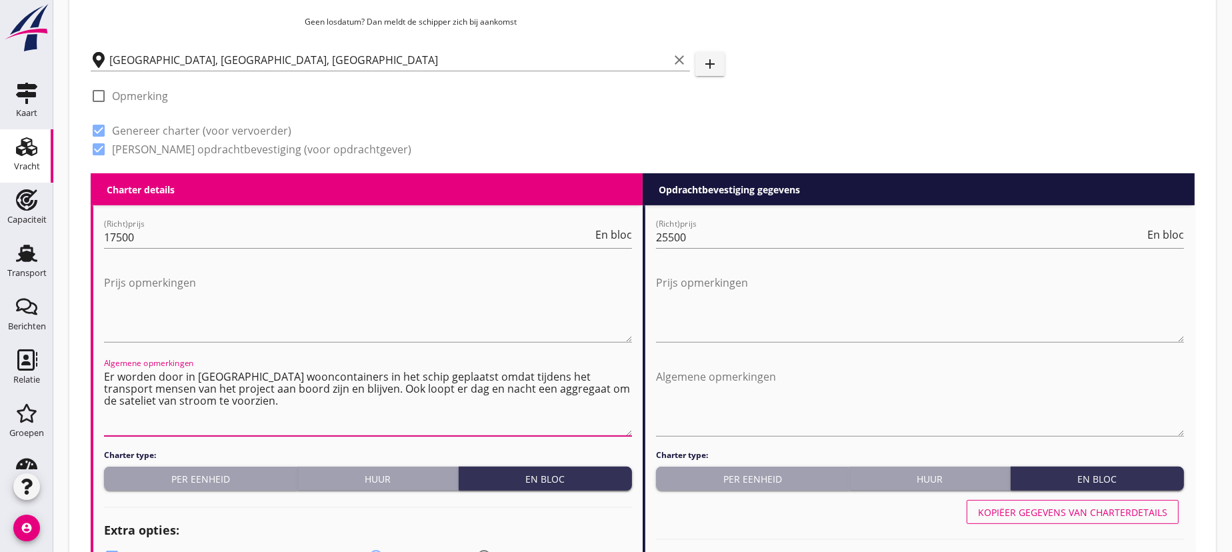
click at [213, 401] on textarea "Er worden door in [GEOGRAPHIC_DATA] wooncontainers in het schip geplaatst omdat…" at bounding box center [368, 401] width 528 height 70
type textarea "Er worden door in [GEOGRAPHIC_DATA] wooncontainers in het schip geplaatst omdat…"
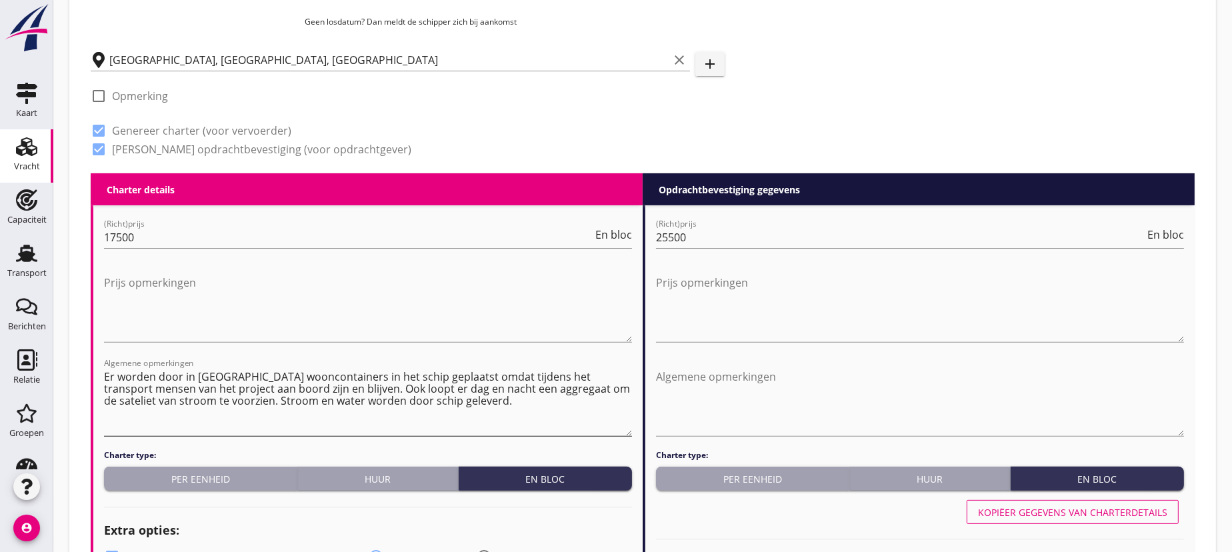
drag, startPoint x: 103, startPoint y: 374, endPoint x: 227, endPoint y: 383, distance: 124.3
drag, startPoint x: 105, startPoint y: 375, endPoint x: 441, endPoint y: 396, distance: 336.6
click at [508, 416] on textarea "Er worden door in [GEOGRAPHIC_DATA] wooncontainers in het schip geplaatst omdat…" at bounding box center [368, 401] width 528 height 70
click at [705, 375] on textarea "Algemene opmerkingen" at bounding box center [920, 401] width 528 height 70
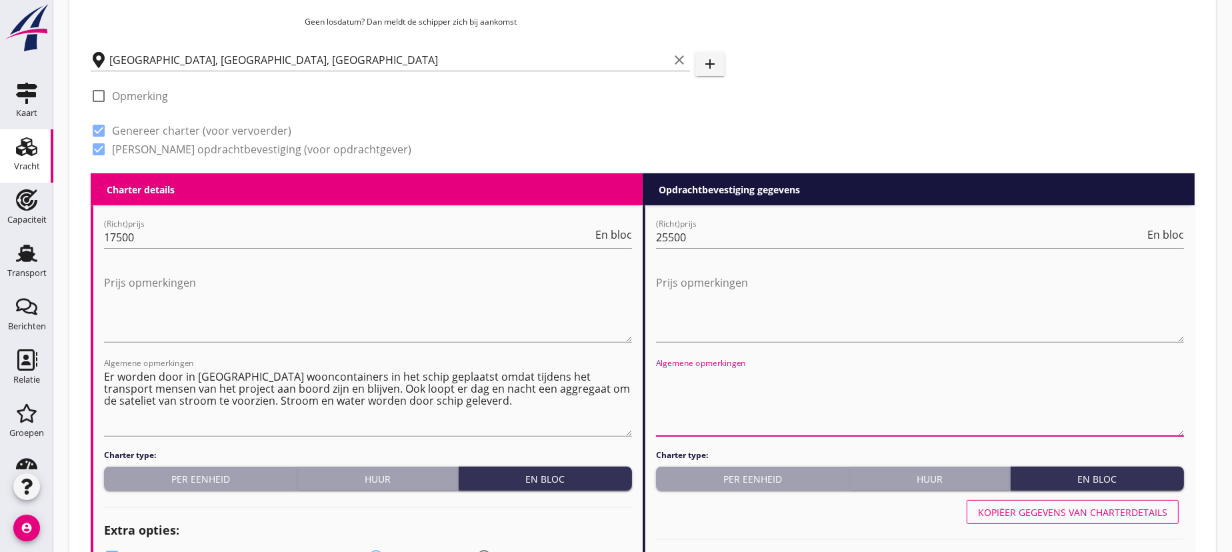
paste textarea "Er worden door in [GEOGRAPHIC_DATA] wooncontainers in het schip geplaatst omdat…"
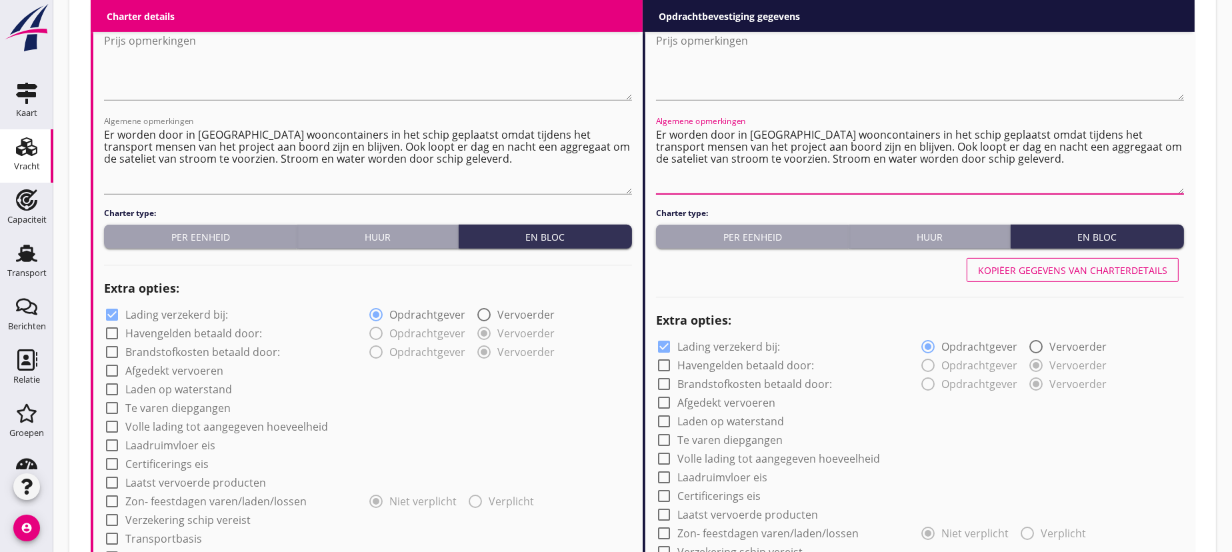
scroll to position [848, 0]
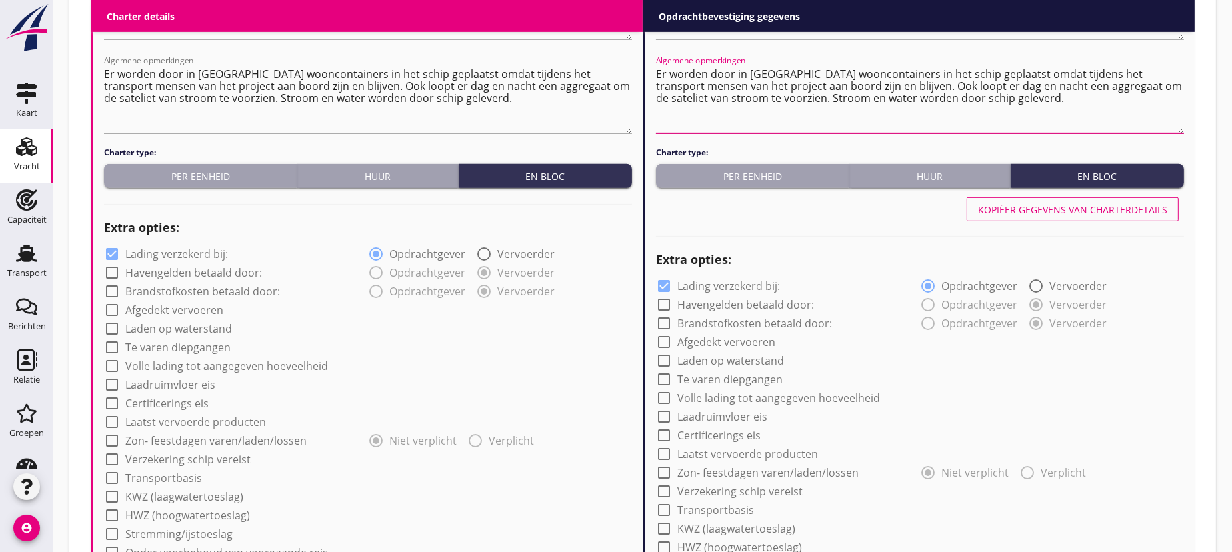
type textarea "Er worden door in [GEOGRAPHIC_DATA] wooncontainers in het schip geplaatst omdat…"
click at [107, 251] on div at bounding box center [112, 254] width 23 height 23
checkbox input "false"
click at [663, 283] on div at bounding box center [664, 286] width 23 height 23
checkbox input "false"
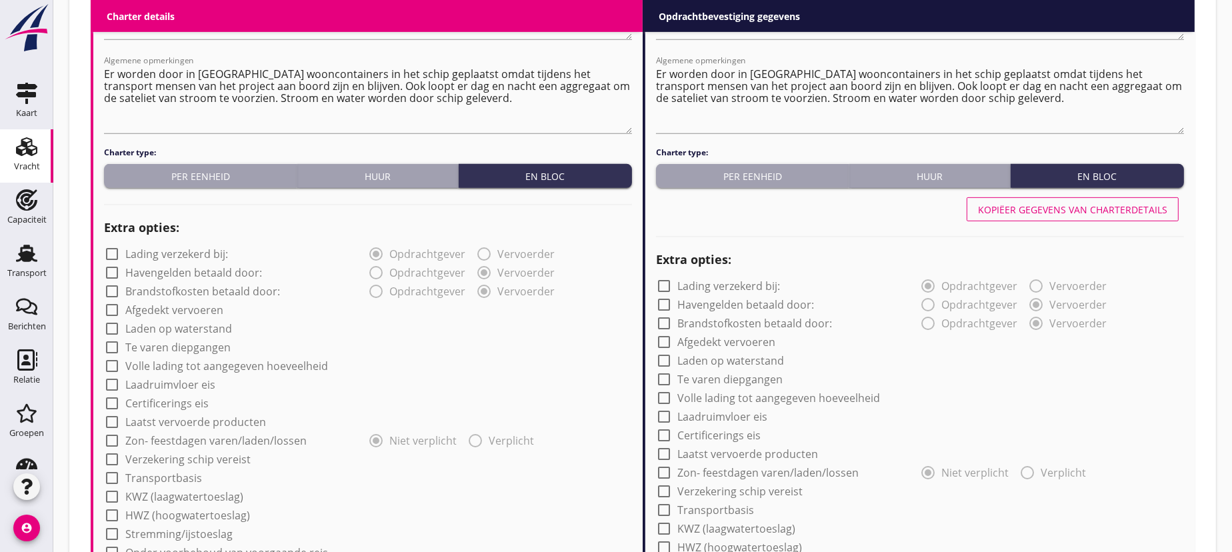
scroll to position [969, 0]
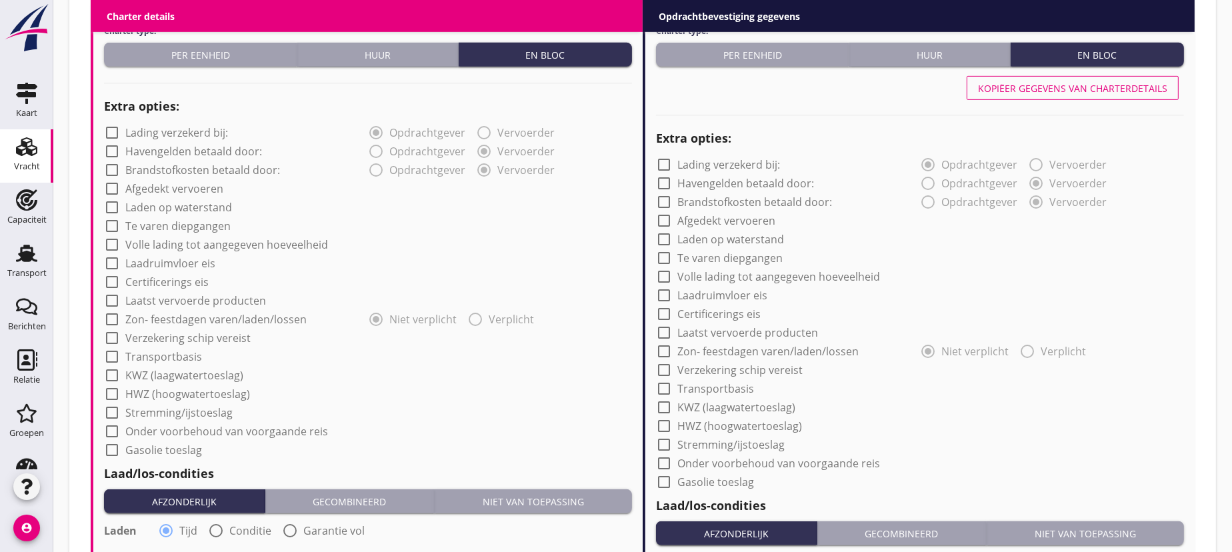
click at [111, 357] on div at bounding box center [112, 356] width 23 height 23
checkbox input "true"
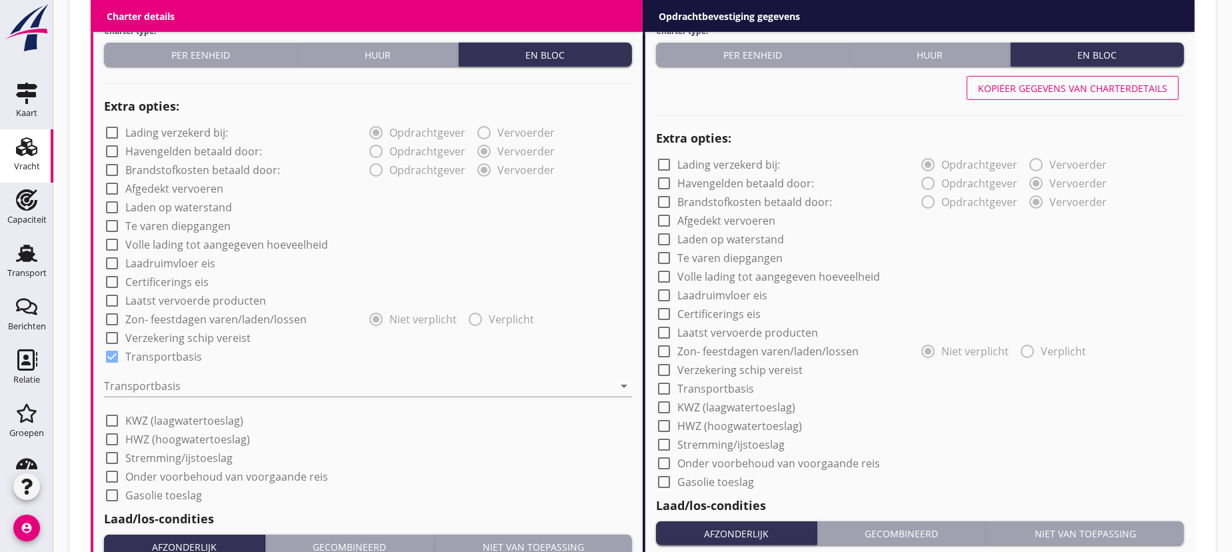
scroll to position [1090, 0]
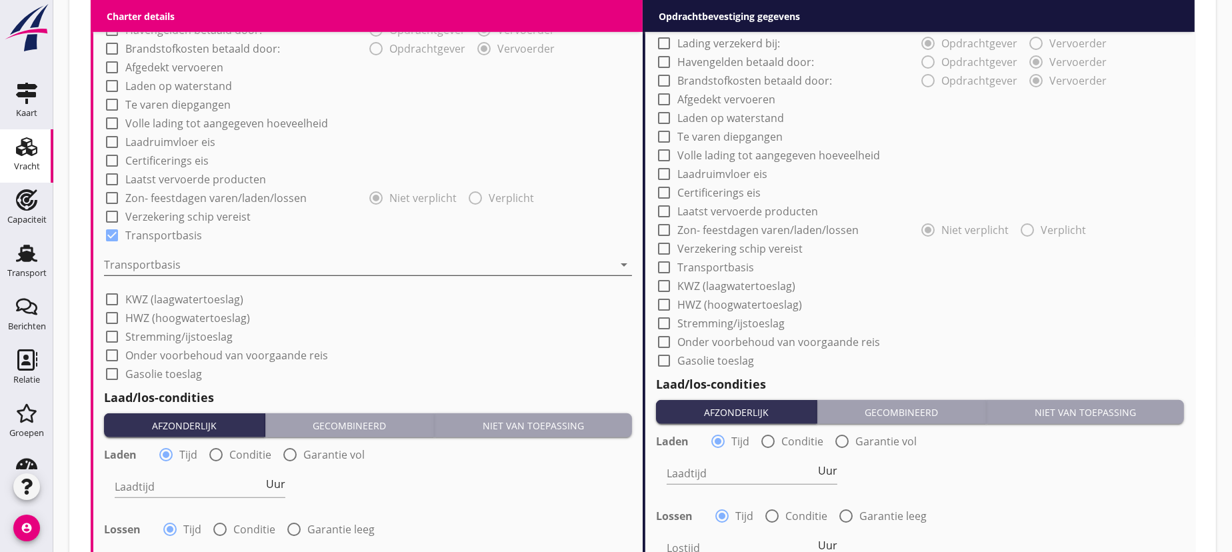
click at [150, 261] on div at bounding box center [358, 264] width 509 height 21
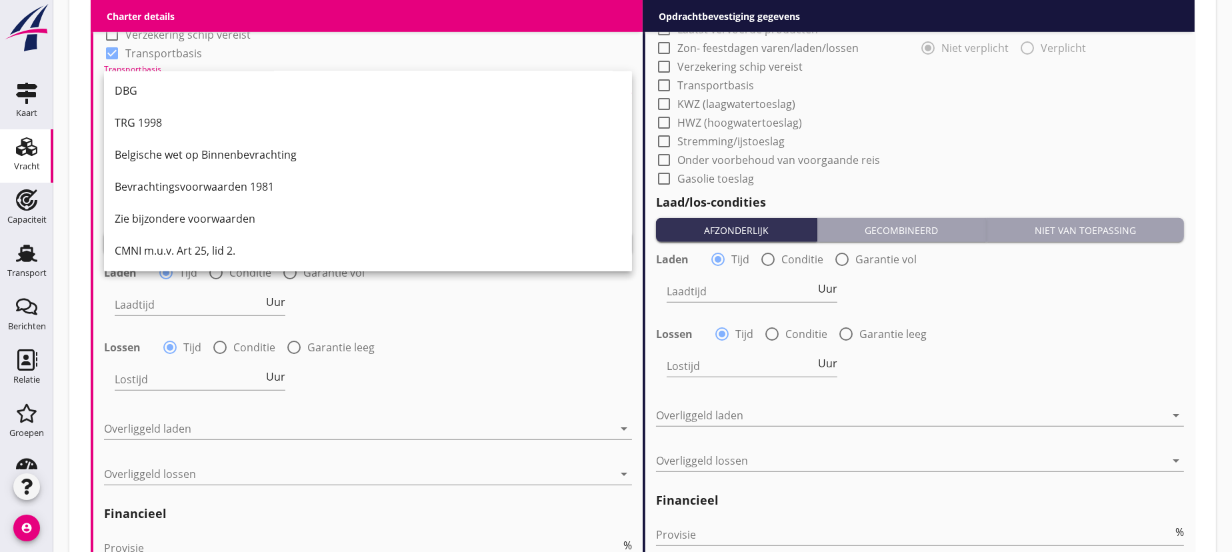
scroll to position [1333, 0]
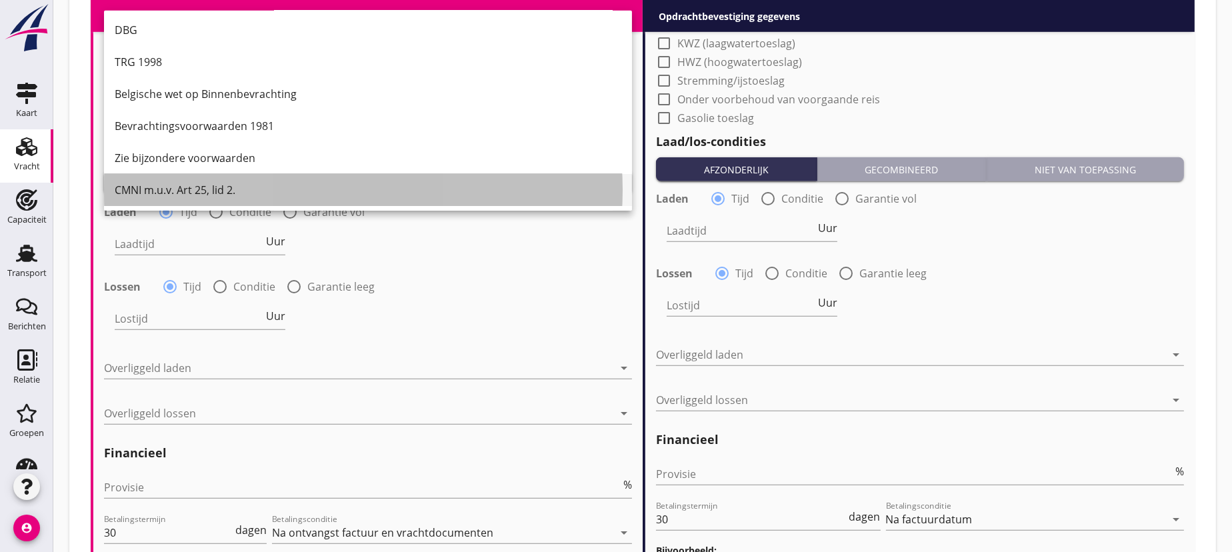
click at [171, 187] on div "CMNI m.u.v. Art 25, lid 2." at bounding box center [368, 190] width 507 height 16
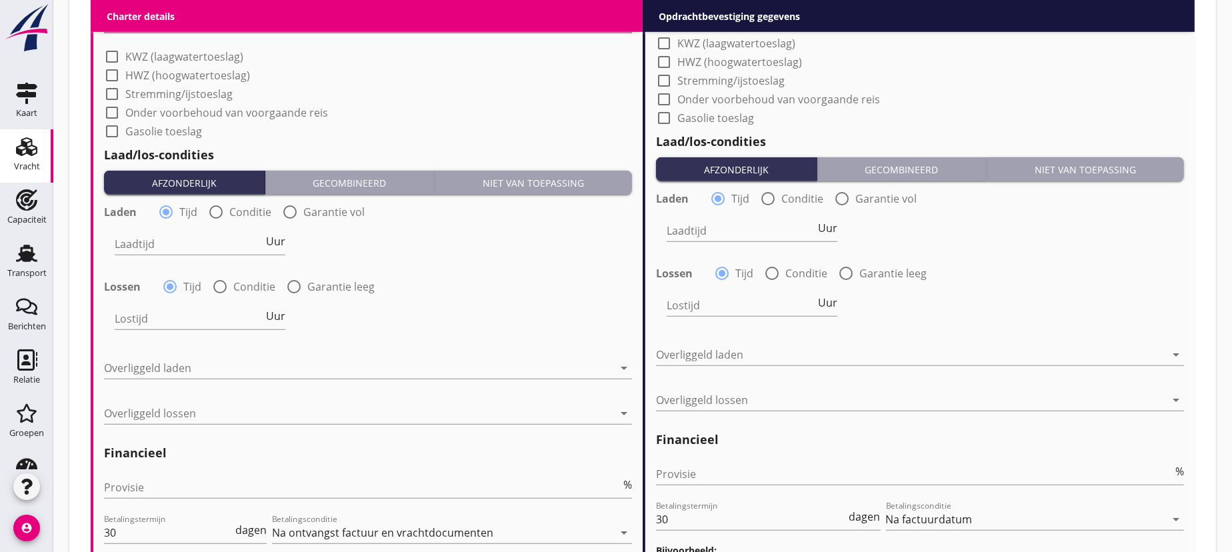
scroll to position [1090, 0]
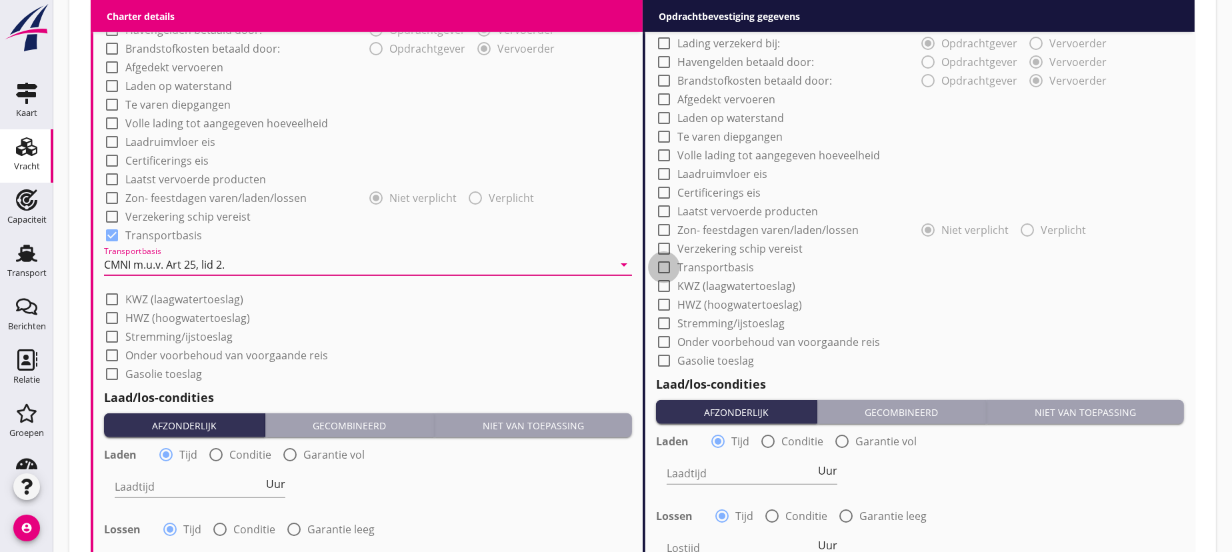
click at [665, 267] on div at bounding box center [664, 267] width 23 height 23
checkbox input "true"
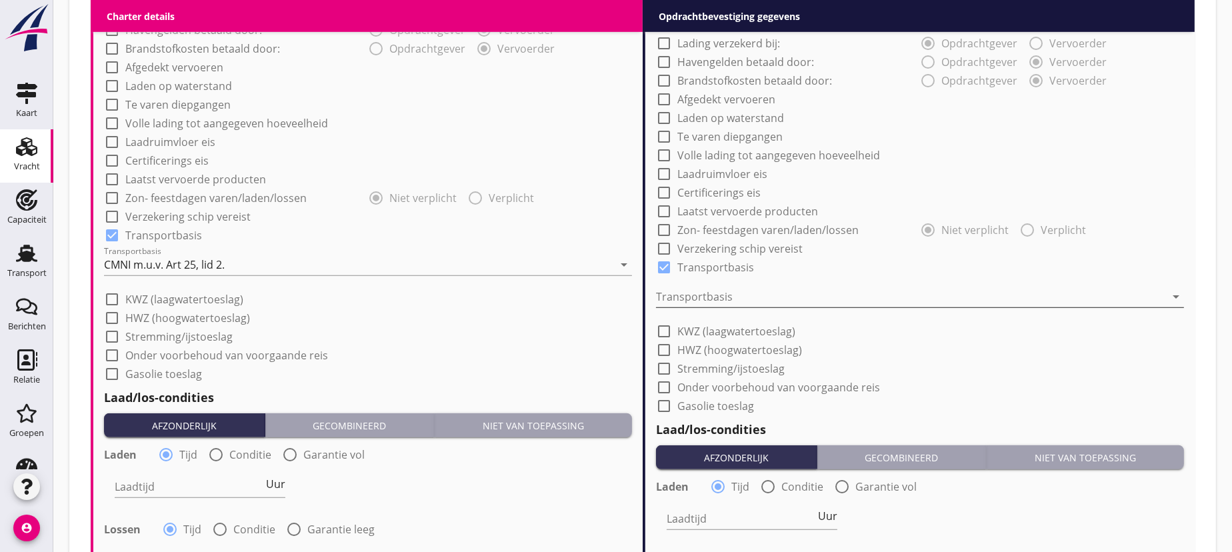
click at [701, 293] on div at bounding box center [910, 296] width 509 height 21
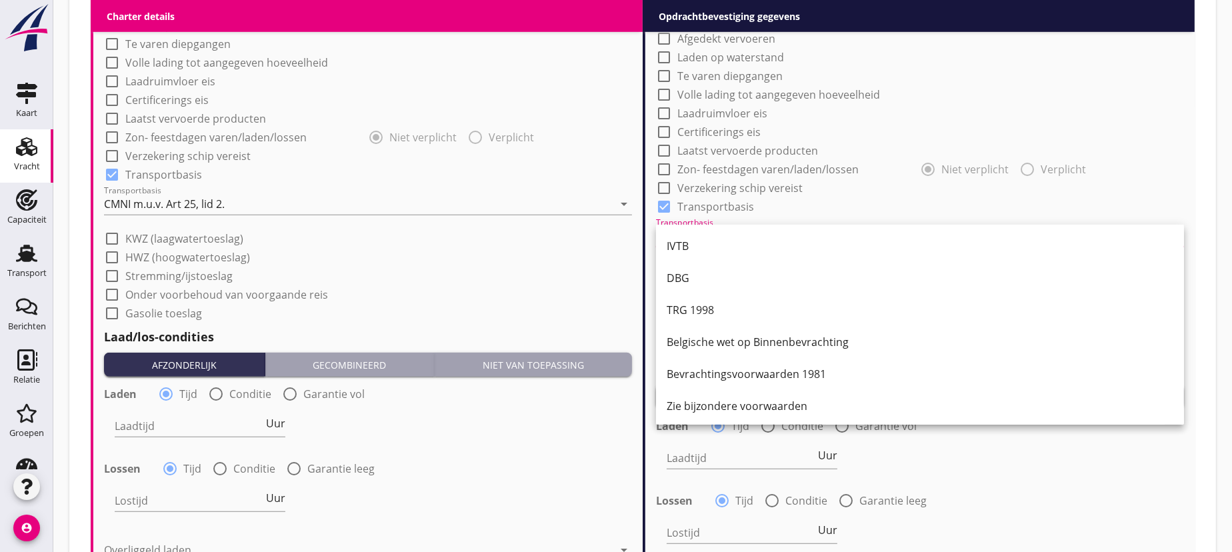
scroll to position [34, 0]
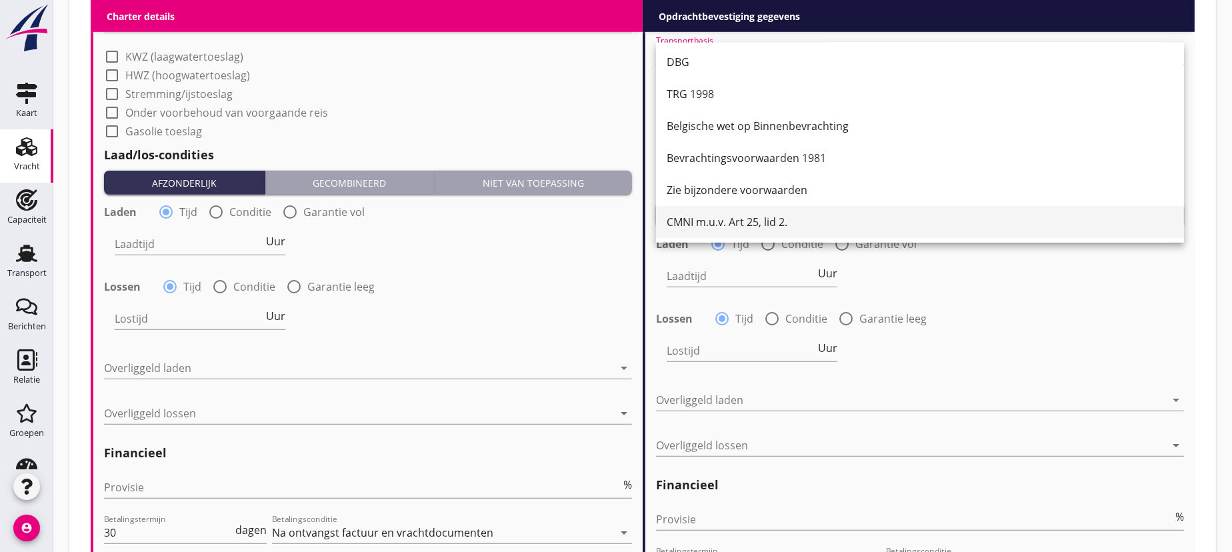
click at [710, 221] on div "CMNI m.u.v. Art 25, lid 2." at bounding box center [920, 222] width 507 height 16
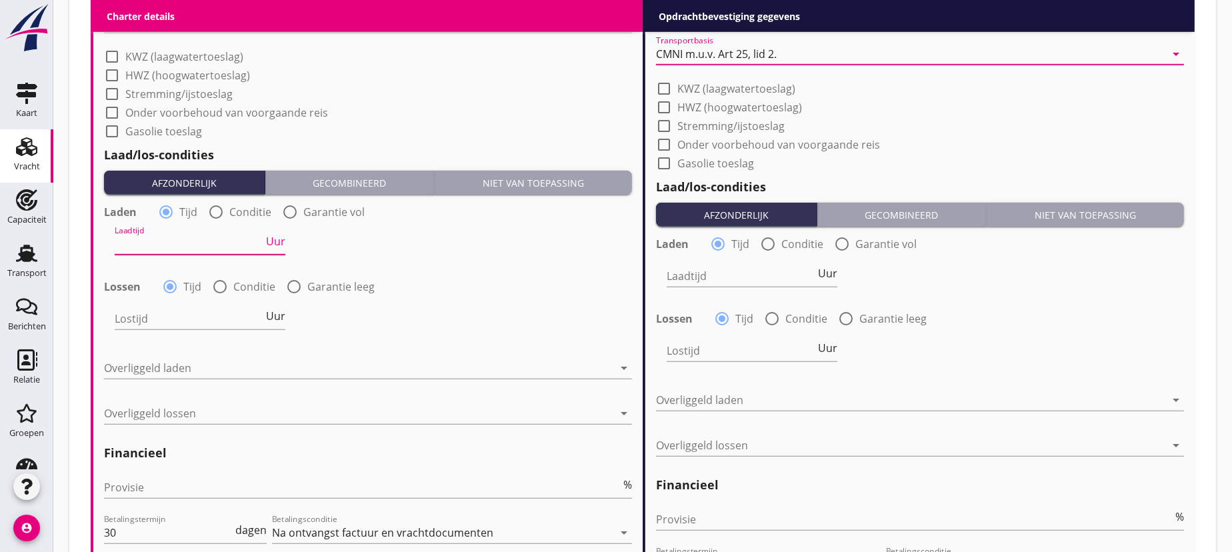
click at [166, 245] on input "Laadtijd" at bounding box center [189, 243] width 149 height 21
type input "24"
click at [189, 311] on input "Lostijd" at bounding box center [189, 318] width 149 height 21
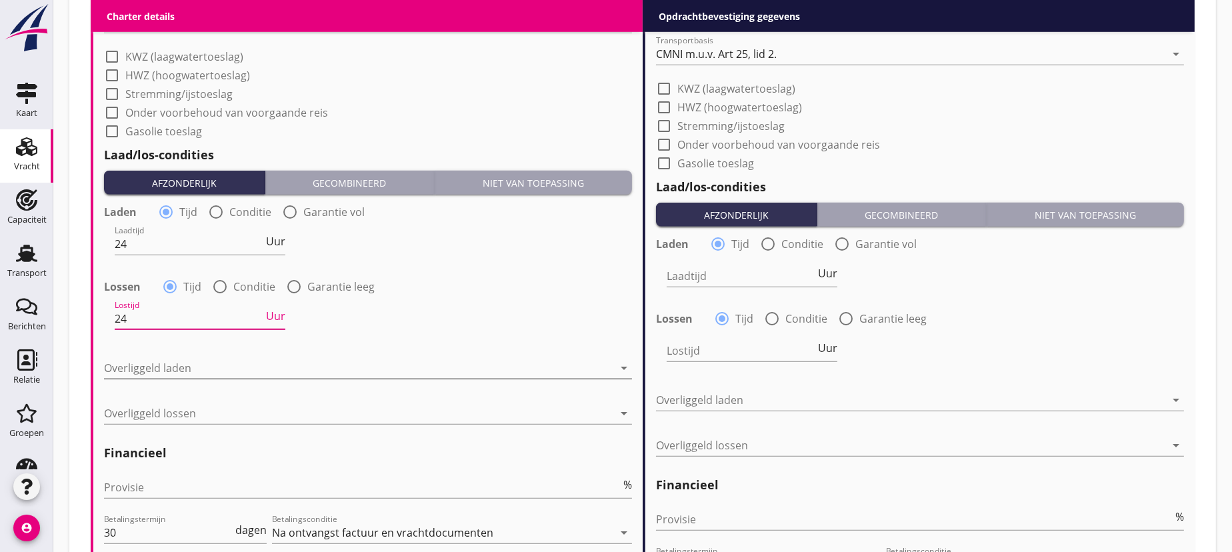
type input "24"
click at [145, 366] on div at bounding box center [358, 367] width 509 height 21
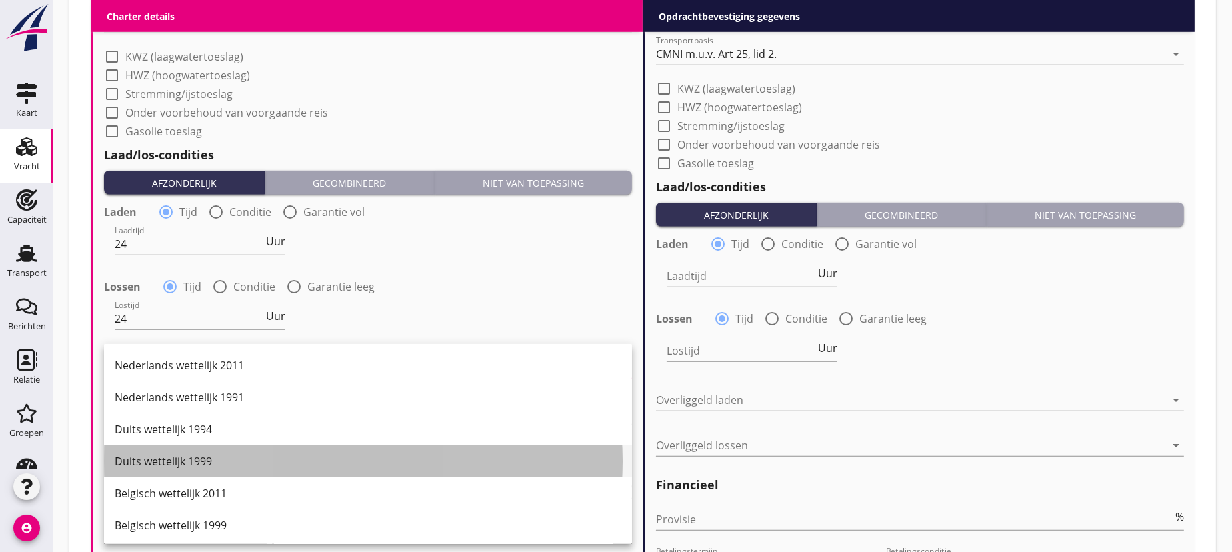
click at [203, 464] on div "Duits wettelijk 1999" at bounding box center [368, 461] width 507 height 16
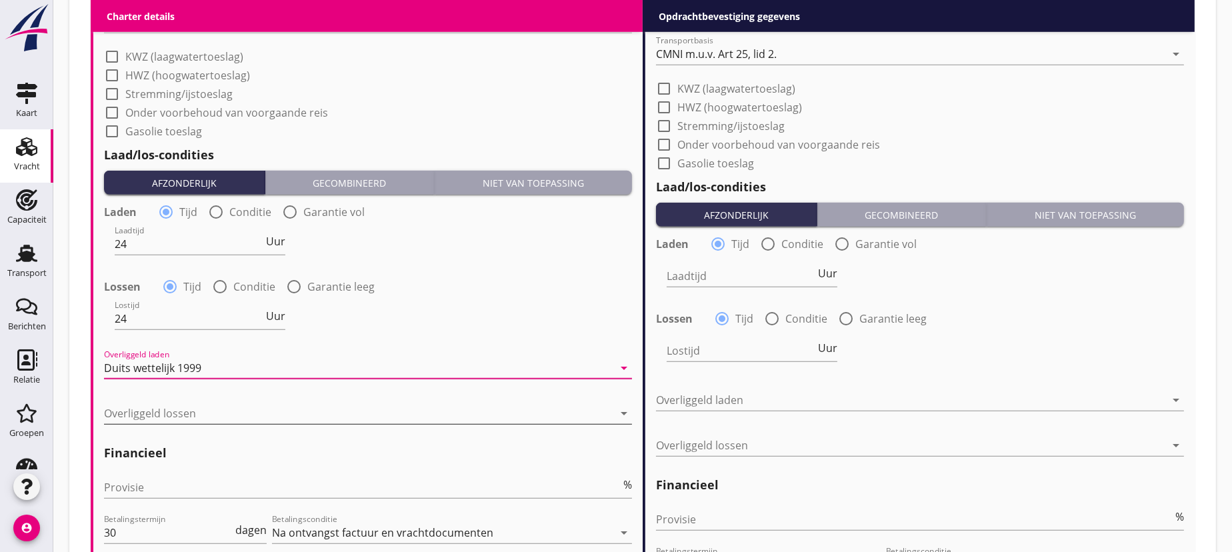
click at [147, 403] on div at bounding box center [358, 413] width 509 height 21
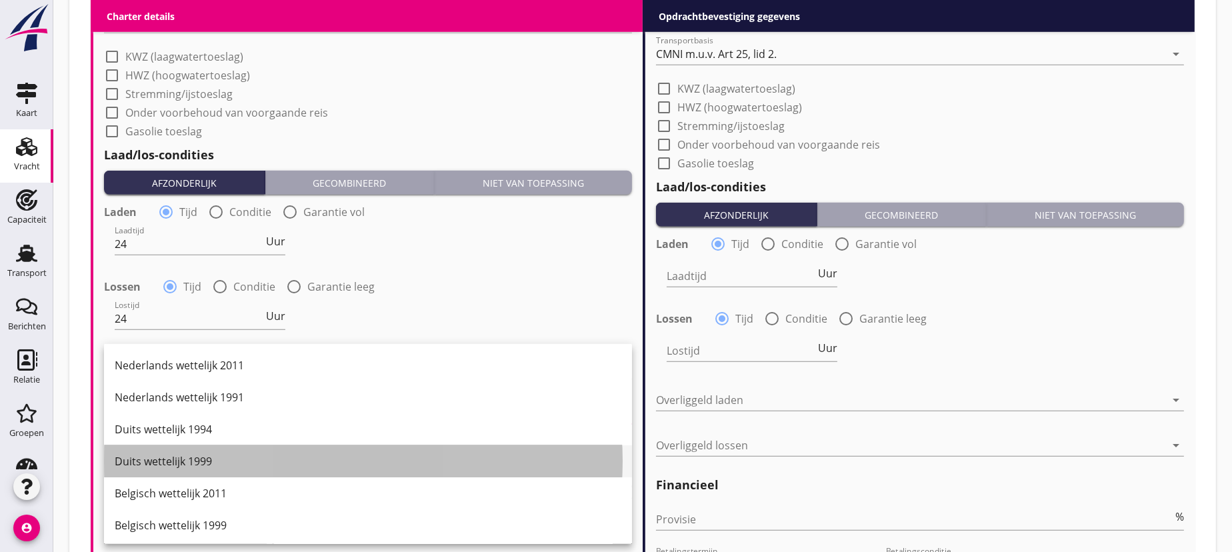
click at [183, 460] on div "Duits wettelijk 1999" at bounding box center [368, 461] width 507 height 16
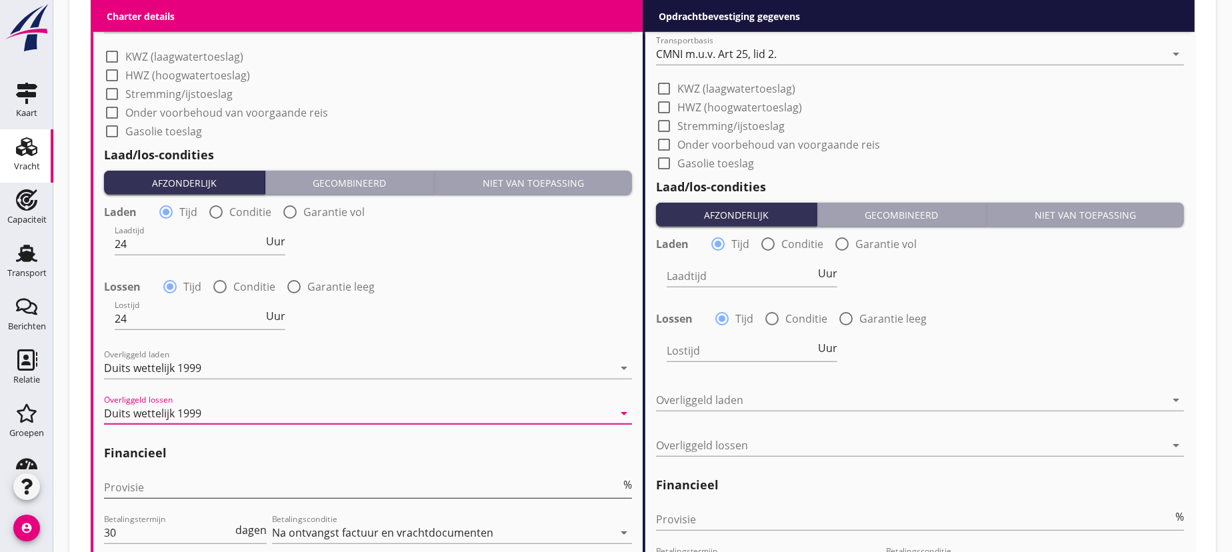
click at [132, 489] on input "Provisie" at bounding box center [362, 487] width 517 height 21
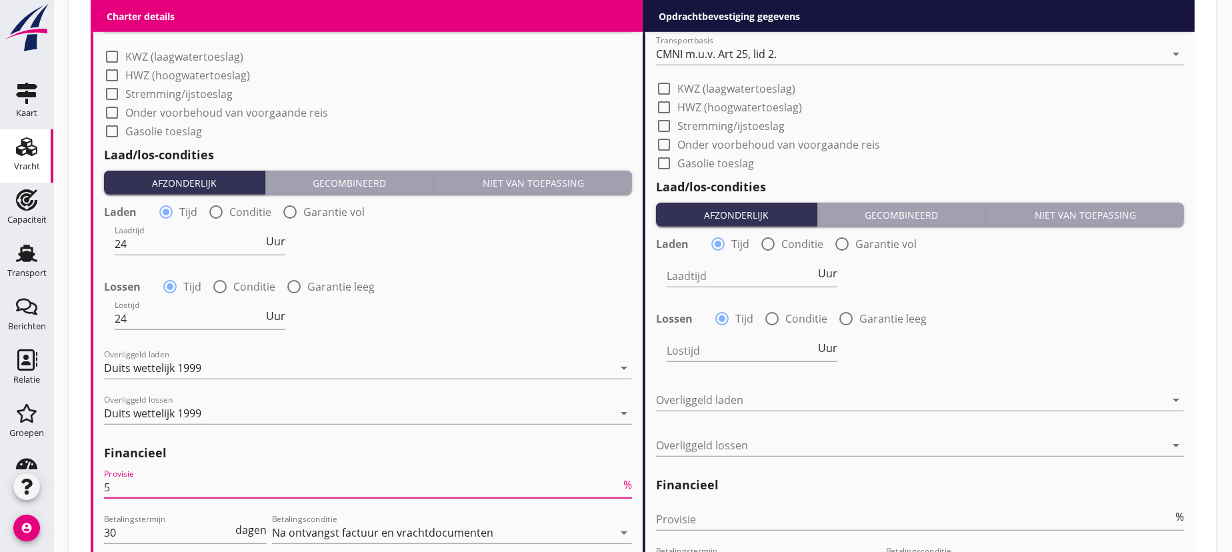
type input "5"
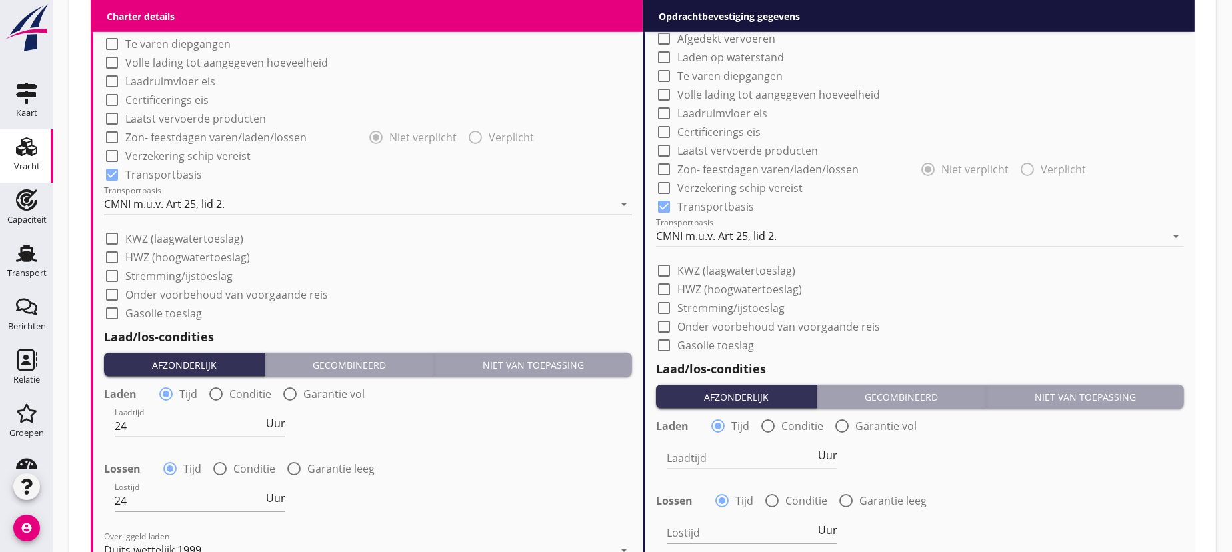
scroll to position [1333, 0]
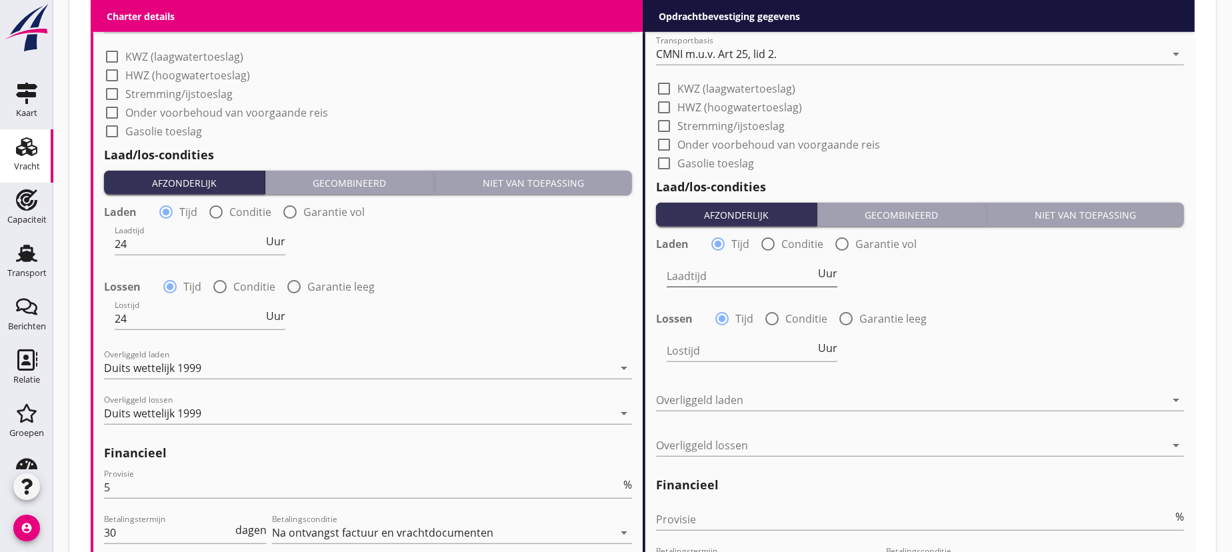
click at [727, 279] on input "Laadtijd" at bounding box center [741, 275] width 149 height 21
click at [828, 271] on span "Uur" at bounding box center [827, 273] width 19 height 11
click at [828, 347] on span "Uur" at bounding box center [827, 348] width 19 height 11
click at [722, 283] on input "Laadtijd" at bounding box center [741, 275] width 148 height 21
type input "1"
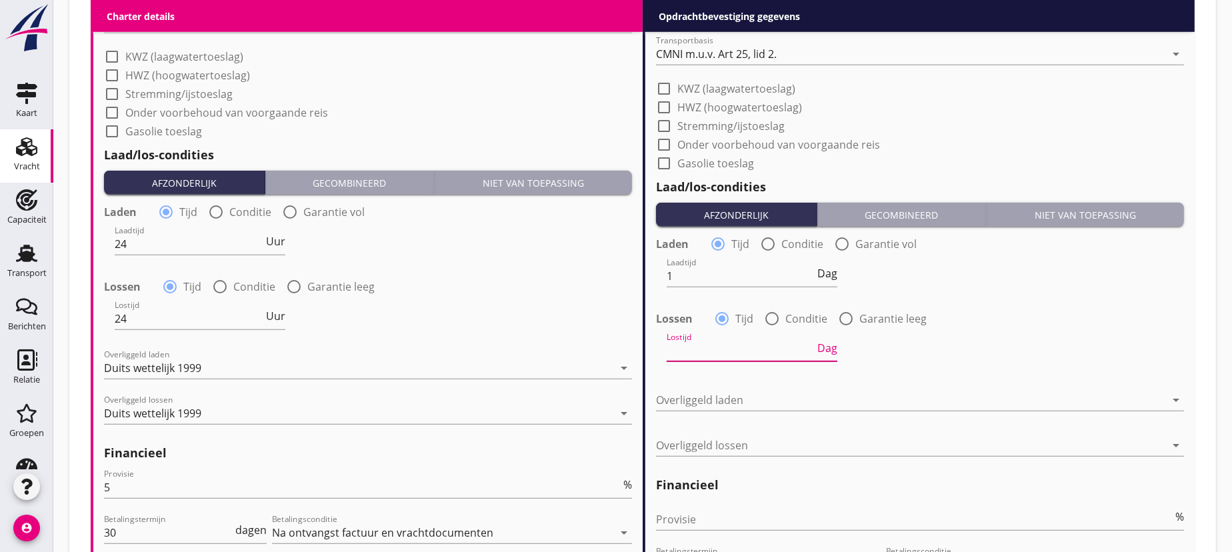
click at [719, 343] on input "Lostijd" at bounding box center [741, 350] width 148 height 21
type input "1"
click at [711, 396] on div at bounding box center [910, 399] width 509 height 21
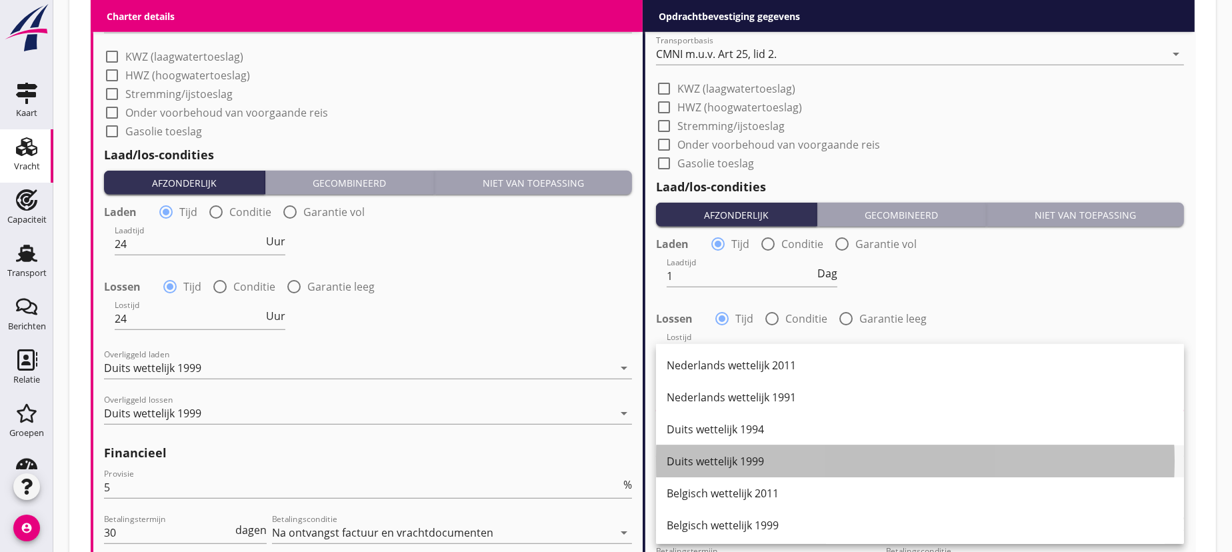
click at [730, 469] on div "Duits wettelijk 1999" at bounding box center [920, 461] width 507 height 32
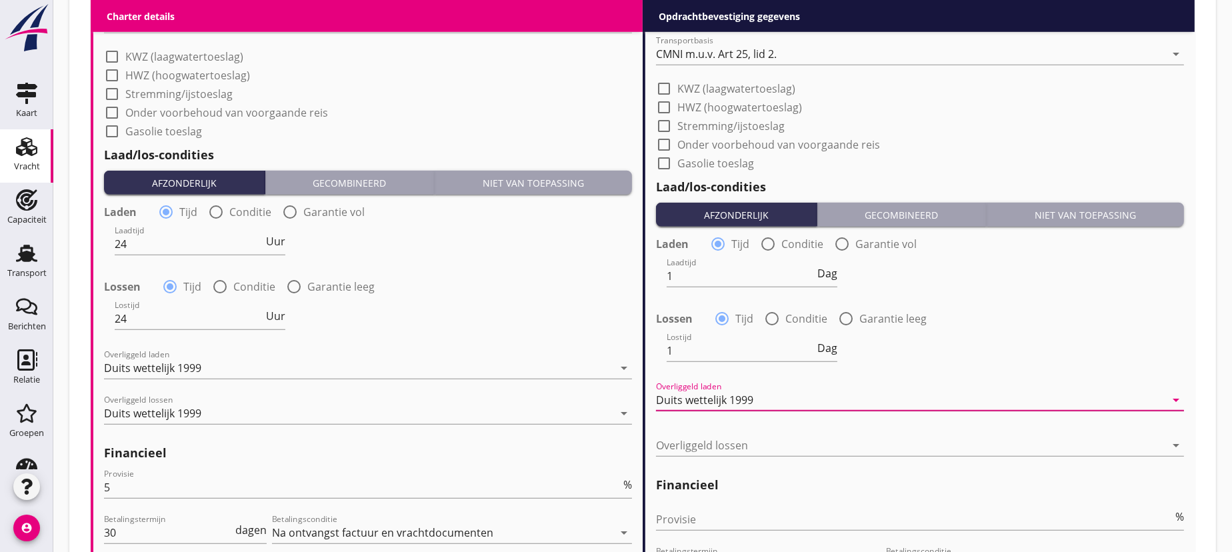
click at [766, 394] on div "Duits wettelijk 1999" at bounding box center [910, 399] width 509 height 21
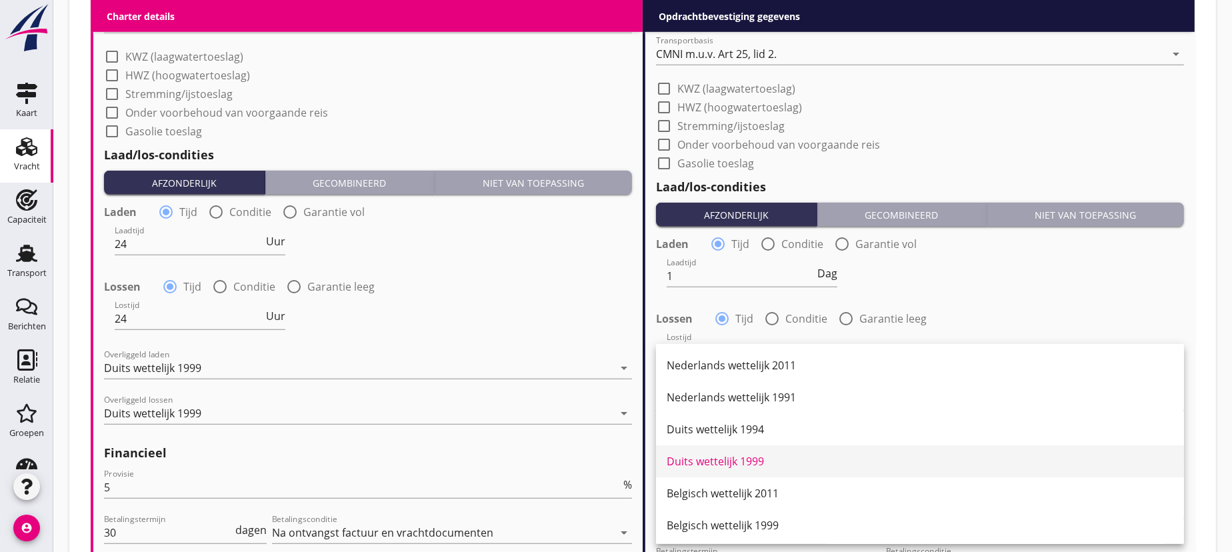
click at [754, 461] on div "Duits wettelijk 1999" at bounding box center [920, 461] width 507 height 16
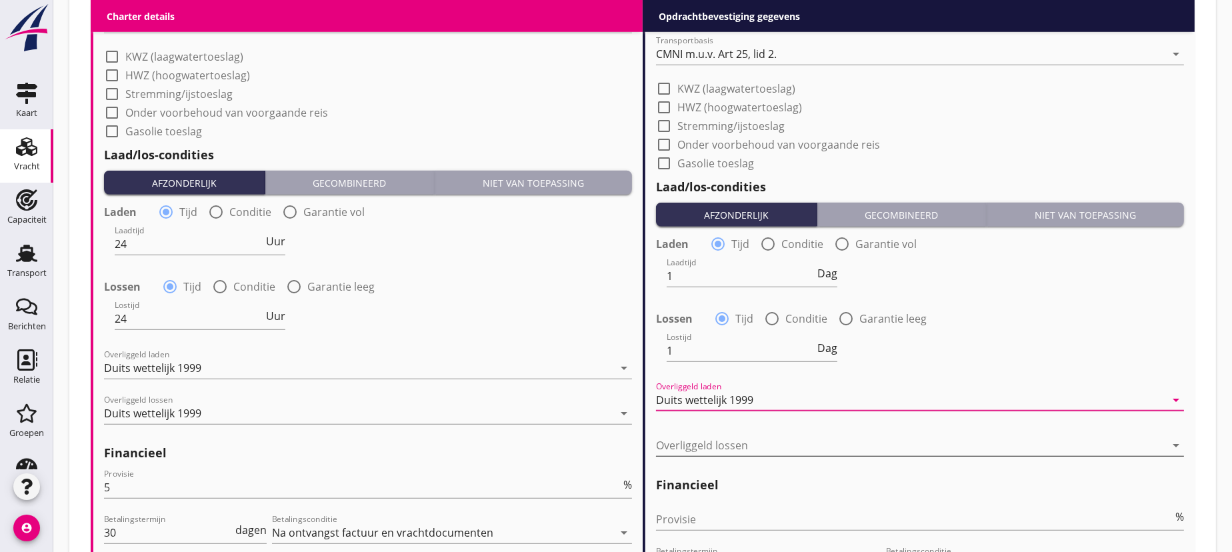
click at [693, 438] on div at bounding box center [910, 445] width 509 height 21
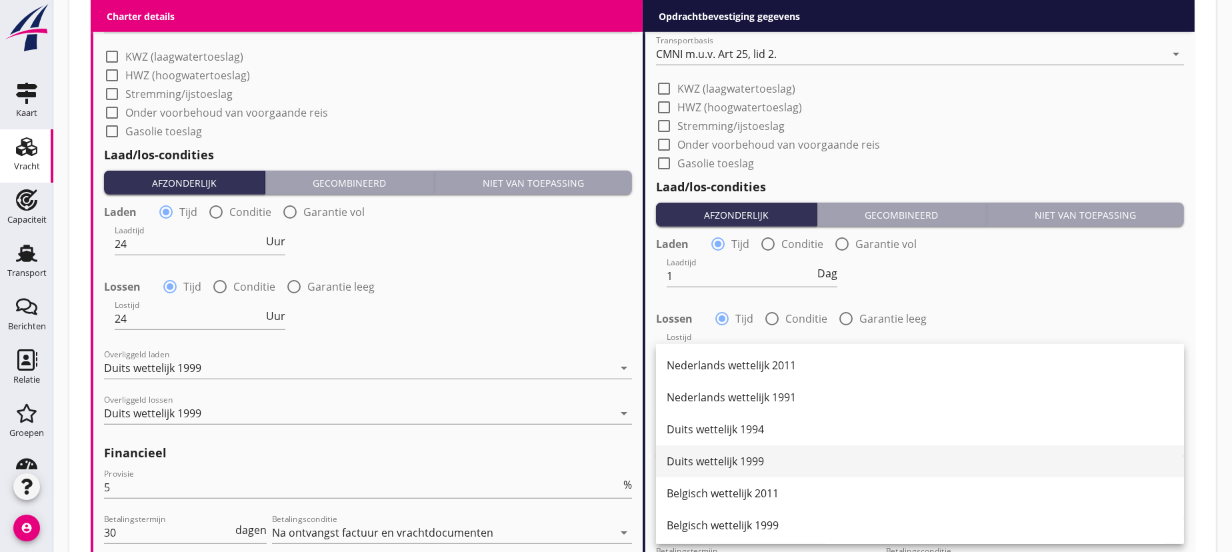
click at [717, 457] on div "Duits wettelijk 1999" at bounding box center [920, 461] width 507 height 16
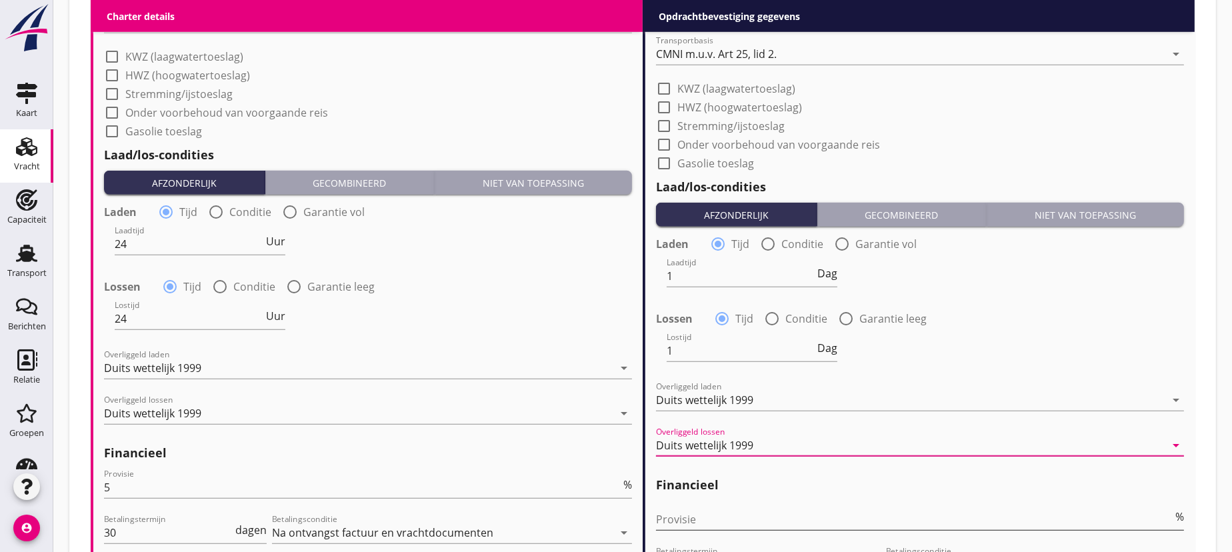
scroll to position [1393, 0]
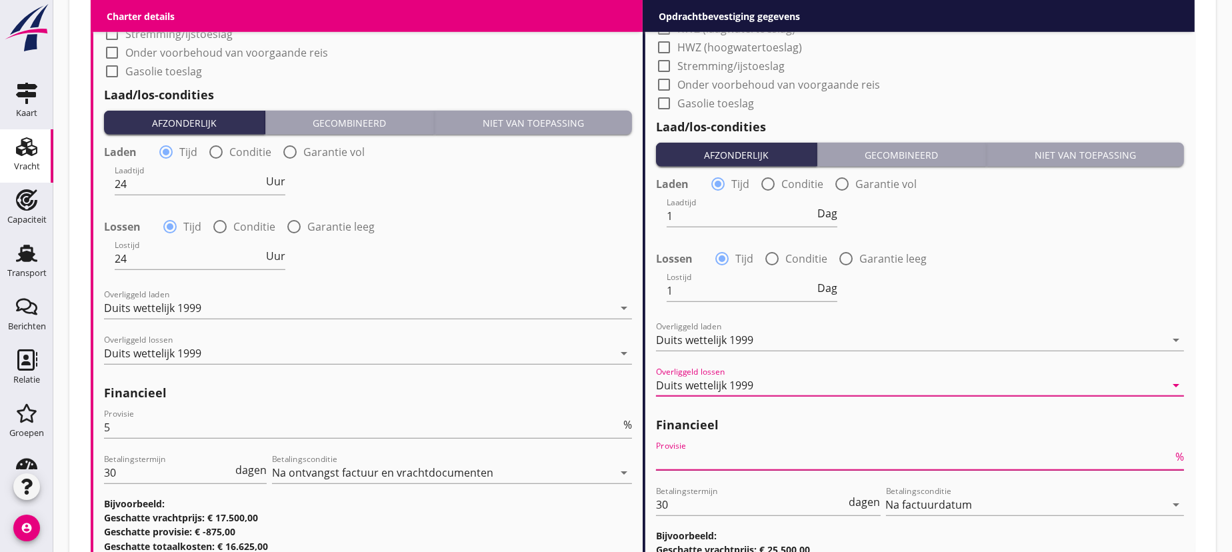
click at [691, 463] on input "Provisie" at bounding box center [914, 459] width 517 height 21
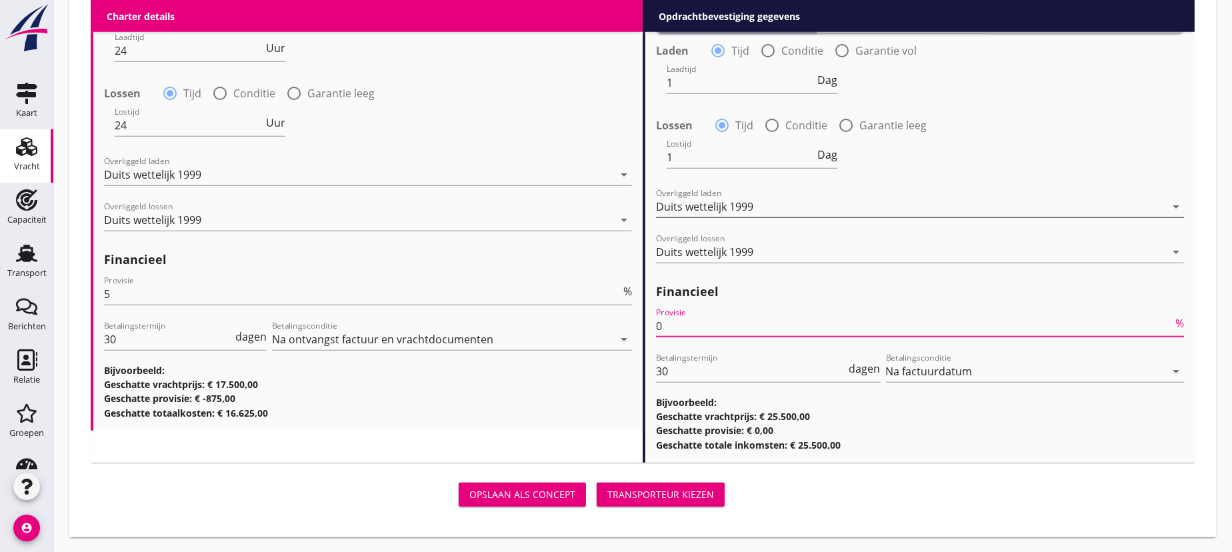
type input "0"
click at [799, 202] on div "Duits wettelijk 1999" at bounding box center [910, 206] width 509 height 21
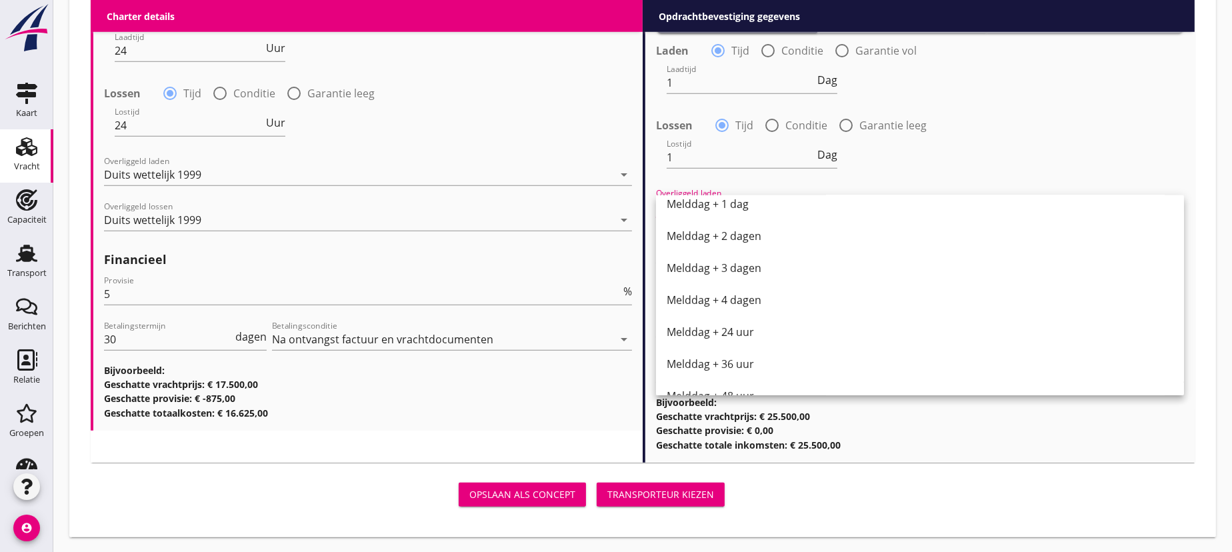
scroll to position [674, 0]
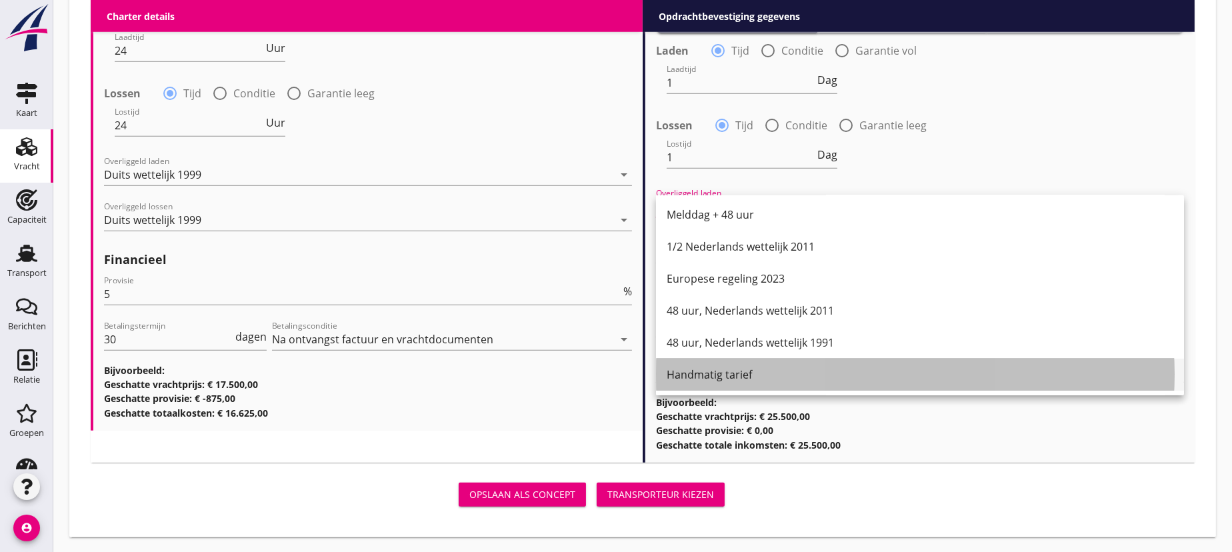
click at [730, 373] on div "Handmatig tarief" at bounding box center [920, 375] width 507 height 16
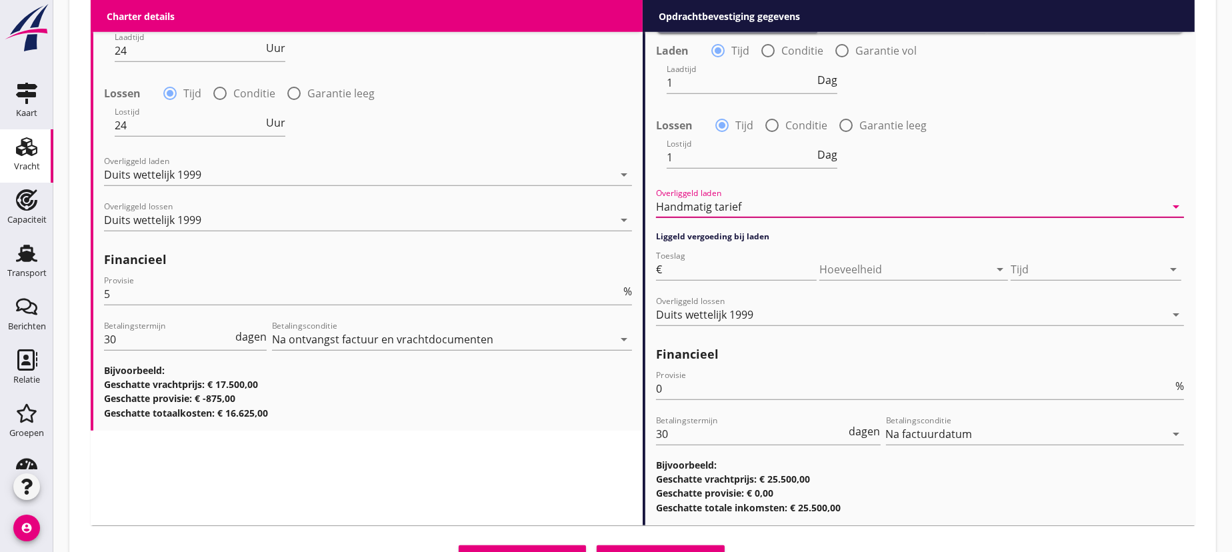
click at [760, 204] on div "Handmatig tarief" at bounding box center [910, 206] width 509 height 21
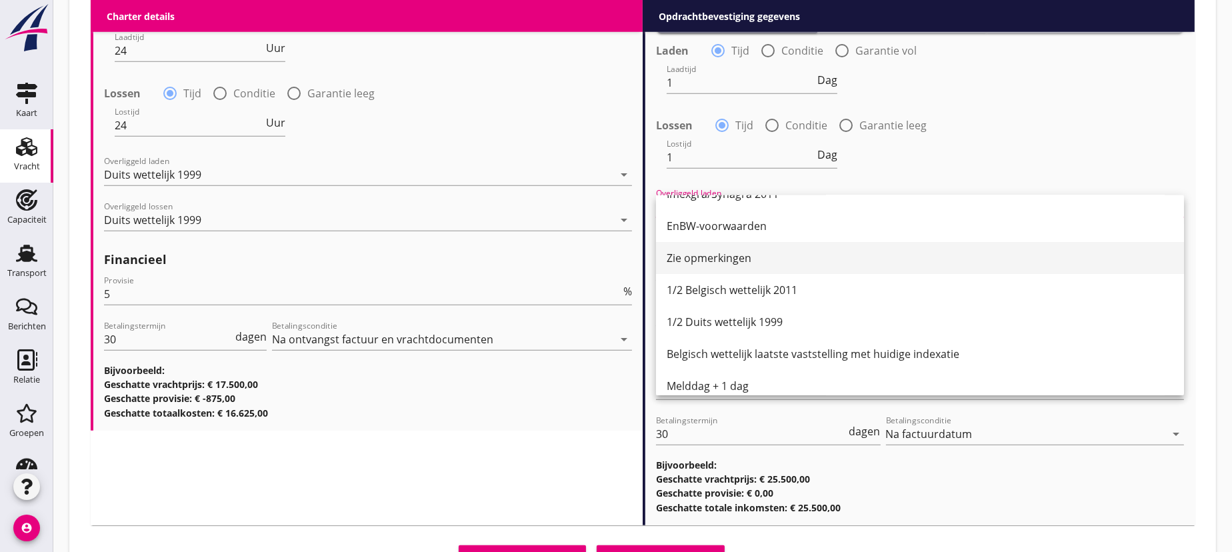
scroll to position [68, 0]
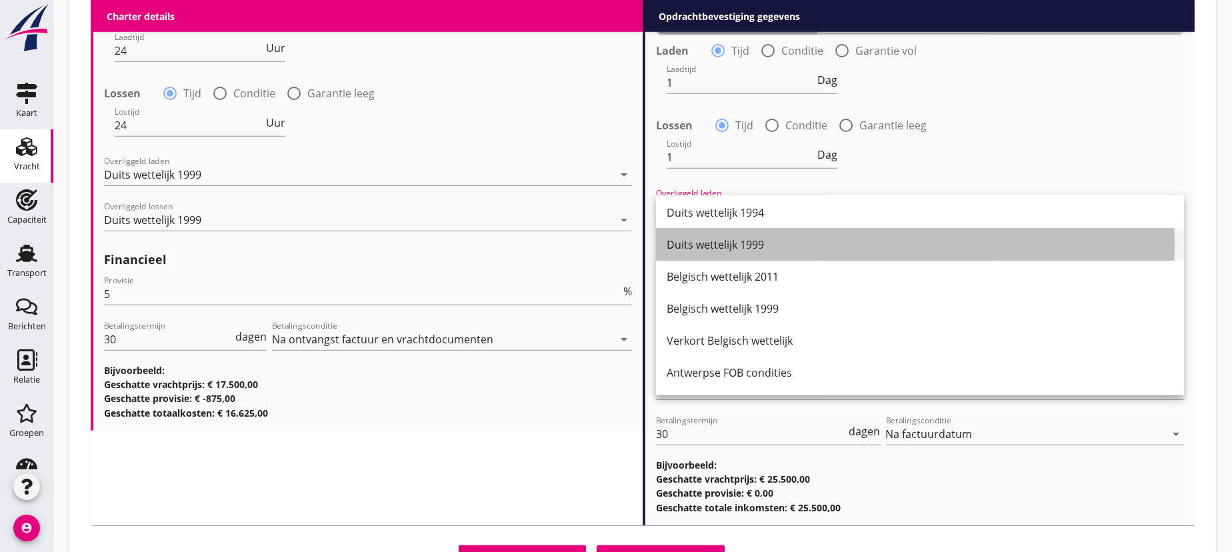
click at [748, 245] on div "Duits wettelijk 1999" at bounding box center [920, 245] width 507 height 16
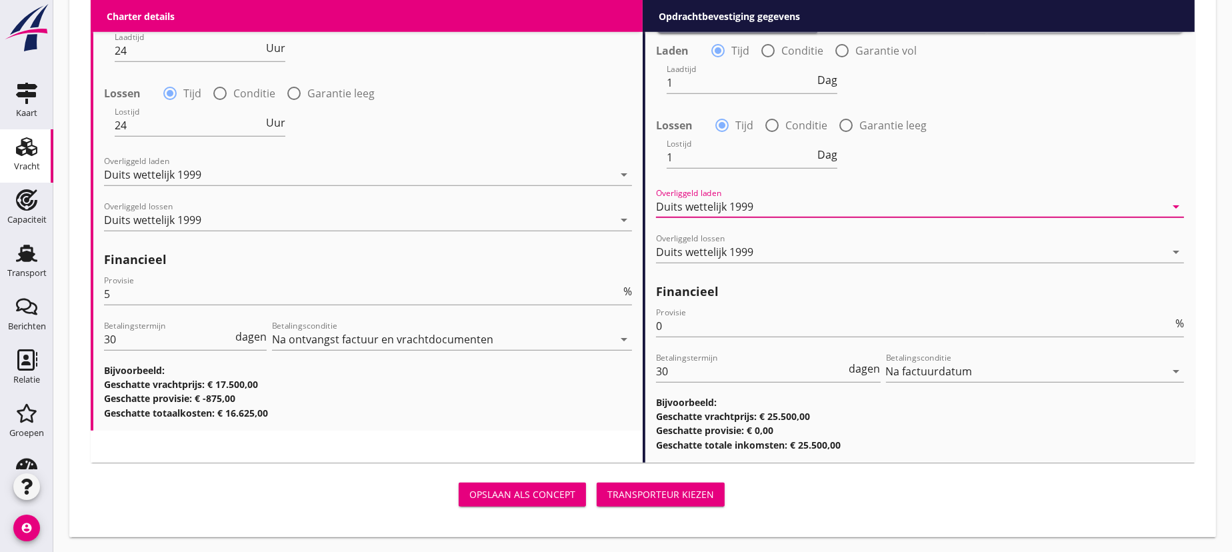
click at [667, 494] on div "Transporteur kiezen" at bounding box center [660, 494] width 107 height 14
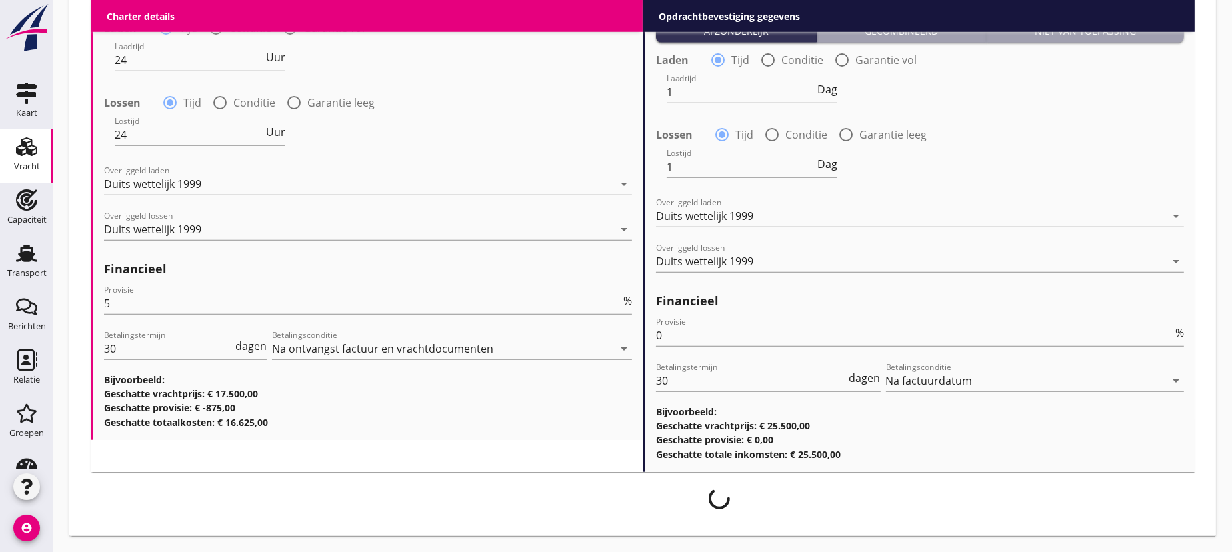
scroll to position [1515, 0]
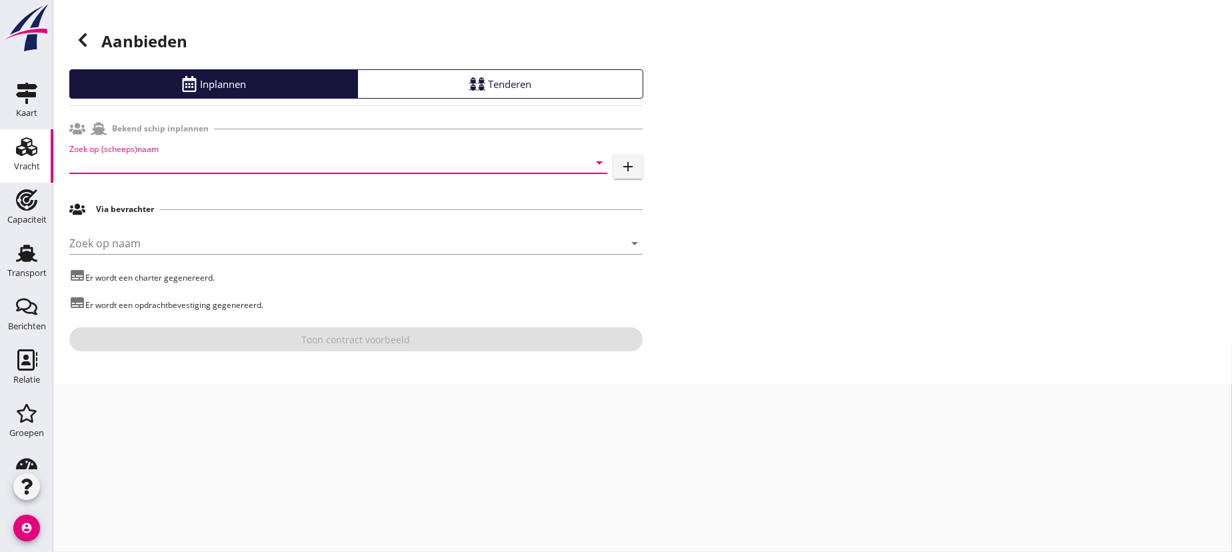
click at [150, 166] on input "Zoek op (scheeps)naam" at bounding box center [319, 162] width 501 height 21
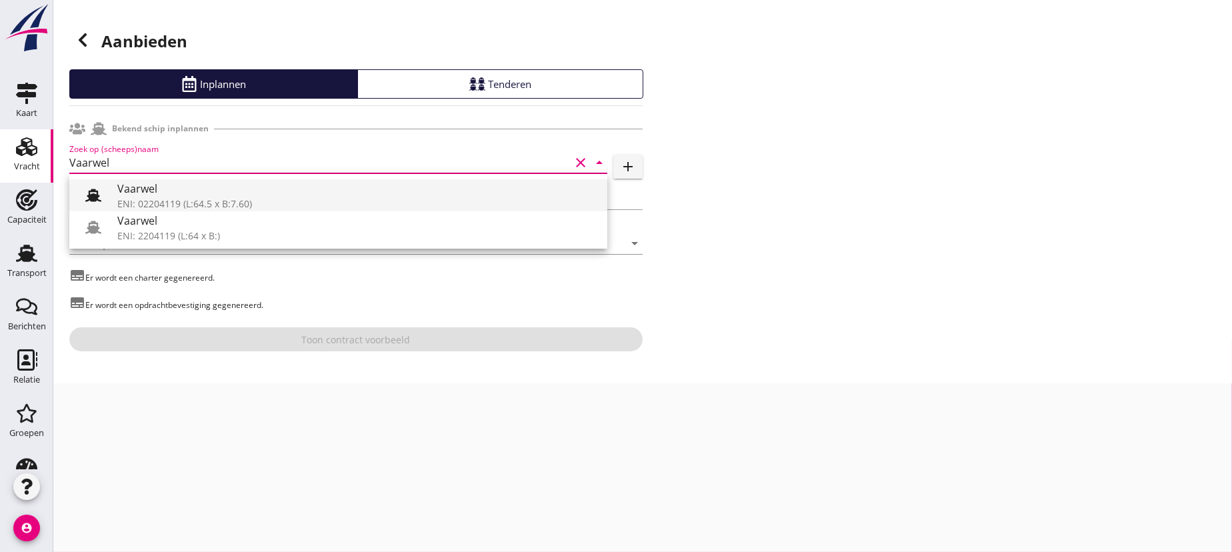
click at [194, 192] on div "Vaarwel" at bounding box center [356, 189] width 479 height 16
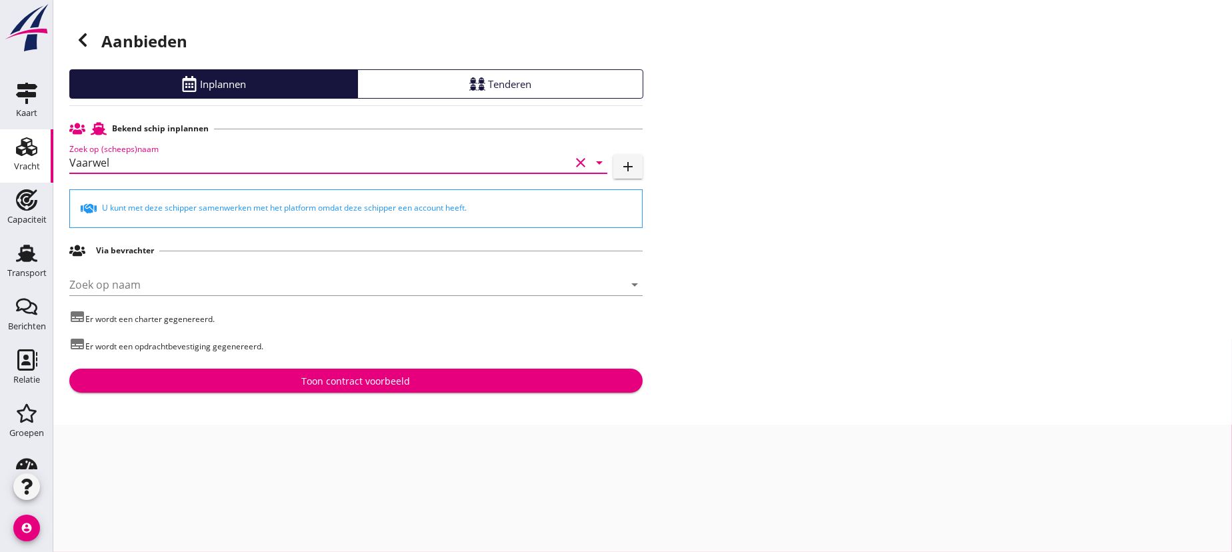
type input "Vaarwel"
click at [384, 379] on div "Toon contract voorbeeld" at bounding box center [356, 381] width 109 height 14
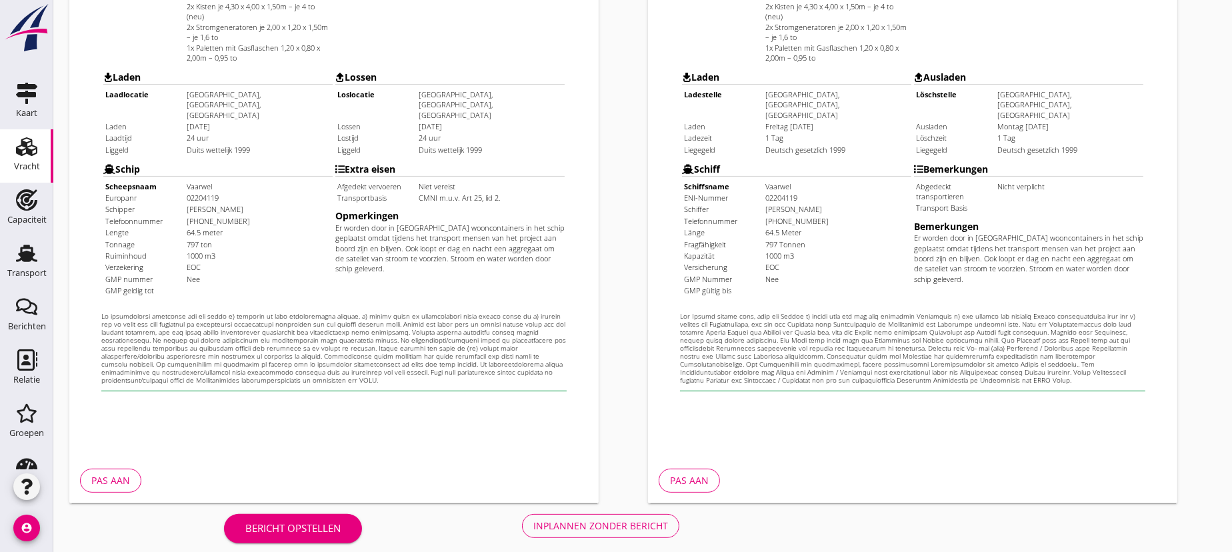
scroll to position [434, 0]
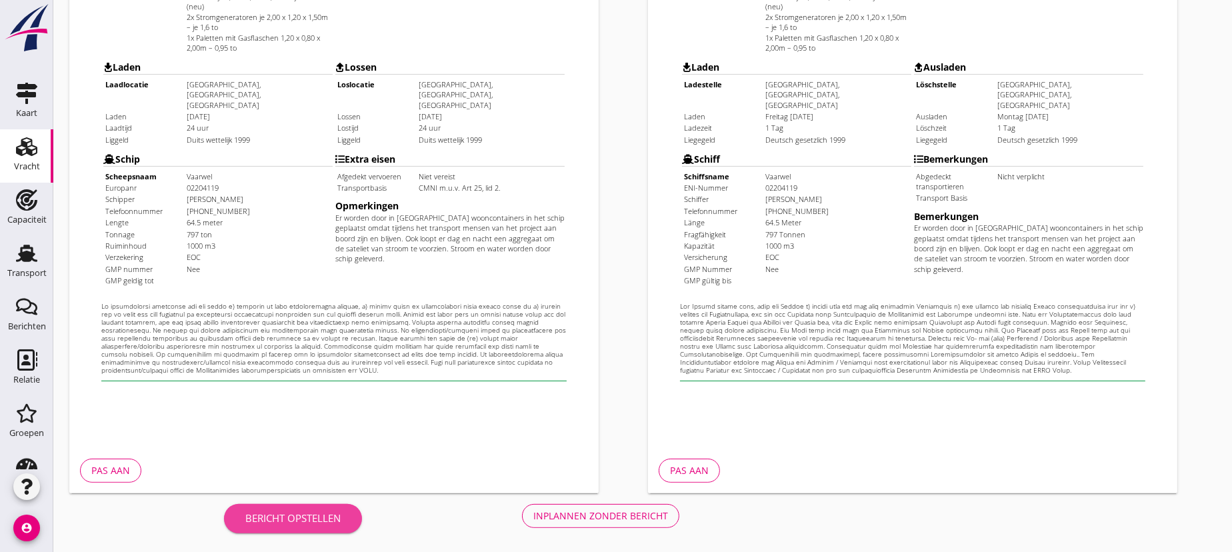
click at [327, 514] on div "Bericht opstellen" at bounding box center [292, 518] width 95 height 15
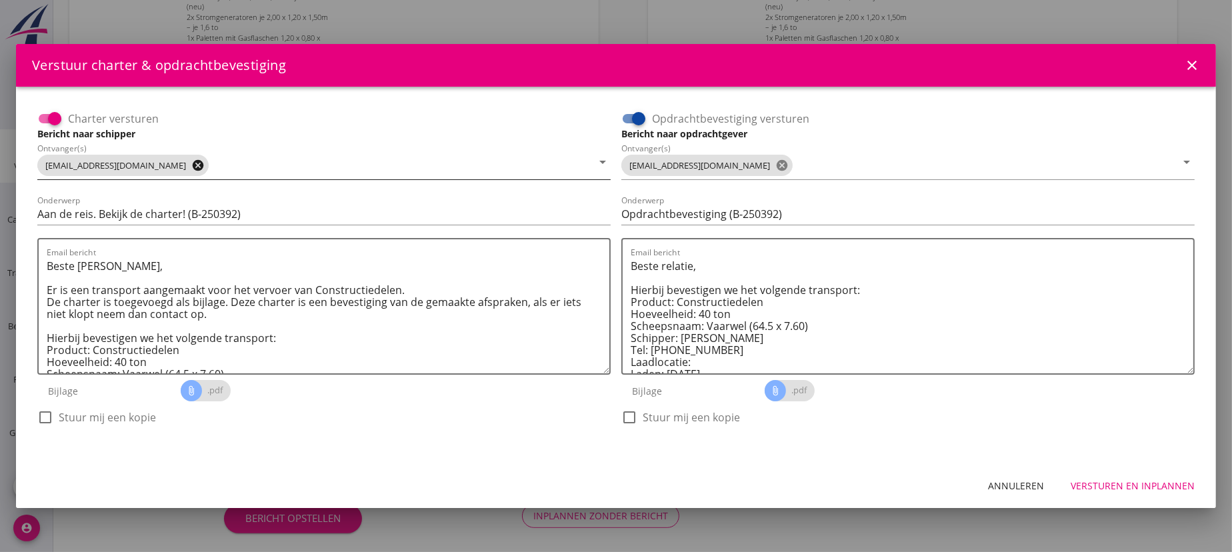
click at [191, 167] on icon "cancel" at bounding box center [197, 165] width 13 height 13
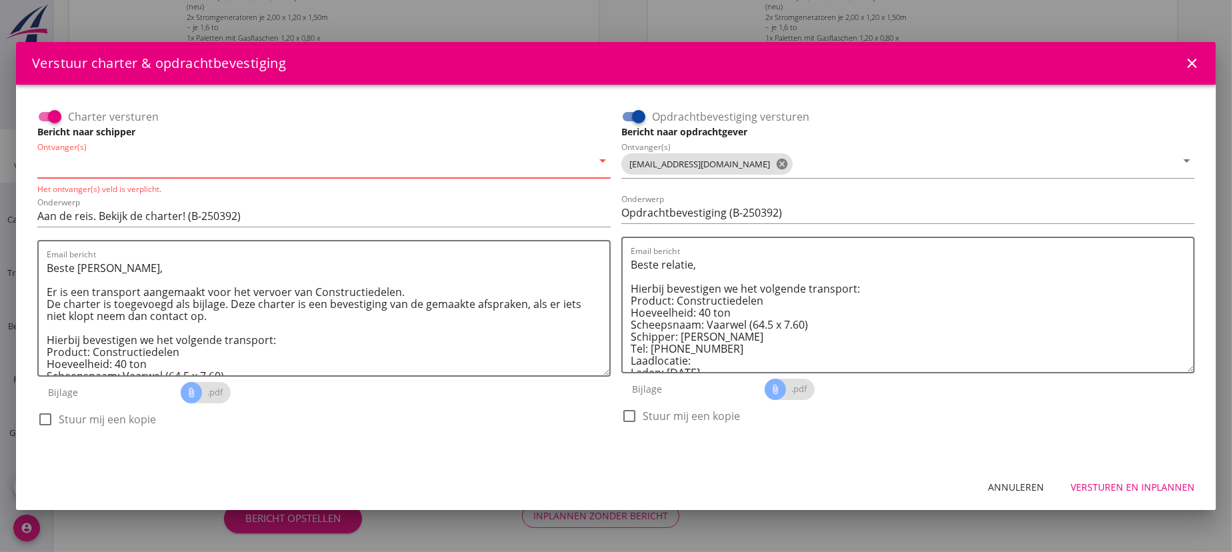
click at [155, 166] on input "Ontvanger(s)" at bounding box center [314, 163] width 555 height 21
type input "[EMAIL_ADDRESS][DOMAIN_NAME]"
click at [775, 162] on icon "cancel" at bounding box center [781, 163] width 13 height 13
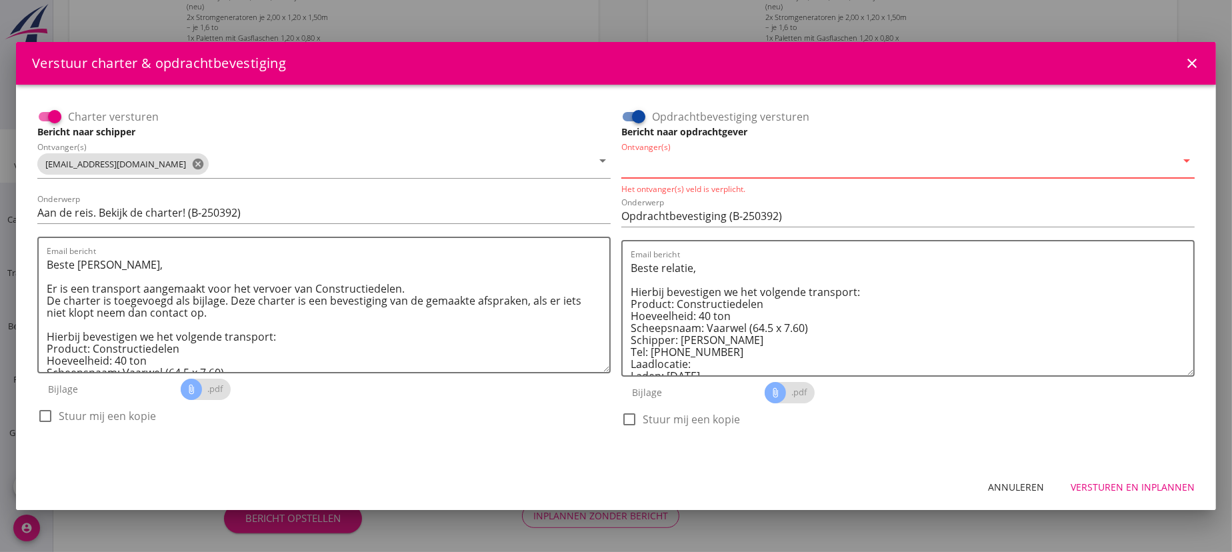
click at [696, 167] on input "Ontvanger(s)" at bounding box center [898, 163] width 555 height 21
type input "[EMAIL_ADDRESS][DOMAIN_NAME]"
click at [1136, 487] on div "Versturen en inplannen" at bounding box center [1132, 487] width 124 height 14
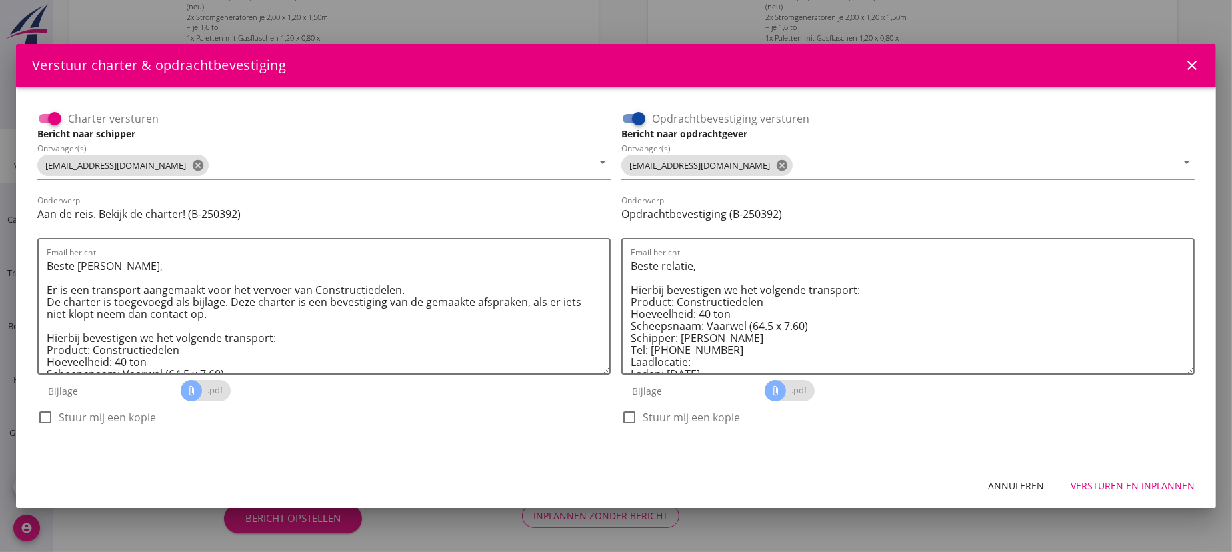
click at [1173, 483] on div "Versturen en inplannen" at bounding box center [1132, 486] width 124 height 14
